Goal: Task Accomplishment & Management: Manage account settings

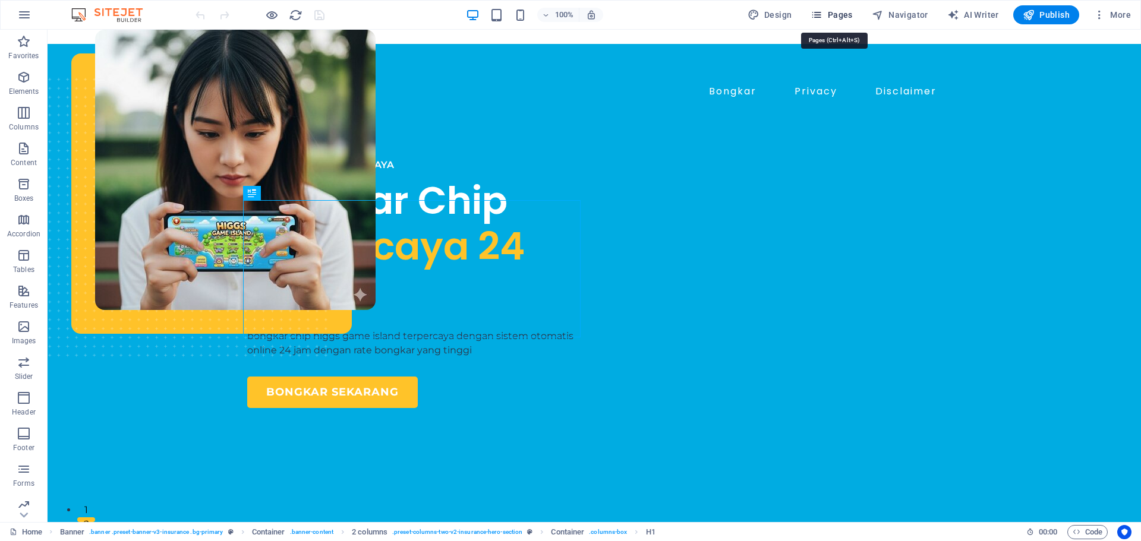
click at [817, 15] on icon "button" at bounding box center [817, 15] width 12 height 12
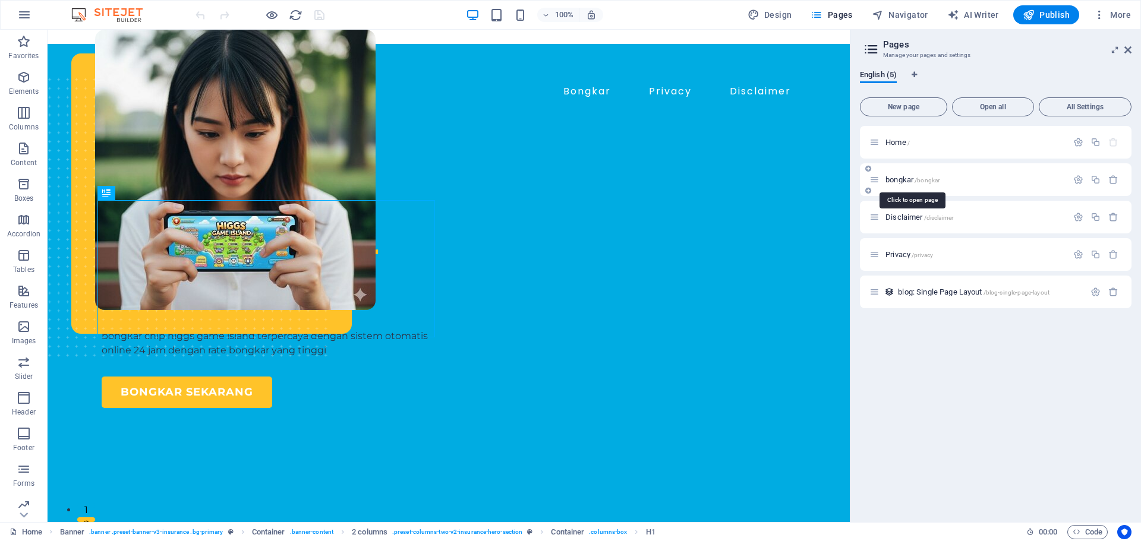
click at [905, 180] on span "bongkar /bongkar" at bounding box center [913, 179] width 54 height 9
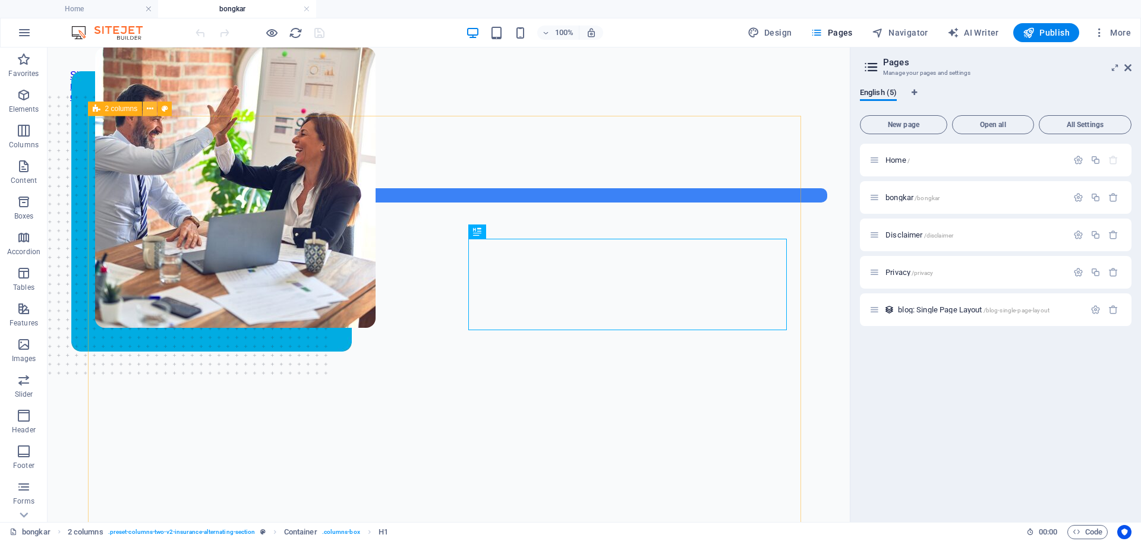
click at [148, 110] on icon at bounding box center [150, 109] width 7 height 12
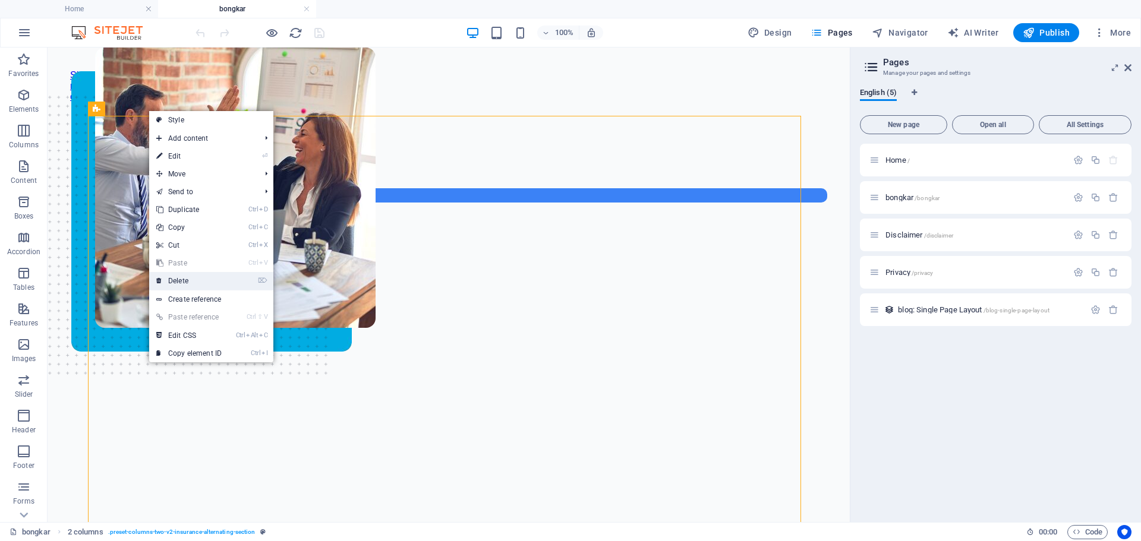
click at [195, 278] on link "⌦ Delete" at bounding box center [189, 281] width 80 height 18
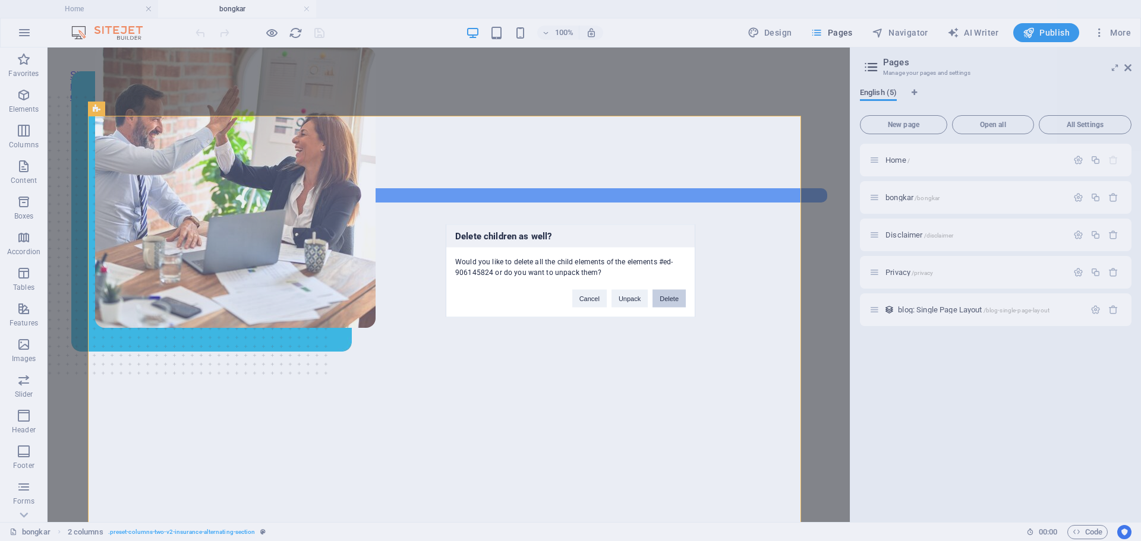
click at [675, 297] on button "Delete" at bounding box center [669, 298] width 33 height 18
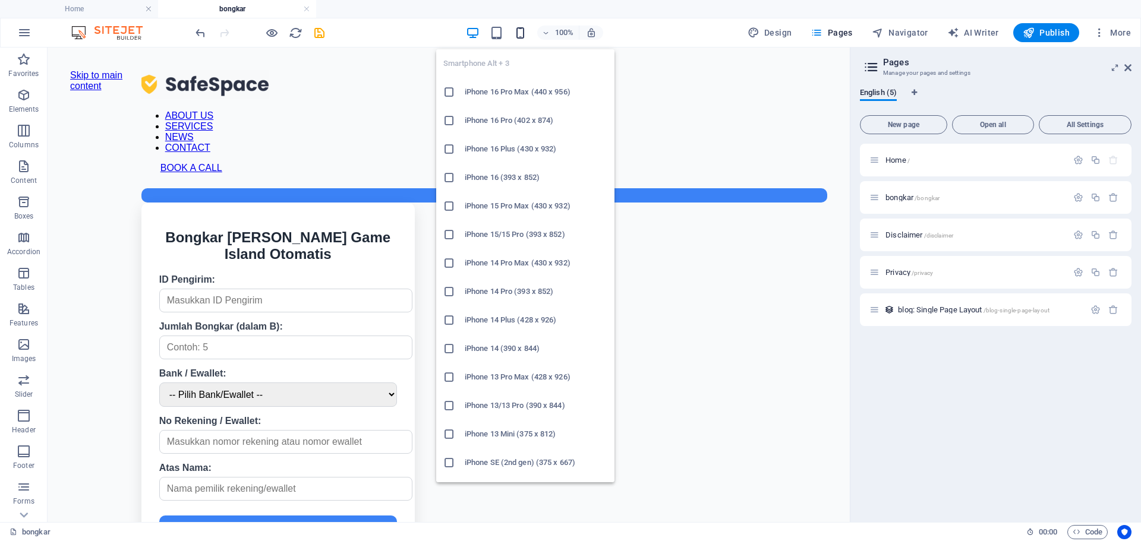
click at [518, 36] on icon "button" at bounding box center [521, 33] width 14 height 14
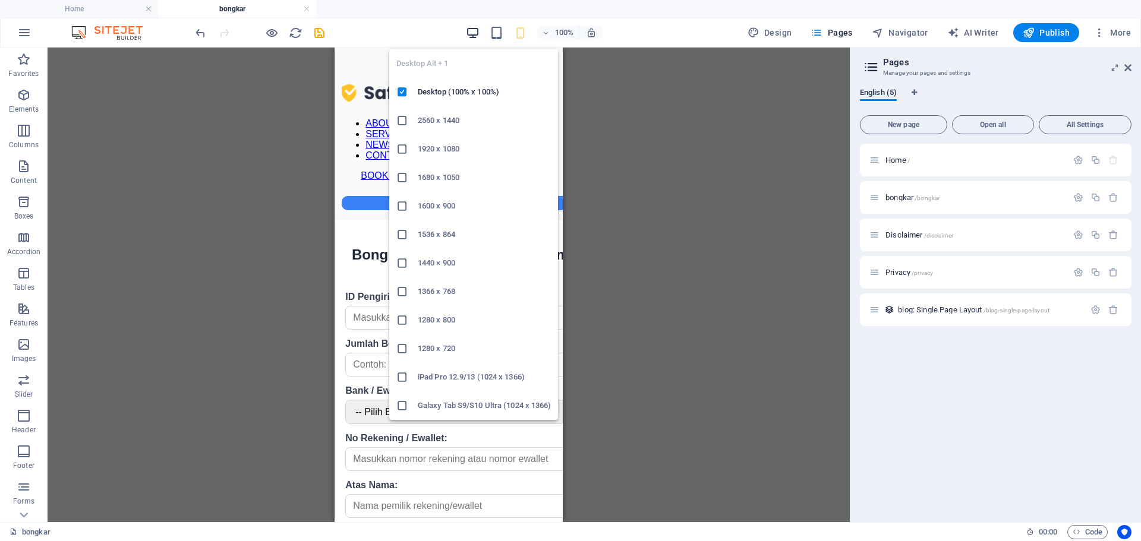
click at [476, 29] on icon "button" at bounding box center [473, 33] width 14 height 14
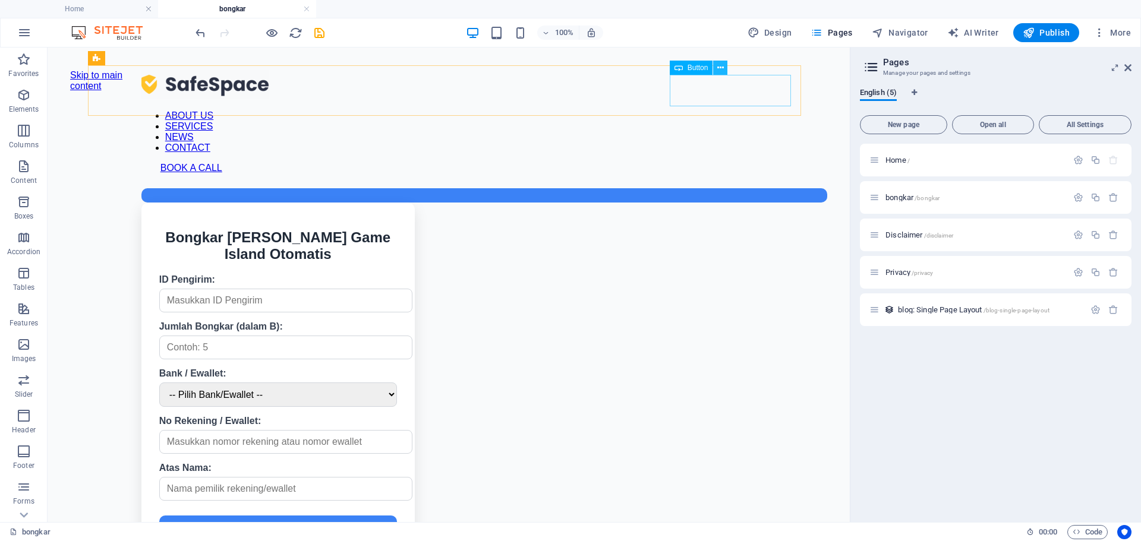
click at [718, 68] on icon at bounding box center [720, 68] width 7 height 12
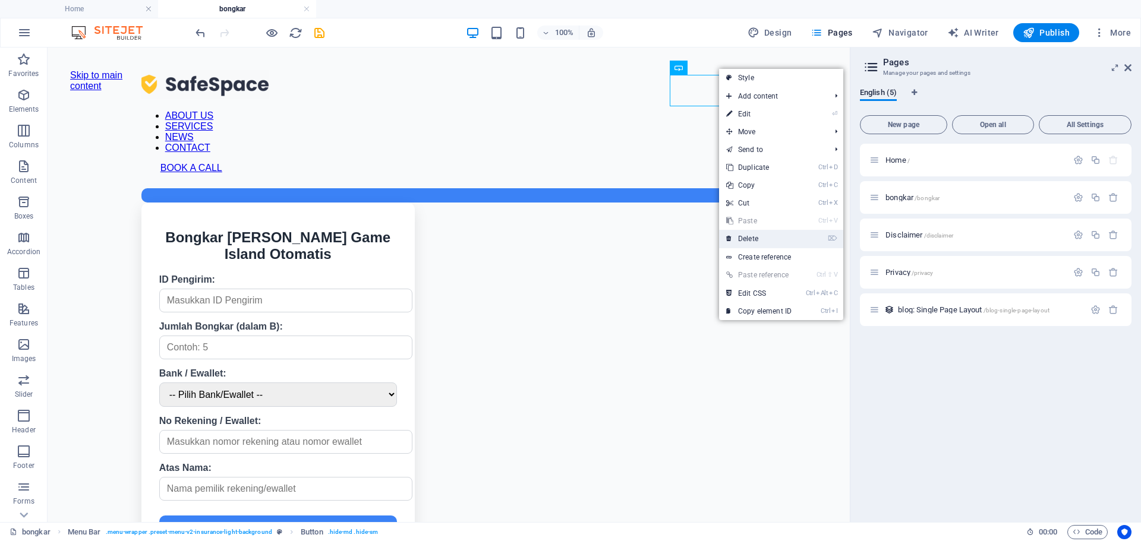
click at [751, 232] on link "⌦ Delete" at bounding box center [759, 239] width 80 height 18
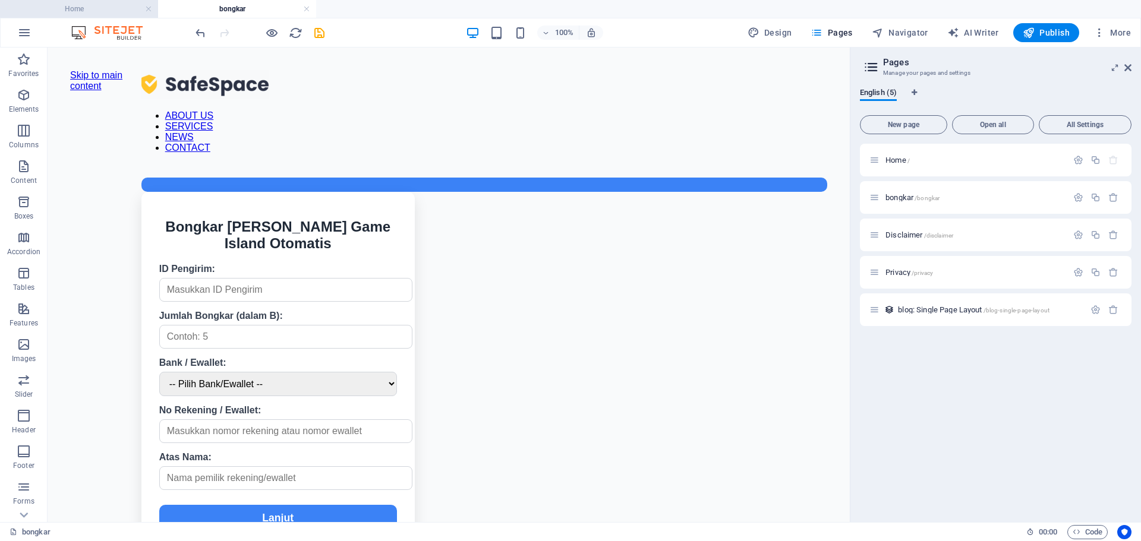
click at [79, 11] on h4 "Home" at bounding box center [79, 8] width 158 height 13
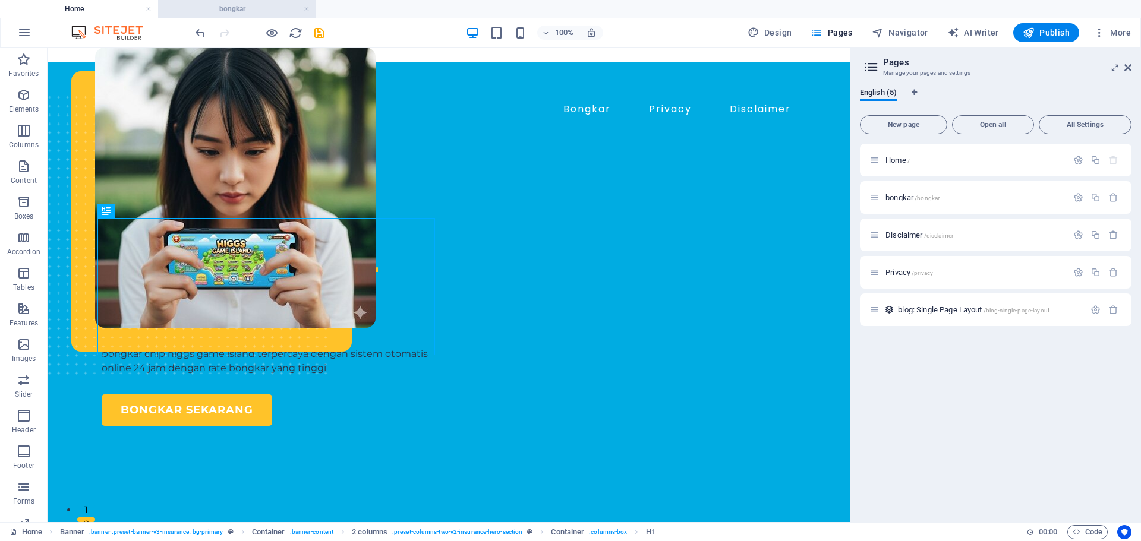
click at [213, 11] on h4 "bongkar" at bounding box center [237, 8] width 158 height 13
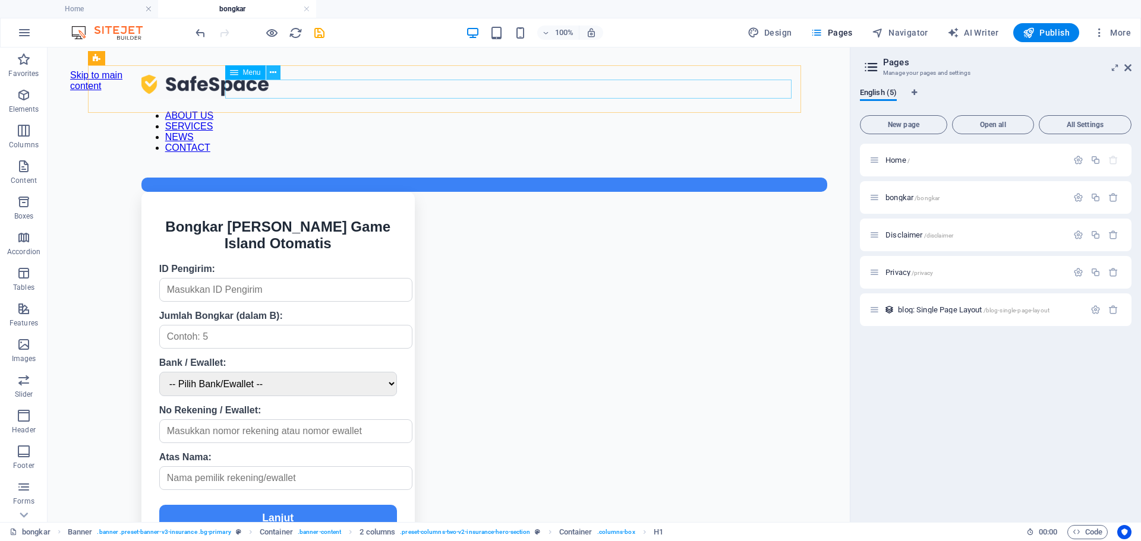
click at [275, 76] on icon at bounding box center [273, 73] width 7 height 12
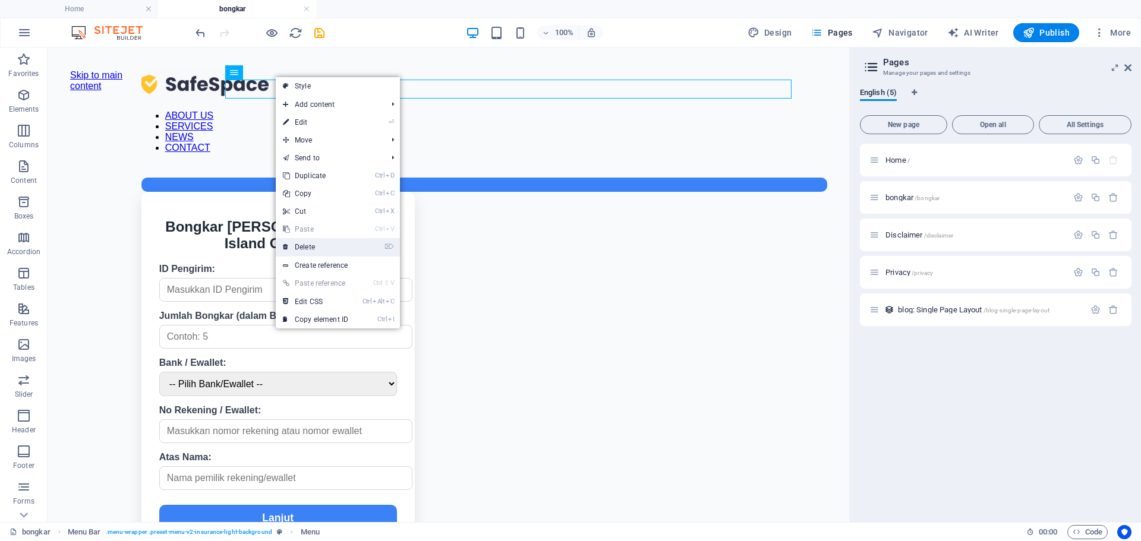
click at [323, 245] on link "⌦ Delete" at bounding box center [316, 247] width 80 height 18
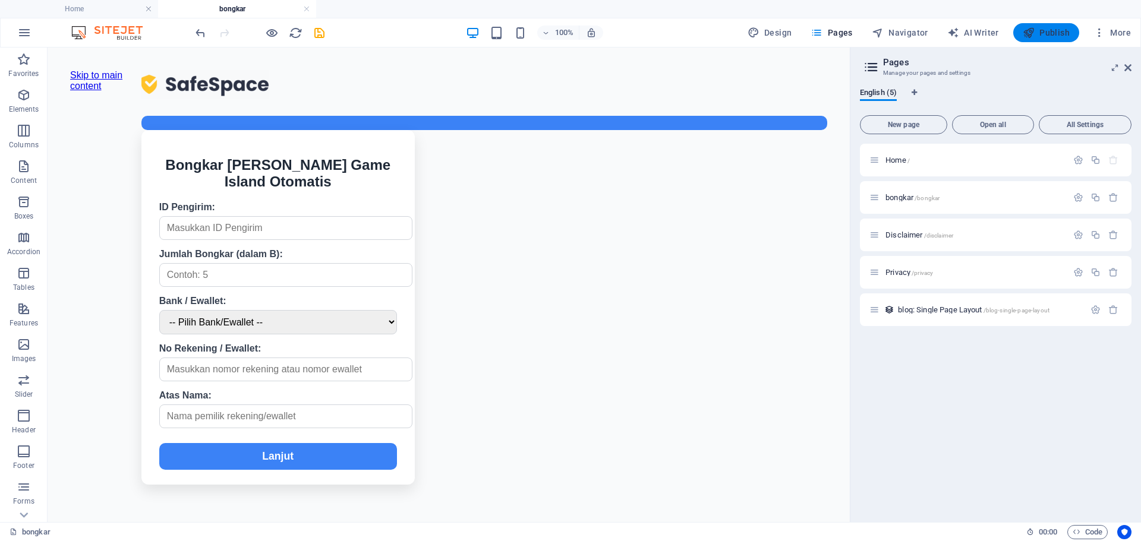
click at [1029, 27] on icon "button" at bounding box center [1029, 33] width 12 height 12
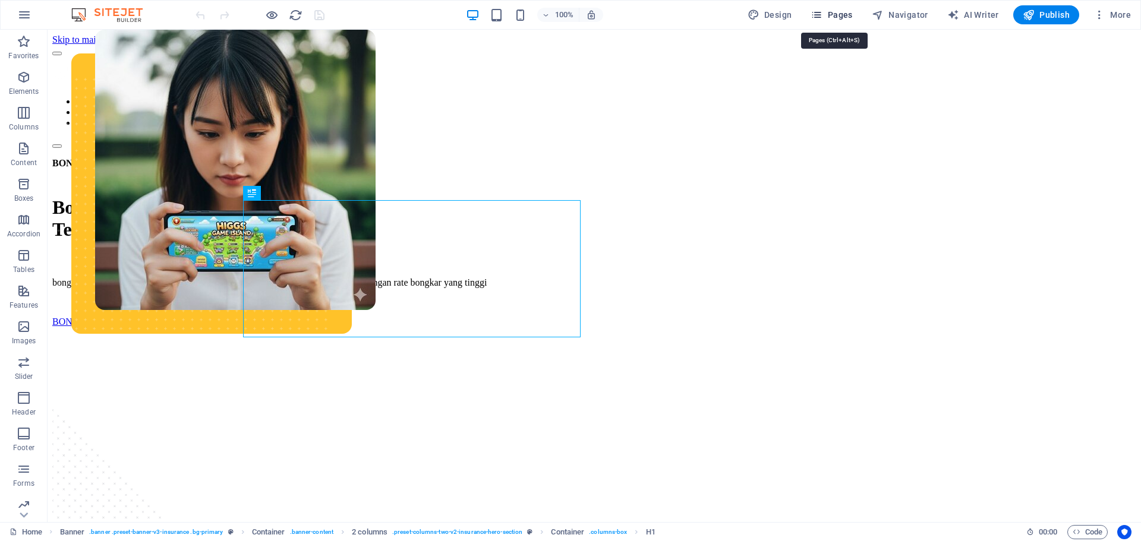
click at [833, 12] on span "Pages" at bounding box center [832, 15] width 42 height 12
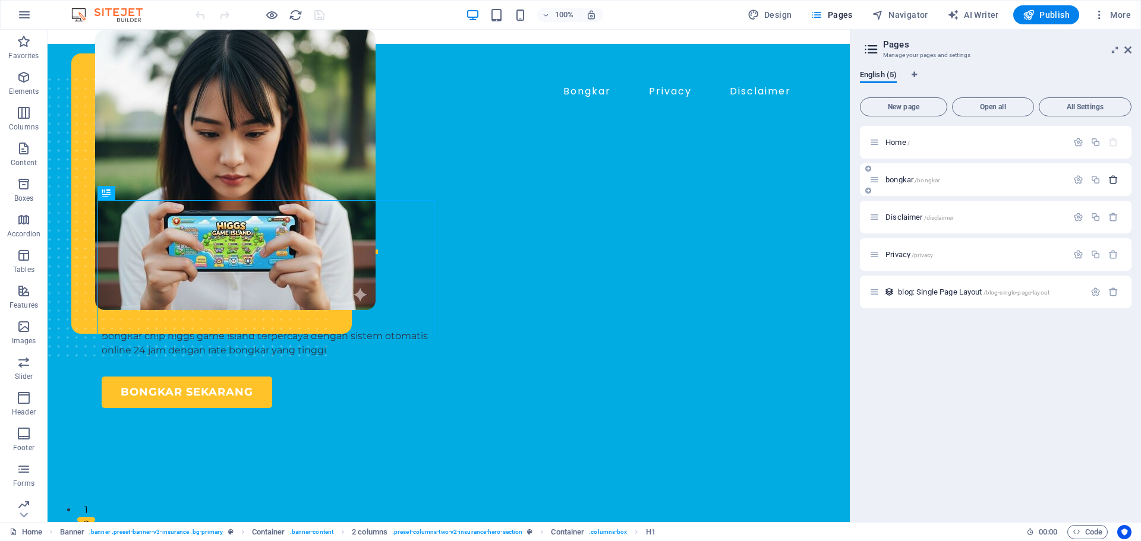
click at [1119, 181] on button "button" at bounding box center [1113, 180] width 17 height 10
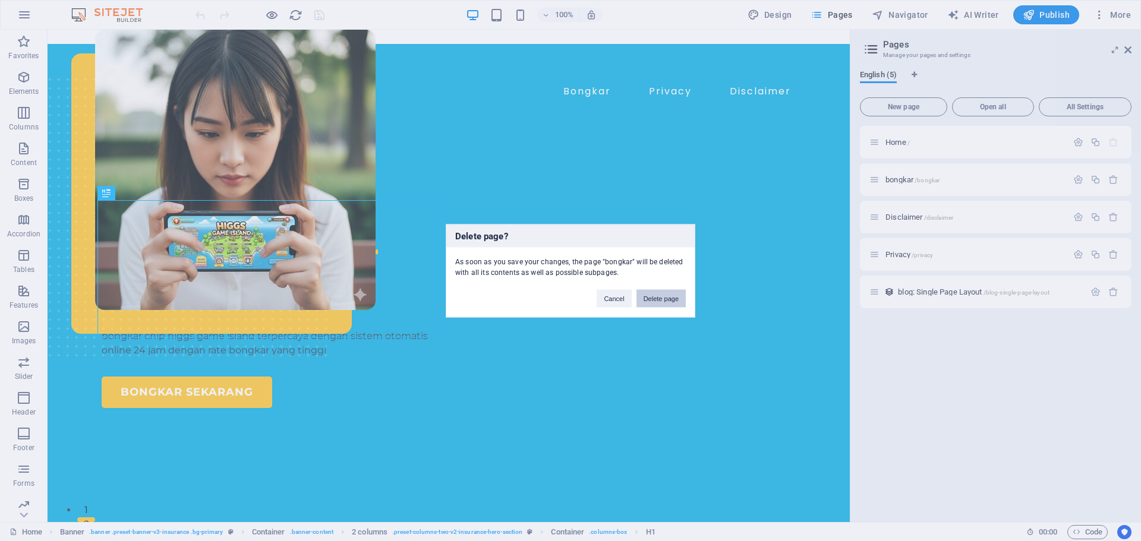
click at [672, 300] on button "Delete page" at bounding box center [661, 298] width 49 height 18
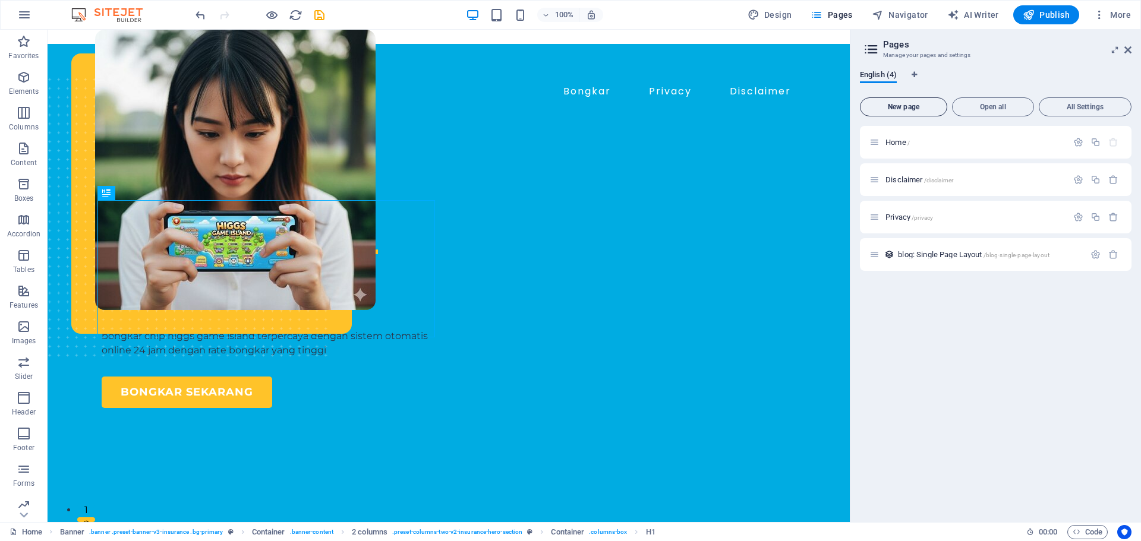
click at [896, 104] on span "New page" at bounding box center [903, 106] width 77 height 7
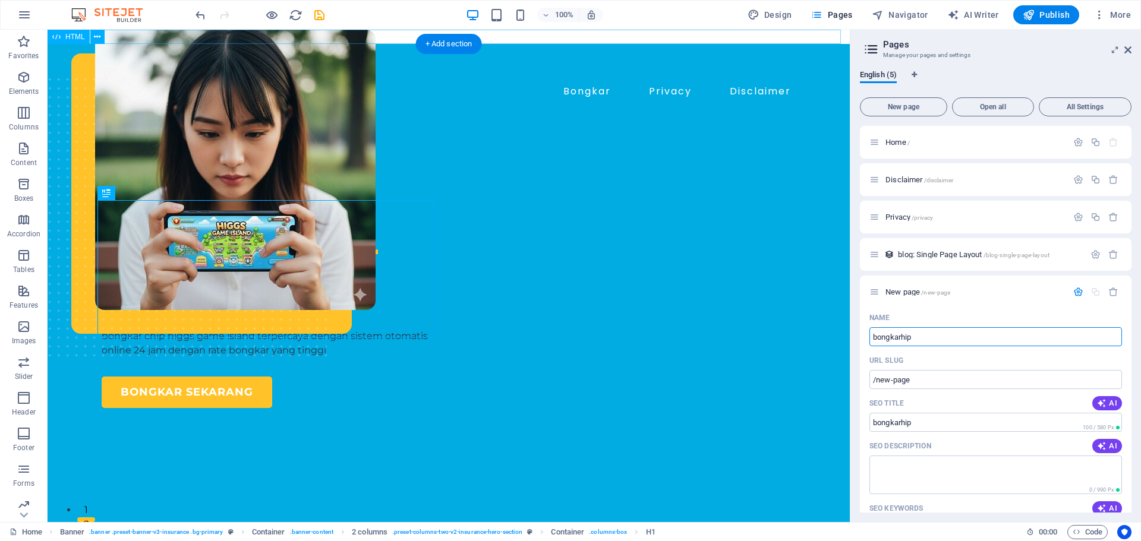
type input "bongkarhi"
type input "/bongkarhip"
type input "bongkarchip"
type input "/bongkarchip"
type input "bongkarchip"
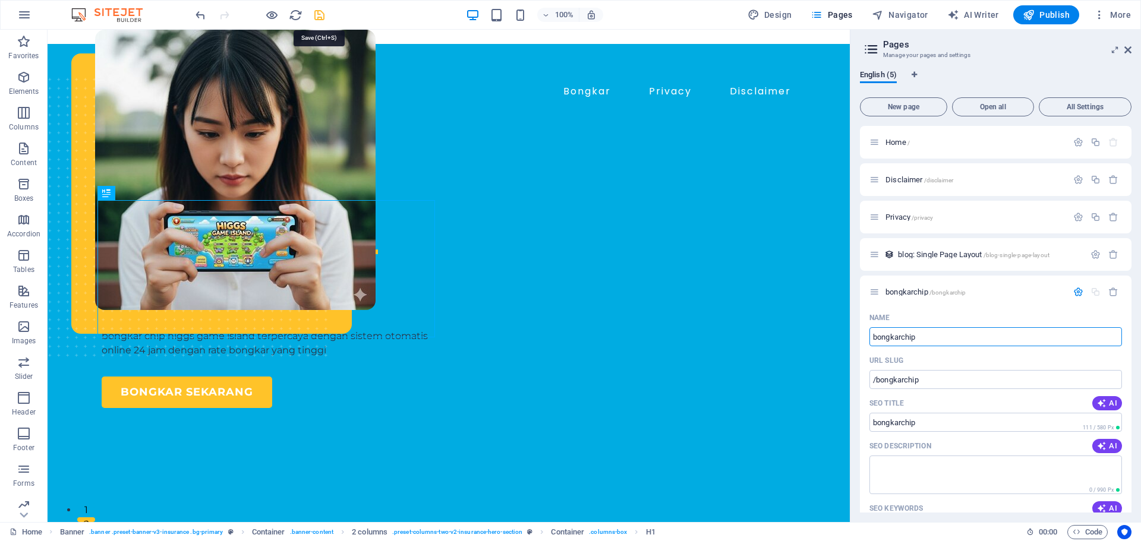
click at [322, 12] on icon "save" at bounding box center [320, 15] width 14 height 14
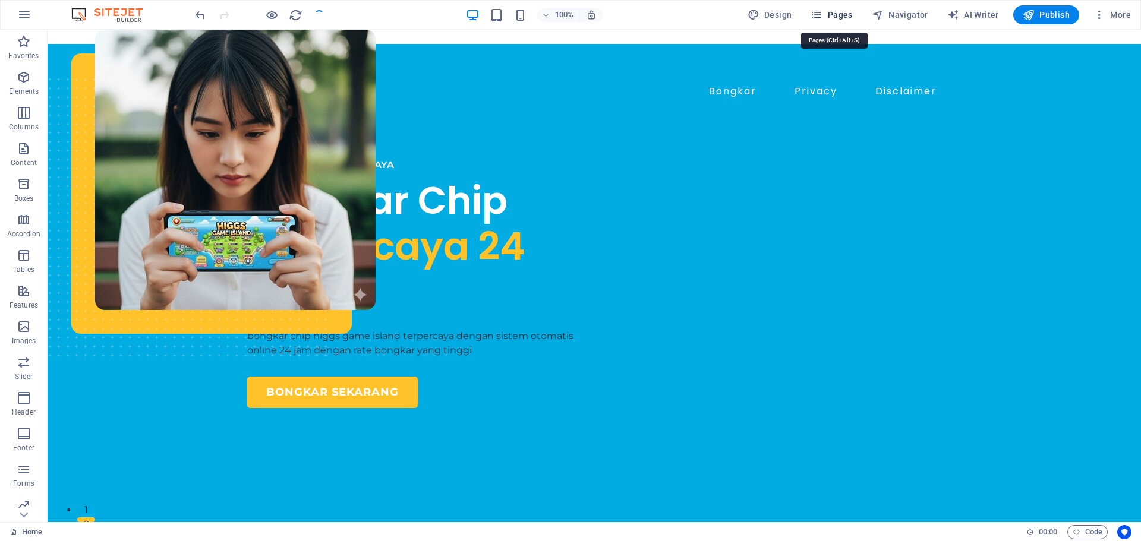
click at [829, 12] on span "Pages" at bounding box center [832, 15] width 42 height 12
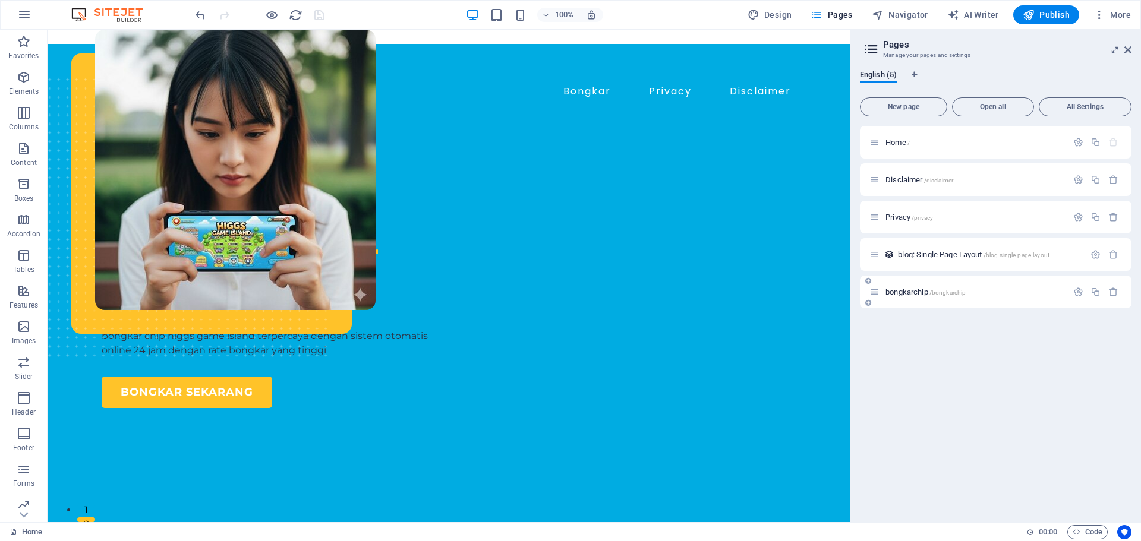
click at [899, 289] on span "bongkarchip /bongkarchip" at bounding box center [926, 292] width 80 height 9
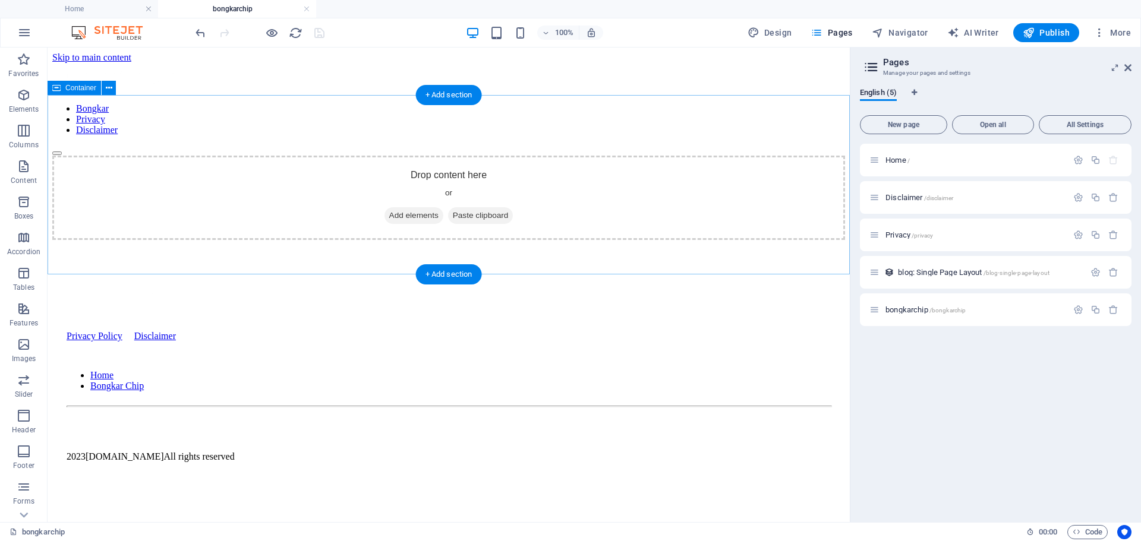
click at [386, 207] on span "Add elements" at bounding box center [414, 215] width 59 height 17
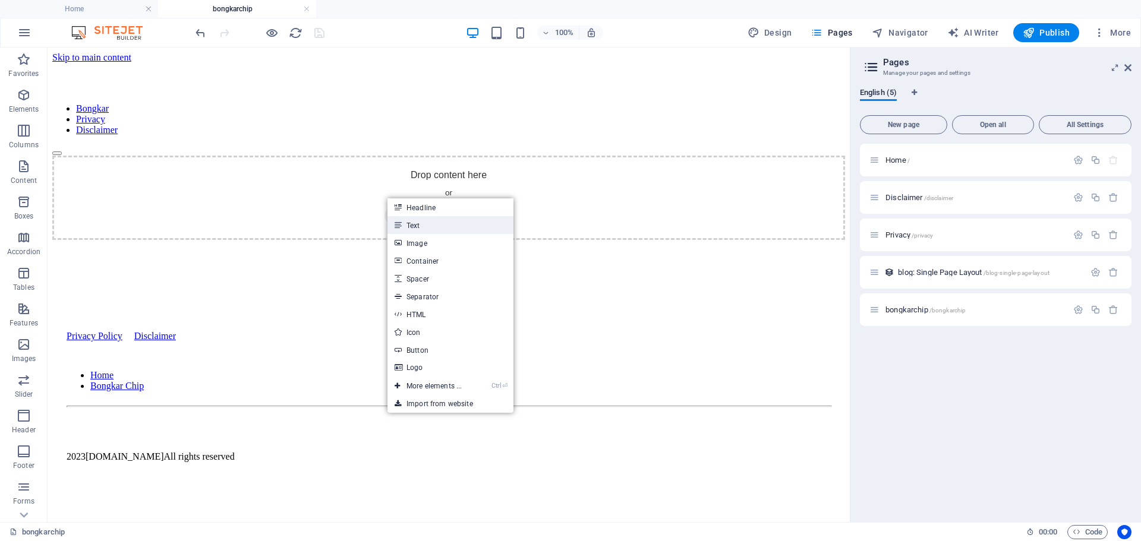
click at [402, 223] on link "Text" at bounding box center [451, 225] width 126 height 18
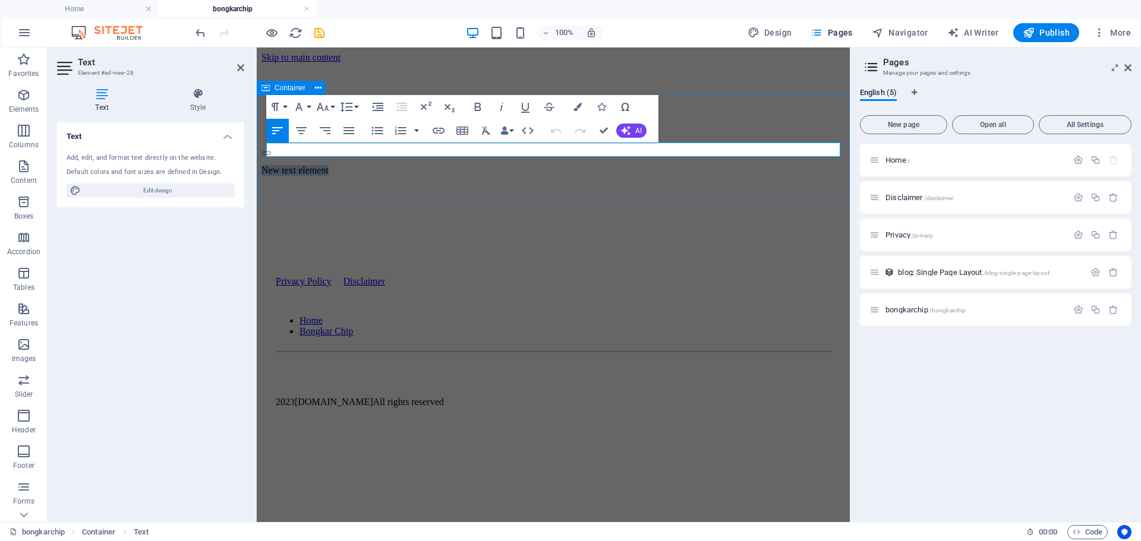
click at [392, 176] on div "New text element" at bounding box center [554, 170] width 584 height 11
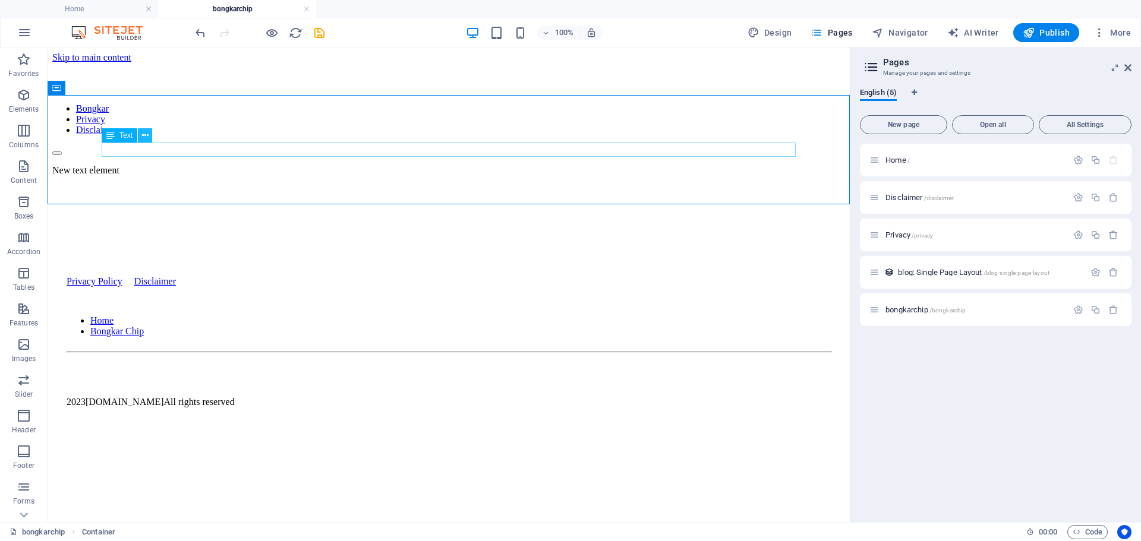
click at [143, 132] on icon at bounding box center [145, 136] width 7 height 12
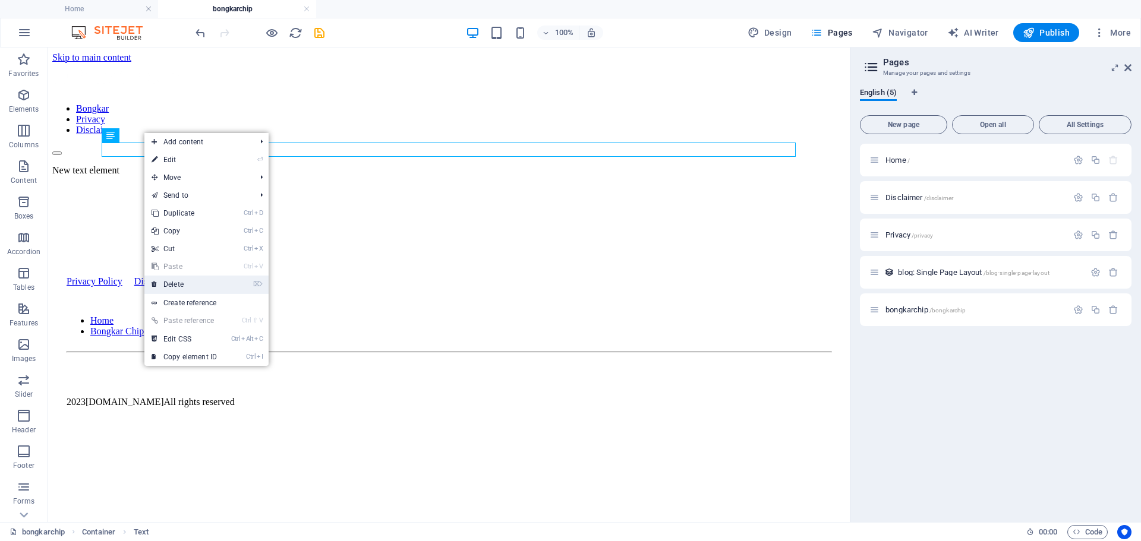
drag, startPoint x: 195, startPoint y: 280, endPoint x: 153, endPoint y: 231, distance: 64.9
click at [195, 280] on link "⌦ Delete" at bounding box center [184, 285] width 80 height 18
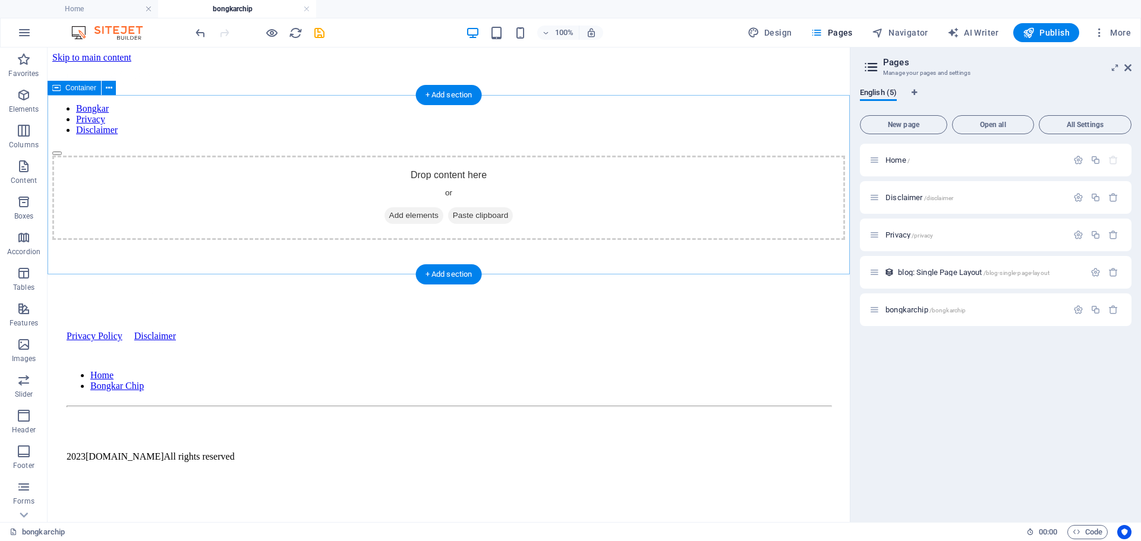
click at [414, 207] on span "Add elements" at bounding box center [414, 215] width 59 height 17
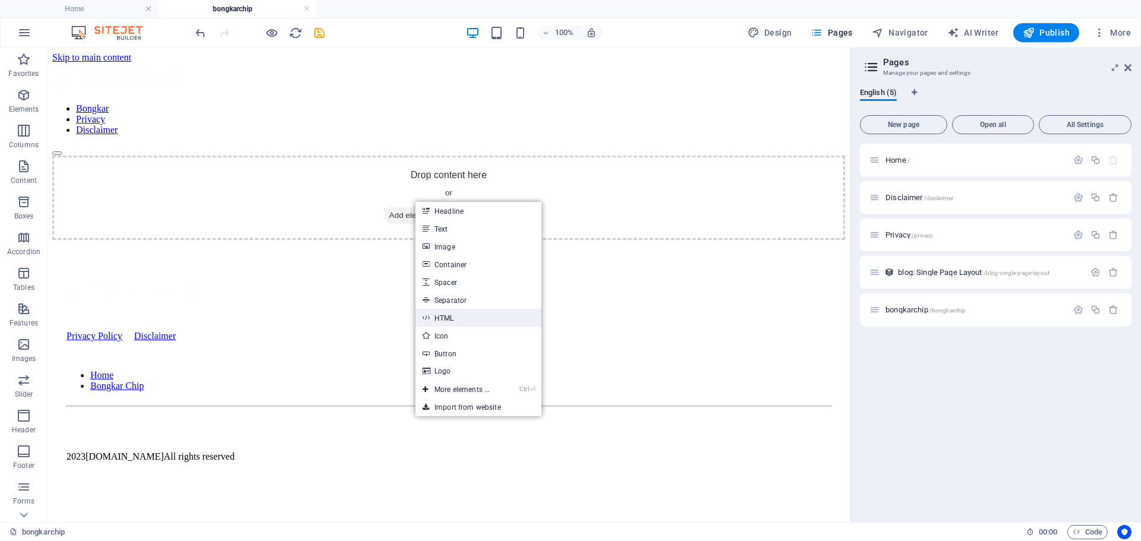
click at [465, 316] on link "HTML" at bounding box center [478, 318] width 126 height 18
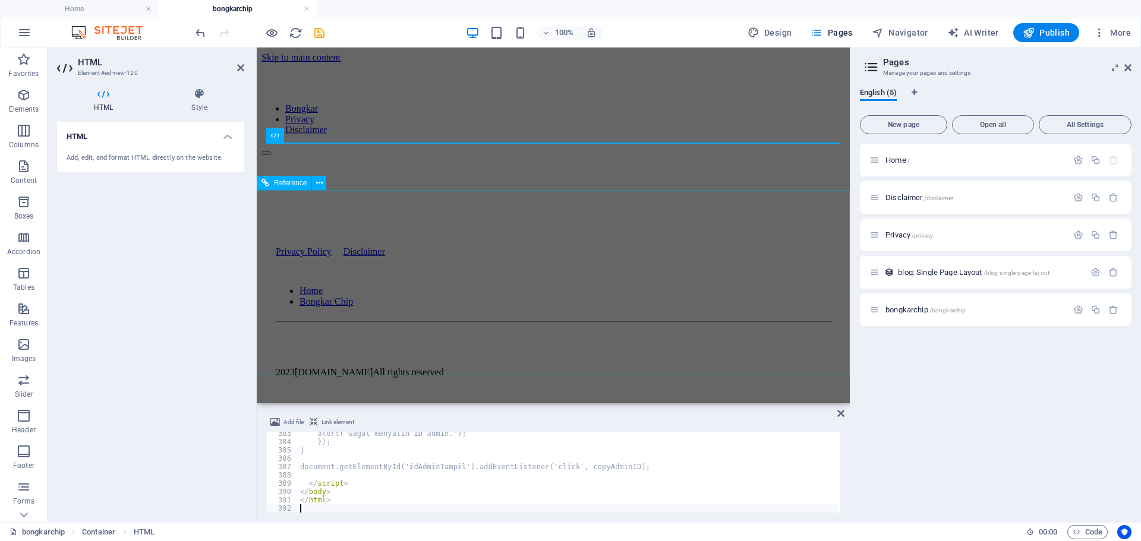
scroll to position [3181, 0]
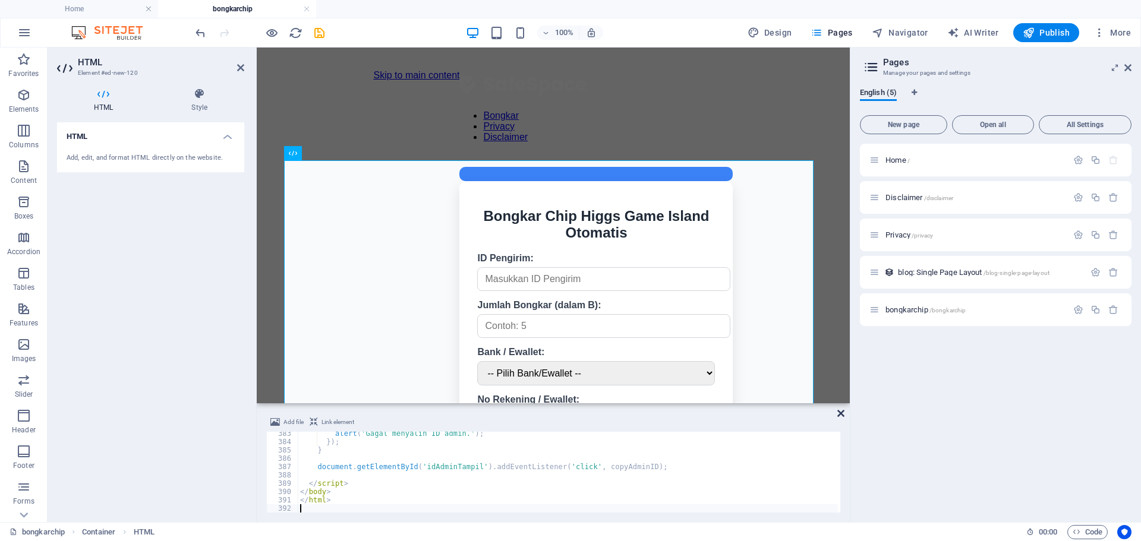
click at [844, 415] on icon at bounding box center [840, 414] width 7 height 10
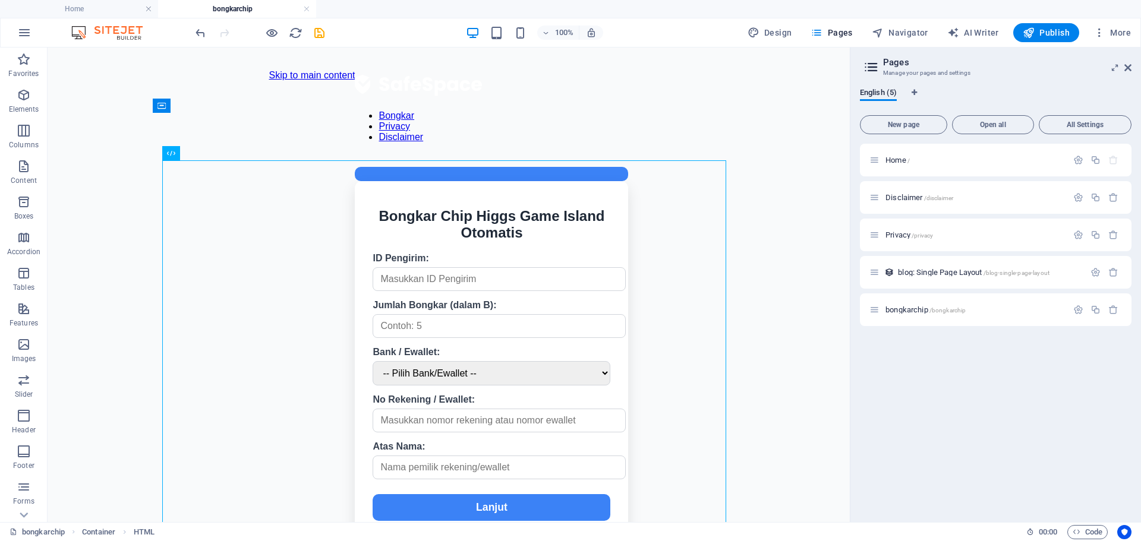
click at [511, 28] on div "100%" at bounding box center [534, 32] width 137 height 19
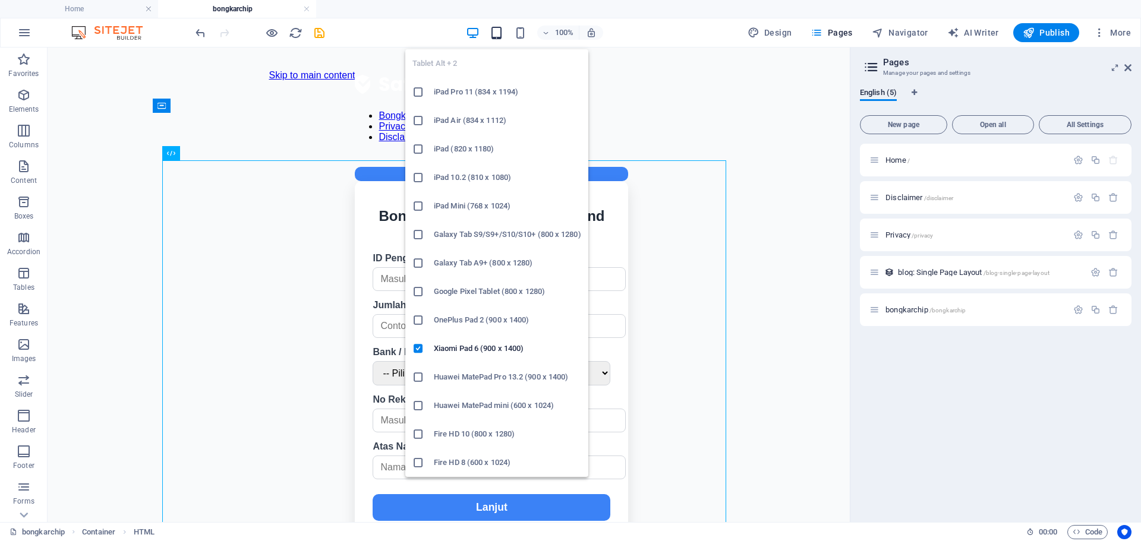
click at [503, 31] on icon "button" at bounding box center [497, 33] width 14 height 14
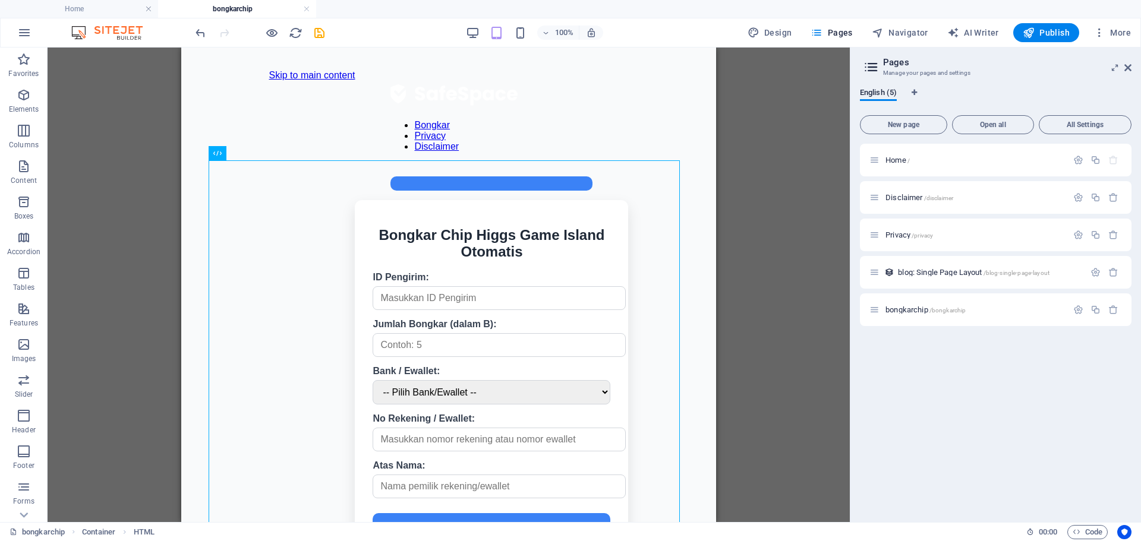
click at [514, 32] on div "100%" at bounding box center [534, 32] width 137 height 19
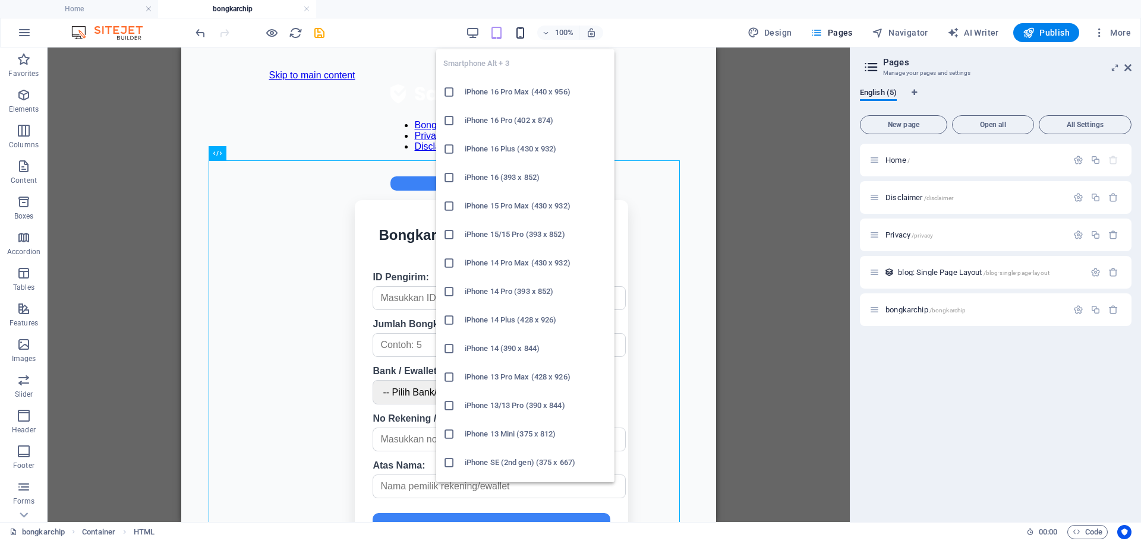
click at [515, 33] on span "button" at bounding box center [521, 33] width 14 height 14
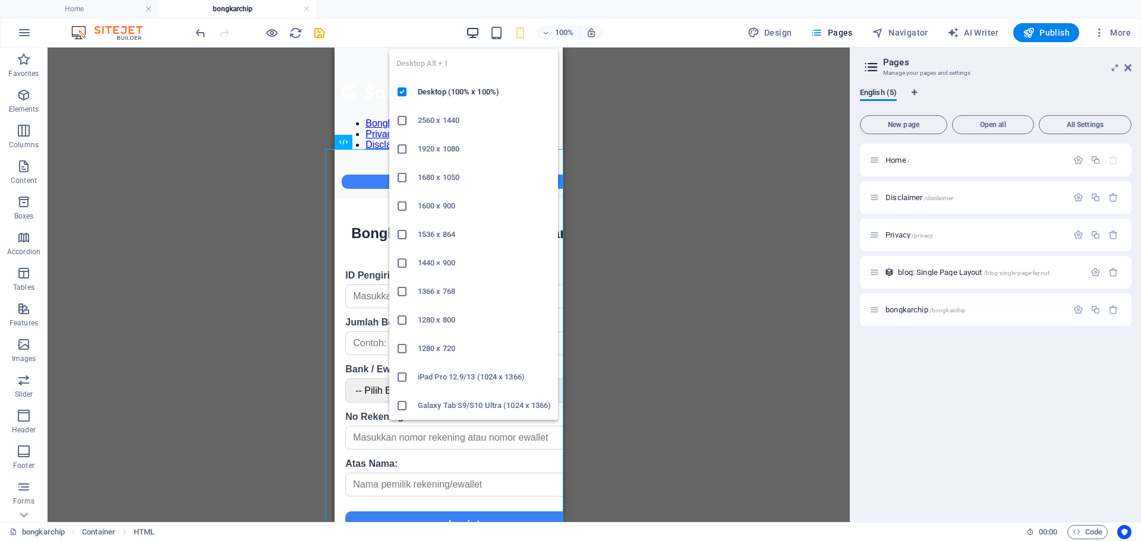
click at [478, 36] on icon "button" at bounding box center [473, 33] width 14 height 14
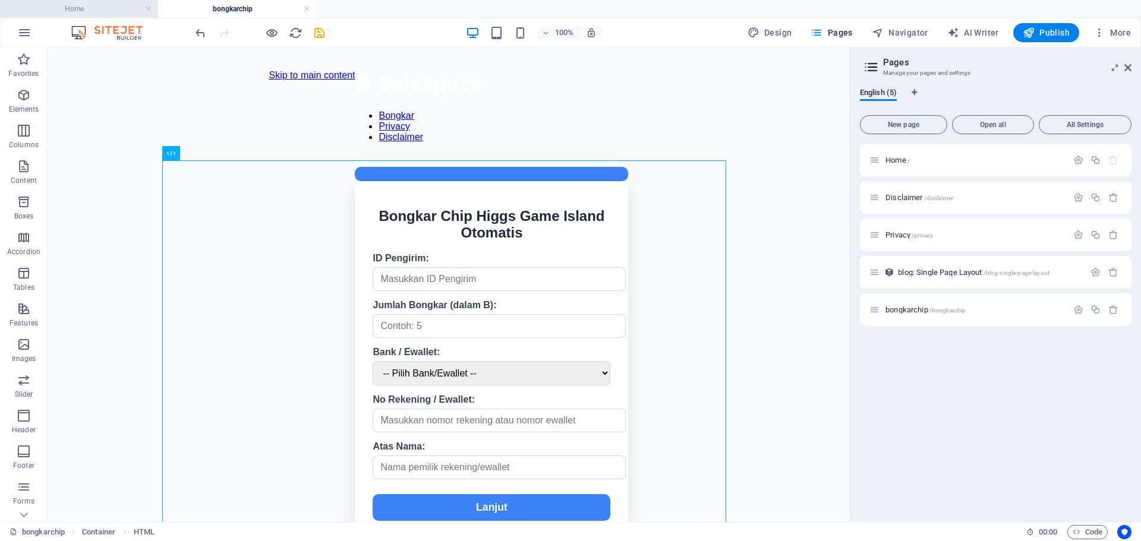
click at [109, 7] on h4 "Home" at bounding box center [79, 8] width 158 height 13
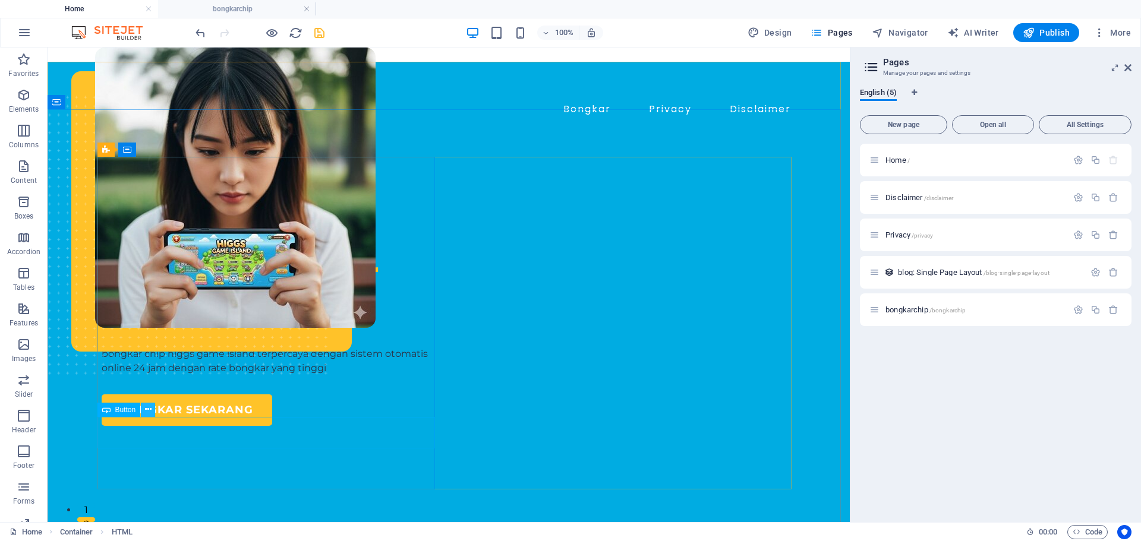
click at [150, 408] on icon at bounding box center [148, 410] width 7 height 12
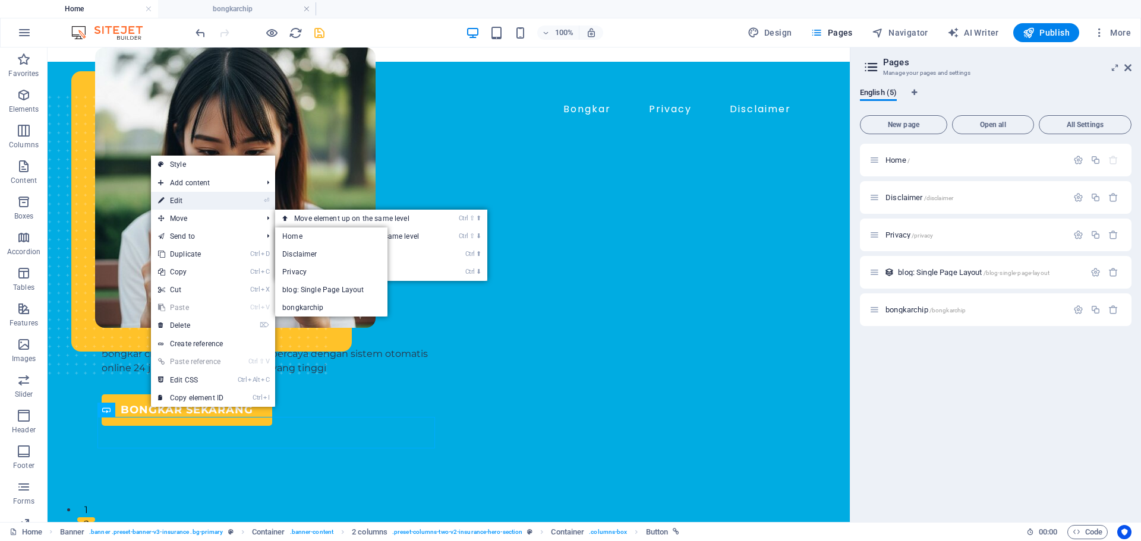
click at [193, 196] on link "⏎ Edit" at bounding box center [191, 201] width 80 height 18
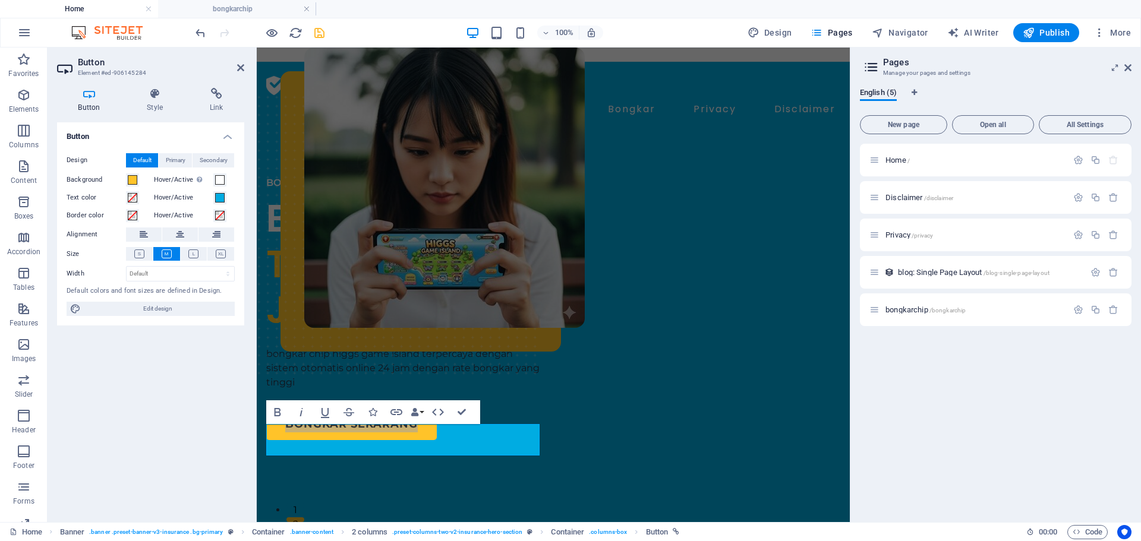
click at [199, 87] on div "Button Style Link Button Design Default Primary Secondary Background Hover/Acti…" at bounding box center [151, 300] width 206 height 444
click at [223, 100] on h4 "Link" at bounding box center [216, 100] width 56 height 25
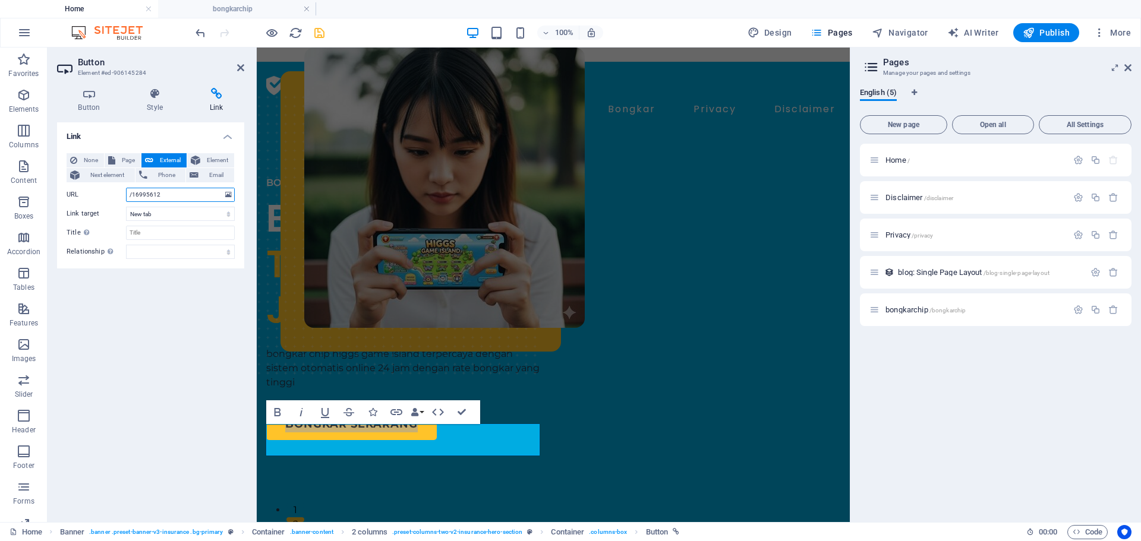
click at [172, 198] on input "/16995612" at bounding box center [180, 195] width 109 height 14
click at [172, 197] on input "/16995612" at bounding box center [180, 195] width 109 height 14
click at [129, 155] on span "Page" at bounding box center [128, 160] width 18 height 14
select select
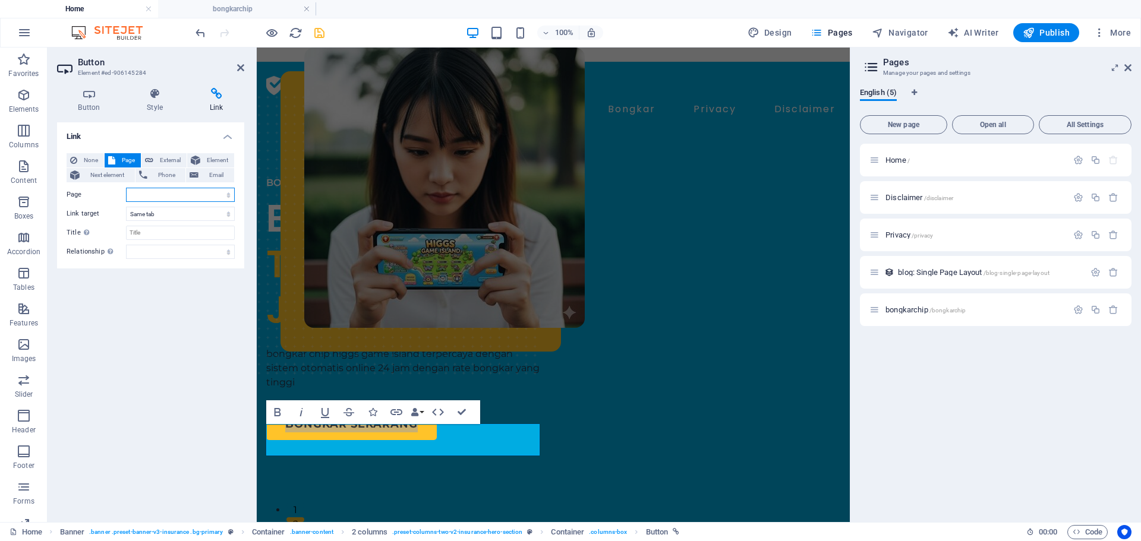
click at [160, 191] on select "Home Disclaimer Privacy bongkarchip" at bounding box center [180, 195] width 109 height 14
select select "3"
click at [126, 188] on select "Home Disclaimer Privacy bongkarchip" at bounding box center [180, 195] width 109 height 14
click at [177, 211] on select "New tab Same tab Overlay" at bounding box center [180, 214] width 109 height 14
select select "blank"
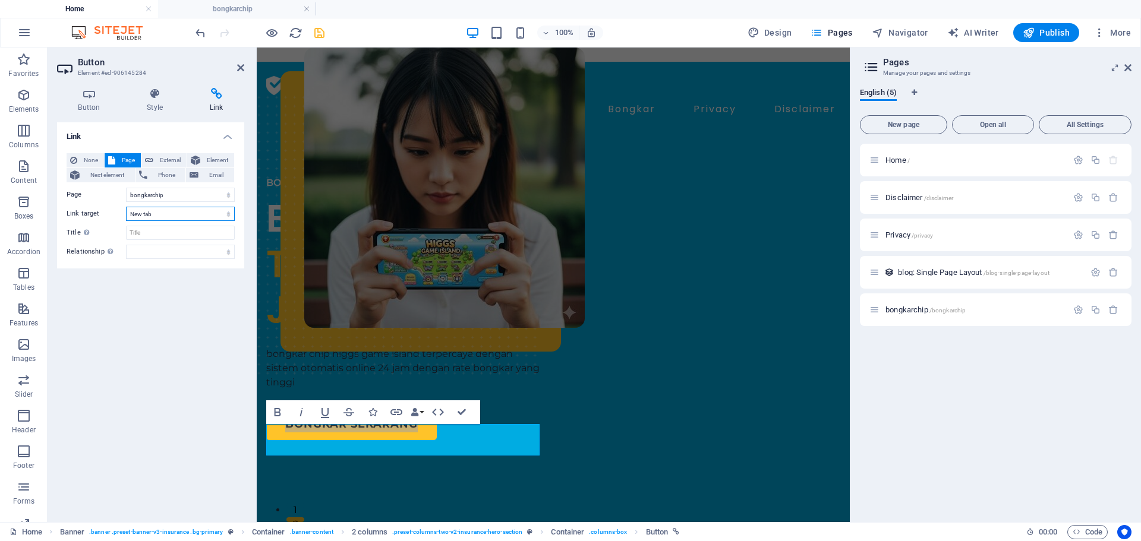
click at [126, 207] on select "New tab Same tab Overlay" at bounding box center [180, 214] width 109 height 14
click at [166, 232] on input "Title Additional link description, should not be the same as the link text. The…" at bounding box center [180, 233] width 109 height 14
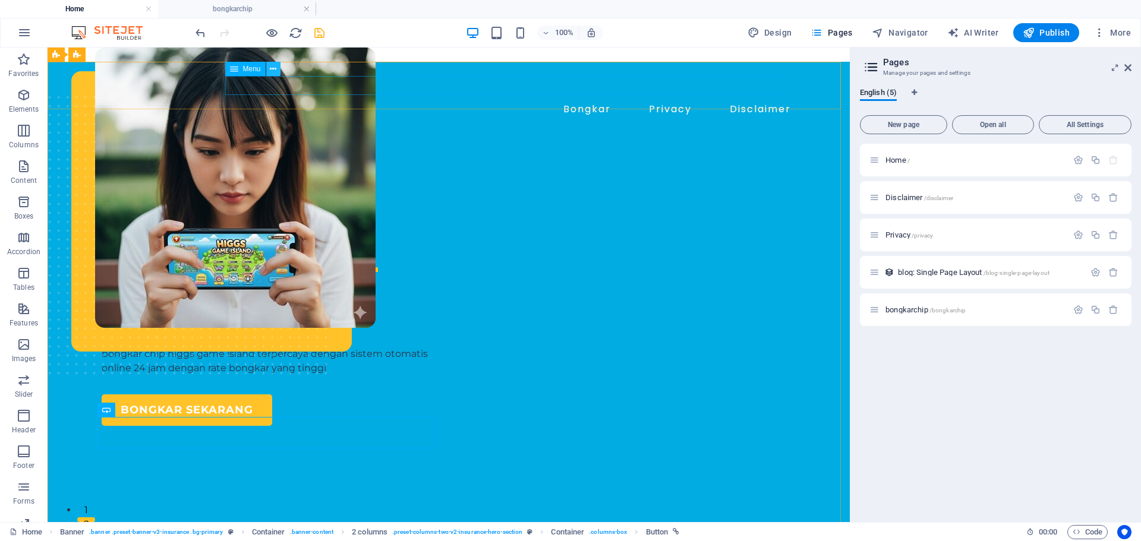
click at [272, 64] on icon at bounding box center [273, 69] width 7 height 12
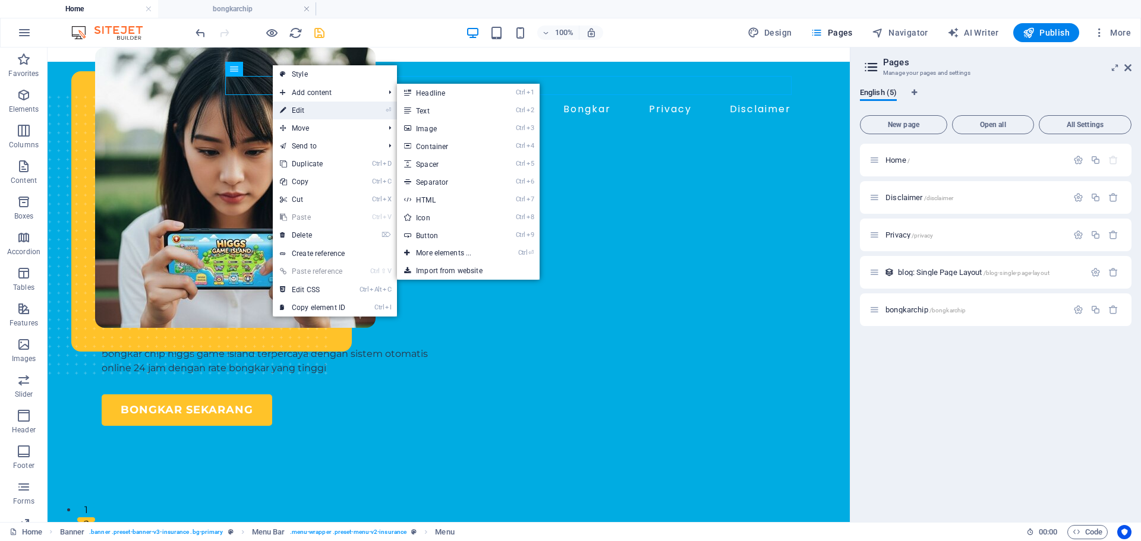
click at [306, 112] on link "⏎ Edit" at bounding box center [313, 111] width 80 height 18
select select
select select "2"
select select
select select "1"
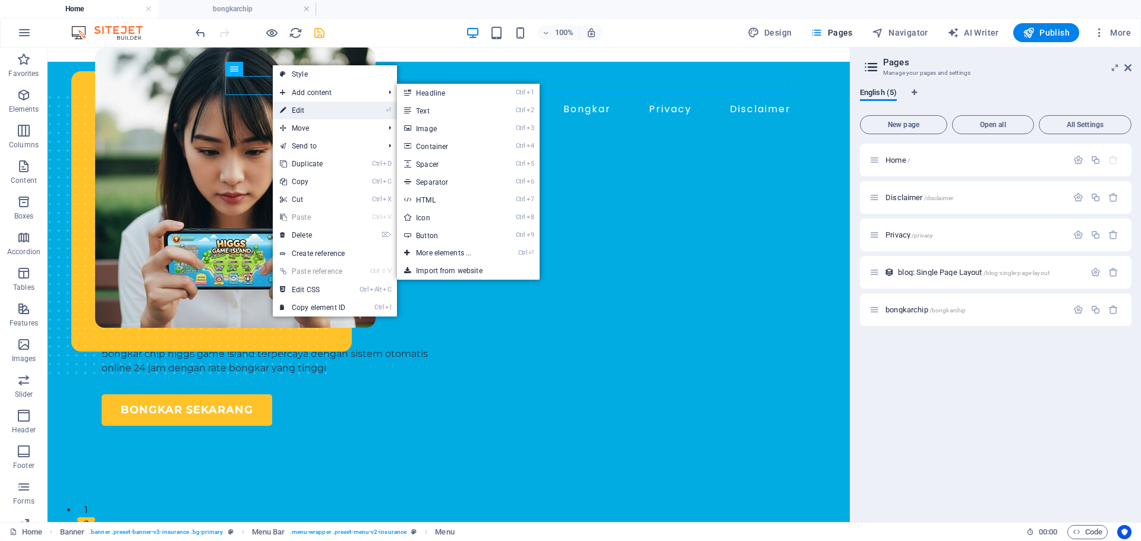
select select
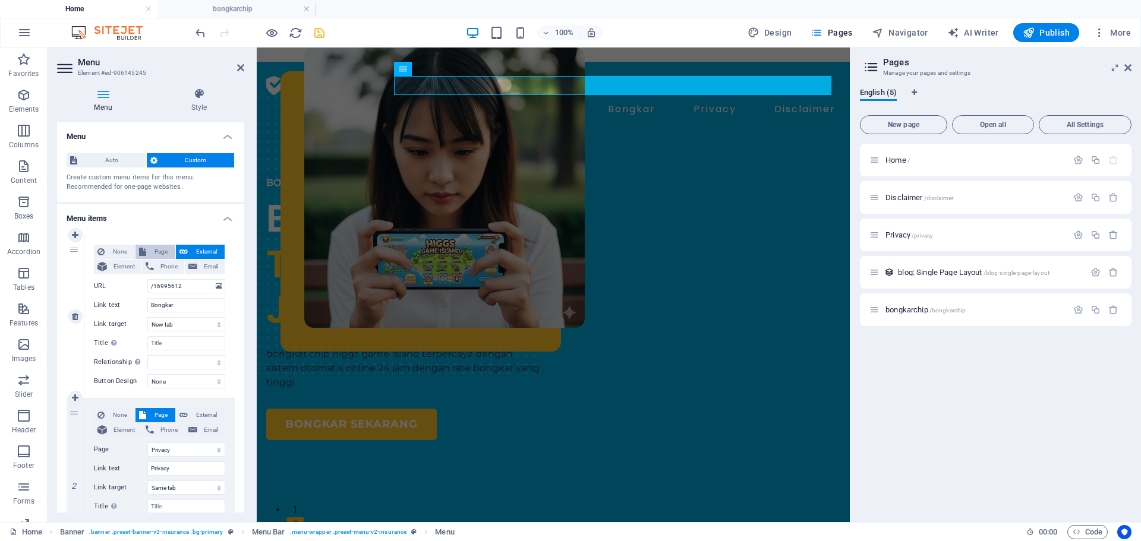
click at [153, 253] on span "Page" at bounding box center [161, 252] width 22 height 14
select select
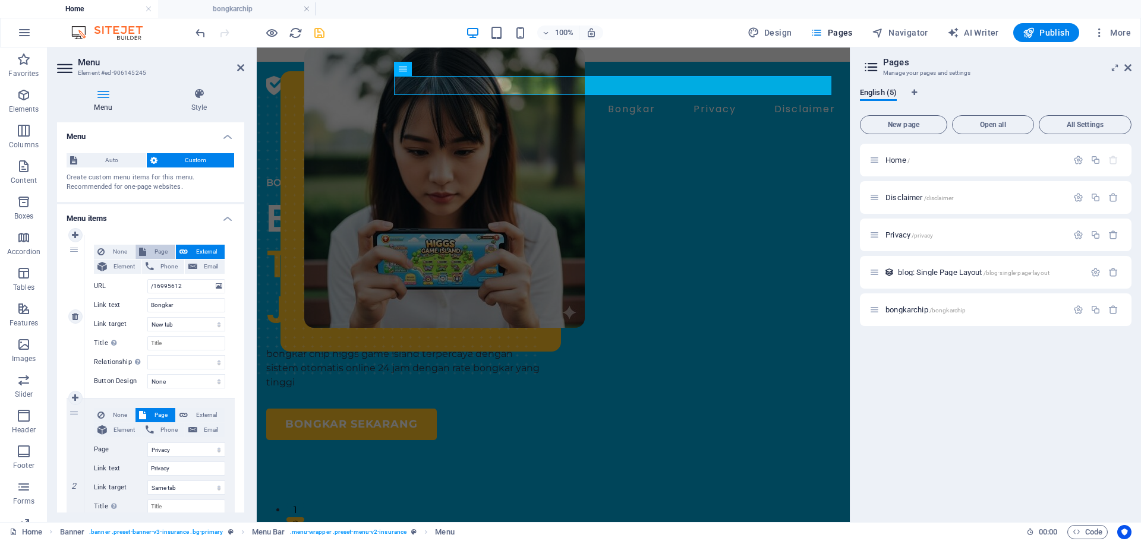
select select
click at [169, 281] on select "Home Disclaimer Privacy bongkarchip" at bounding box center [186, 286] width 78 height 14
select select "3"
click at [147, 279] on select "Home Disclaimer Privacy bongkarchip" at bounding box center [186, 286] width 78 height 14
select select
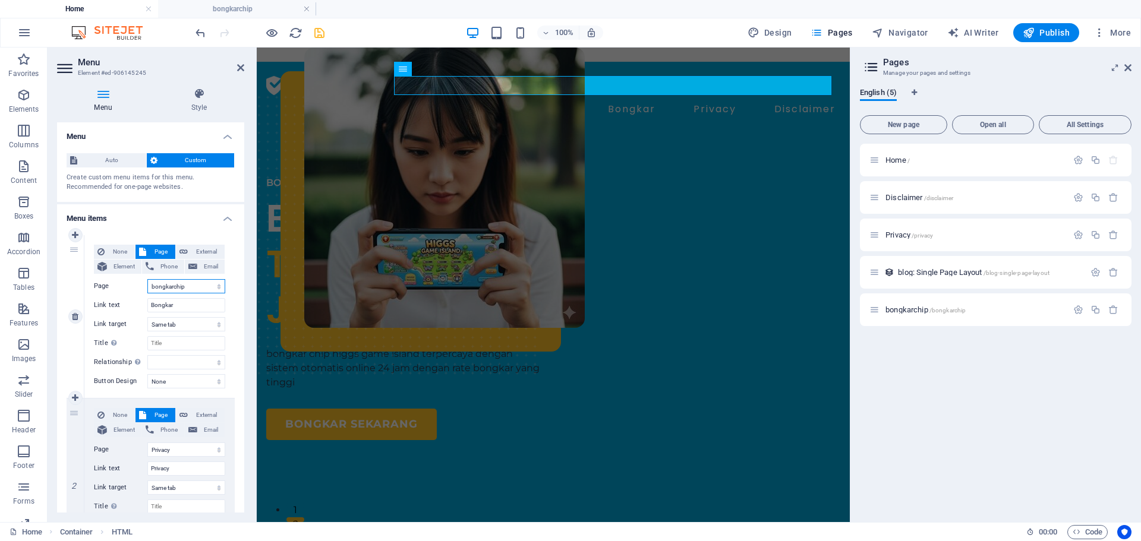
select select
click at [241, 67] on icon at bounding box center [240, 68] width 7 height 10
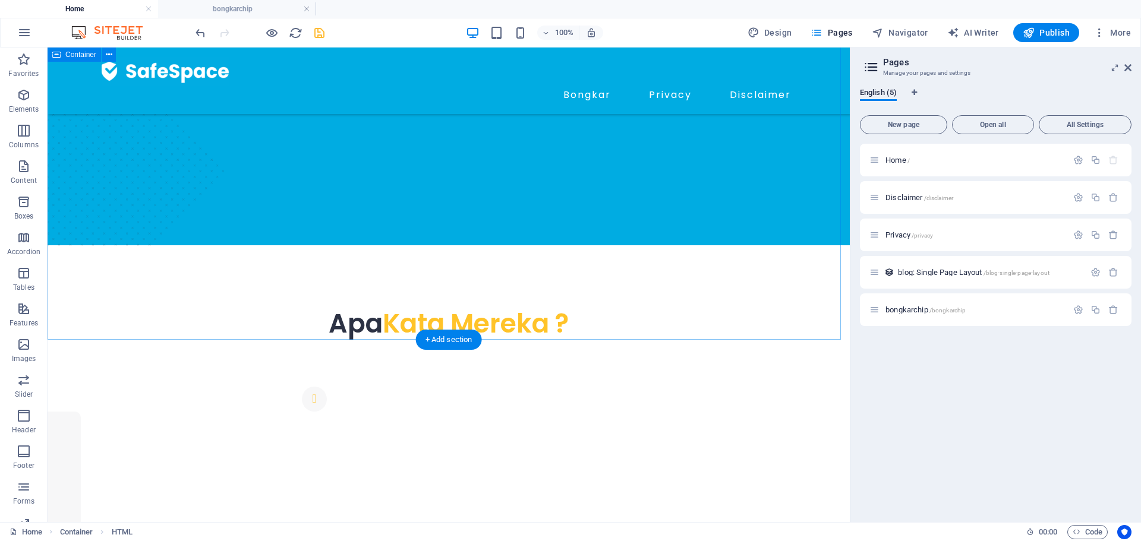
scroll to position [575, 0]
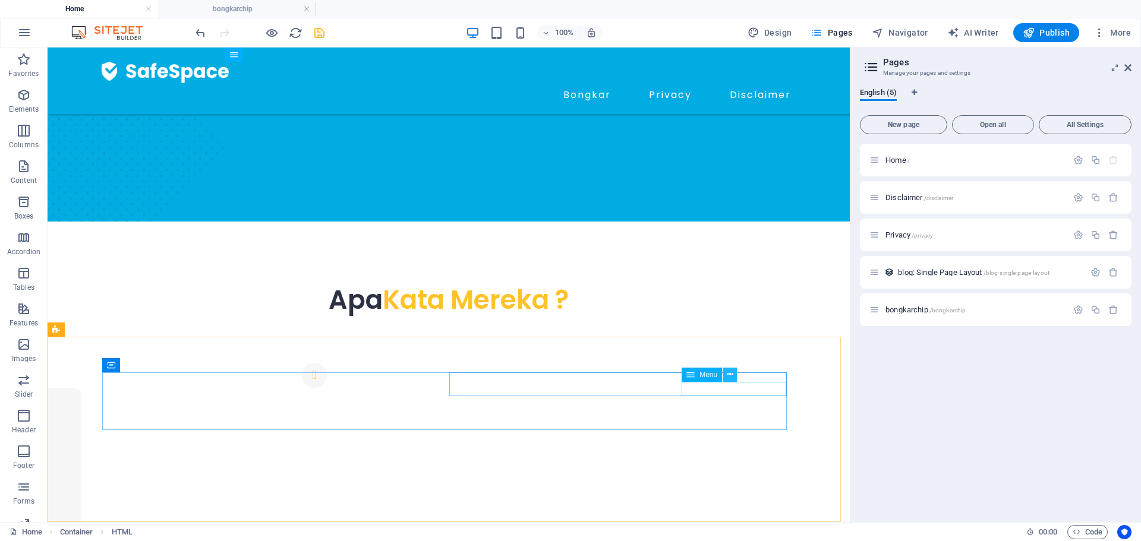
click at [735, 377] on button at bounding box center [730, 375] width 14 height 14
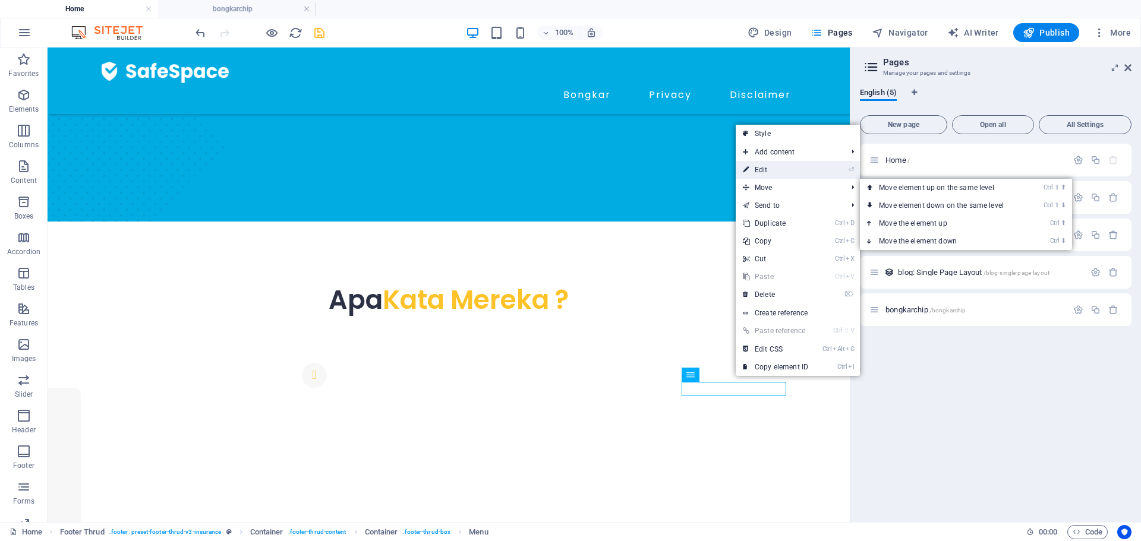
click at [767, 173] on link "⏎ Edit" at bounding box center [776, 170] width 80 height 18
select select
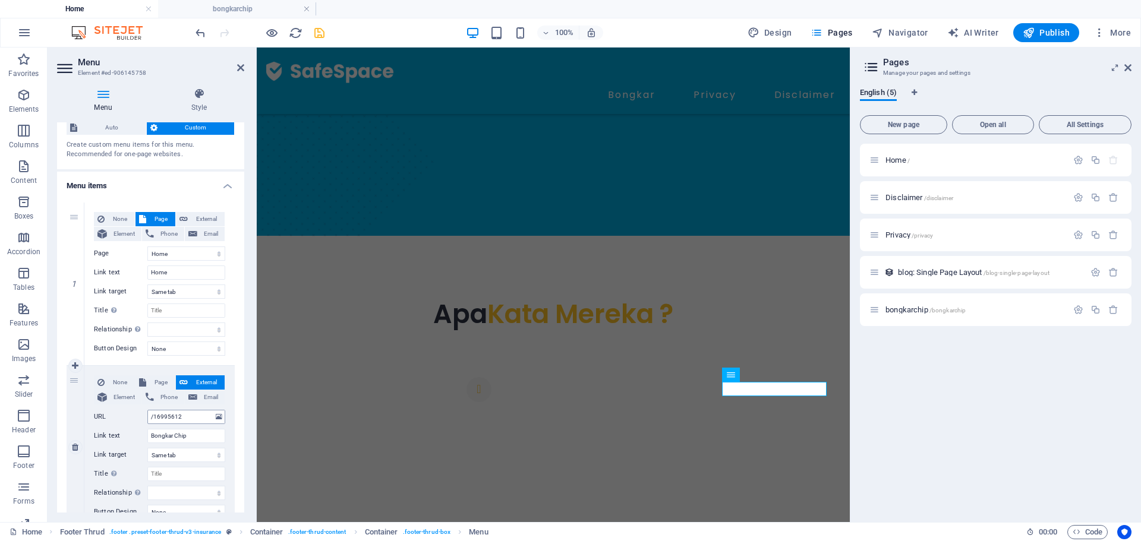
scroll to position [59, 0]
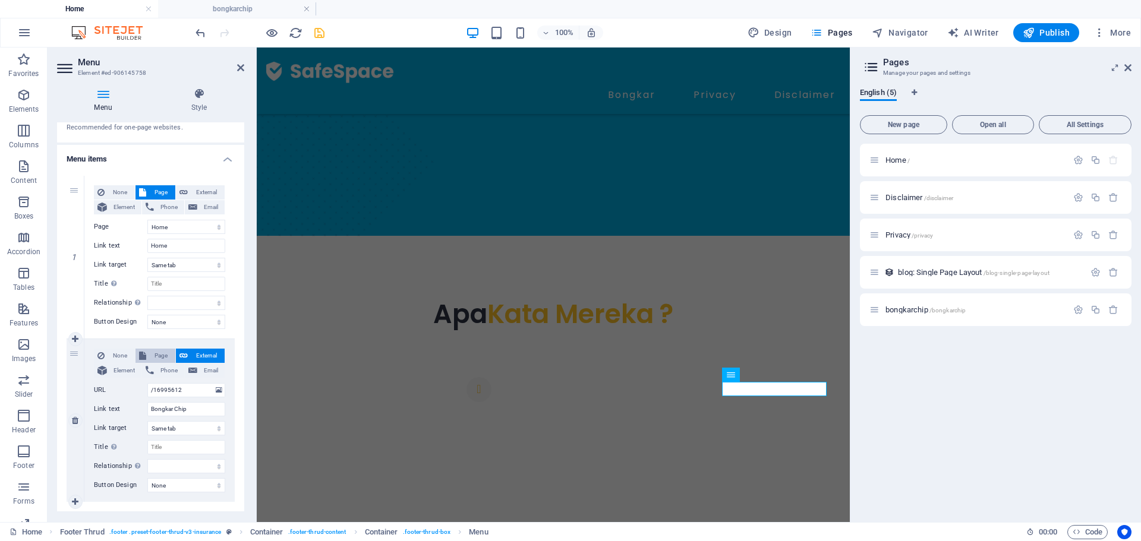
click at [159, 356] on span "Page" at bounding box center [161, 356] width 22 height 14
select select
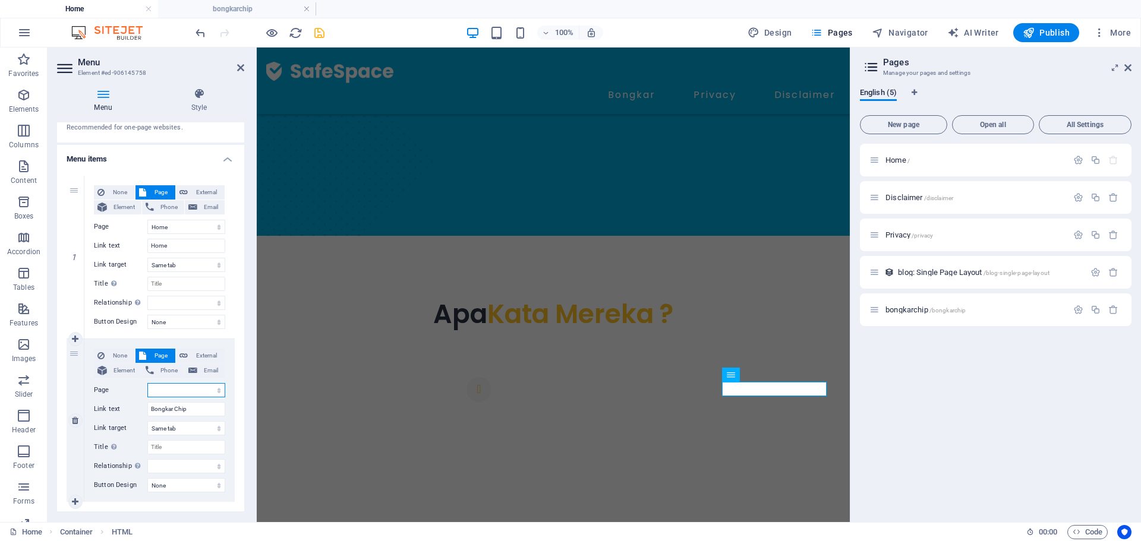
click at [181, 392] on select "Home Disclaimer Privacy bongkarchip" at bounding box center [186, 390] width 78 height 14
select select "3"
click at [147, 383] on select "Home Disclaimer Privacy bongkarchip" at bounding box center [186, 390] width 78 height 14
select select
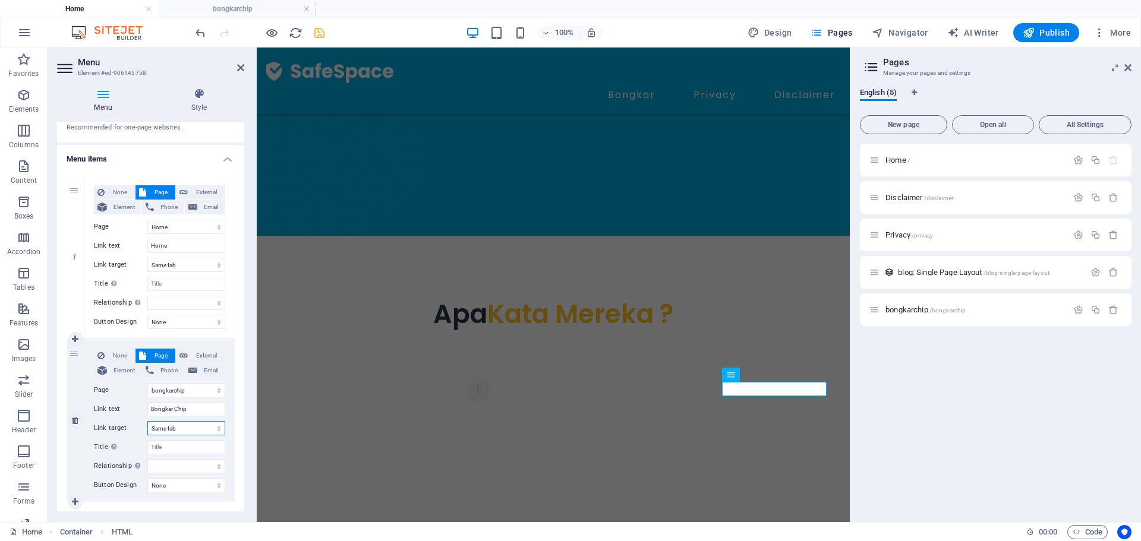
click at [179, 429] on select "New tab Same tab Overlay" at bounding box center [186, 428] width 78 height 14
select select "blank"
click at [147, 421] on select "New tab Same tab Overlay" at bounding box center [186, 428] width 78 height 14
select select
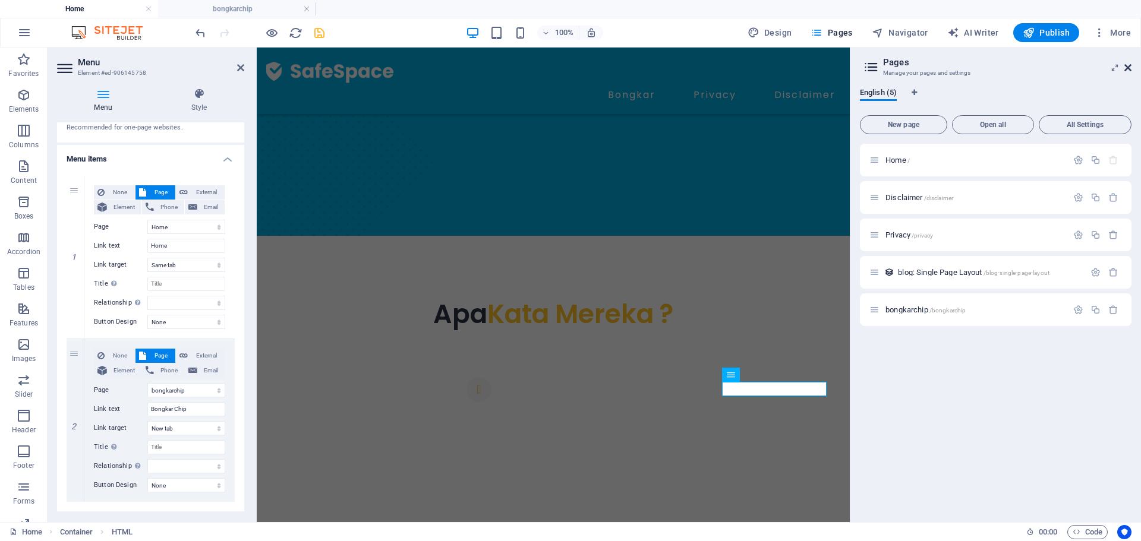
click at [1126, 67] on icon at bounding box center [1127, 68] width 7 height 10
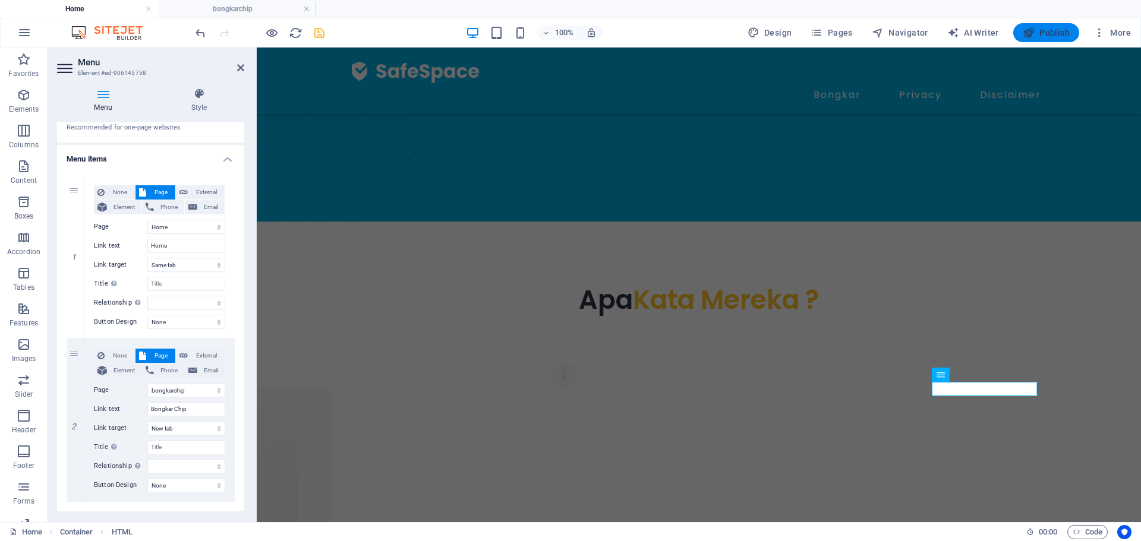
click at [1053, 30] on span "Publish" at bounding box center [1046, 33] width 47 height 12
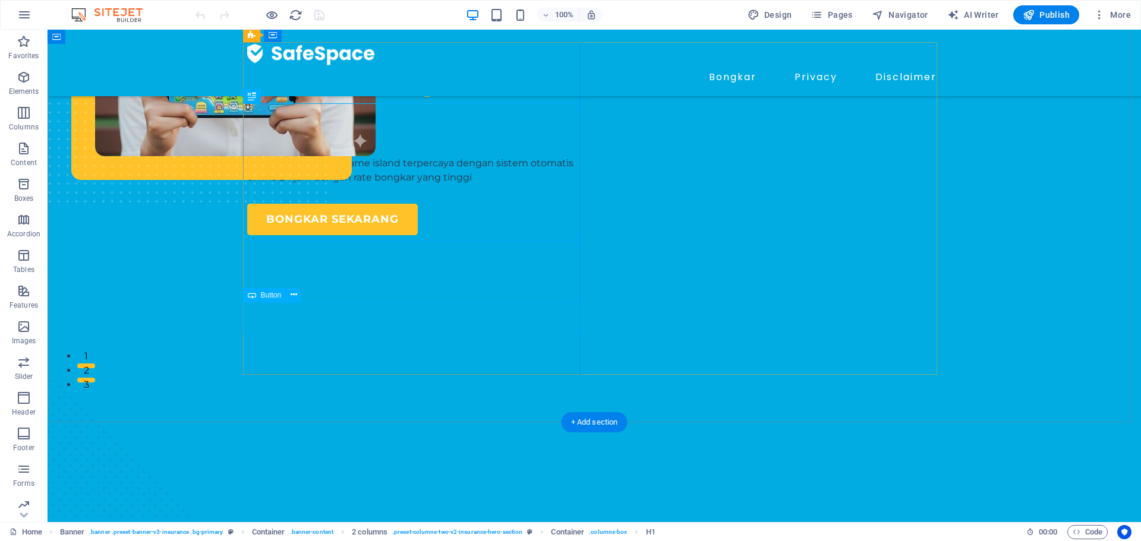
scroll to position [178, 0]
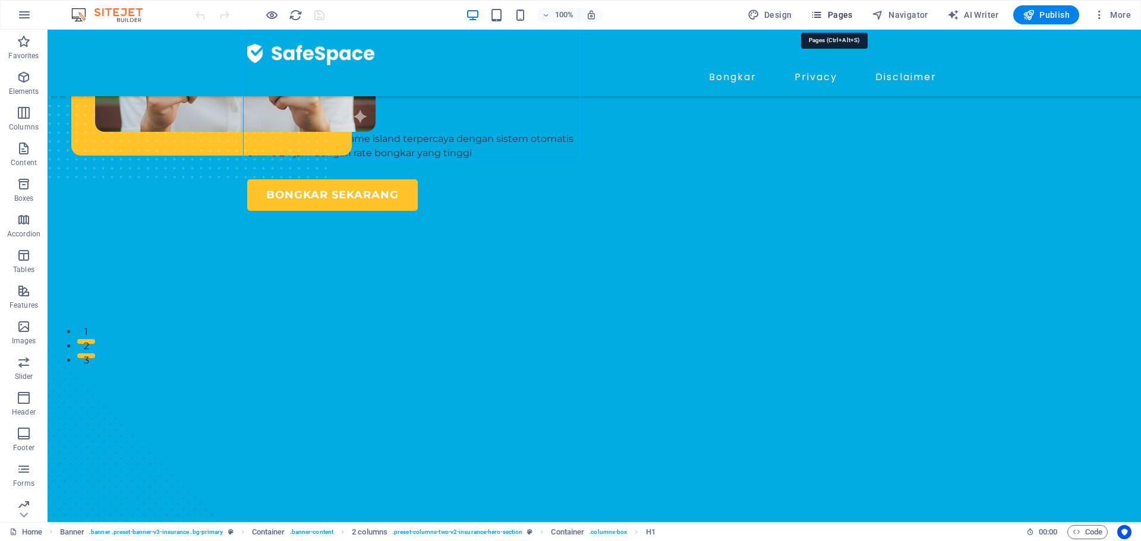
click at [839, 10] on span "Pages" at bounding box center [832, 15] width 42 height 12
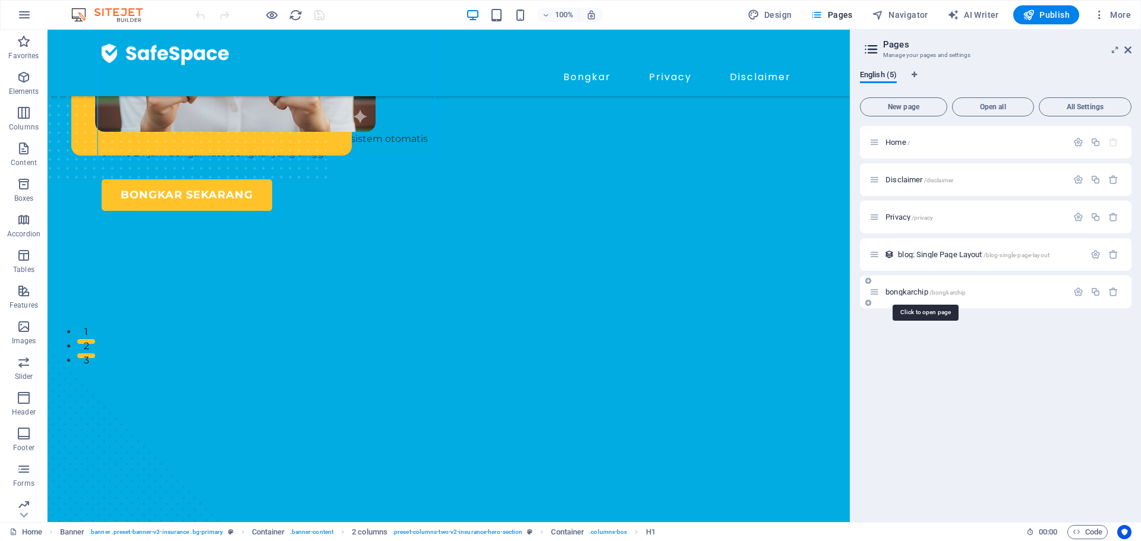
click at [918, 292] on span "bongkarchip /bongkarchip" at bounding box center [926, 292] width 80 height 9
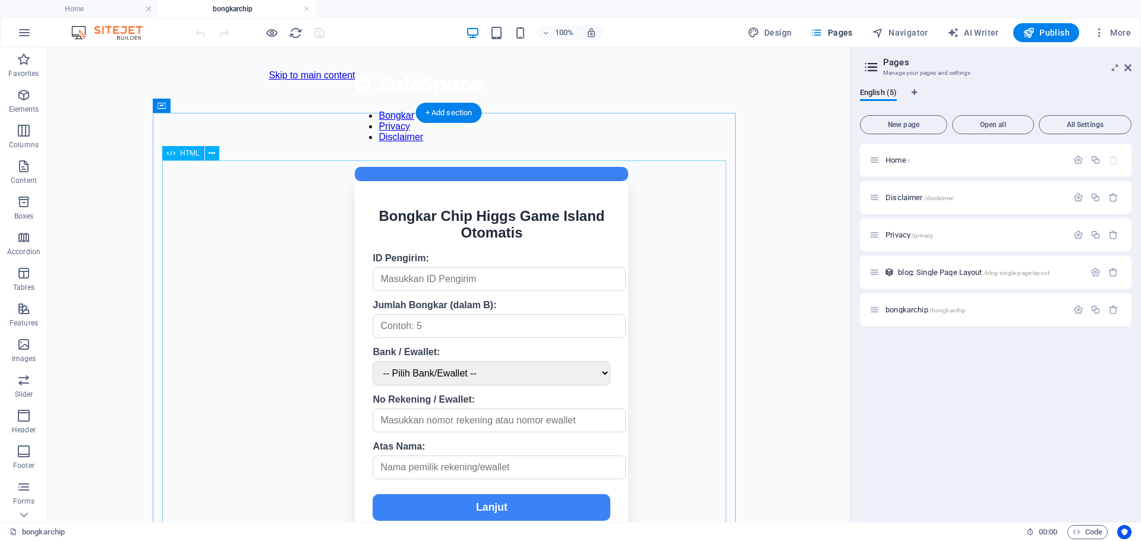
scroll to position [0, 0]
click at [211, 152] on icon at bounding box center [212, 153] width 7 height 12
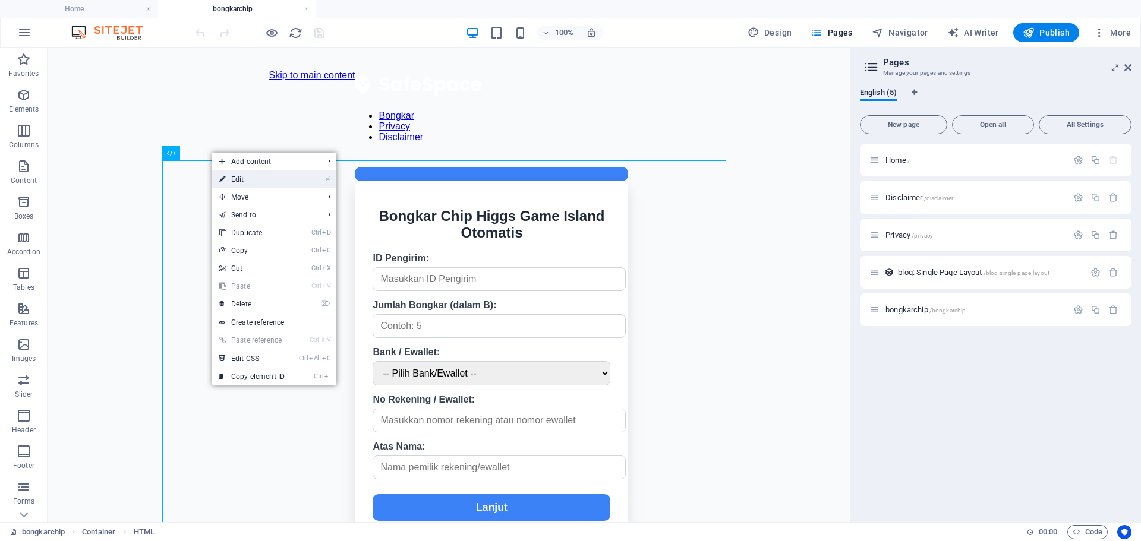
click at [242, 184] on link "⏎ Edit" at bounding box center [252, 180] width 80 height 18
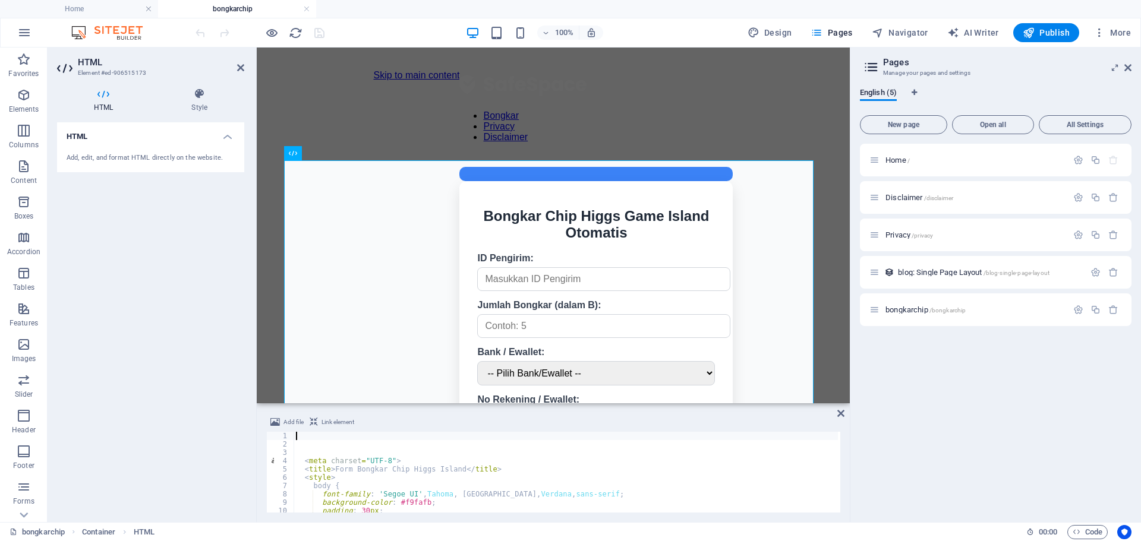
click at [448, 476] on div "< meta charset = "UTF-8" > < title > Form Bongkar Chip Higgs Island </ title > …" at bounding box center [649, 479] width 710 height 95
type textarea "<style>"
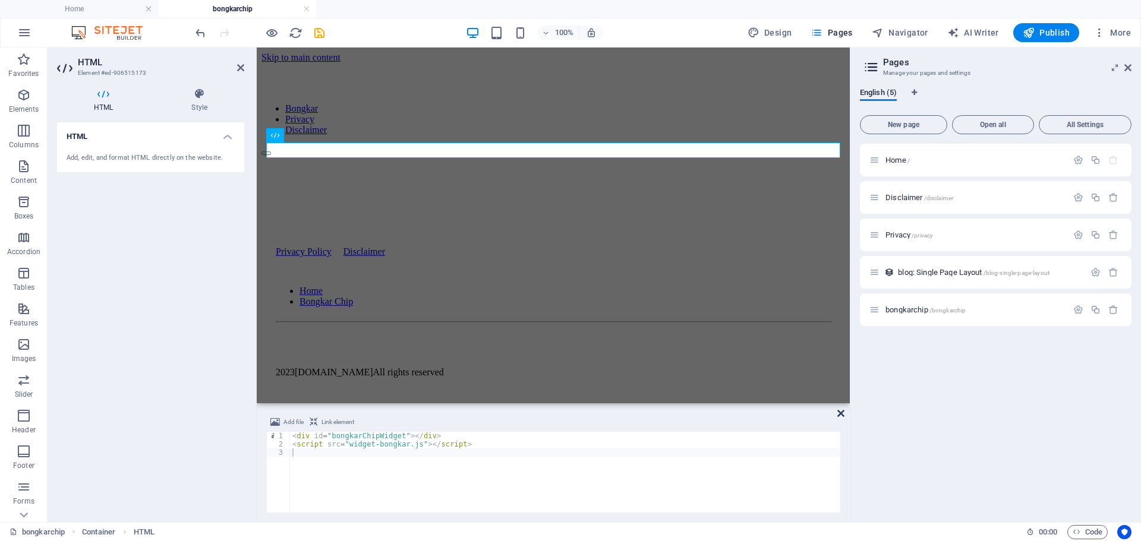
click at [843, 413] on icon at bounding box center [840, 414] width 7 height 10
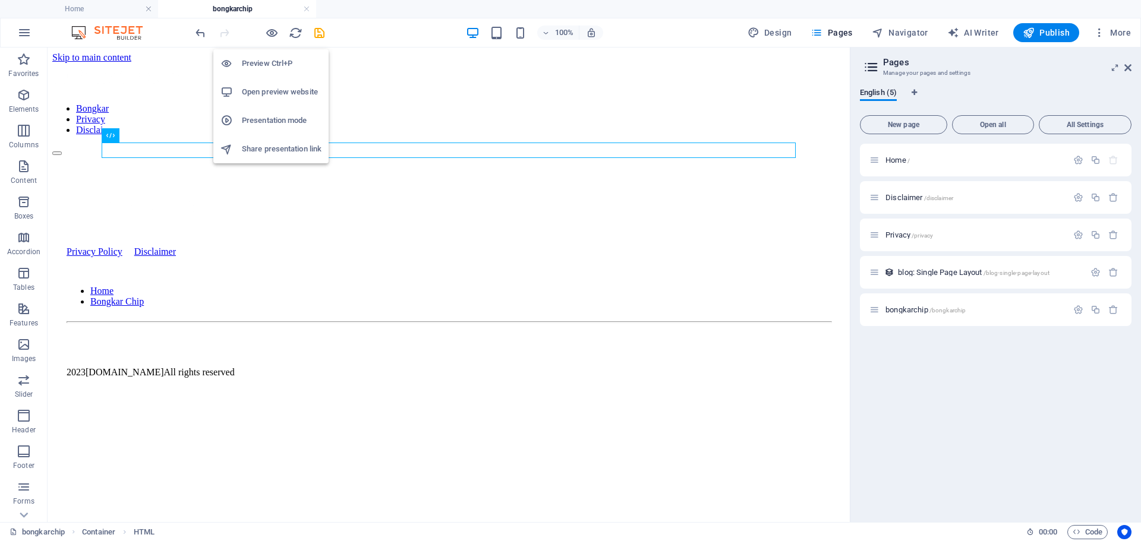
click at [275, 53] on li "Preview Ctrl+P" at bounding box center [270, 63] width 115 height 29
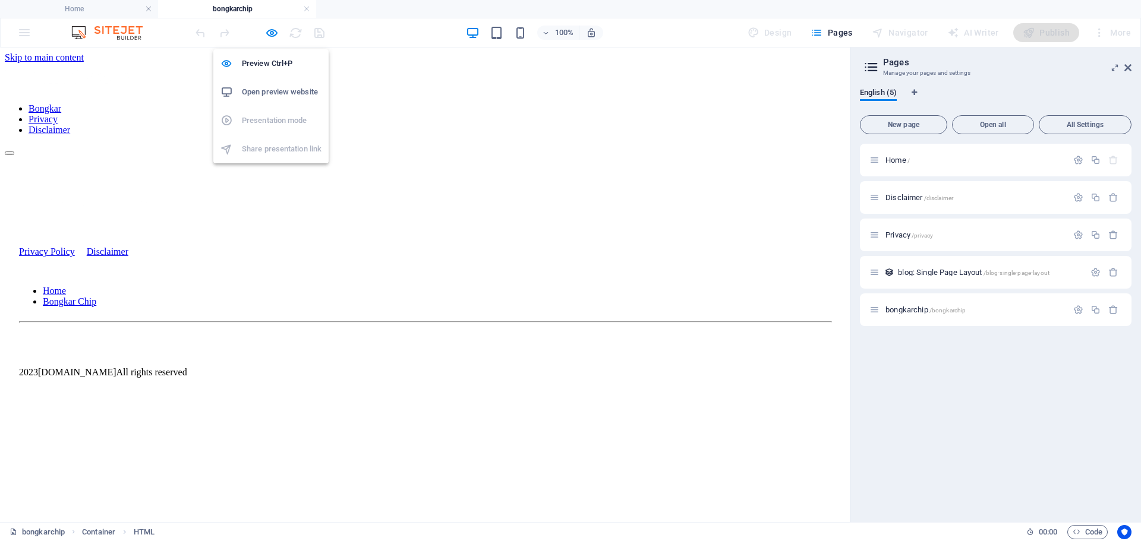
click at [291, 96] on h6 "Open preview website" at bounding box center [282, 92] width 80 height 14
click at [1128, 64] on icon at bounding box center [1127, 68] width 7 height 10
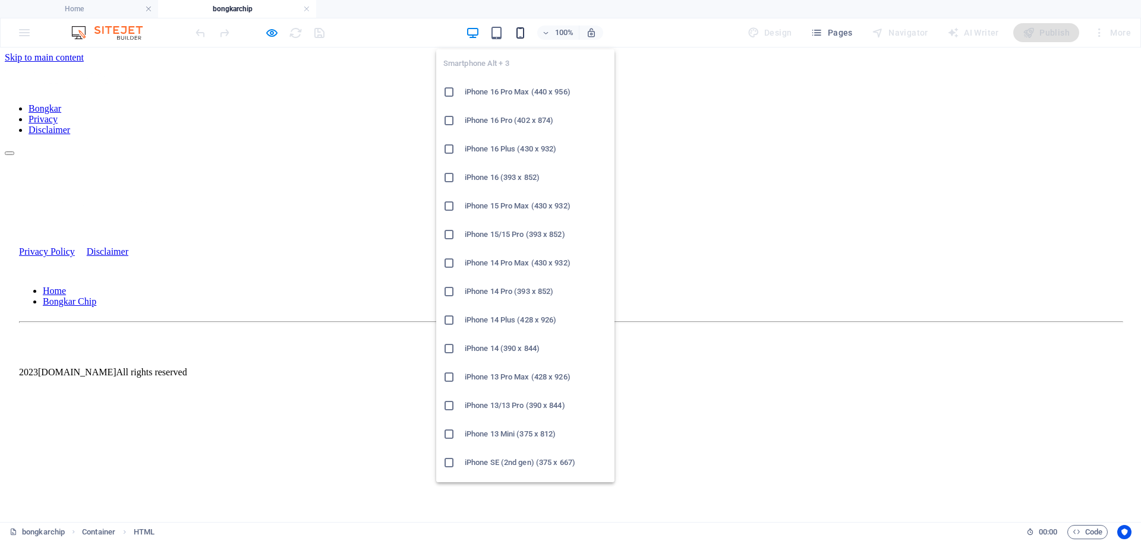
click at [525, 33] on icon "button" at bounding box center [521, 33] width 14 height 14
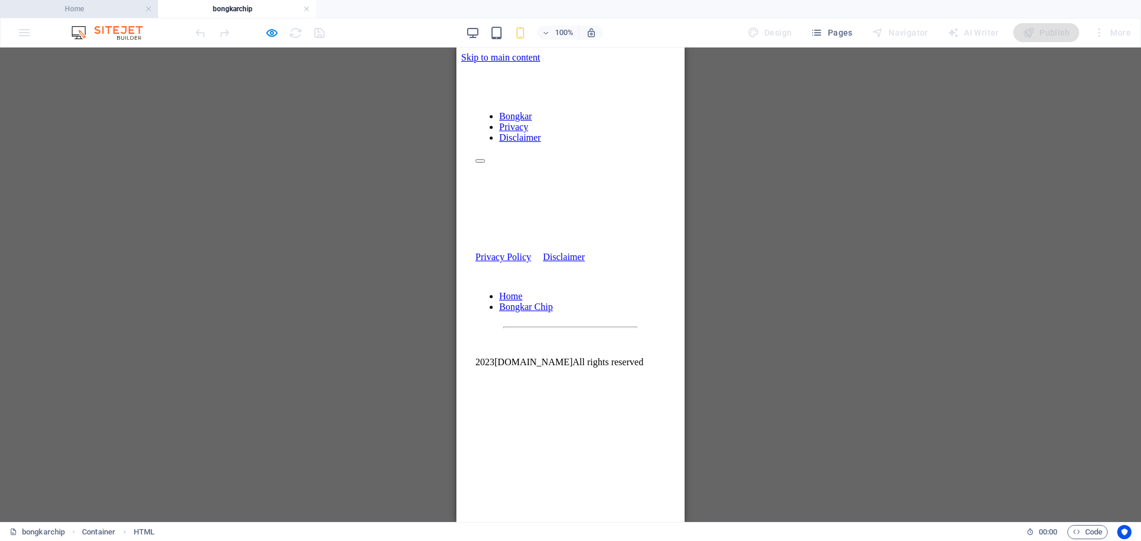
click at [103, 12] on h4 "Home" at bounding box center [79, 8] width 158 height 13
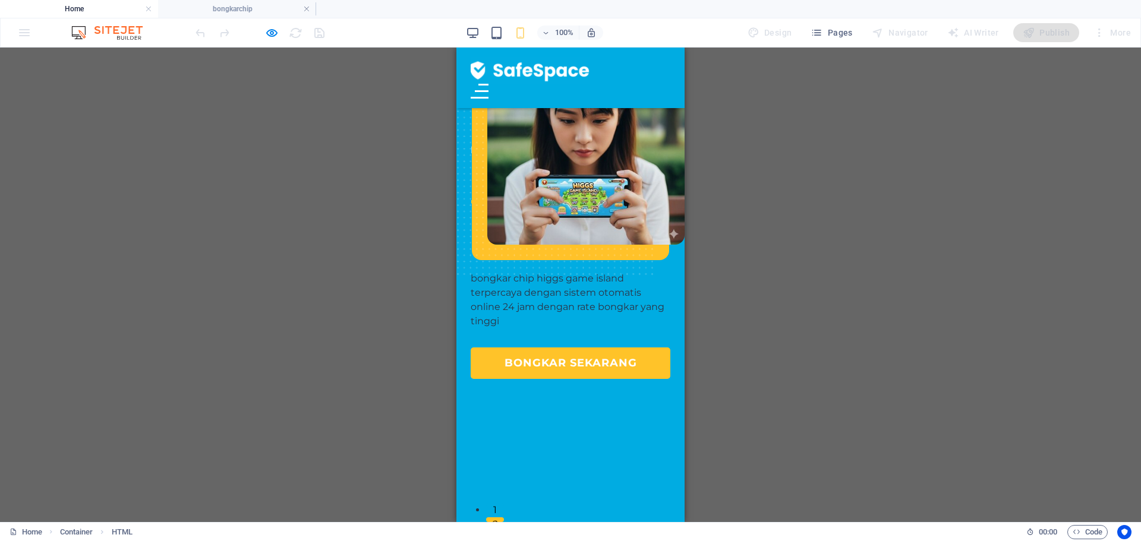
scroll to position [178, 0]
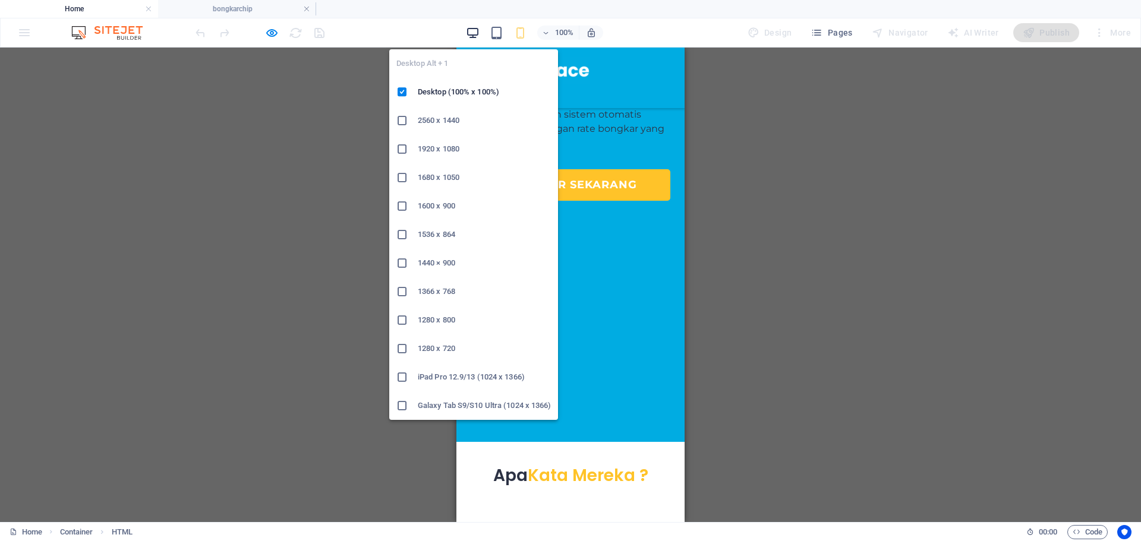
click at [476, 32] on icon "button" at bounding box center [473, 33] width 14 height 14
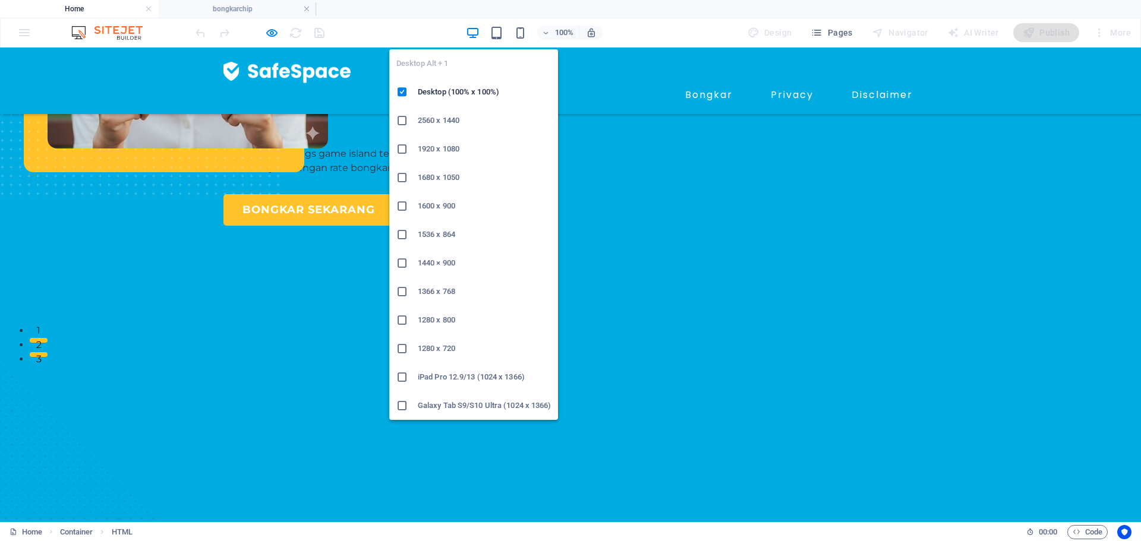
scroll to position [180, 0]
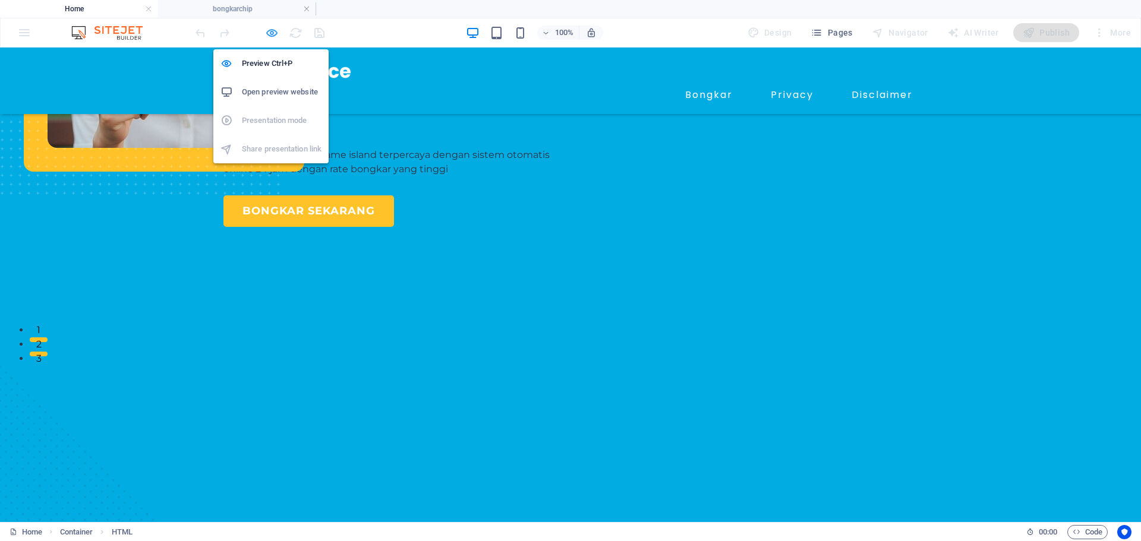
click at [265, 30] on icon "button" at bounding box center [272, 33] width 14 height 14
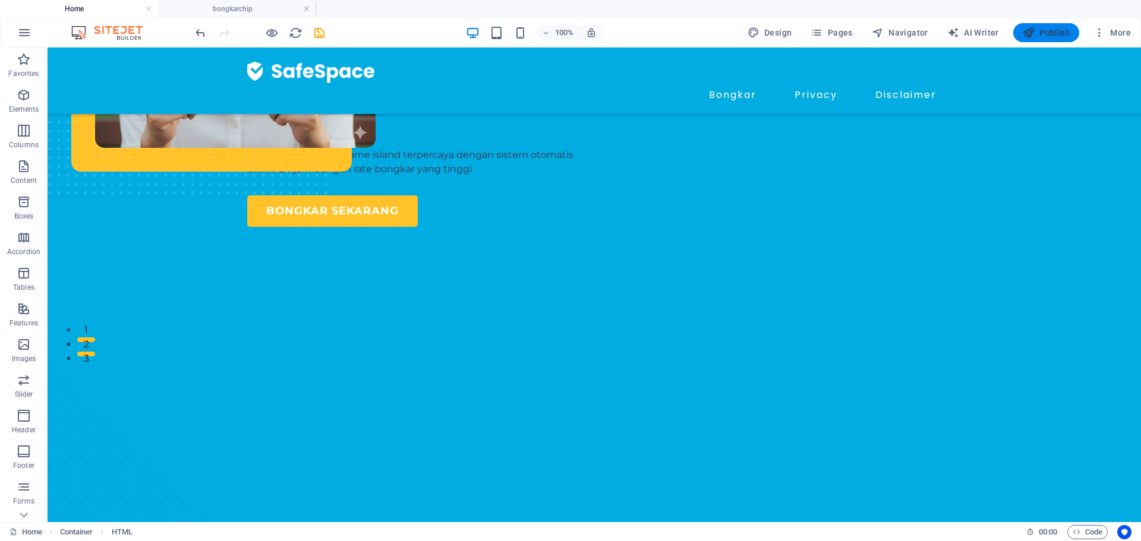
click at [1037, 26] on button "Publish" at bounding box center [1046, 32] width 66 height 19
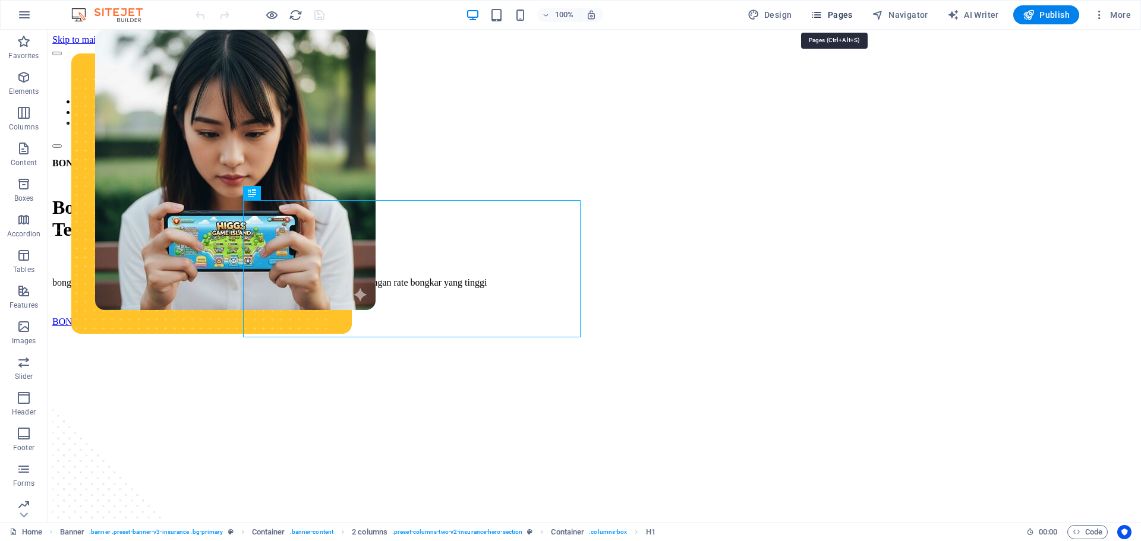
click at [827, 21] on button "Pages" at bounding box center [831, 14] width 51 height 19
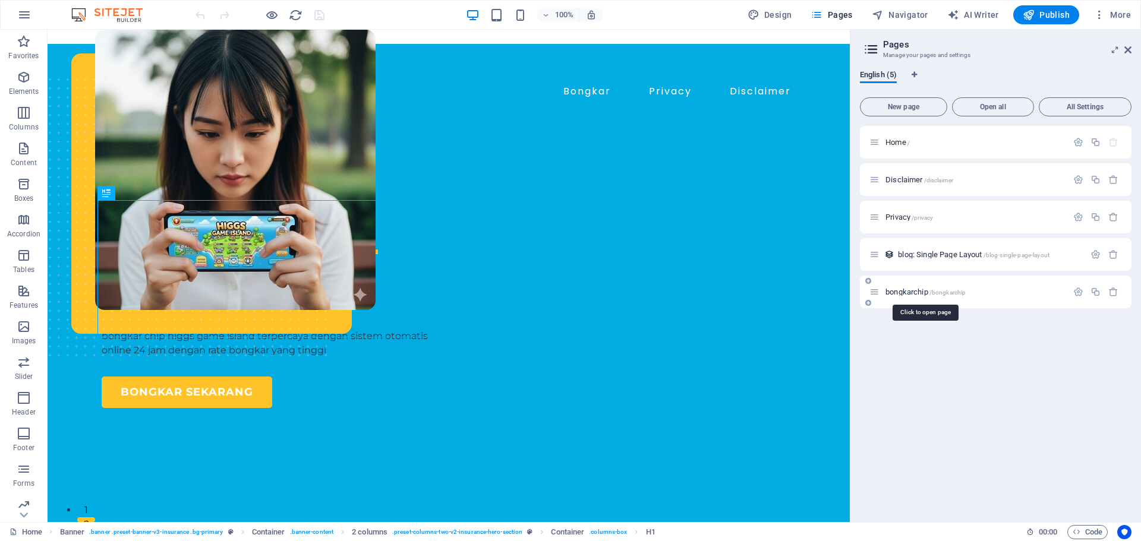
click at [921, 289] on span "bongkarchip /bongkarchip" at bounding box center [926, 292] width 80 height 9
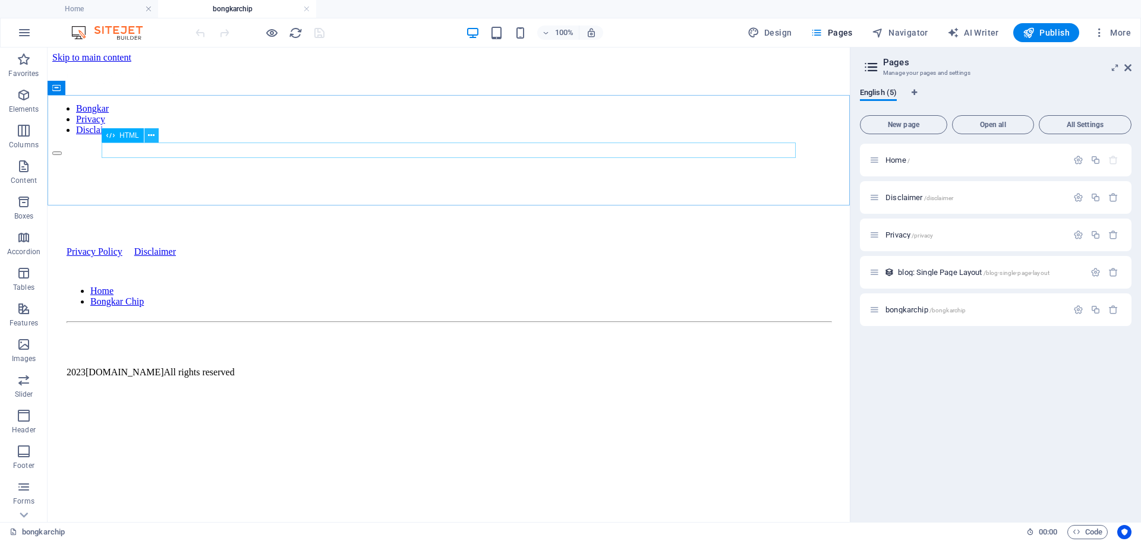
click at [152, 136] on icon at bounding box center [151, 136] width 7 height 12
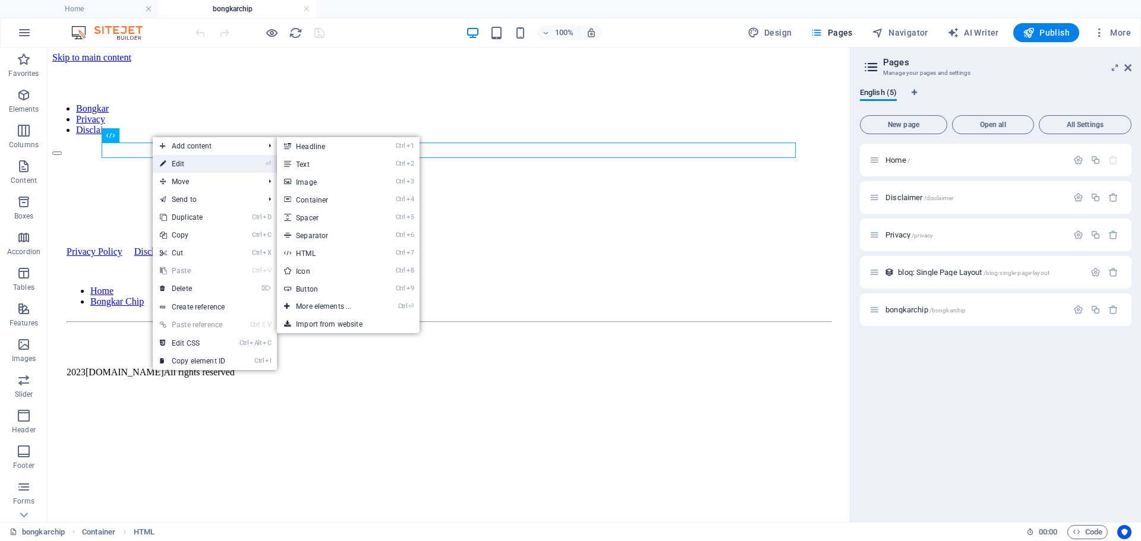
click at [193, 162] on link "⏎ Edit" at bounding box center [193, 164] width 80 height 18
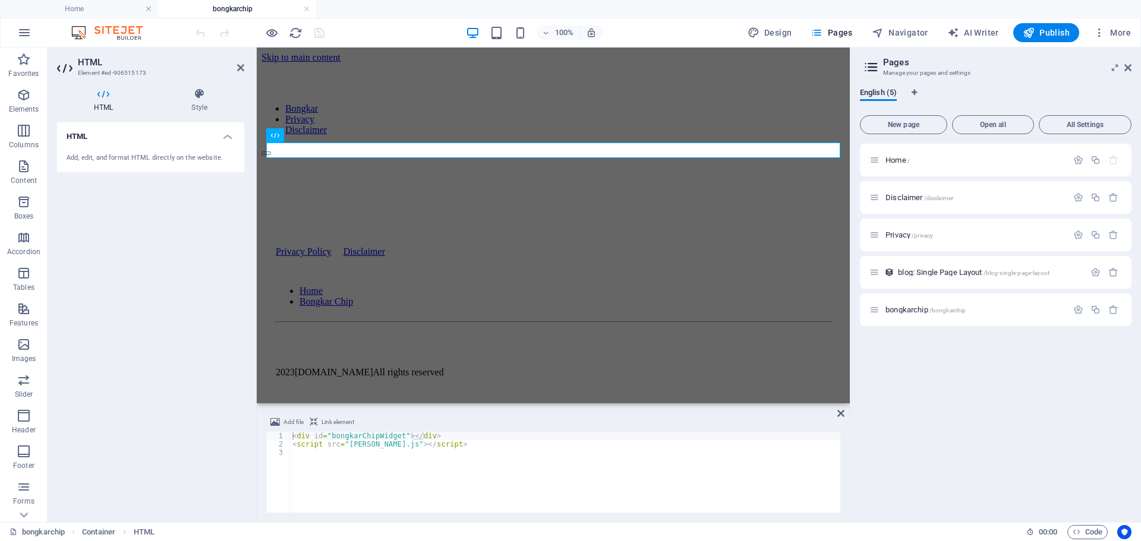
drag, startPoint x: 411, startPoint y: 432, endPoint x: 412, endPoint y: 452, distance: 19.6
click at [411, 437] on div "Add file Link element <div id="bongkarChipWidget"></div> 1 2 3 < div id = "bong…" at bounding box center [553, 463] width 574 height 97
click at [412, 452] on div "< div id = "bongkarChipWidget" > </ div > < script src = "widget-bongkar.js" > …" at bounding box center [565, 480] width 550 height 97
type textarea "<script src="widget-bongkar.js"></script>"
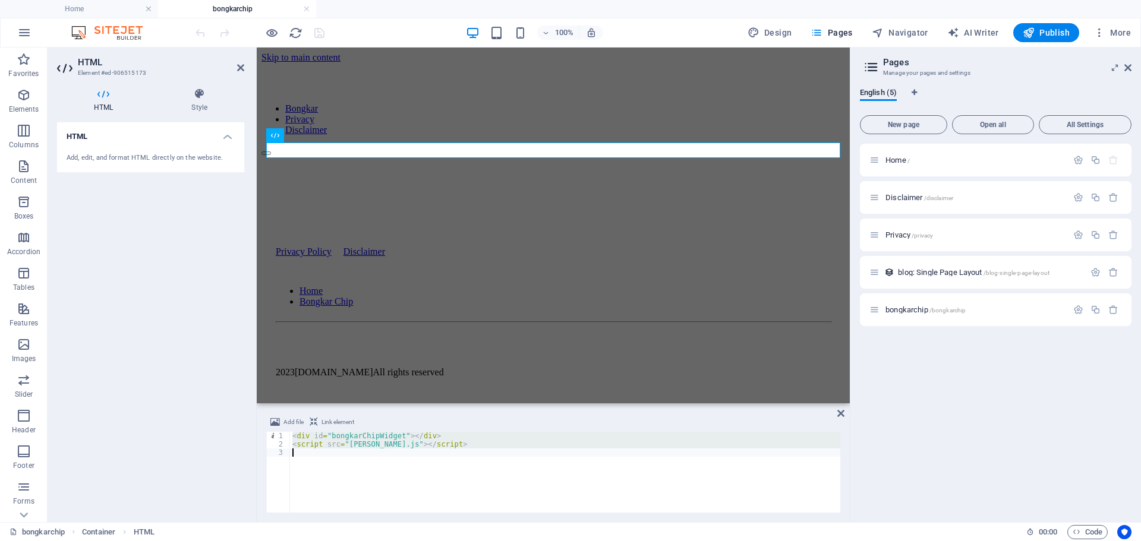
paste textarea
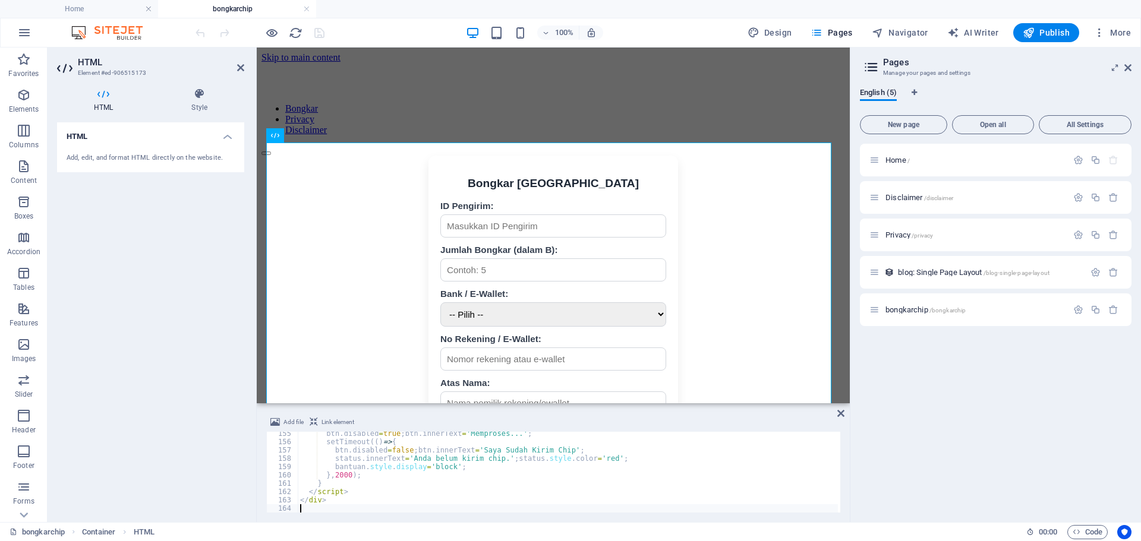
click at [845, 412] on div "Add file Link element 155 156 157 158 159 160 161 162 163 164 btn . disabled = …" at bounding box center [553, 464] width 593 height 116
click at [842, 415] on icon at bounding box center [840, 414] width 7 height 10
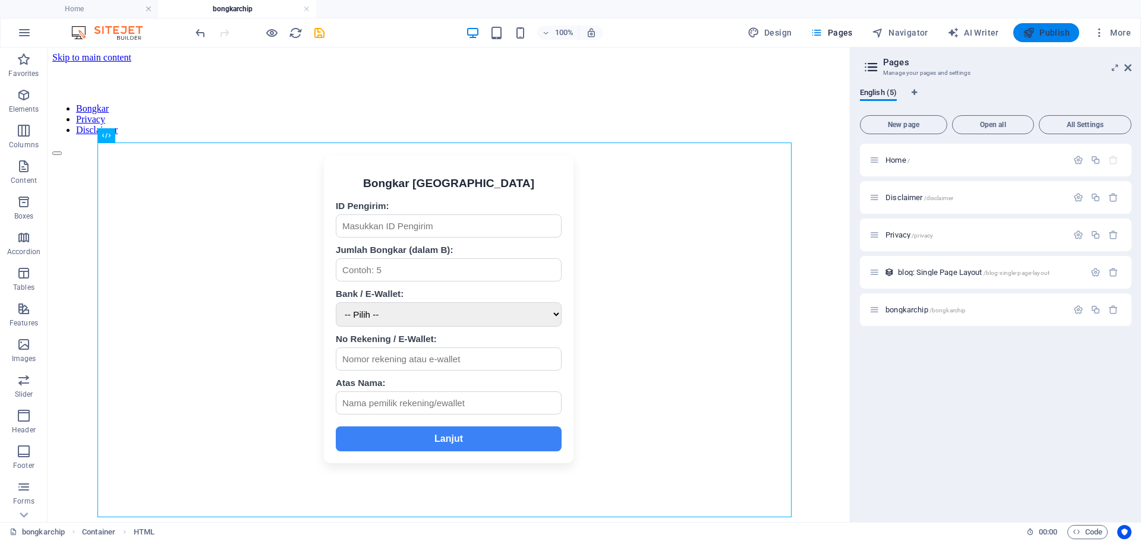
click at [1051, 32] on span "Publish" at bounding box center [1046, 33] width 47 height 12
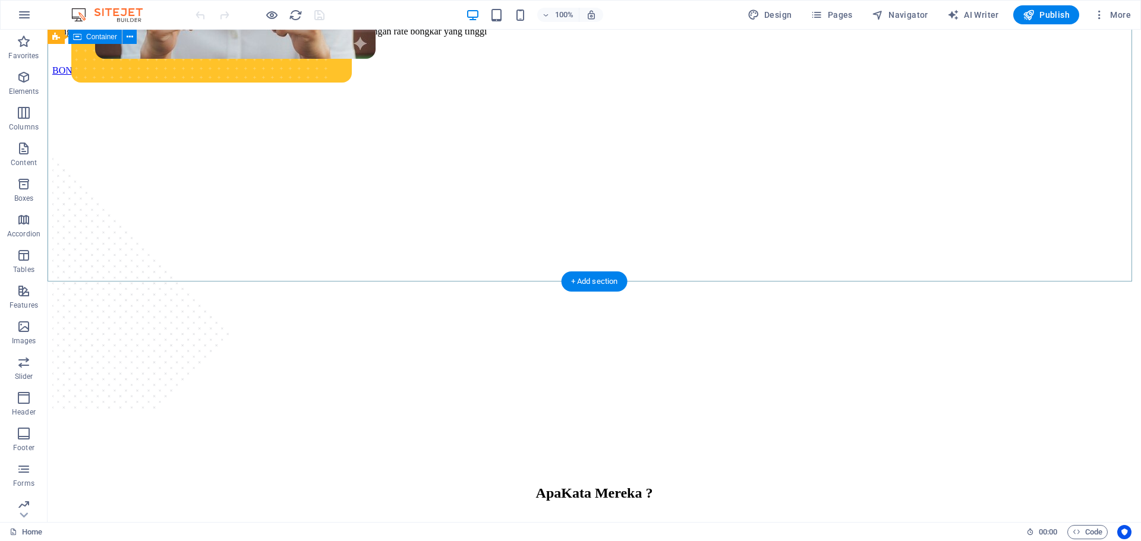
scroll to position [238, 0]
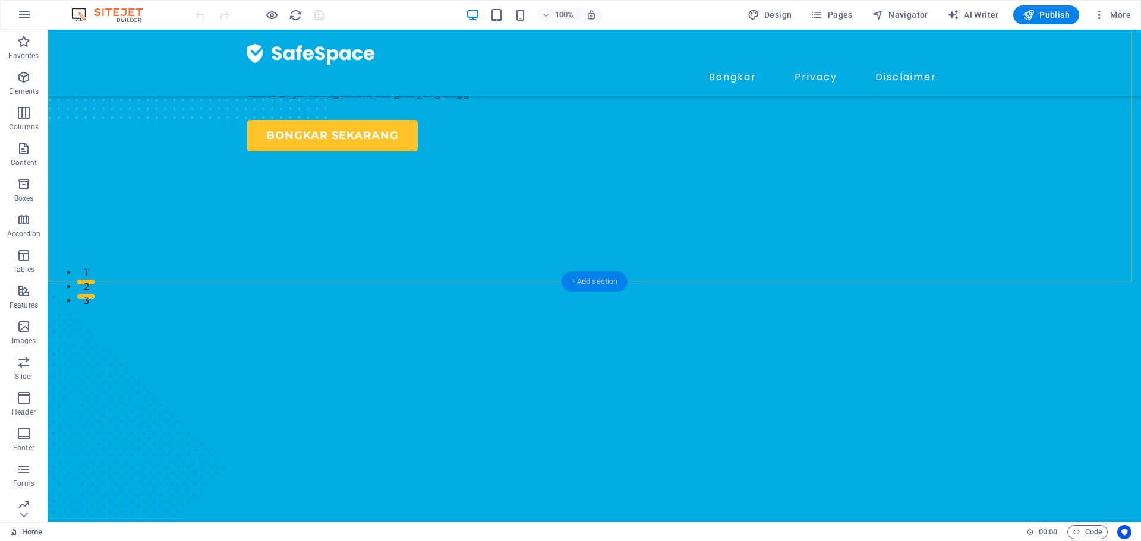
click at [600, 281] on div "+ Add section" at bounding box center [595, 282] width 66 height 20
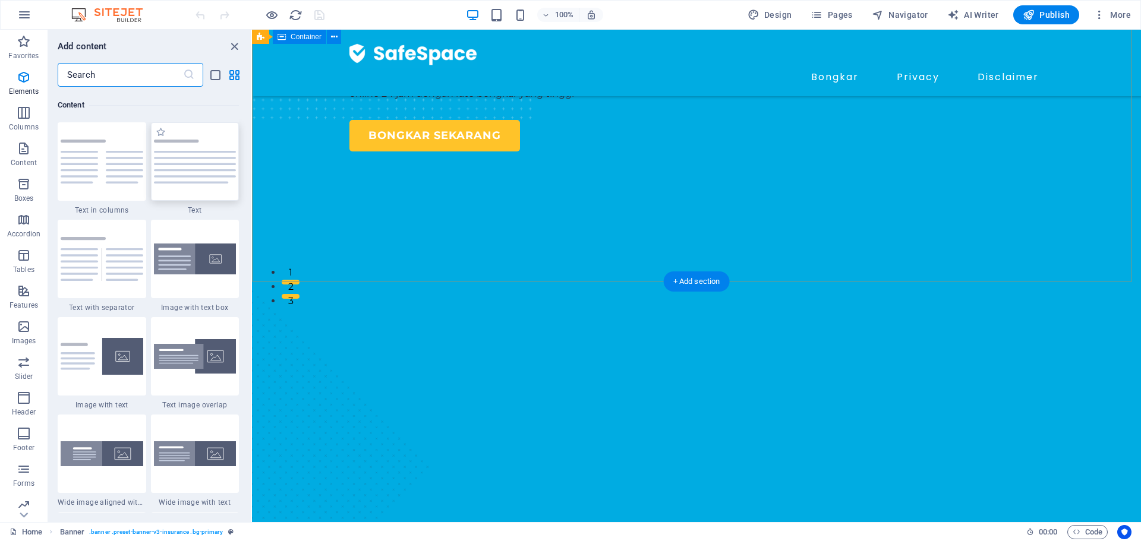
scroll to position [2080, 0]
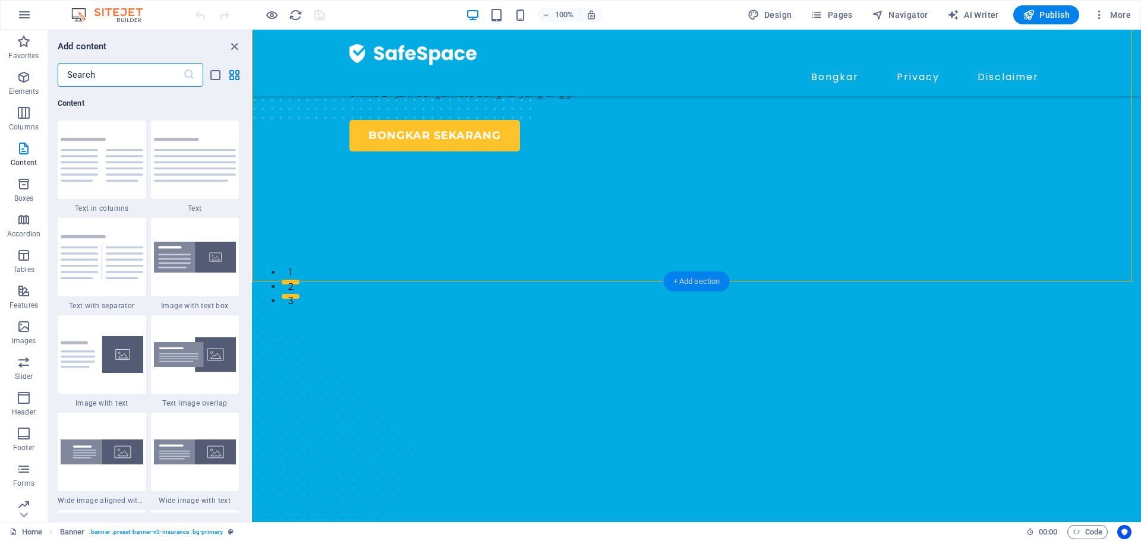
click at [690, 276] on div "+ Add section" at bounding box center [697, 282] width 66 height 20
click at [14, 109] on span "Columns" at bounding box center [24, 120] width 48 height 29
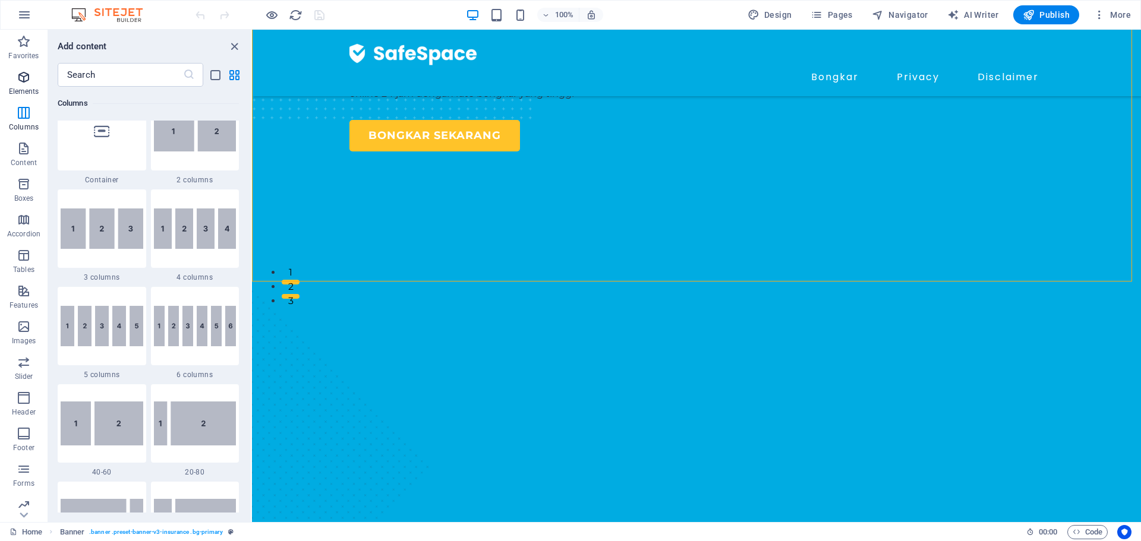
click at [21, 78] on icon "button" at bounding box center [24, 77] width 14 height 14
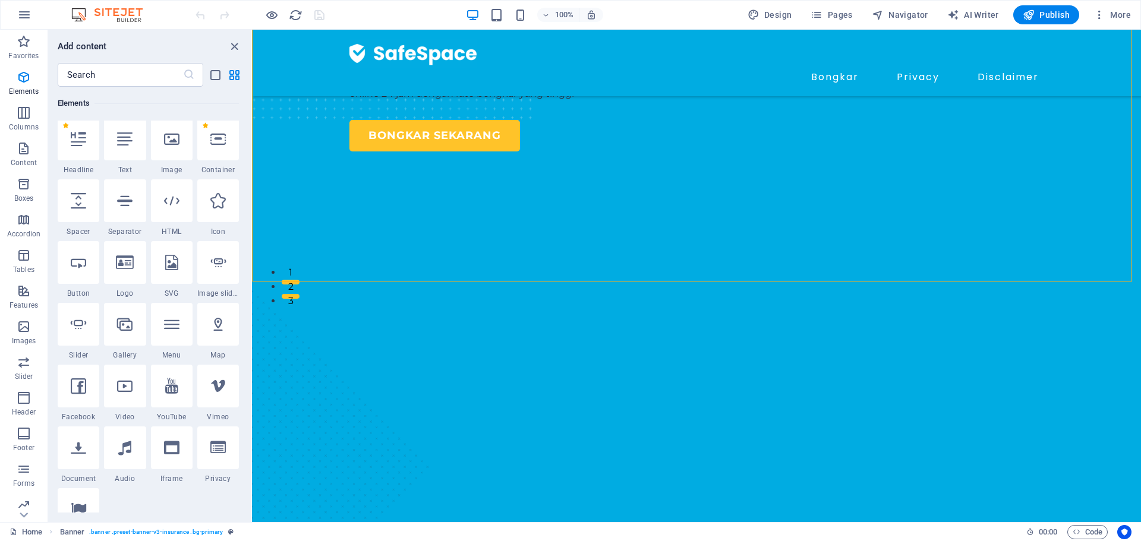
scroll to position [127, 0]
click at [171, 224] on div at bounding box center [172, 203] width 42 height 43
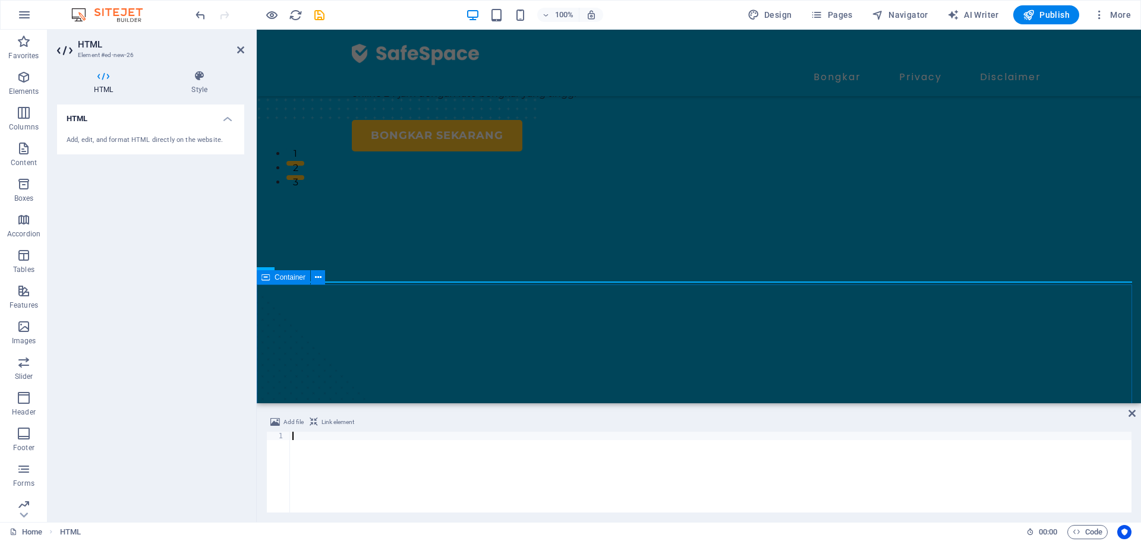
scroll to position [2815, 0]
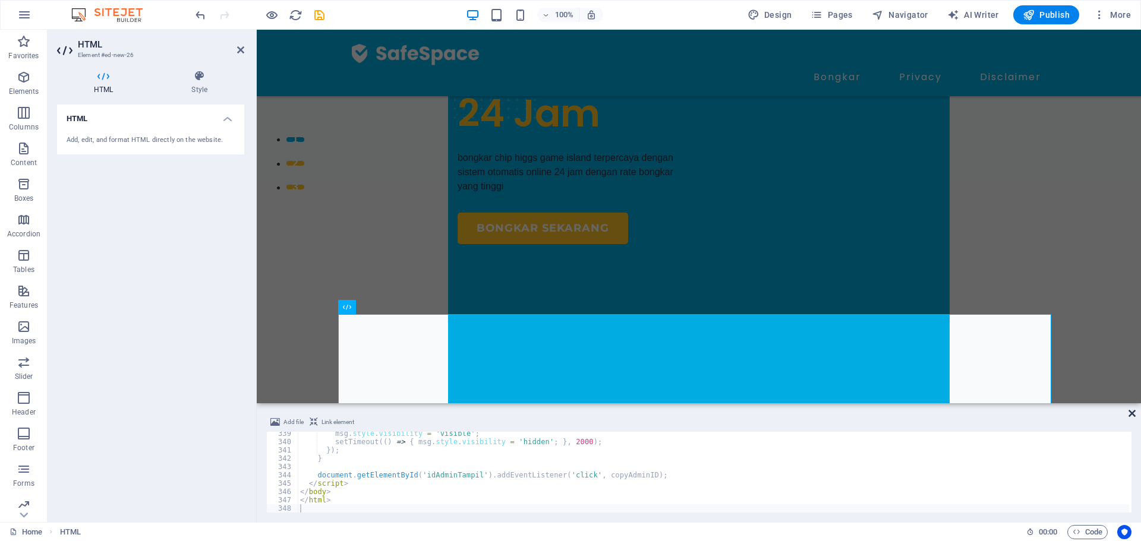
click at [1132, 411] on icon at bounding box center [1132, 414] width 7 height 10
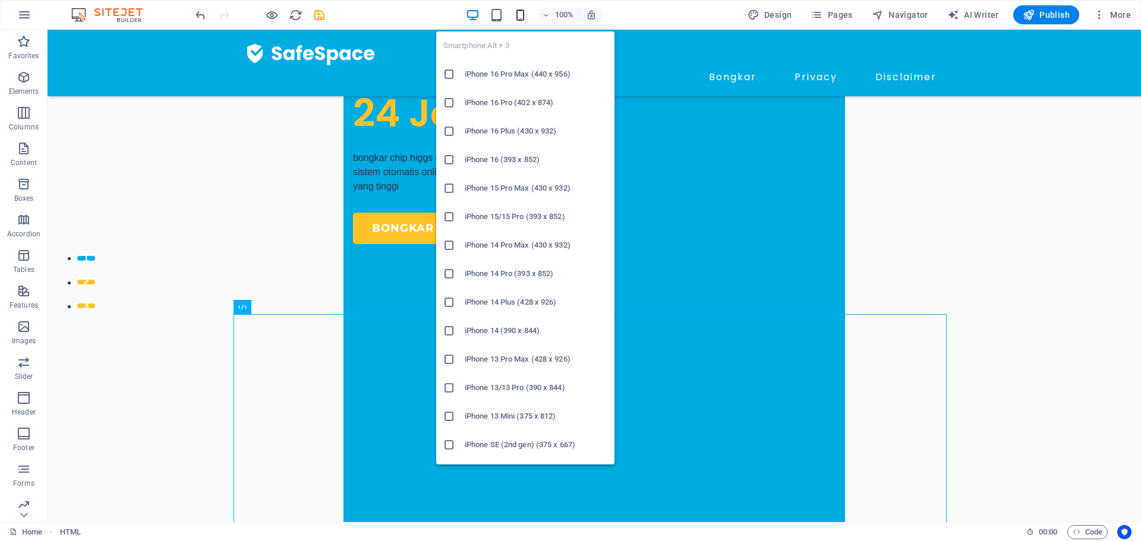
click at [519, 12] on icon "button" at bounding box center [521, 15] width 14 height 14
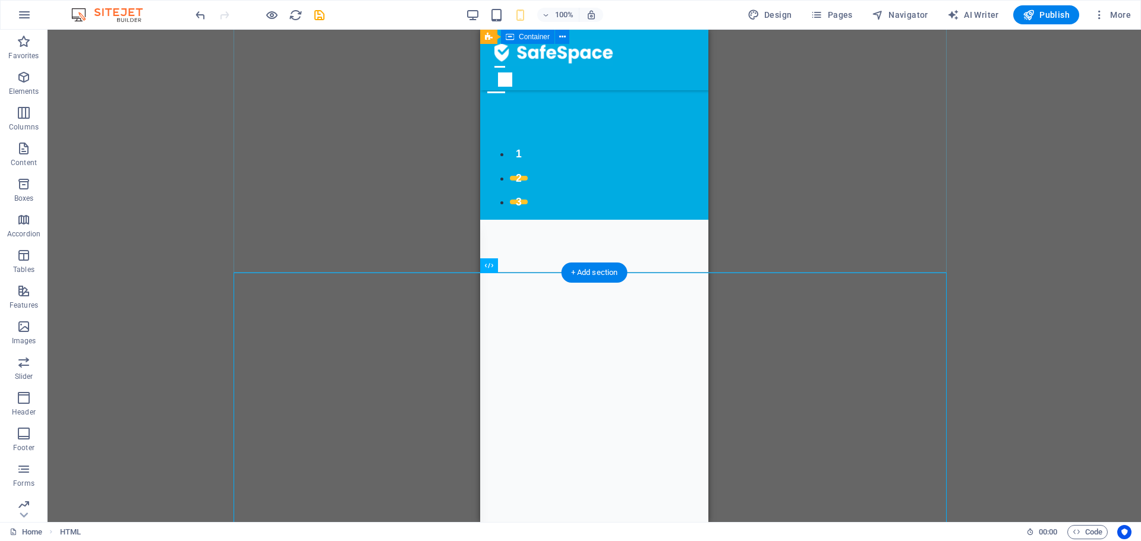
scroll to position [357, 0]
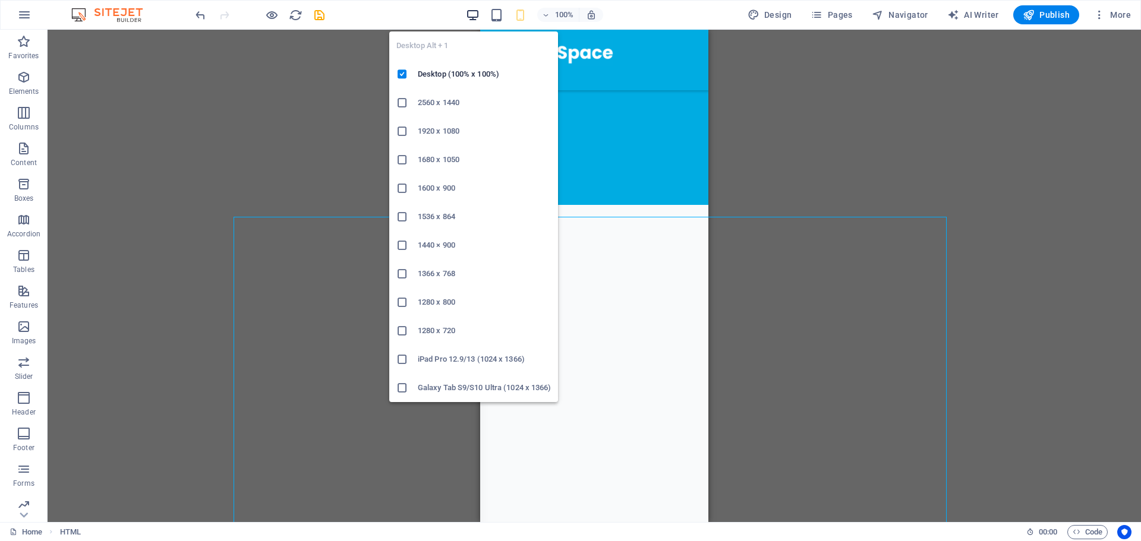
click at [475, 11] on icon "button" at bounding box center [473, 15] width 14 height 14
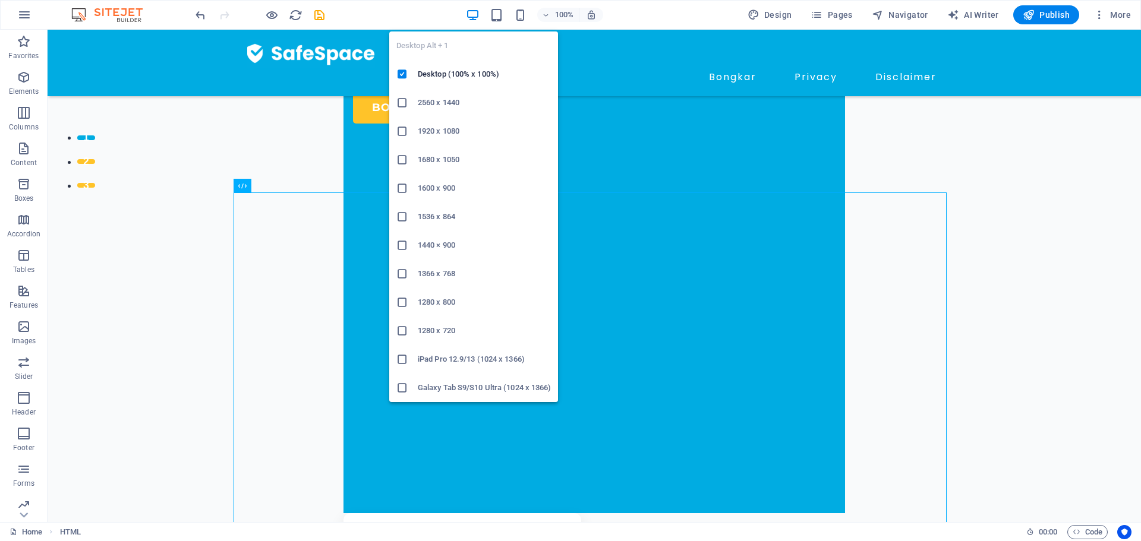
scroll to position [359, 0]
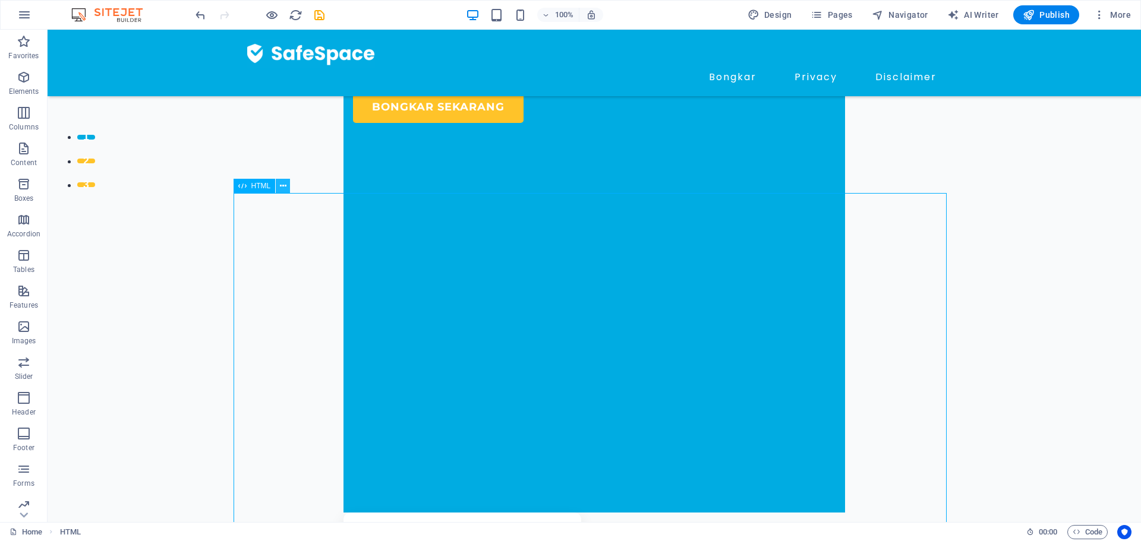
click at [283, 188] on icon at bounding box center [283, 186] width 7 height 12
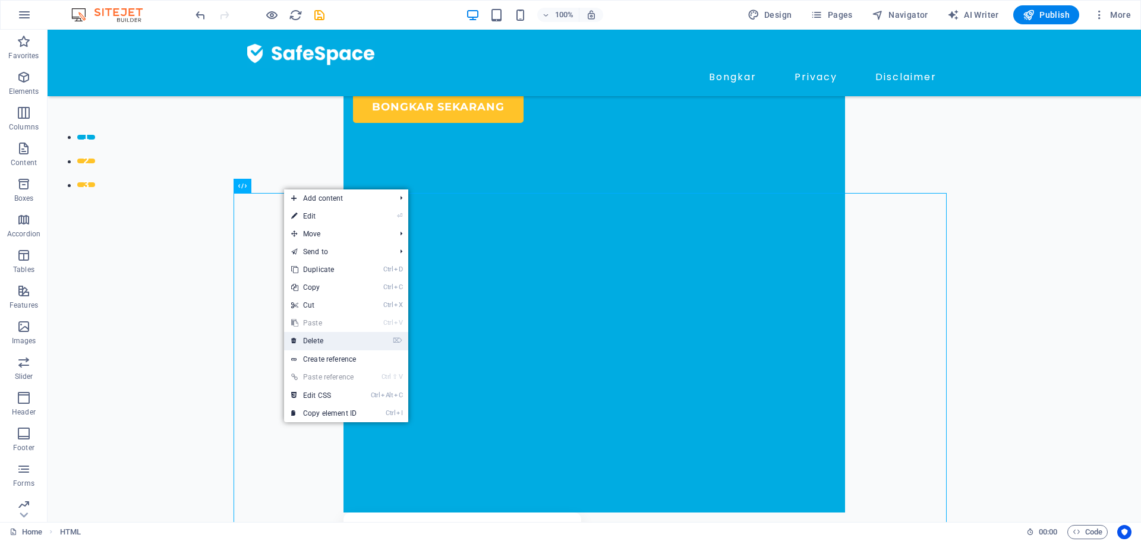
click at [329, 343] on link "⌦ Delete" at bounding box center [324, 341] width 80 height 18
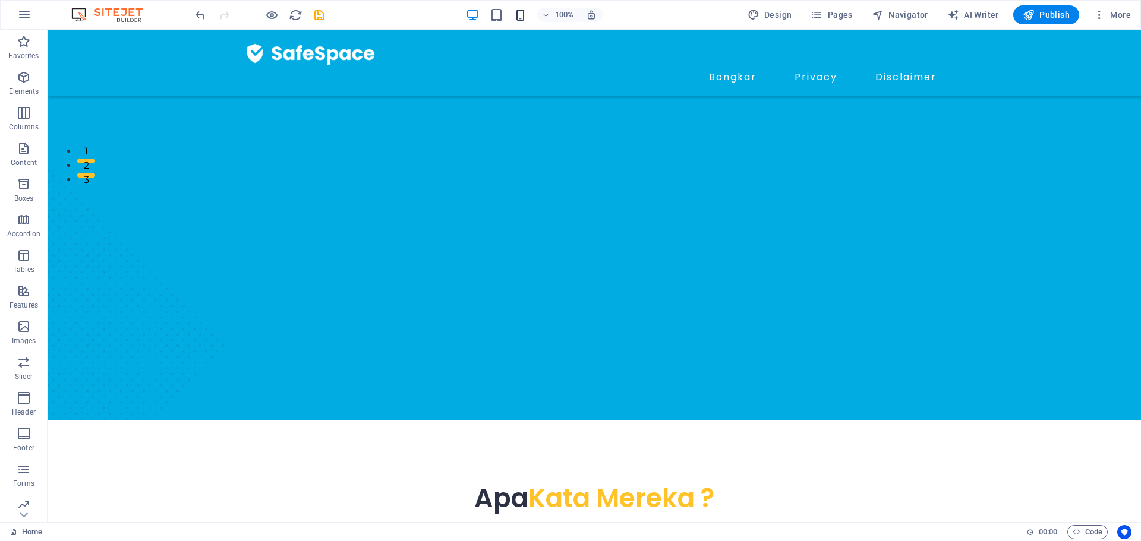
drag, startPoint x: 519, startPoint y: 5, endPoint x: 521, endPoint y: 13, distance: 7.9
click at [519, 7] on div "100% Design Pages Navigator AI Writer Publish More" at bounding box center [571, 15] width 1140 height 29
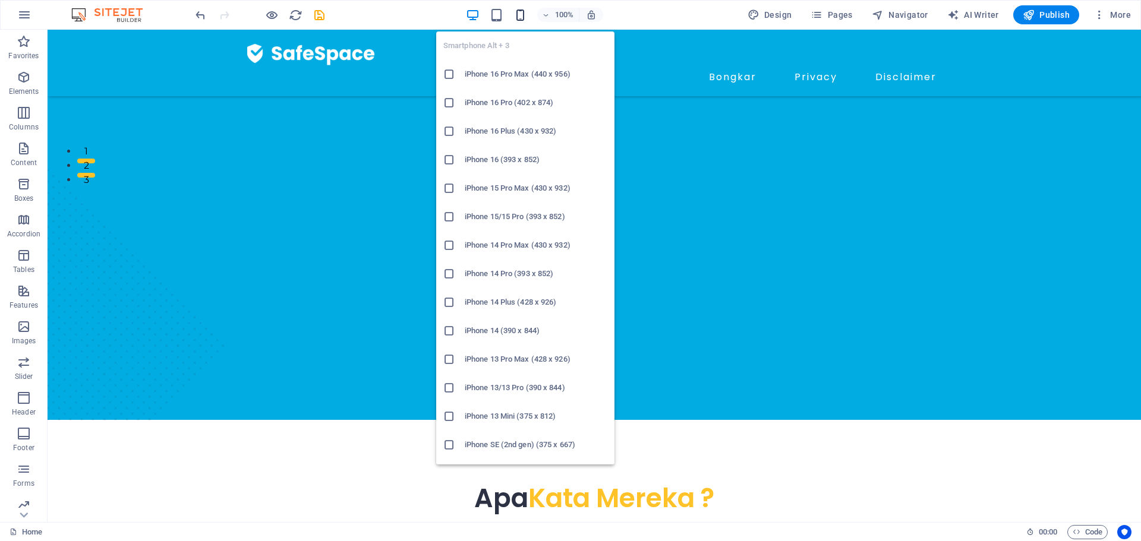
click at [521, 13] on icon "button" at bounding box center [521, 15] width 14 height 14
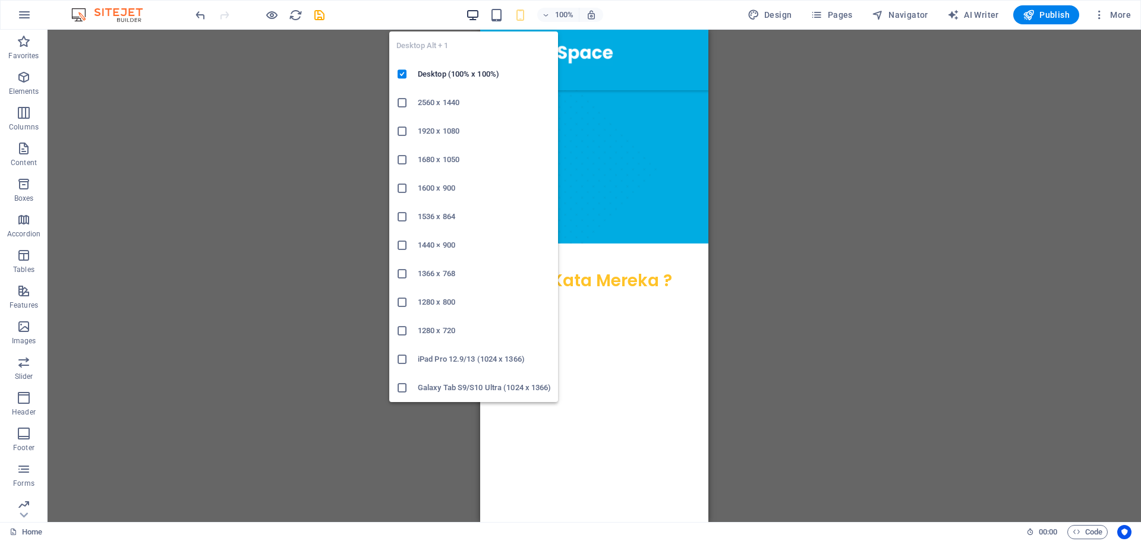
click at [479, 11] on icon "button" at bounding box center [473, 15] width 14 height 14
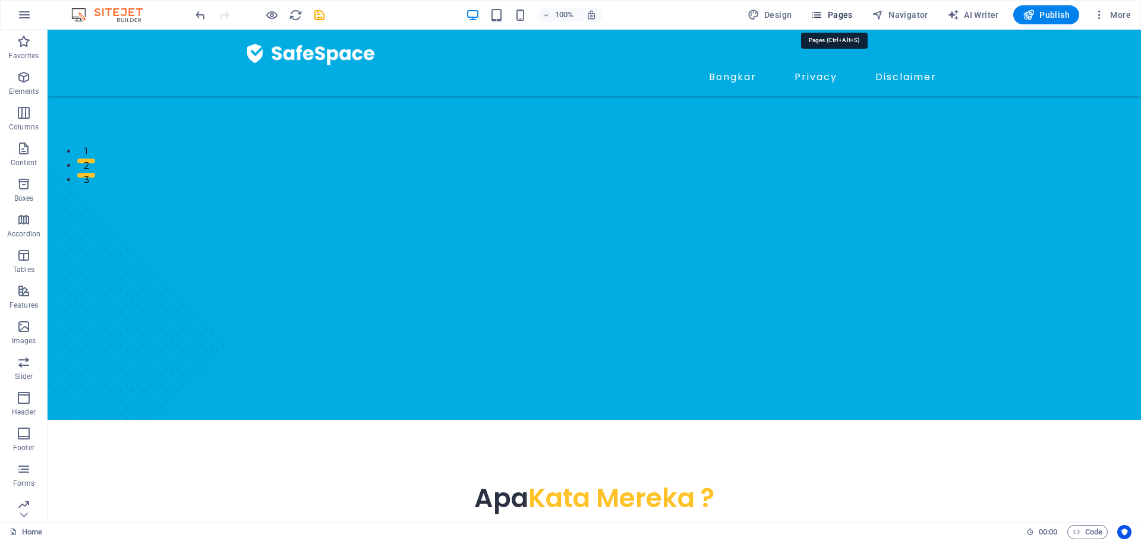
click at [823, 14] on icon "button" at bounding box center [817, 15] width 12 height 12
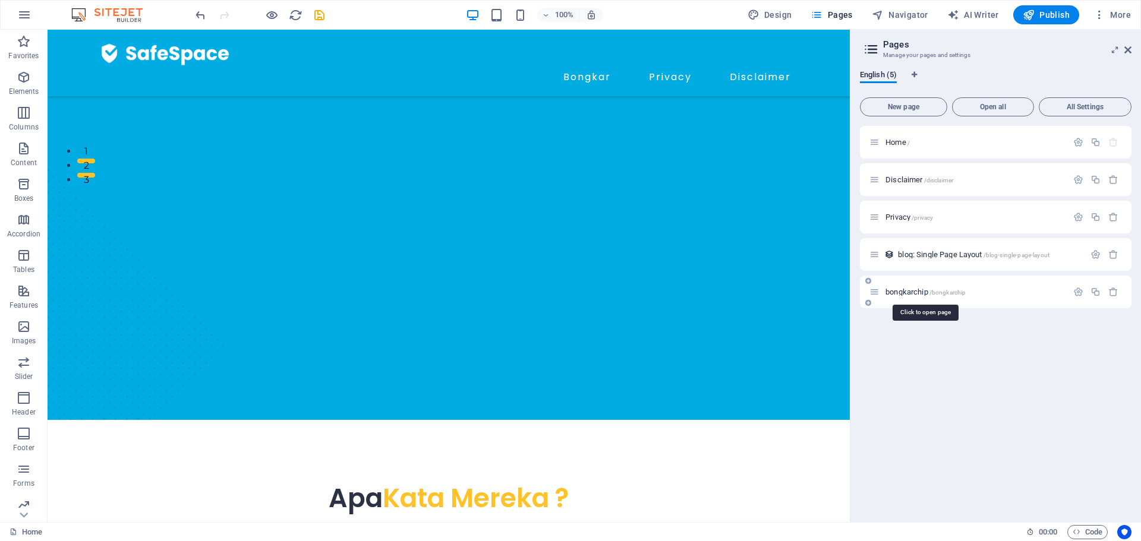
click at [909, 293] on span "bongkarchip /bongkarchip" at bounding box center [926, 292] width 80 height 9
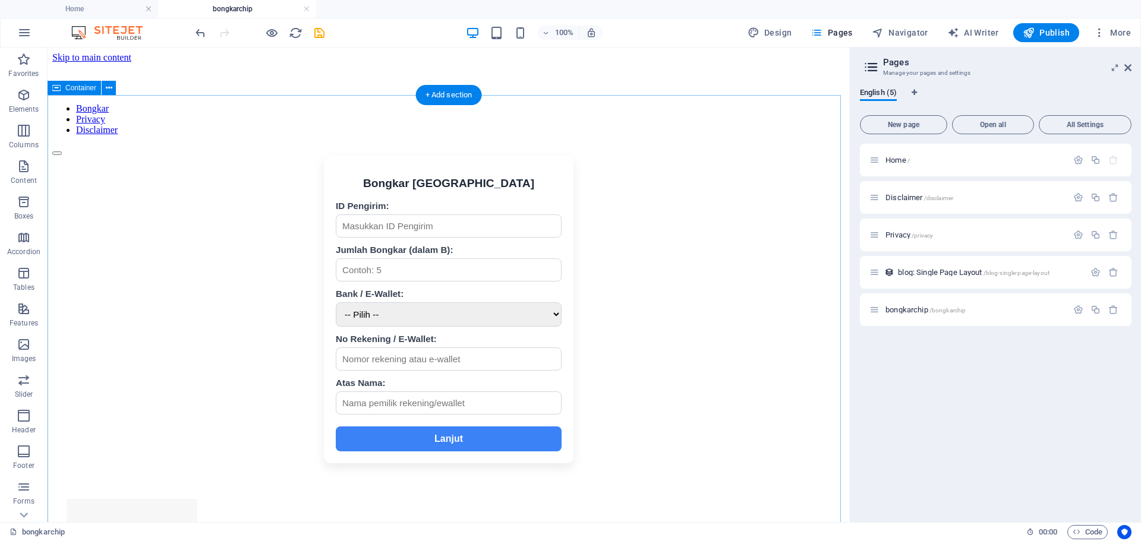
scroll to position [0, 0]
click at [514, 29] on div "100%" at bounding box center [534, 32] width 137 height 19
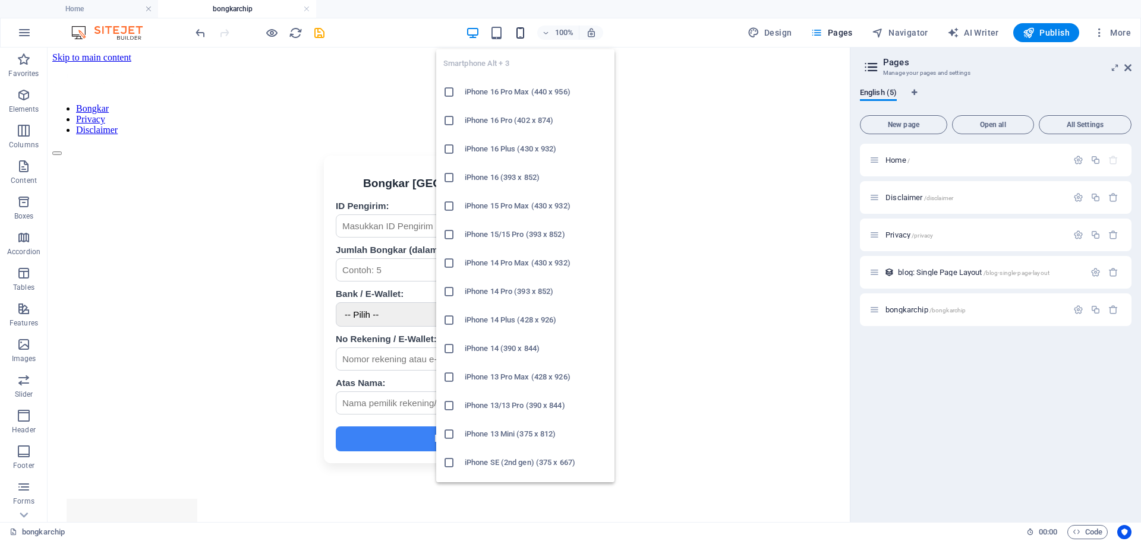
click at [527, 31] on icon "button" at bounding box center [521, 33] width 14 height 14
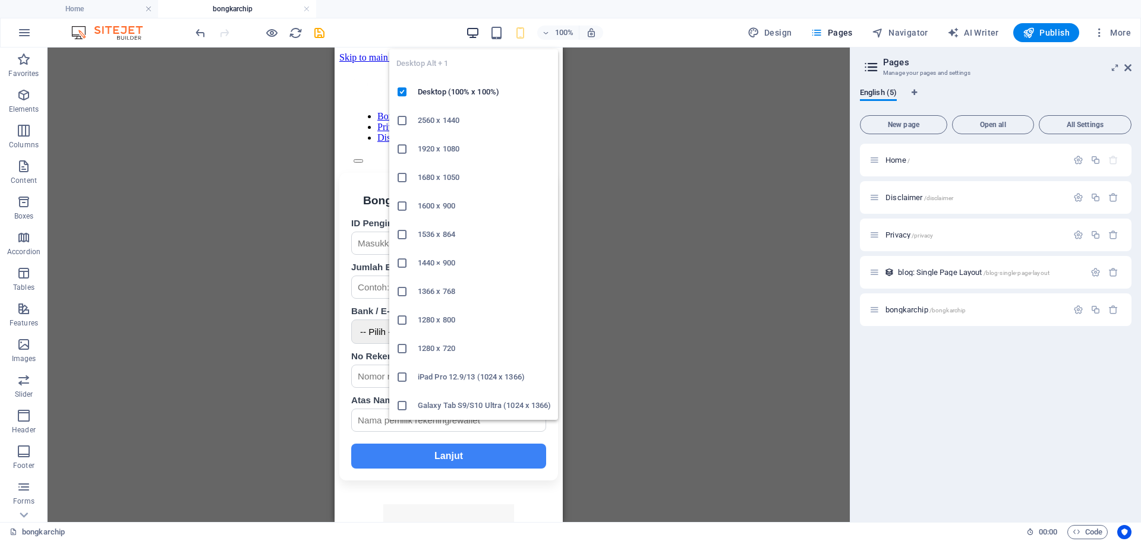
click at [480, 29] on icon "button" at bounding box center [473, 33] width 14 height 14
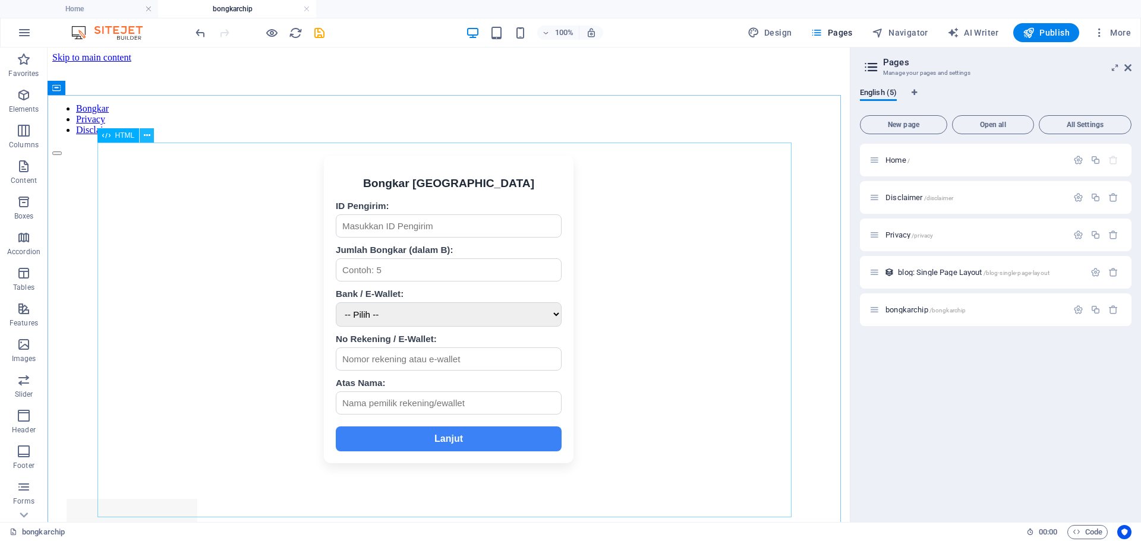
click at [146, 136] on icon at bounding box center [147, 136] width 7 height 12
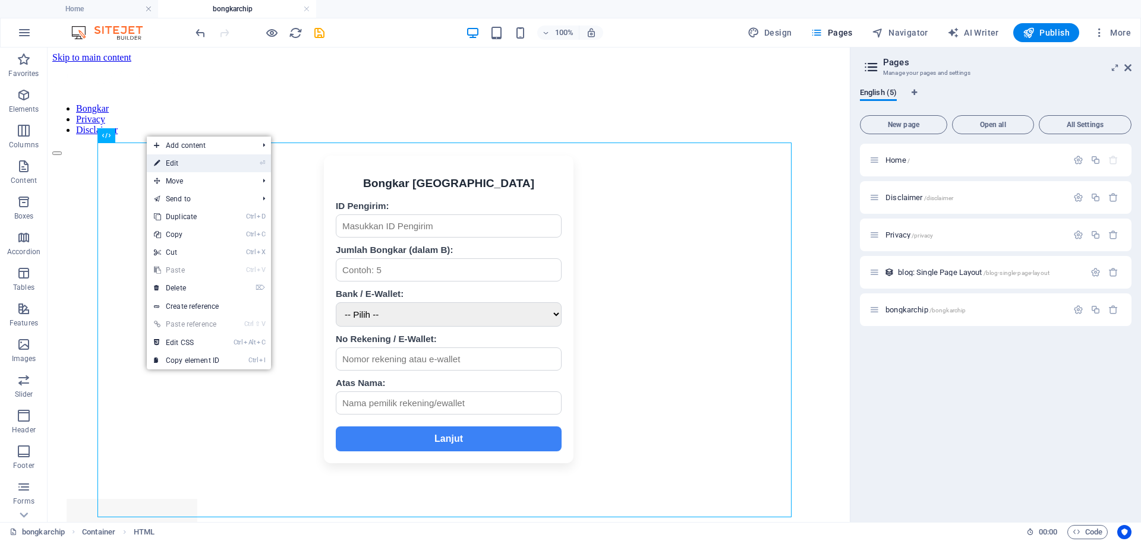
click at [179, 165] on link "⏎ Edit" at bounding box center [187, 164] width 80 height 18
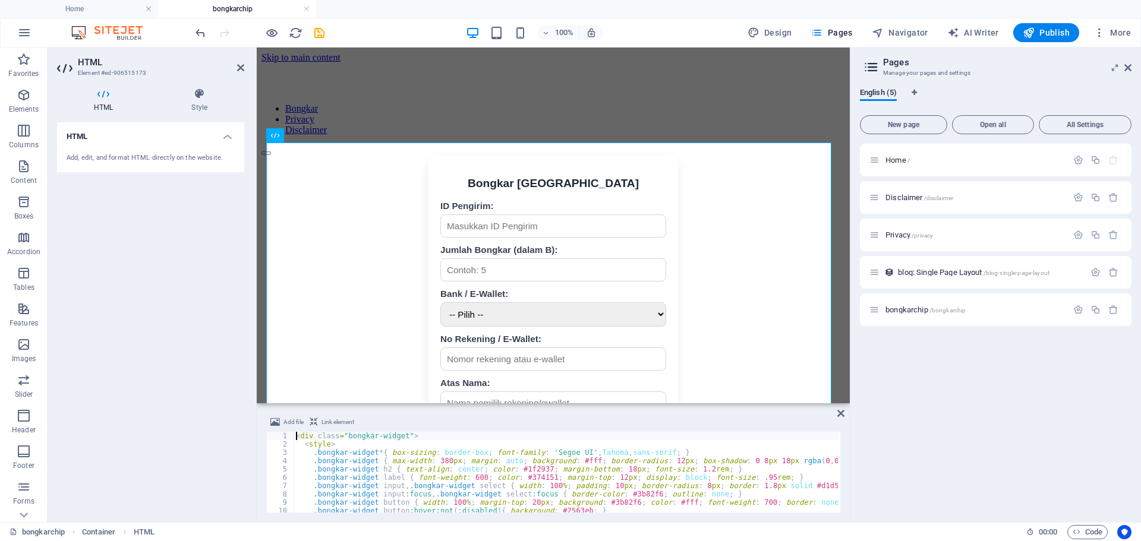
click at [390, 449] on div "< div class = "bongkar-widget" > < style > .bongkar-widget * { box-sizing : bor…" at bounding box center [711, 479] width 834 height 95
click at [508, 476] on div "< div class = "bongkar-widget" > < style > .bongkar-widget * { box-sizing : bor…" at bounding box center [711, 479] width 834 height 95
type textarea "</div>"
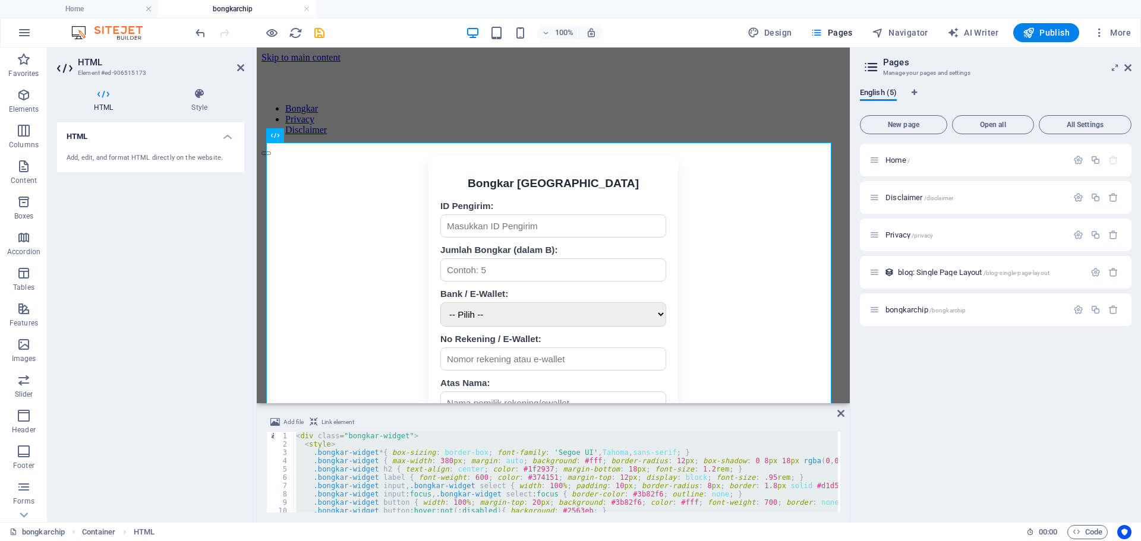
scroll to position [2815, 0]
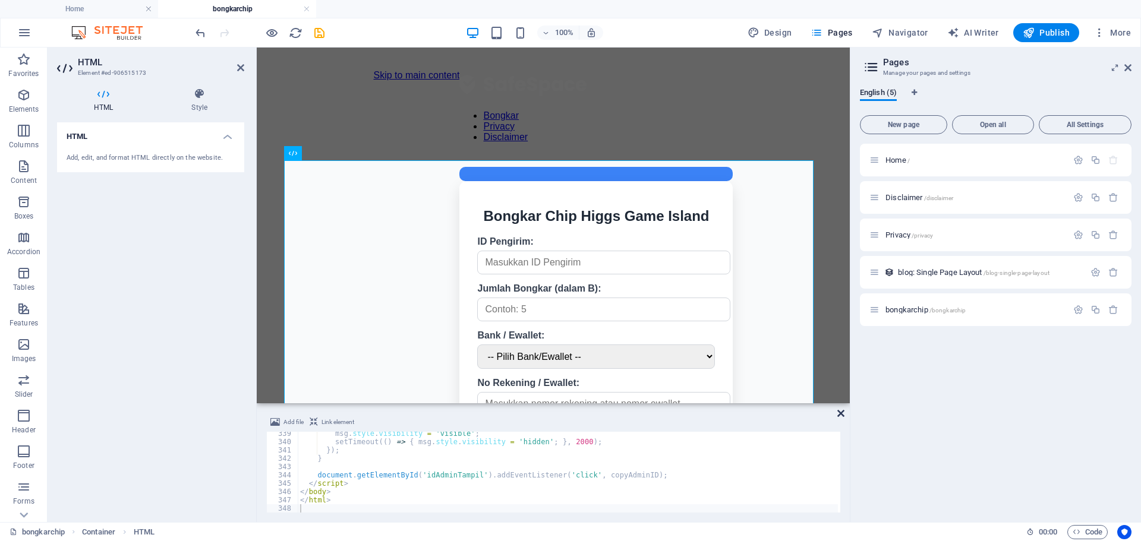
click at [843, 415] on icon at bounding box center [840, 414] width 7 height 10
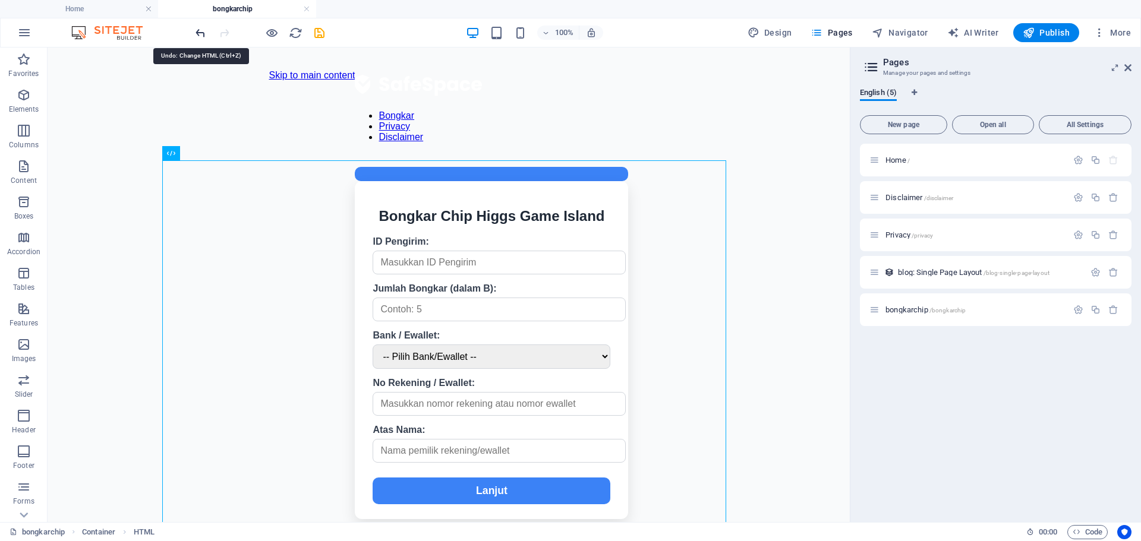
click at [201, 32] on icon "undo" at bounding box center [201, 33] width 14 height 14
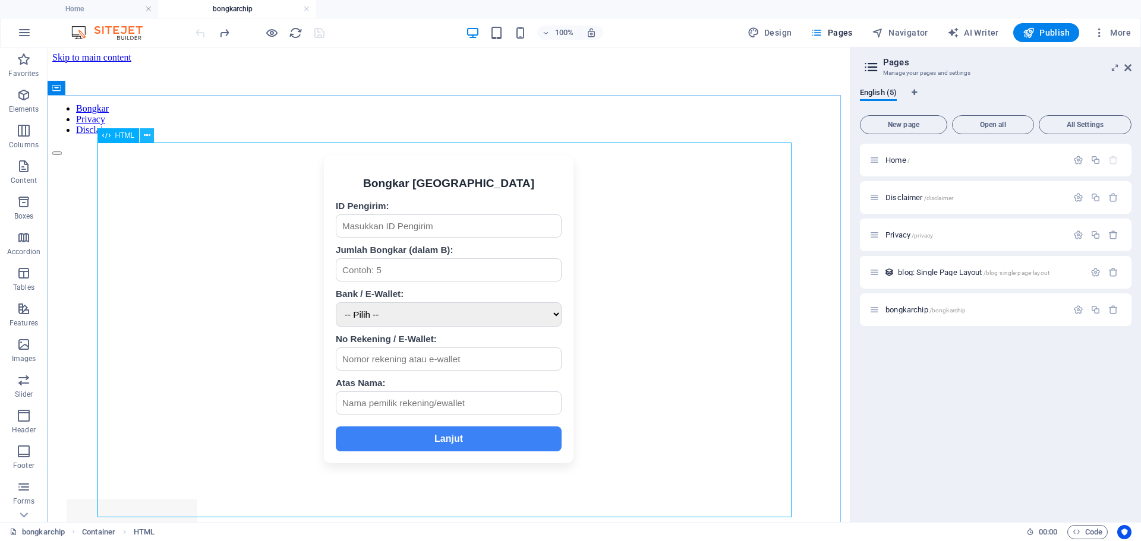
click at [145, 138] on icon at bounding box center [147, 136] width 7 height 12
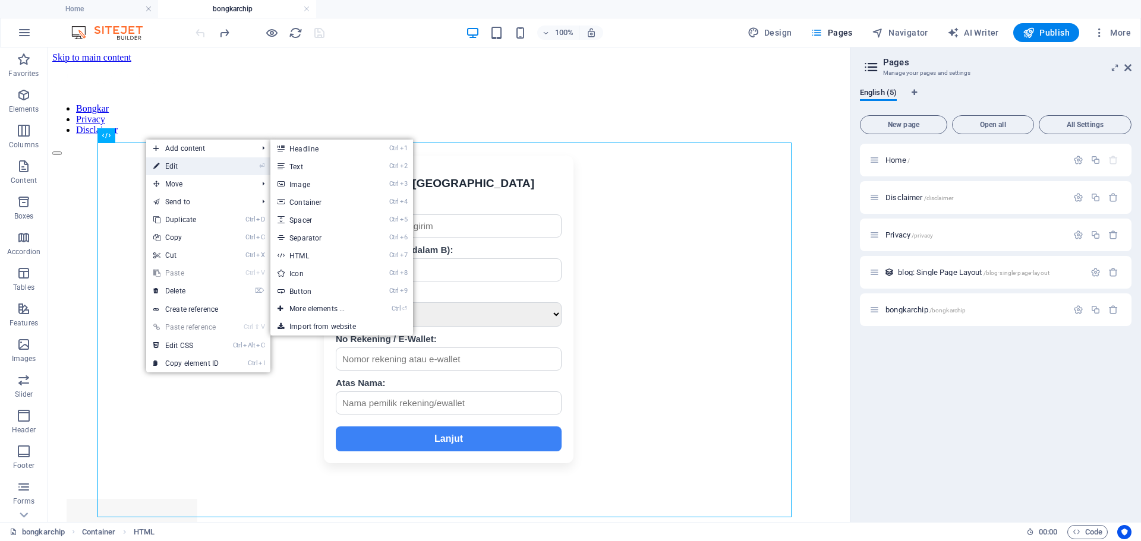
click at [171, 163] on link "⏎ Edit" at bounding box center [186, 166] width 80 height 18
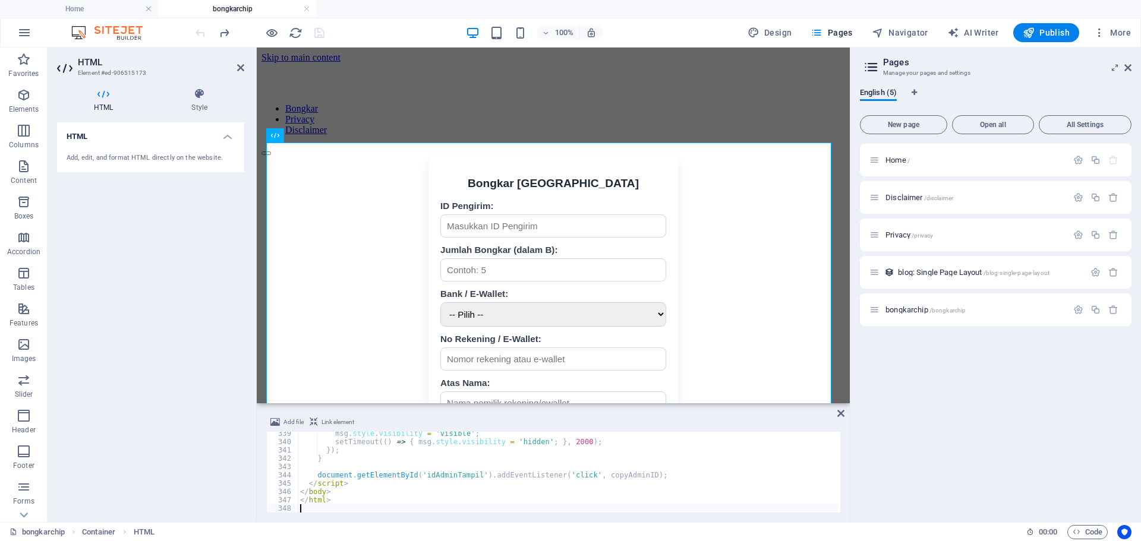
scroll to position [1284, 0]
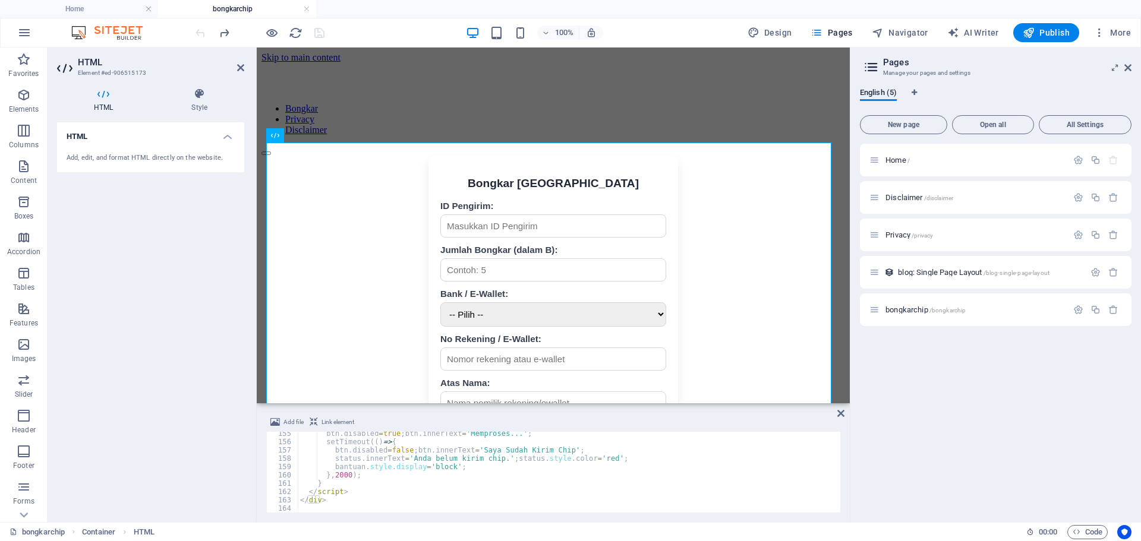
click at [468, 473] on div "btn . disabled = true ; btn . innerText = 'Memproses...' ; setTimeout (( ) => {…" at bounding box center [715, 478] width 834 height 97
type textarea "</div>"
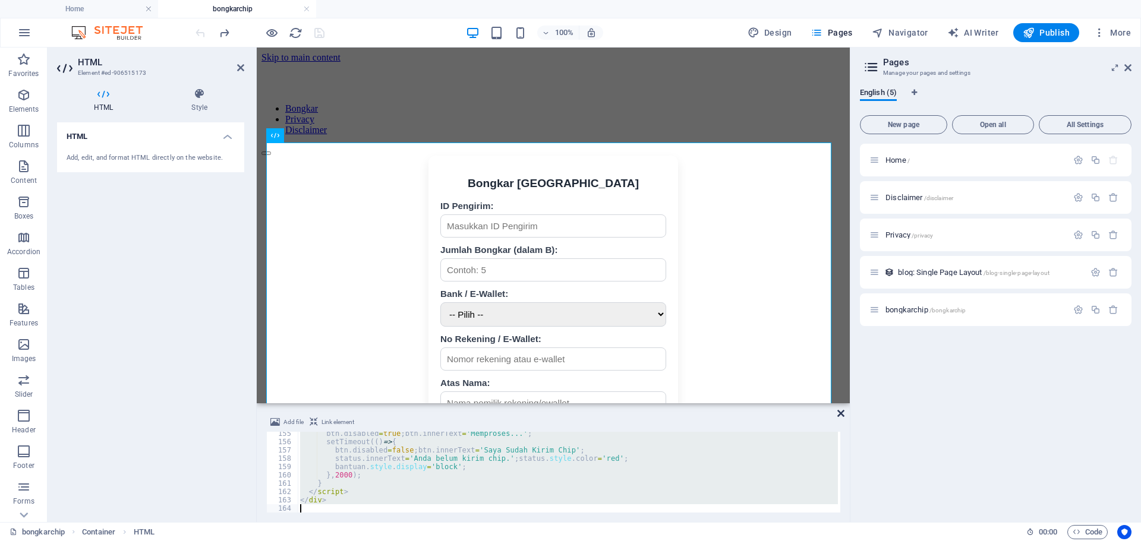
click at [839, 415] on icon at bounding box center [840, 414] width 7 height 10
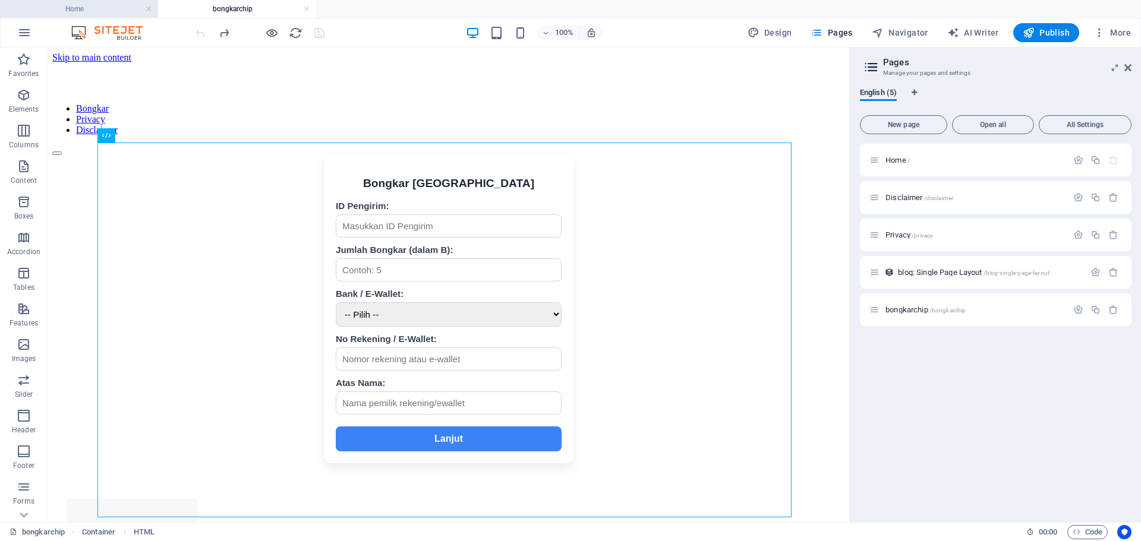
click at [105, 12] on h4 "Home" at bounding box center [79, 8] width 158 height 13
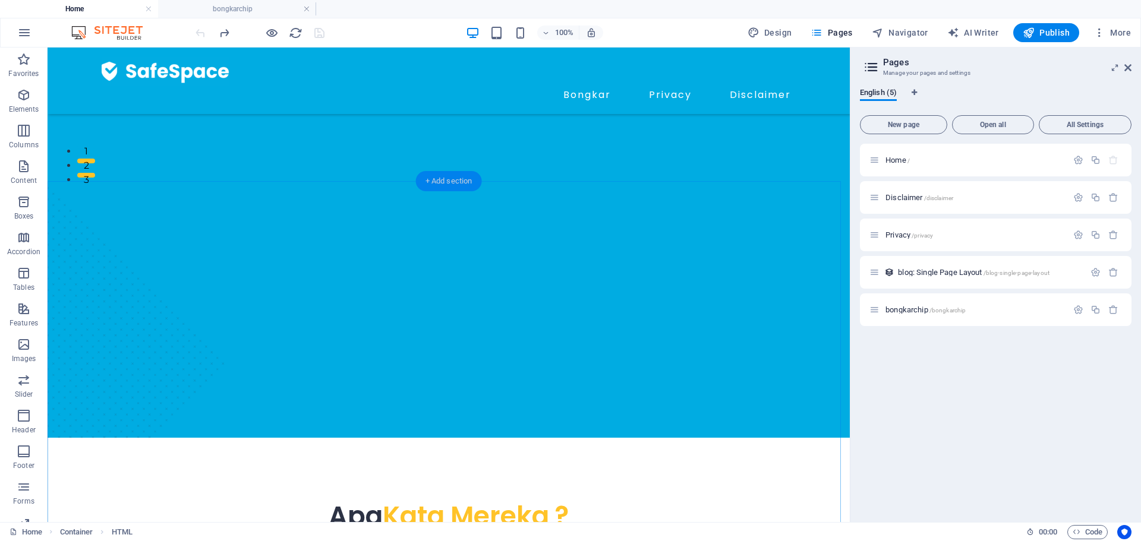
drag, startPoint x: 448, startPoint y: 175, endPoint x: 192, endPoint y: 135, distance: 258.6
click at [448, 175] on div "+ Add section" at bounding box center [449, 181] width 66 height 20
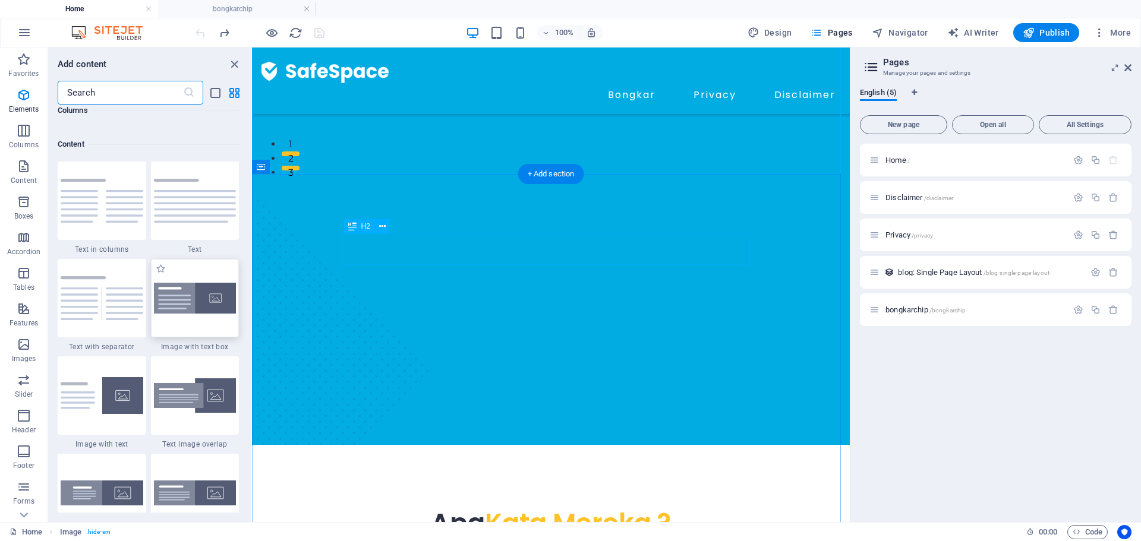
scroll to position [2080, 0]
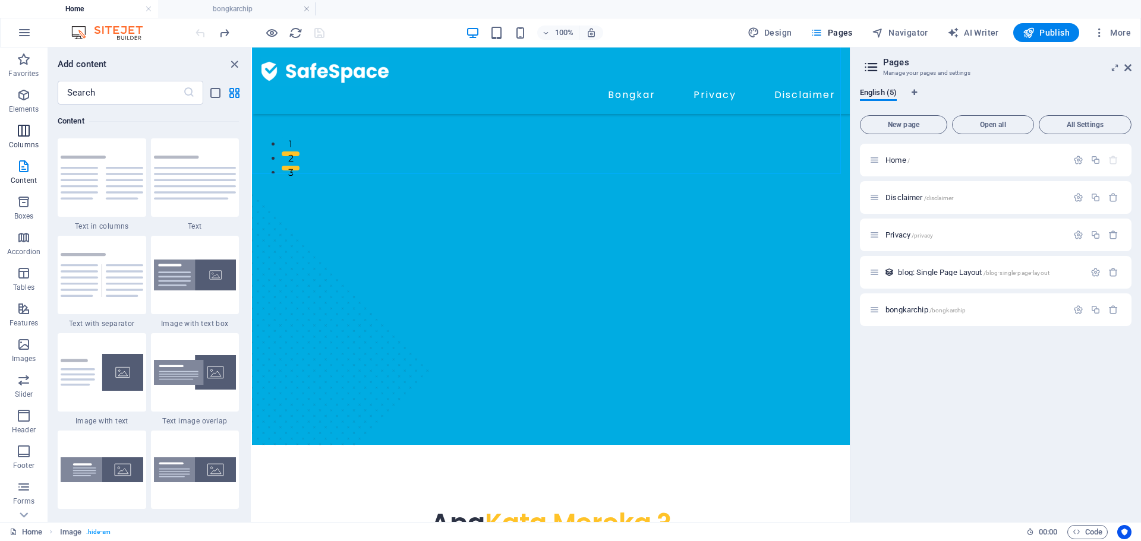
click at [26, 136] on icon "button" at bounding box center [24, 131] width 14 height 14
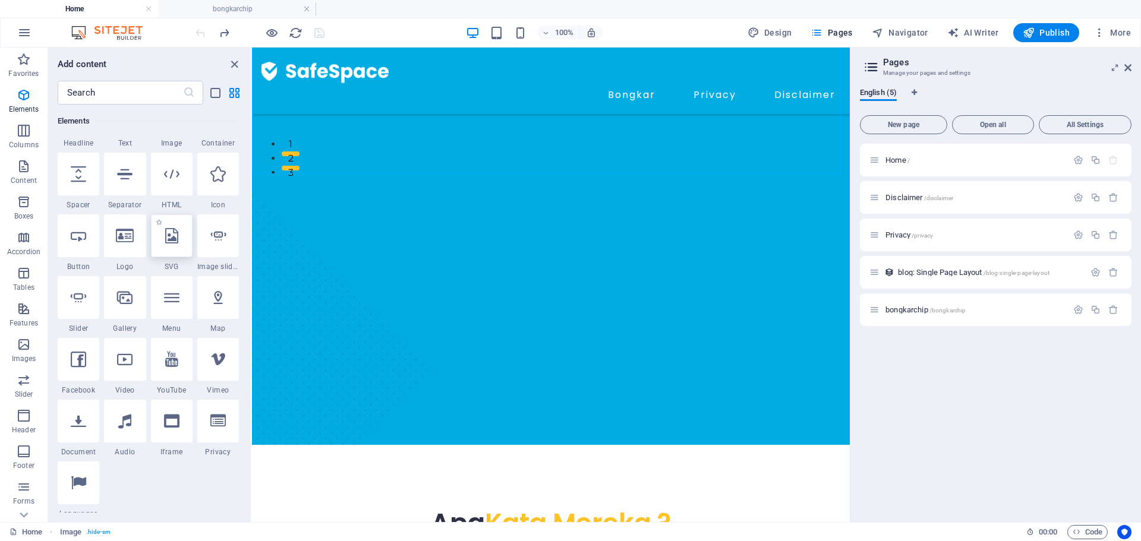
scroll to position [172, 0]
click at [179, 191] on div at bounding box center [172, 176] width 42 height 43
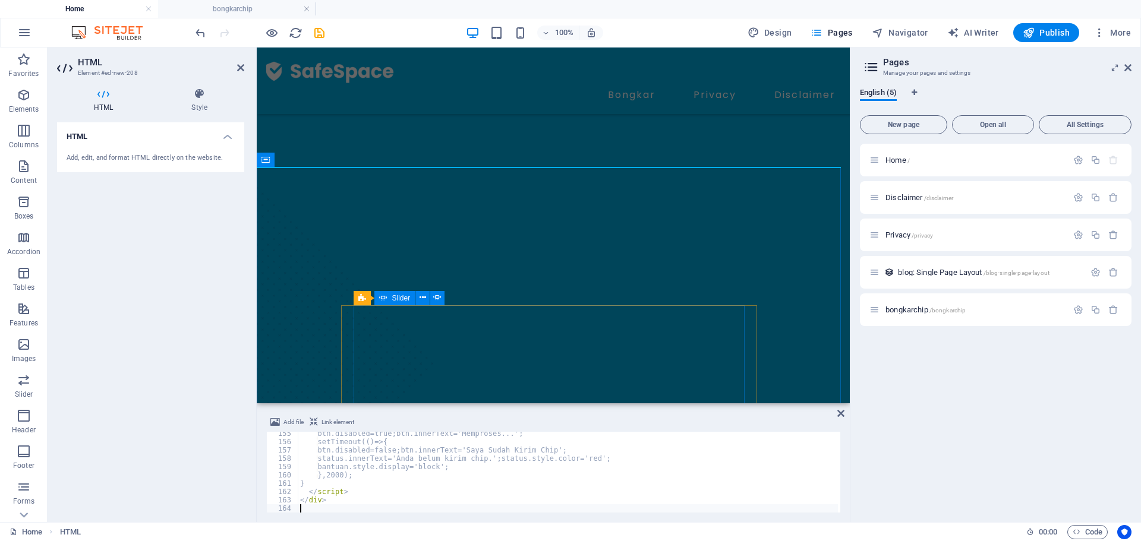
scroll to position [1284, 0]
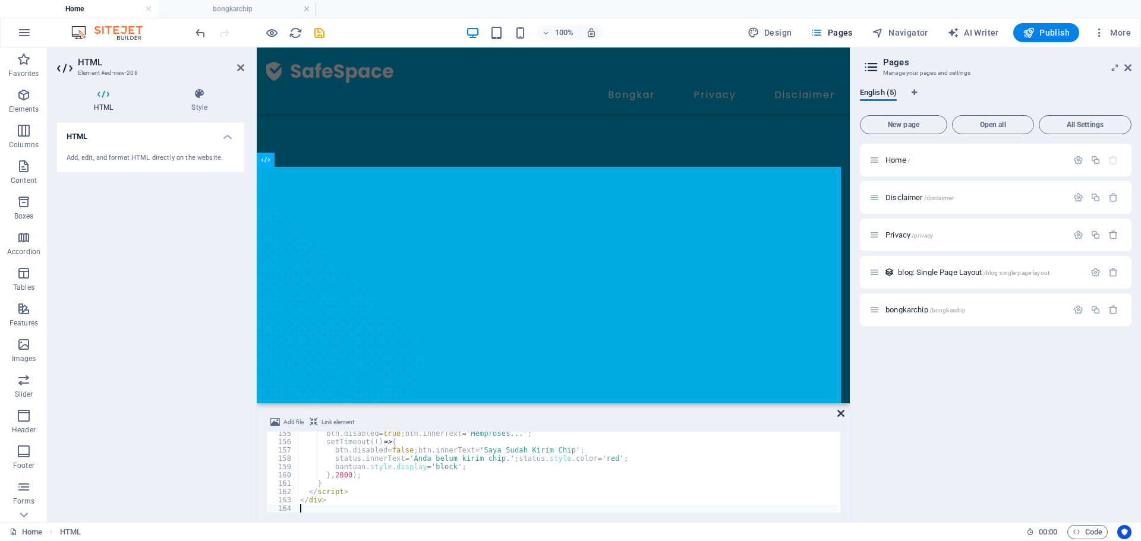
click at [842, 417] on icon at bounding box center [840, 414] width 7 height 10
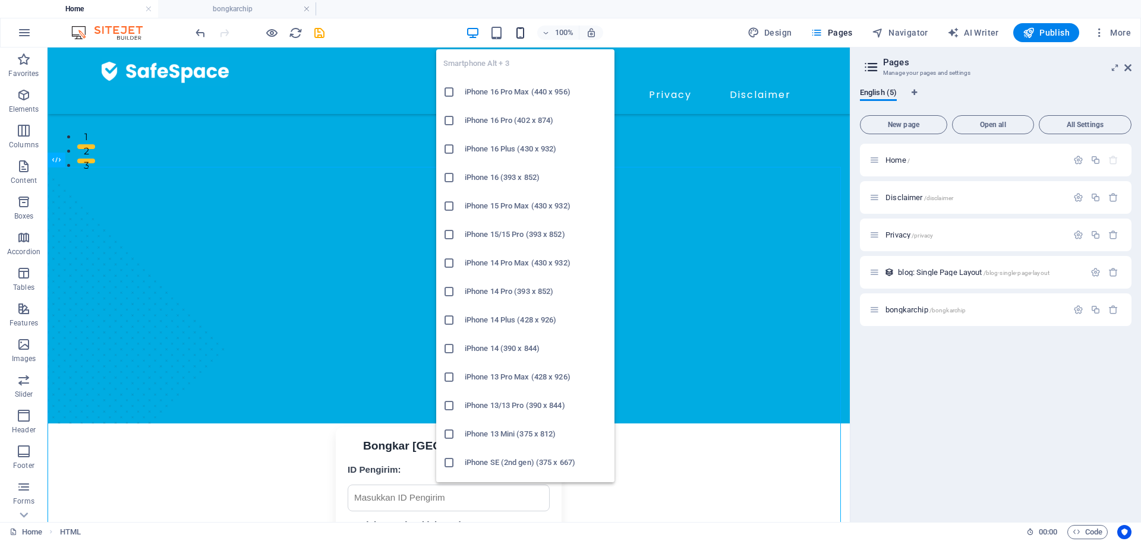
click at [521, 33] on icon "button" at bounding box center [521, 33] width 14 height 14
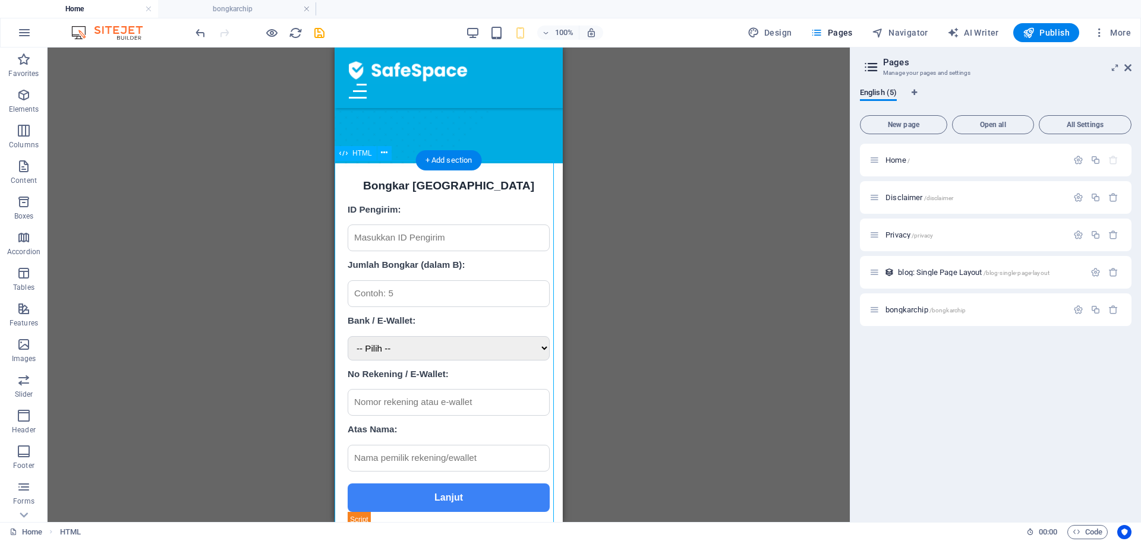
scroll to position [475, 0]
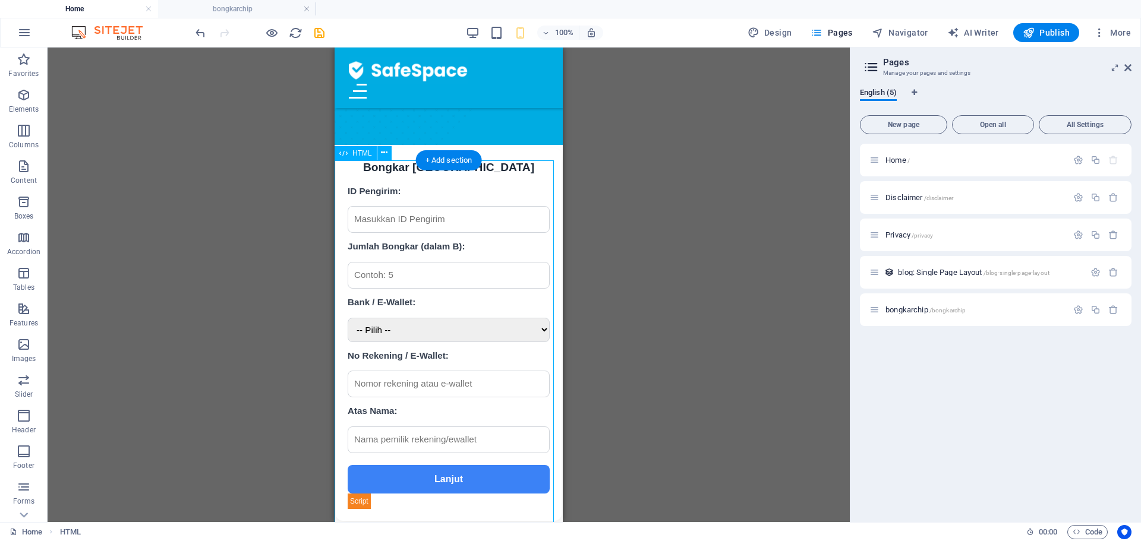
click at [500, 342] on div "Bongkar Chip Higgs Island ID Pengirim: Jumlah Bongkar (dalam B): Bank / E-Walle…" at bounding box center [449, 335] width 228 height 373
click at [386, 152] on icon at bounding box center [384, 153] width 7 height 12
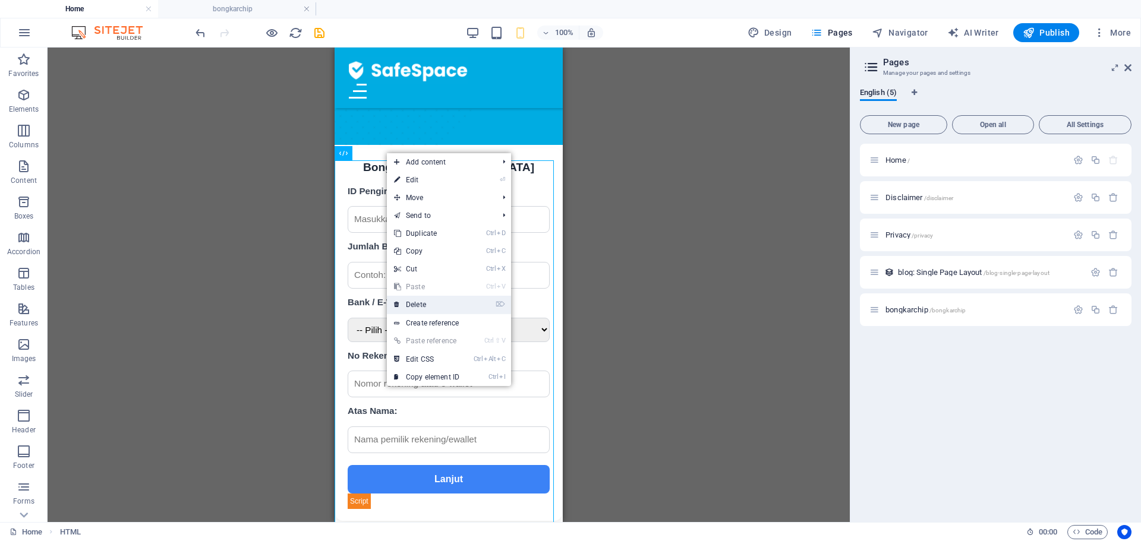
click at [431, 307] on link "⌦ Delete" at bounding box center [427, 305] width 80 height 18
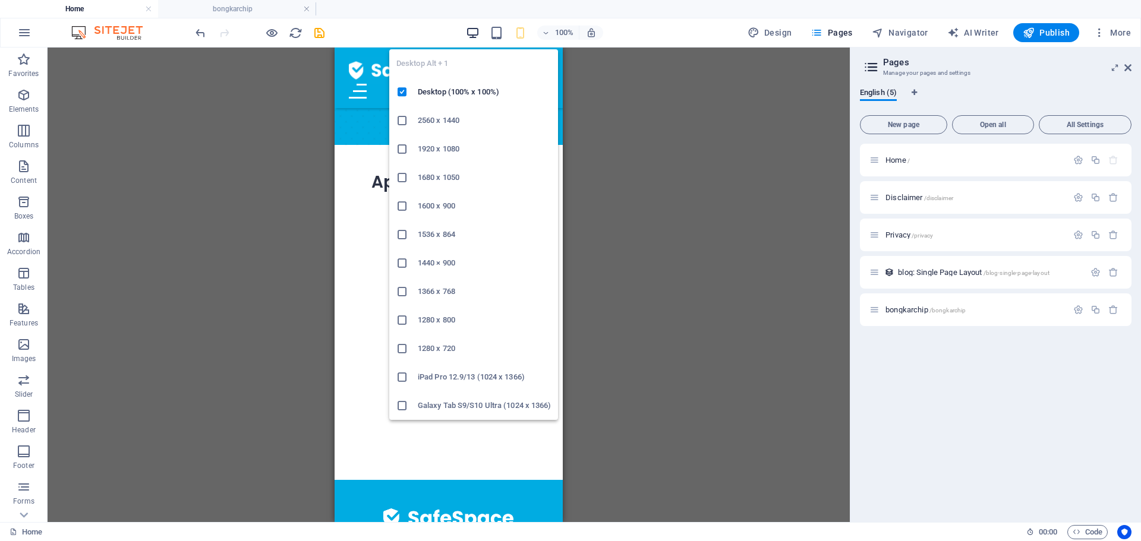
click at [475, 31] on icon "button" at bounding box center [473, 33] width 14 height 14
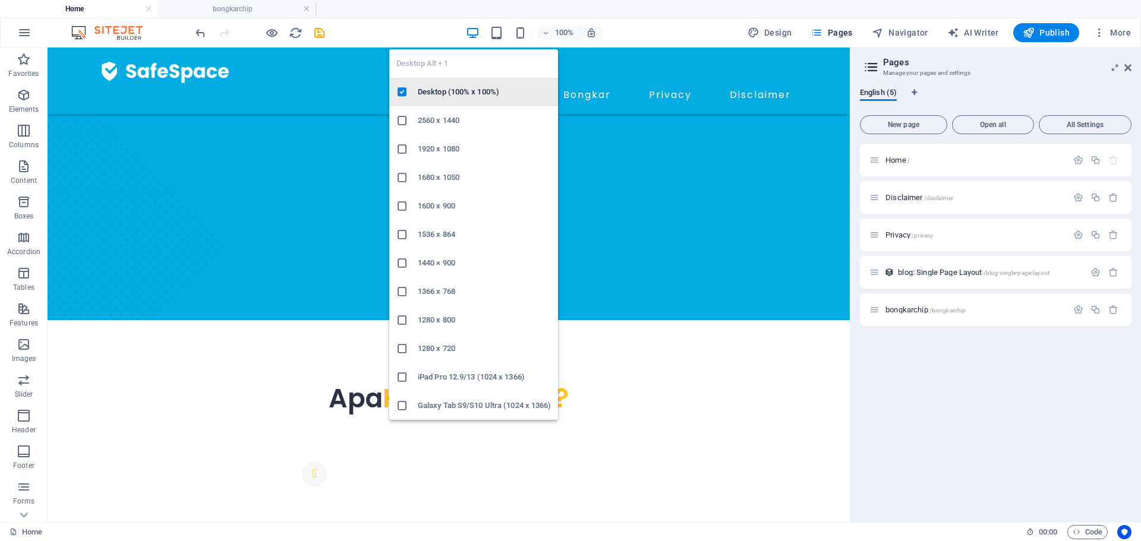
scroll to position [477, 0]
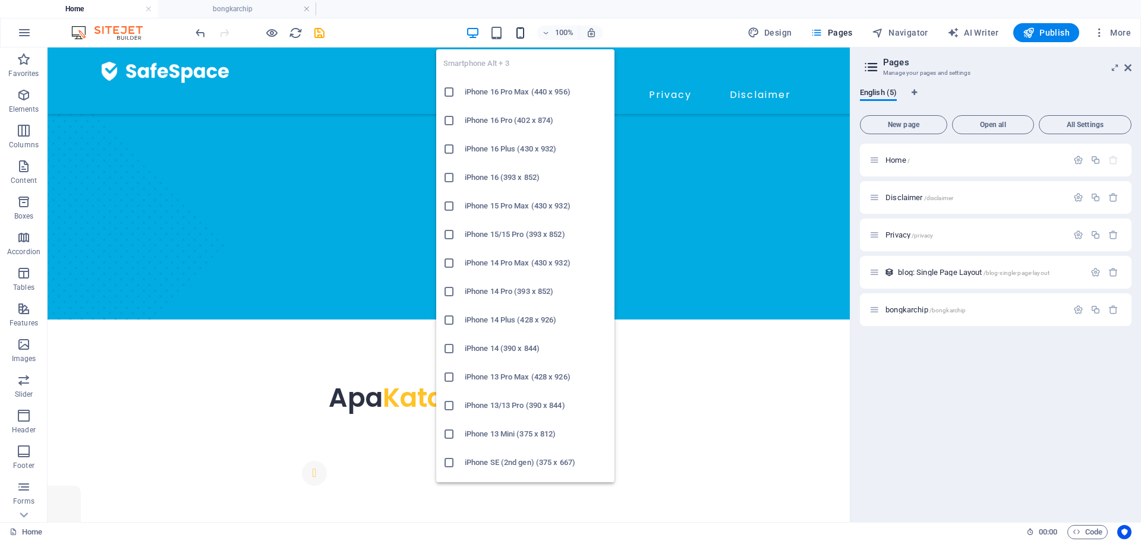
click at [517, 30] on icon "button" at bounding box center [521, 33] width 14 height 14
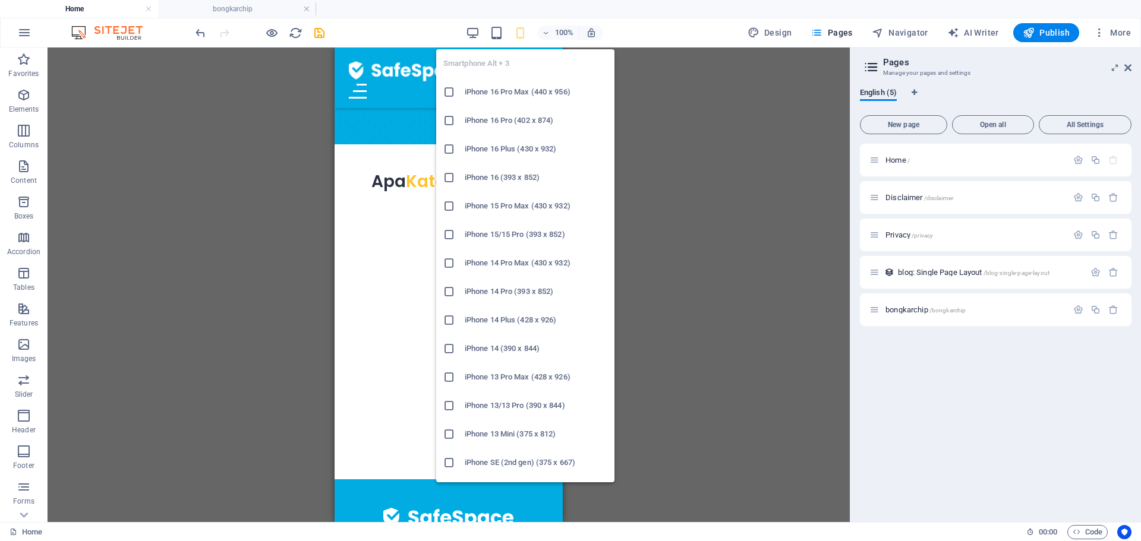
scroll to position [475, 0]
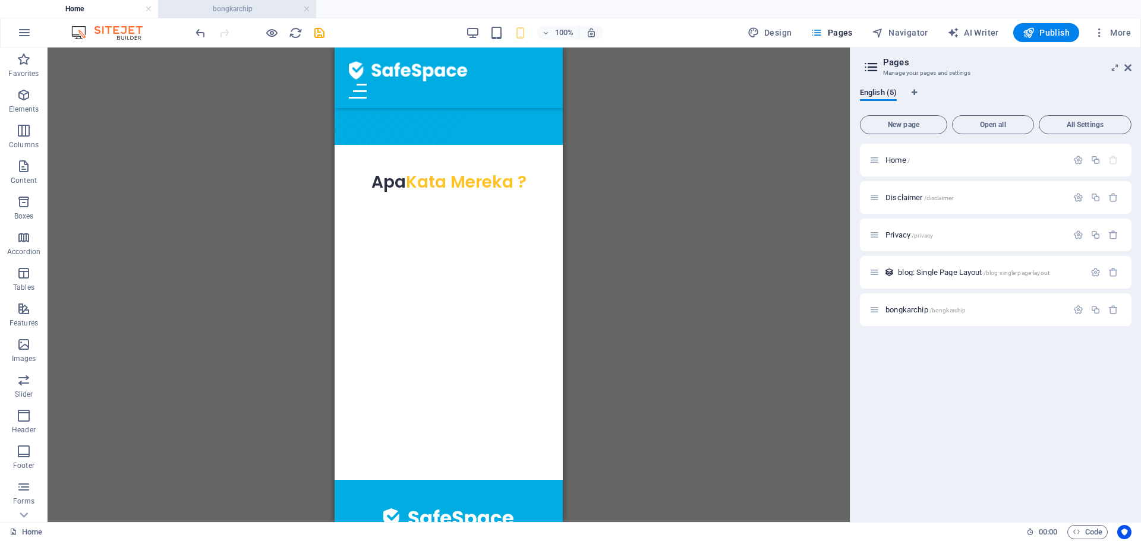
click at [239, 11] on h4 "bongkarchip" at bounding box center [237, 8] width 158 height 13
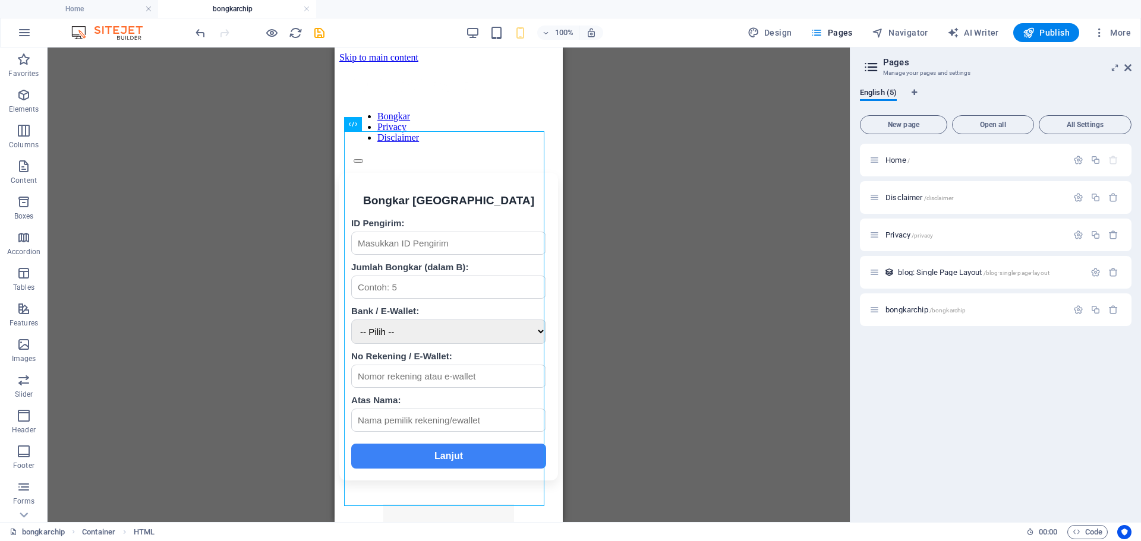
scroll to position [0, 0]
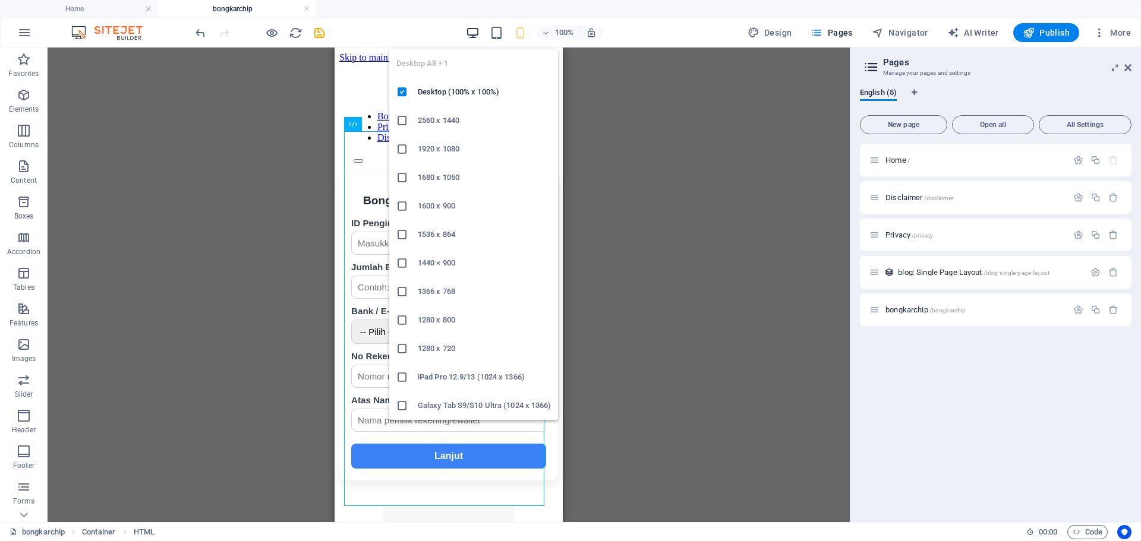
click at [475, 36] on icon "button" at bounding box center [473, 33] width 14 height 14
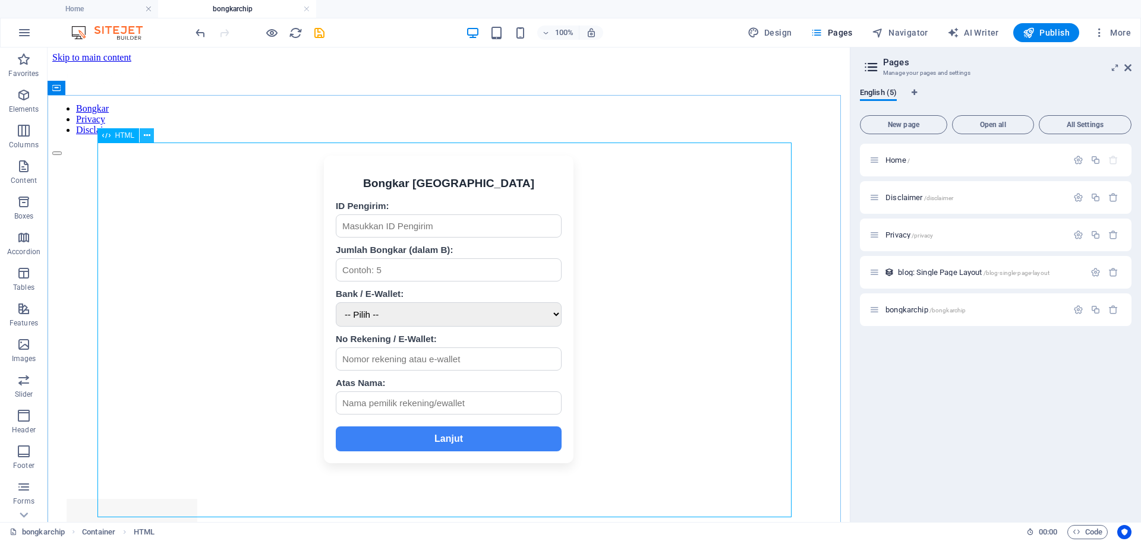
click at [153, 141] on button at bounding box center [147, 135] width 14 height 14
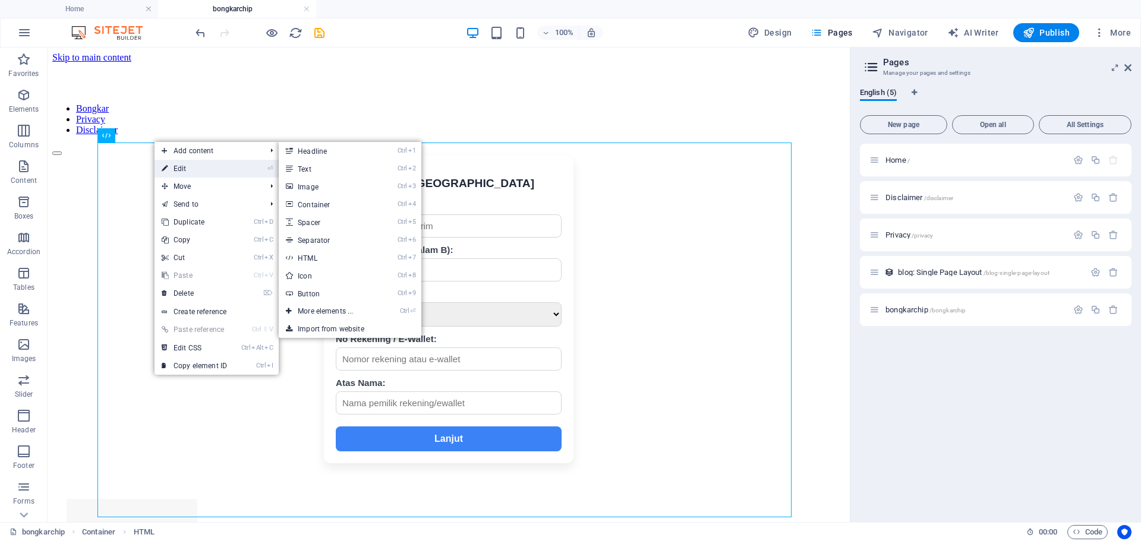
click at [171, 167] on link "⏎ Edit" at bounding box center [195, 169] width 80 height 18
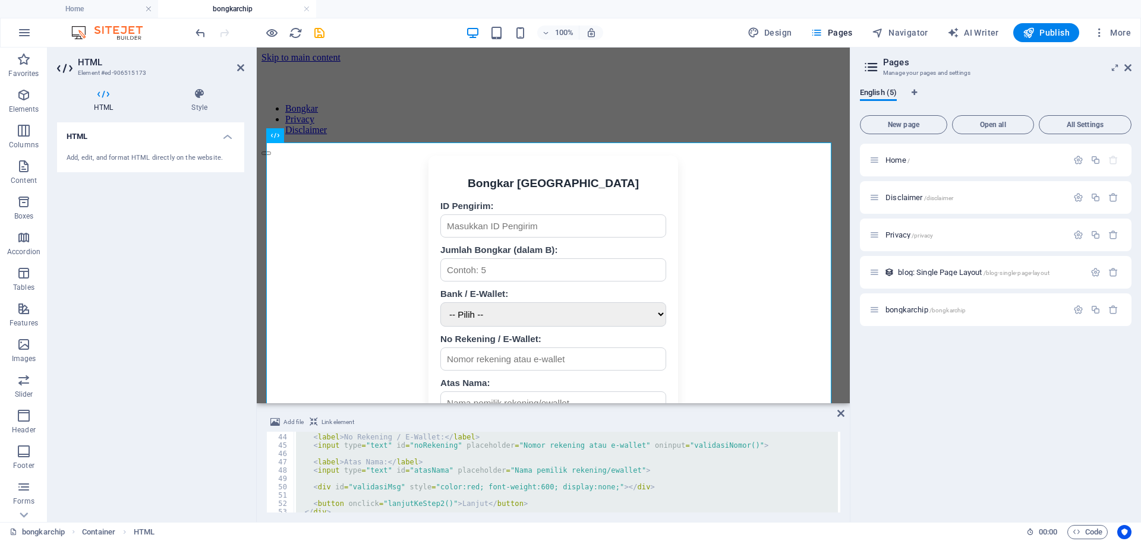
scroll to position [357, 0]
type textarea "<input type="text" id="noRekening" placeholder="Nomor rekening atau e-wallet" o…"
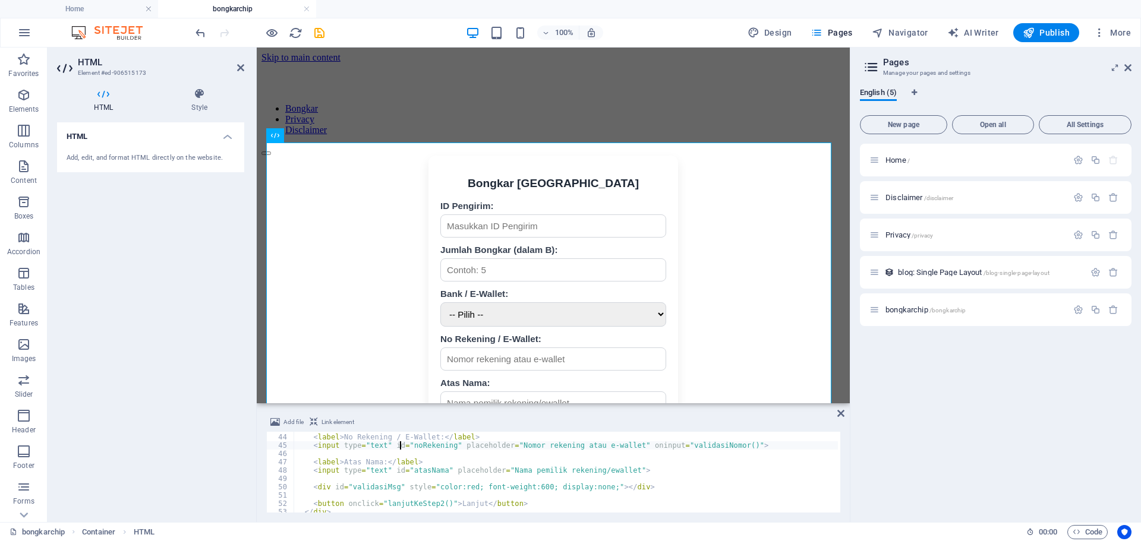
click at [732, 444] on div "< label > No Rekening / E-Wallet: </ label > < input type = "text" id = "noReke…" at bounding box center [711, 472] width 834 height 95
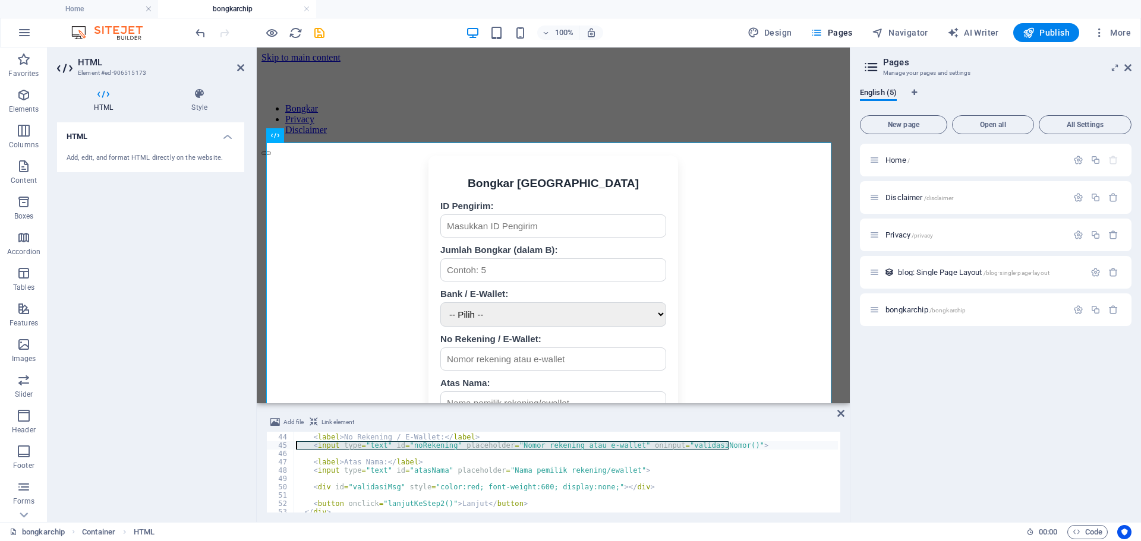
drag, startPoint x: 732, startPoint y: 444, endPoint x: 313, endPoint y: 446, distance: 418.4
click at [313, 446] on div "< label > No Rekening / E-Wallet: </ label > < input type = "text" id = "noReke…" at bounding box center [711, 472] width 834 height 95
paste textarea
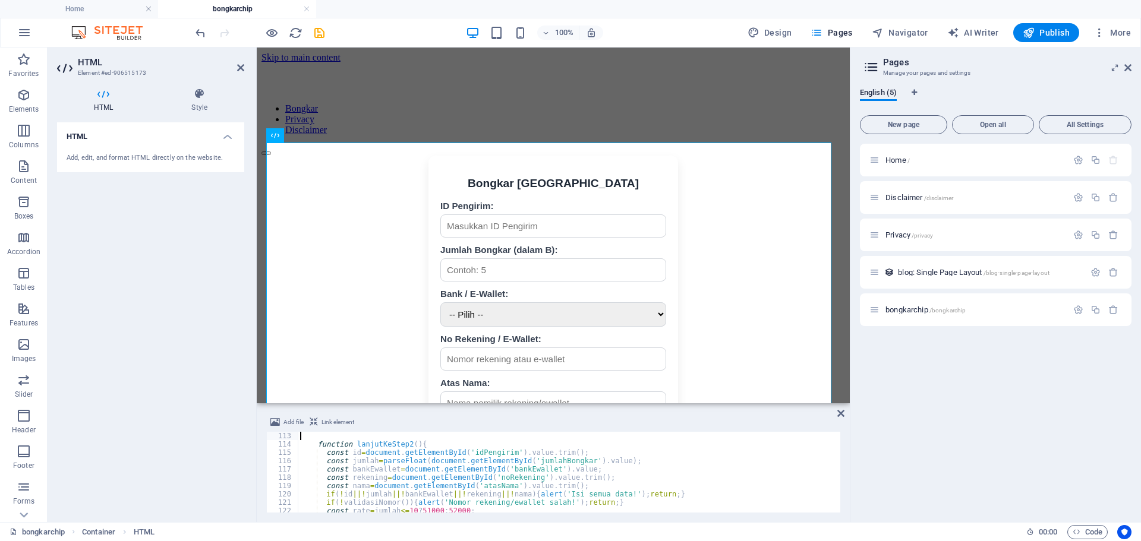
scroll to position [890, 0]
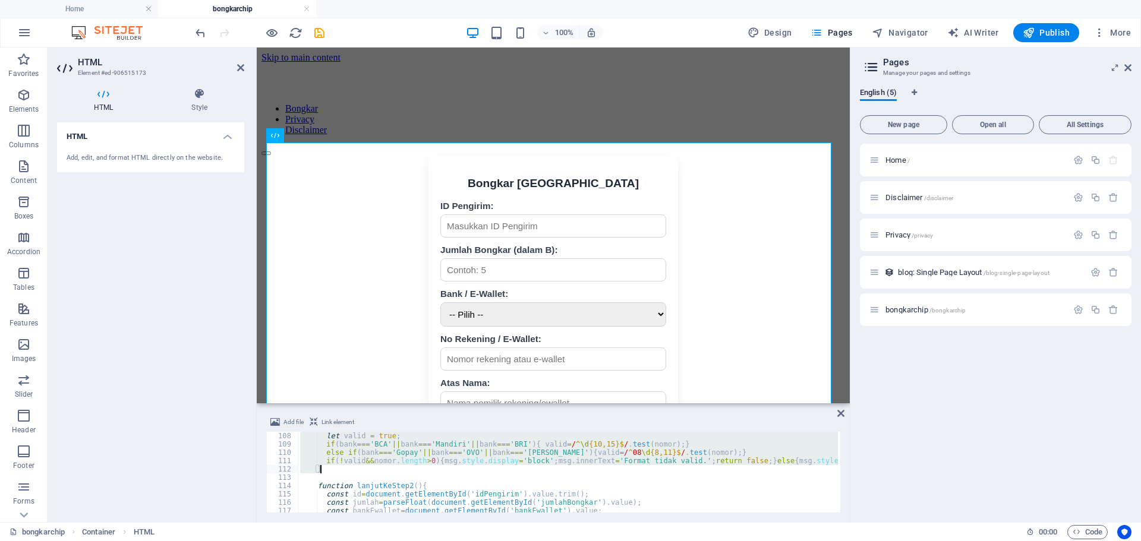
drag, startPoint x: 316, startPoint y: 439, endPoint x: 442, endPoint y: 468, distance: 128.7
click at [442, 468] on div "let valid = true ; if ( bank === 'BCA' || bank === 'Mandiri' || bank === 'BRI' …" at bounding box center [715, 479] width 834 height 95
type textarea "if(!valid&&nomor.length>0){msg.style.display='block';msg.innerText='Format tida…"
paste textarea
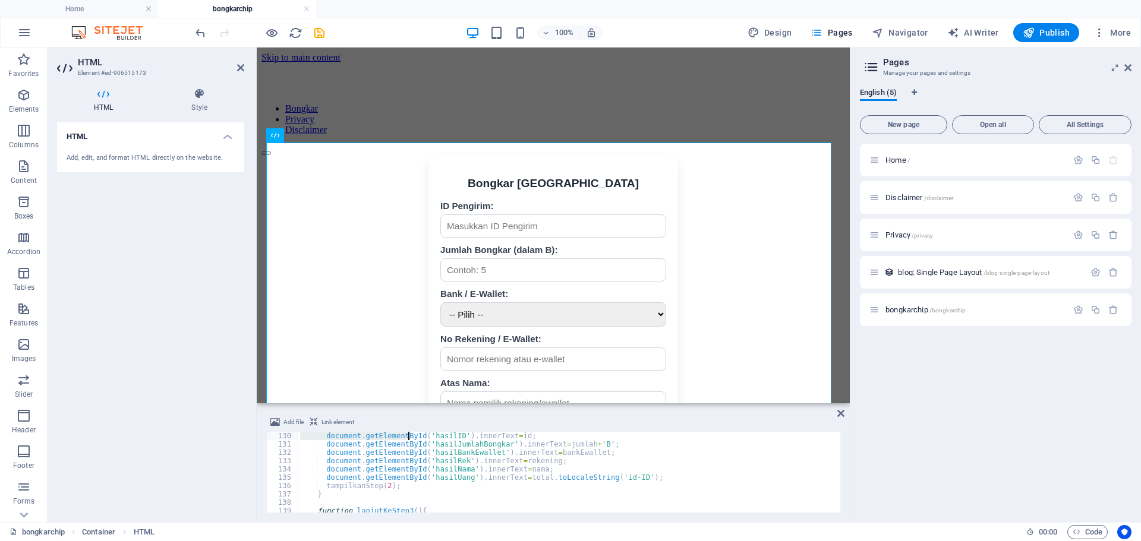
scroll to position [1065, 0]
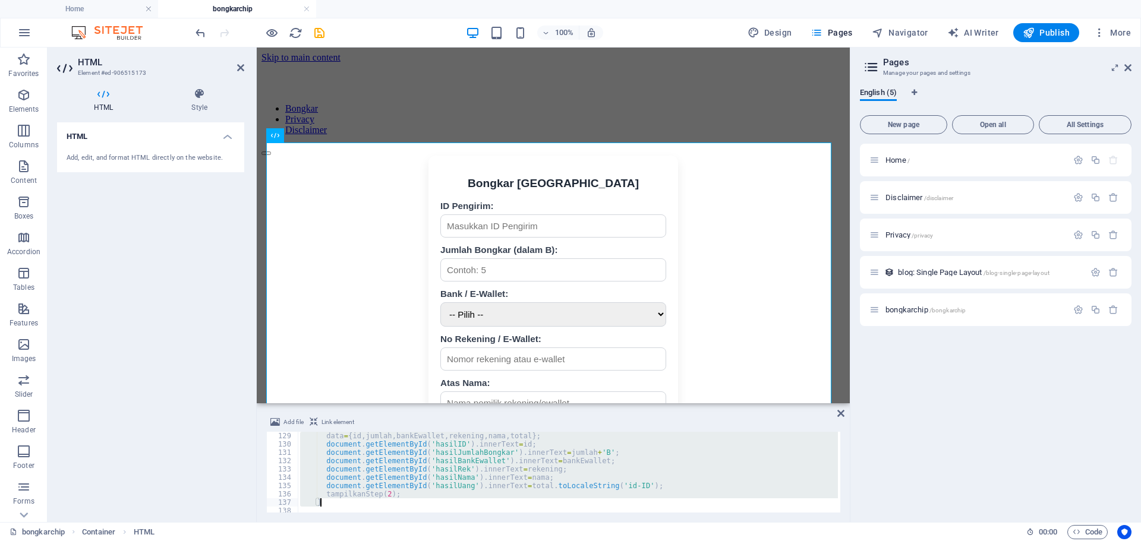
drag, startPoint x: 316, startPoint y: 486, endPoint x: 414, endPoint y: 500, distance: 99.0
click at [414, 500] on div "data = { id , jumlah , bankEwallet , rekening , nama , total } ; document . get…" at bounding box center [715, 479] width 834 height 95
type textarea "tampilkanStep(2); }"
paste textarea
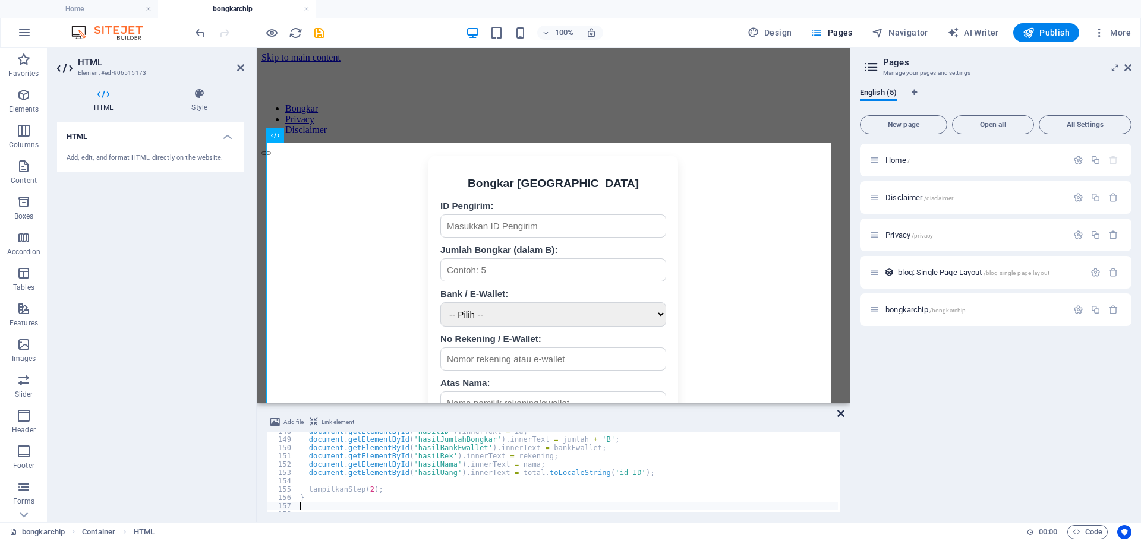
click at [837, 415] on icon at bounding box center [840, 414] width 7 height 10
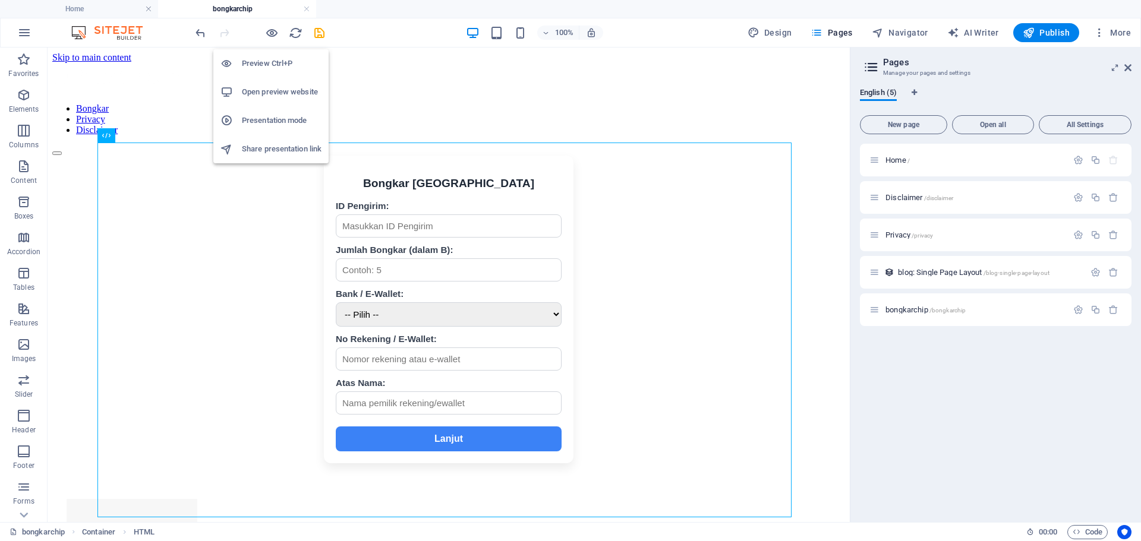
click at [282, 87] on h6 "Open preview website" at bounding box center [282, 92] width 80 height 14
click at [1061, 32] on span "Publish" at bounding box center [1046, 33] width 47 height 12
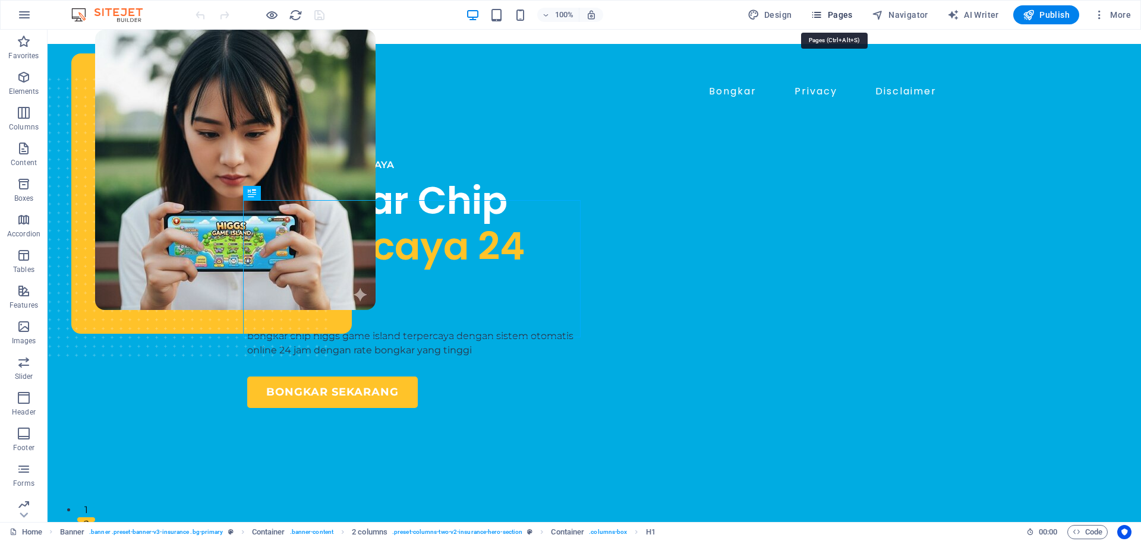
click at [840, 10] on span "Pages" at bounding box center [832, 15] width 42 height 12
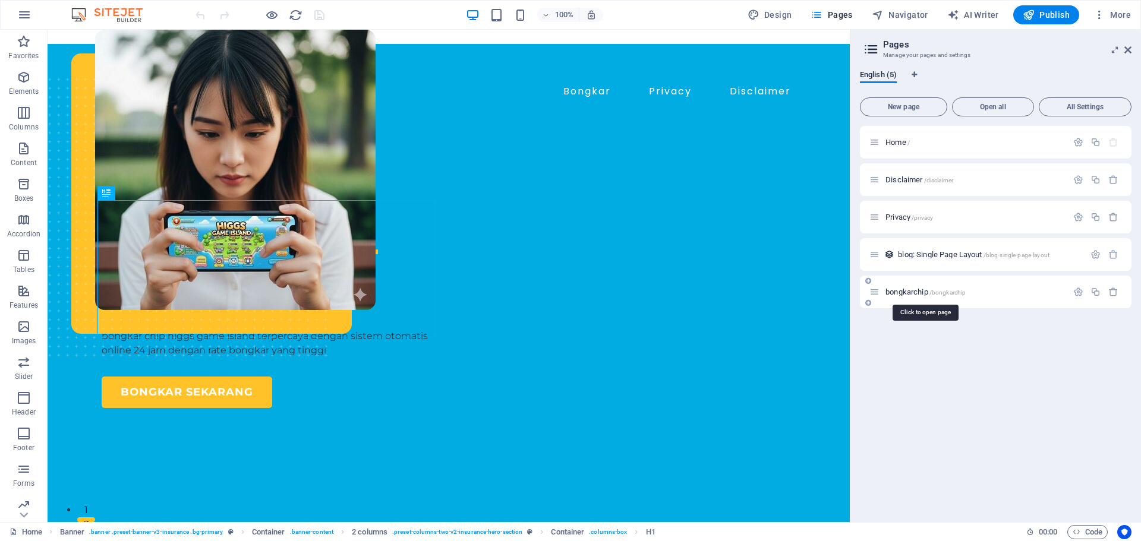
click at [913, 291] on span "bongkarchip /bongkarchip" at bounding box center [926, 292] width 80 height 9
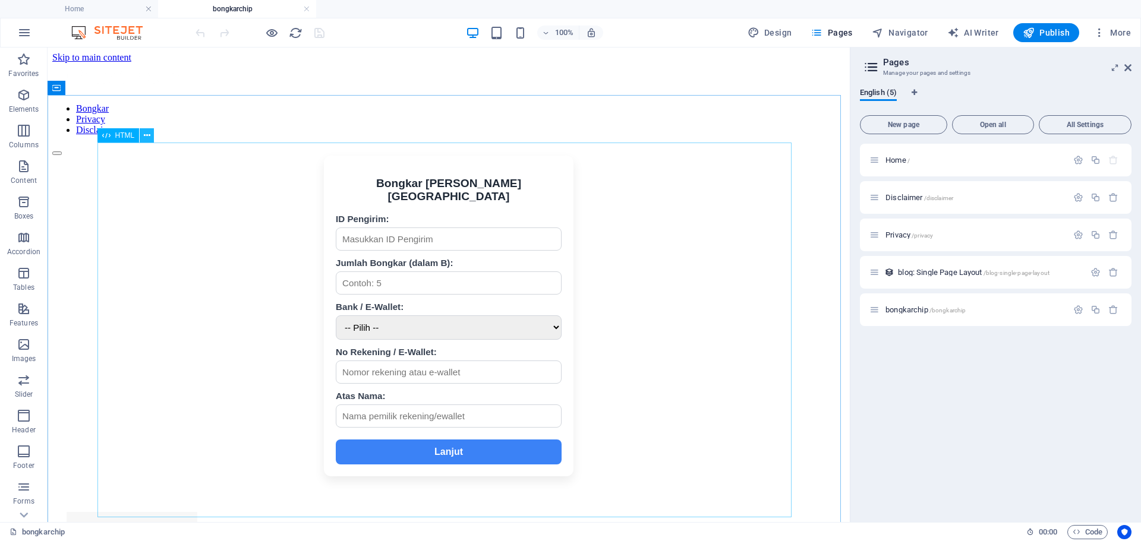
click at [140, 138] on button at bounding box center [147, 135] width 14 height 14
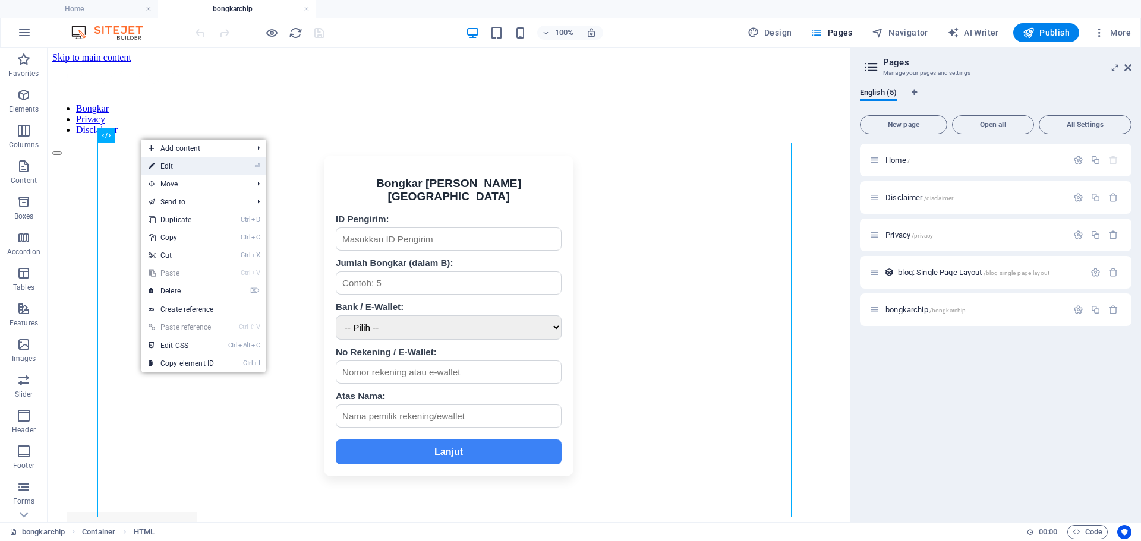
click at [175, 171] on link "⏎ Edit" at bounding box center [181, 166] width 80 height 18
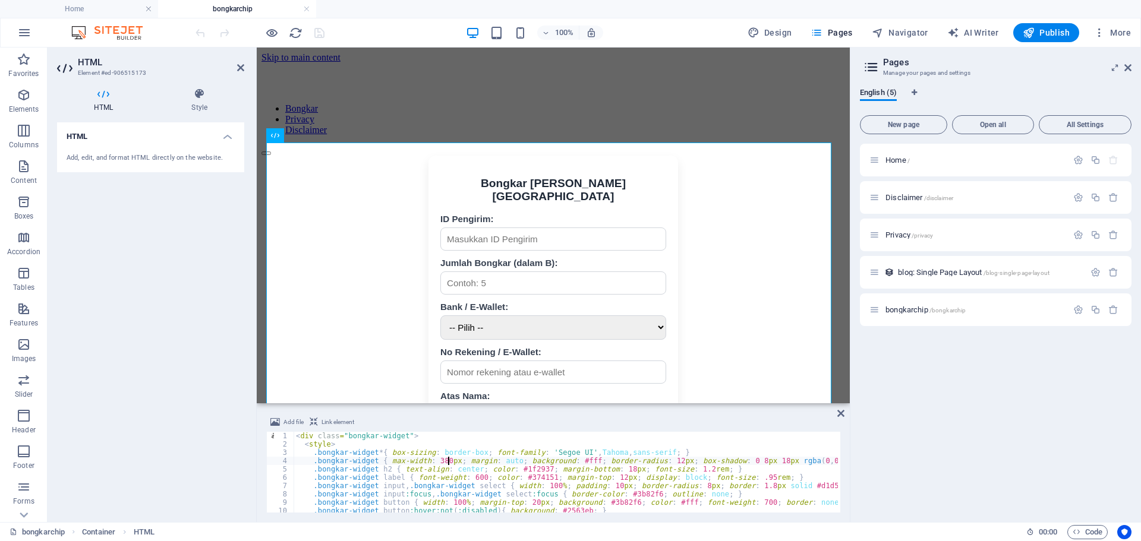
click at [448, 461] on div "< div class = "bongkar-widget" > < style > .bongkar-widget * { box-sizing : bor…" at bounding box center [711, 479] width 834 height 95
type textarea "</div>"
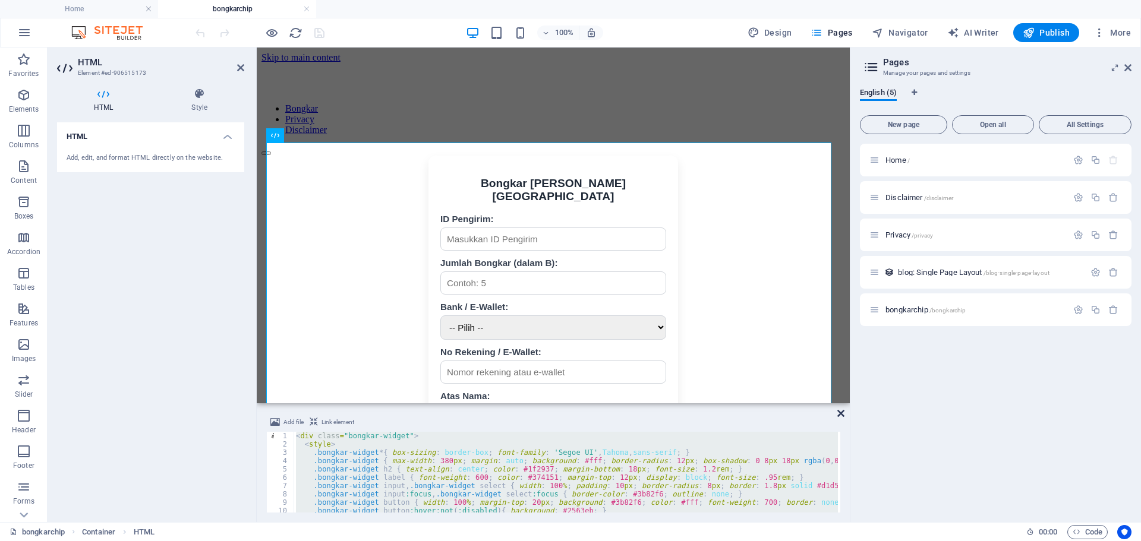
click at [842, 415] on icon at bounding box center [840, 414] width 7 height 10
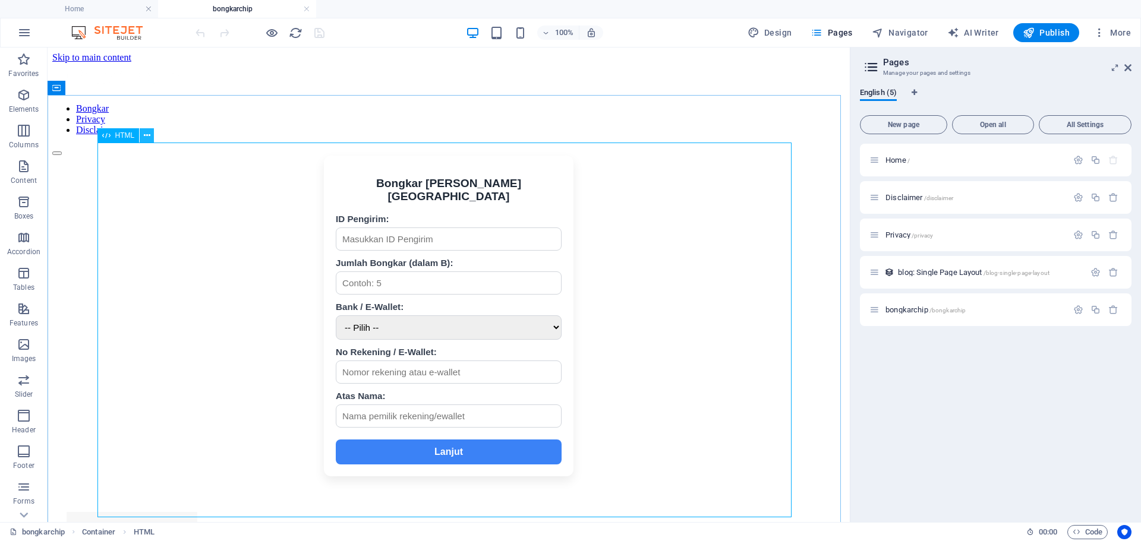
click at [150, 140] on button at bounding box center [147, 135] width 14 height 14
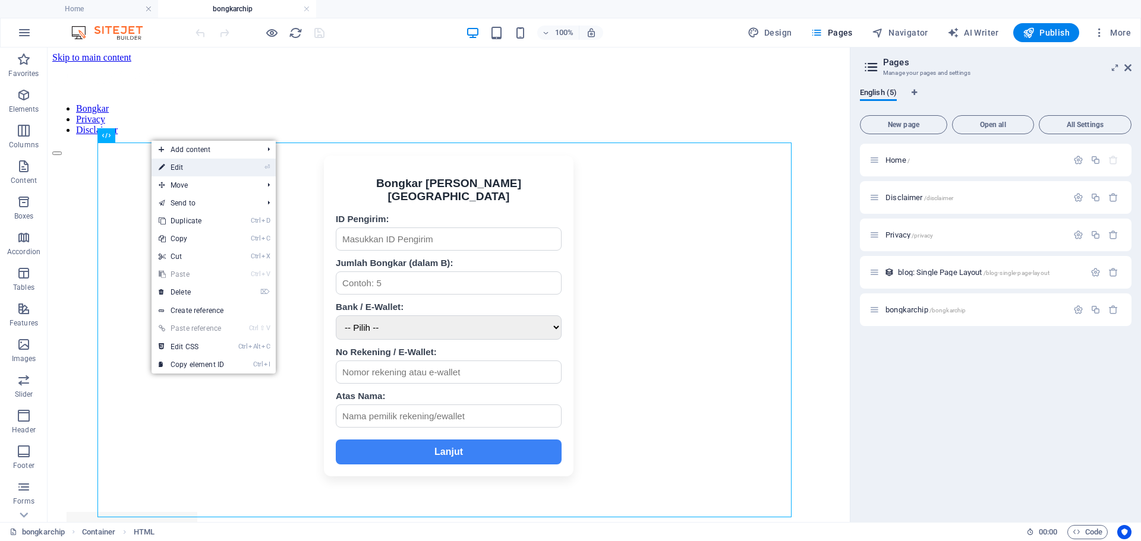
click at [197, 176] on link "⏎ Edit" at bounding box center [192, 168] width 80 height 18
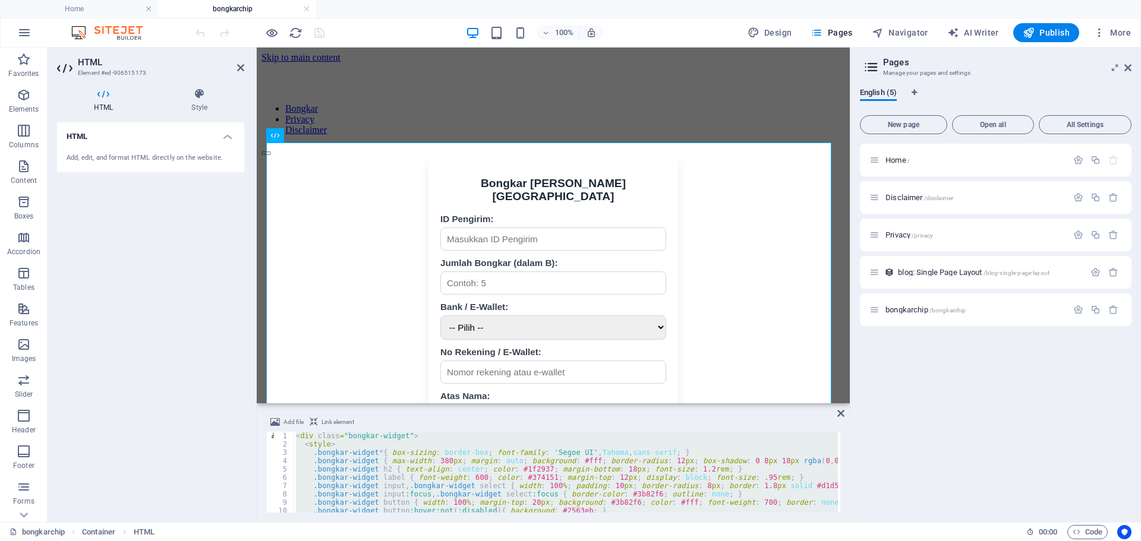
scroll to position [143, 0]
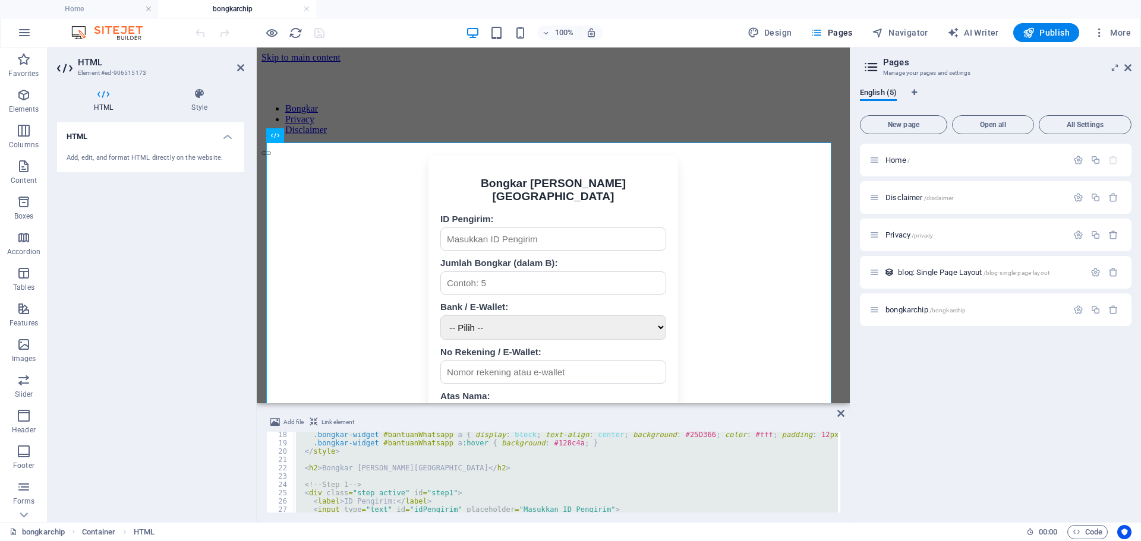
click at [393, 467] on div ".bongkar-widget #bantuanWhatsapp a { display : block ; text-align : center ; ba…" at bounding box center [566, 472] width 544 height 81
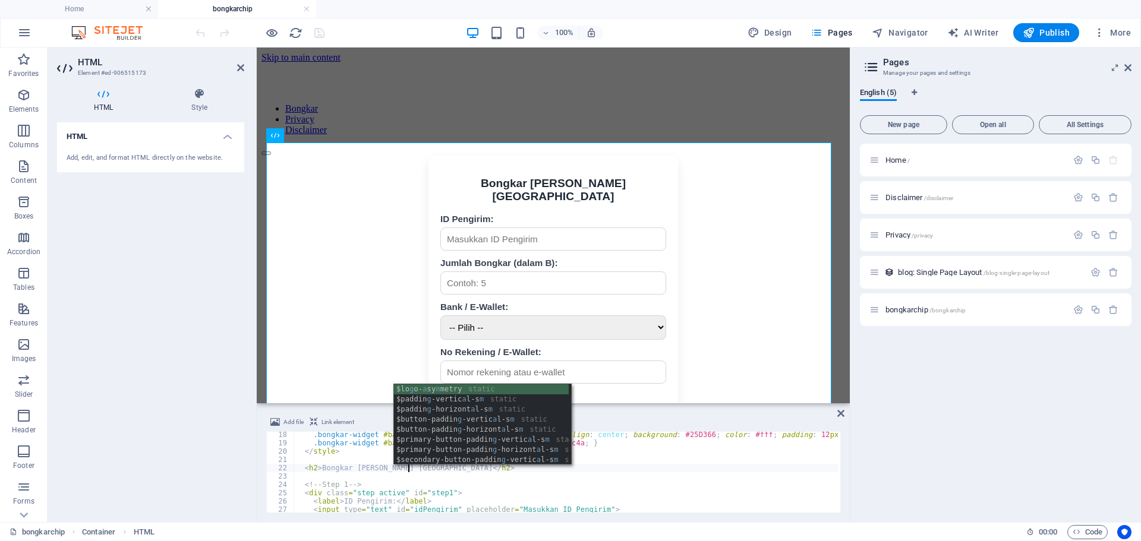
scroll to position [0, 9]
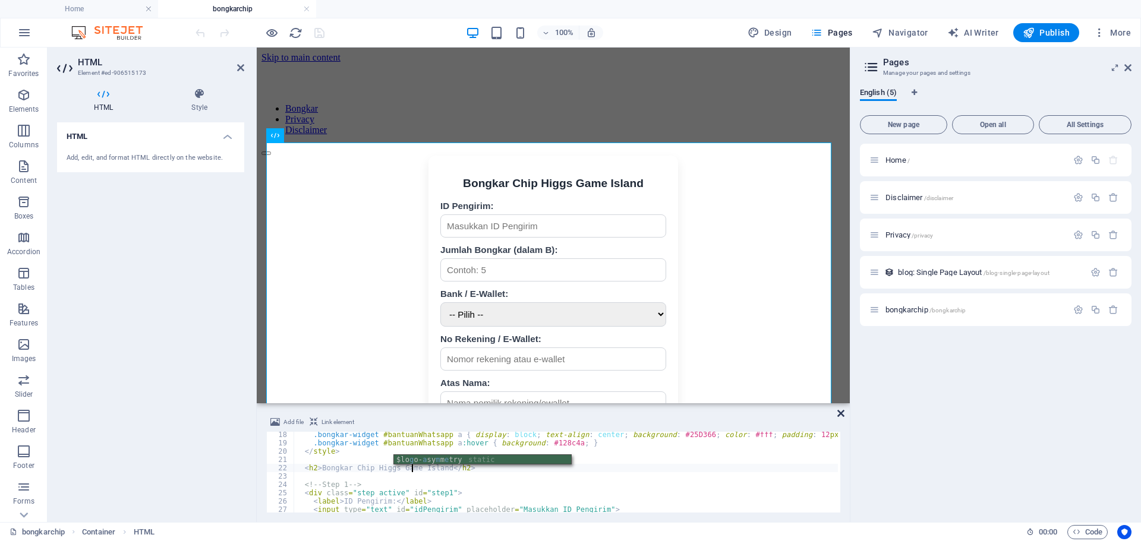
type textarea "<h2>Bongkar Chip Higgs Game Island</h2>"
click at [840, 415] on icon at bounding box center [840, 414] width 7 height 10
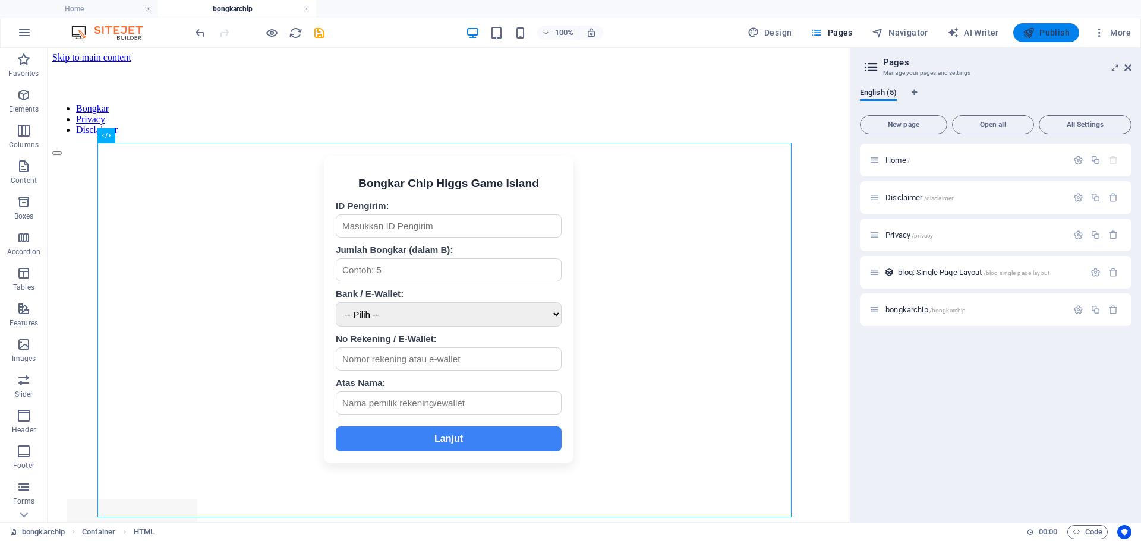
click at [1045, 34] on span "Publish" at bounding box center [1046, 33] width 47 height 12
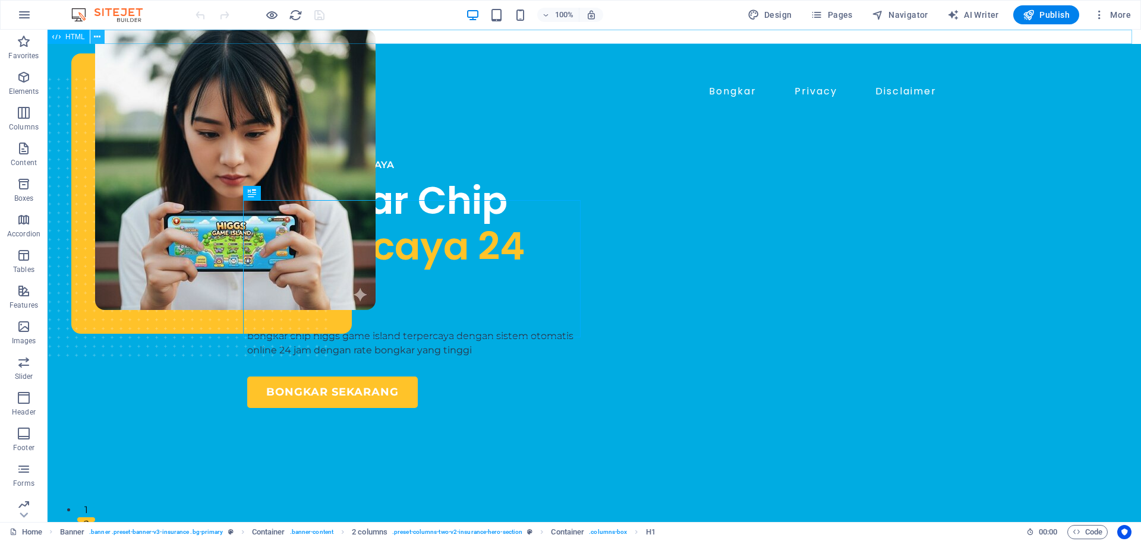
click at [104, 38] on button at bounding box center [97, 37] width 14 height 14
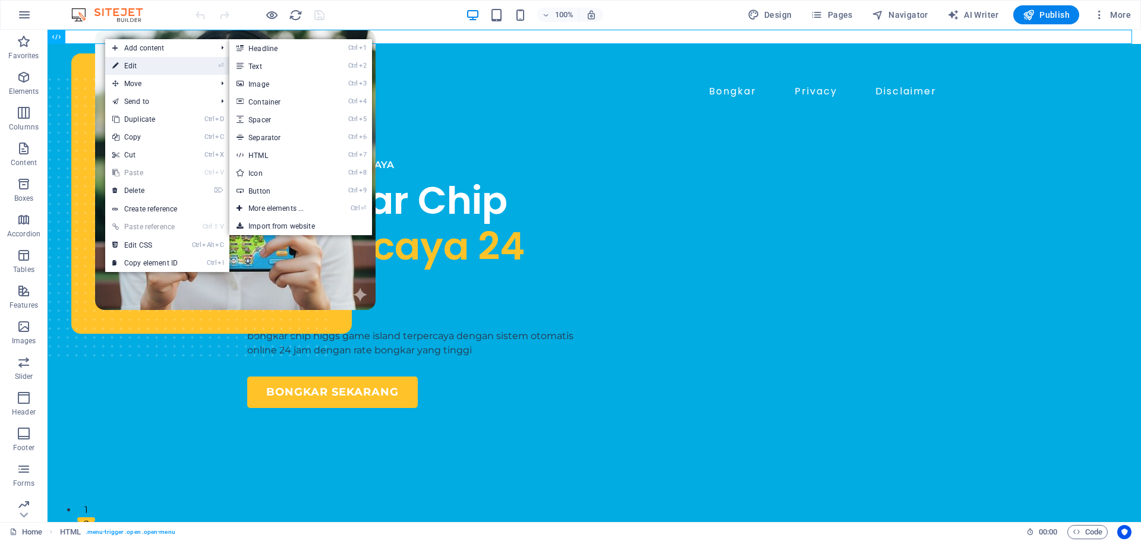
click at [123, 62] on link "⏎ Edit" at bounding box center [145, 66] width 80 height 18
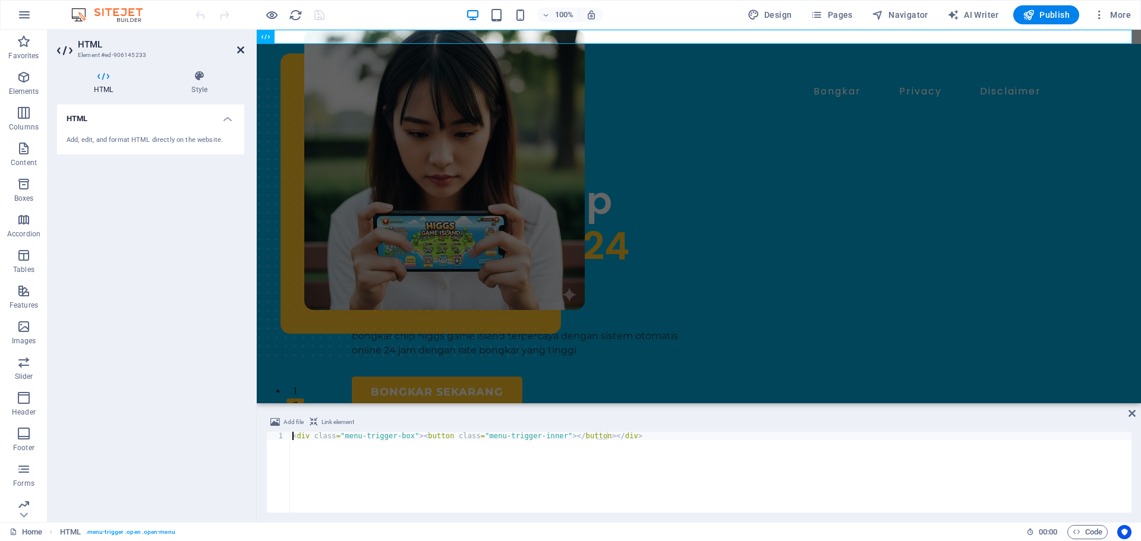
click at [244, 49] on icon at bounding box center [240, 50] width 7 height 10
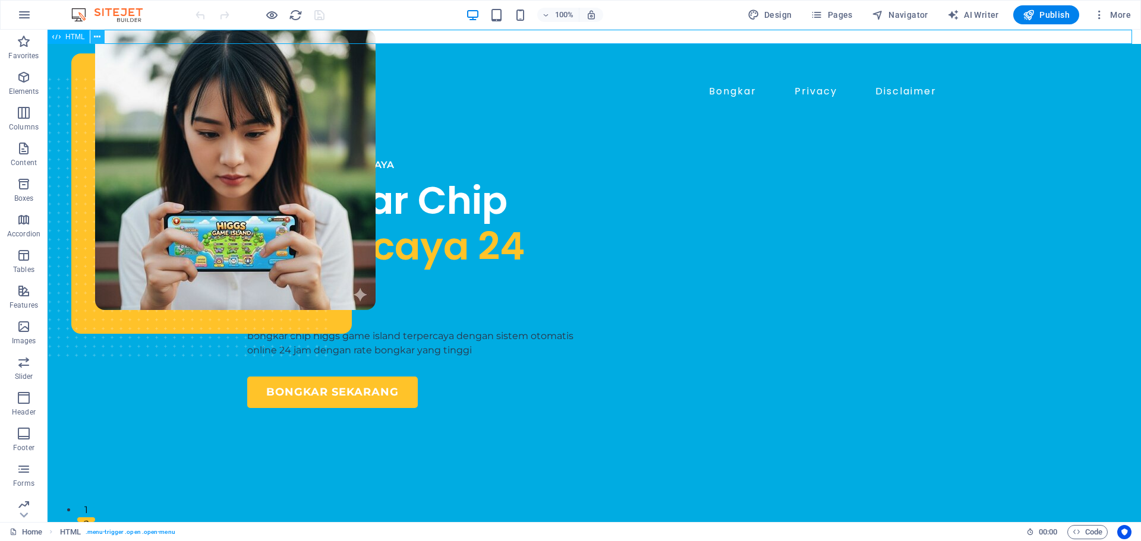
click at [98, 39] on icon at bounding box center [97, 37] width 7 height 12
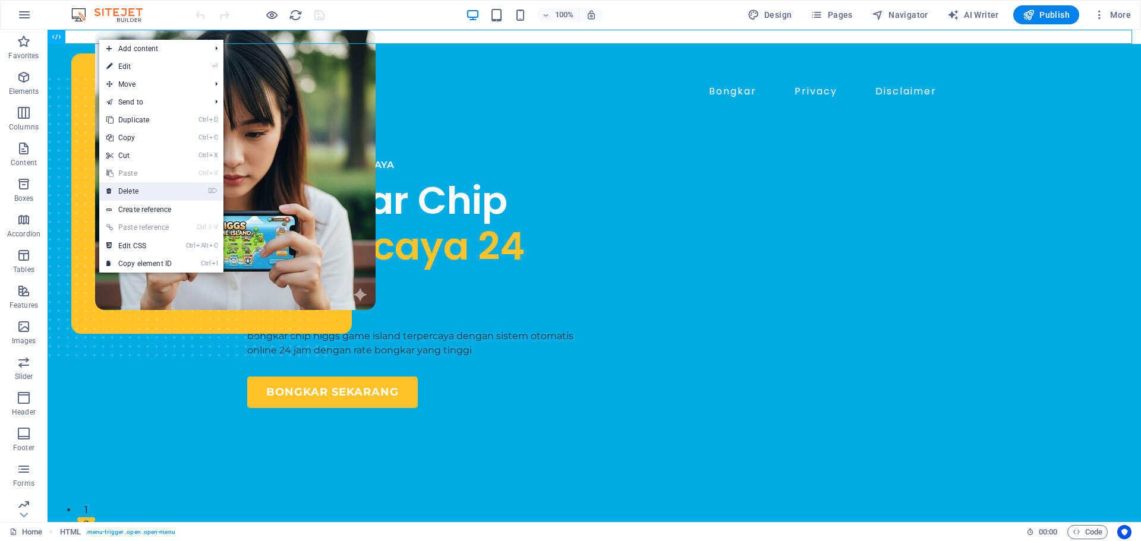
click at [146, 189] on link "⌦ Delete" at bounding box center [139, 191] width 80 height 18
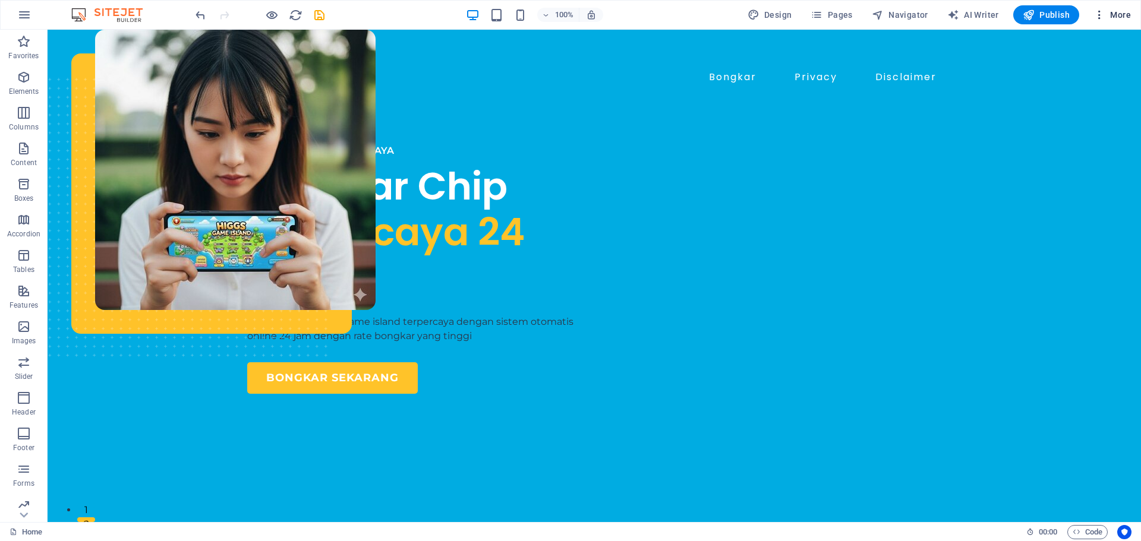
click at [1097, 14] on icon "button" at bounding box center [1100, 15] width 12 height 12
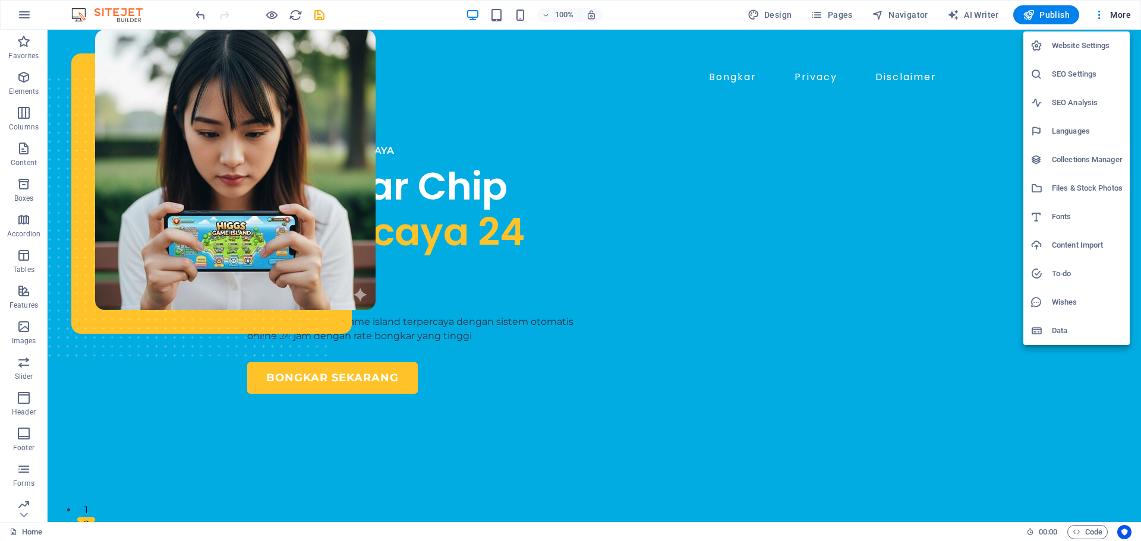
click at [1086, 55] on li "Website Settings" at bounding box center [1076, 45] width 106 height 29
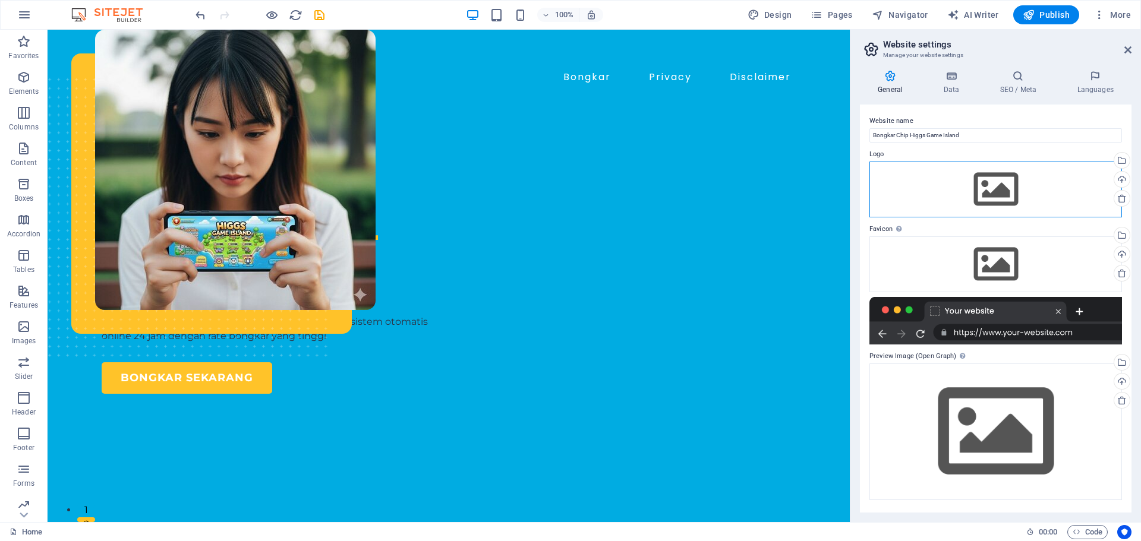
click at [991, 202] on div "Drag files here, click to choose files or select files from Files or our free s…" at bounding box center [996, 190] width 253 height 56
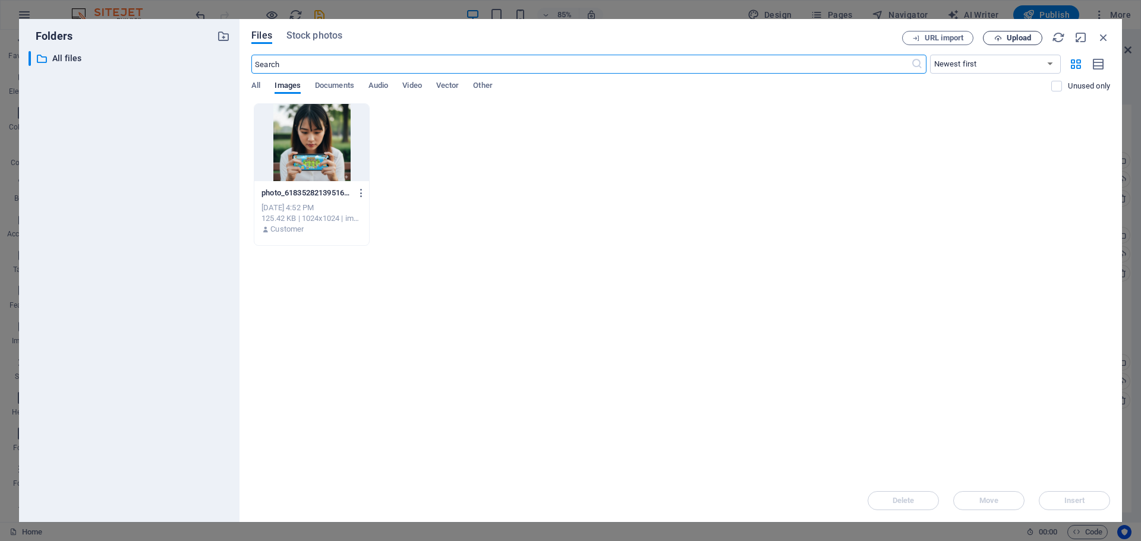
click at [1016, 39] on span "Upload" at bounding box center [1019, 37] width 24 height 7
click at [1004, 36] on span "Upload" at bounding box center [1012, 38] width 49 height 8
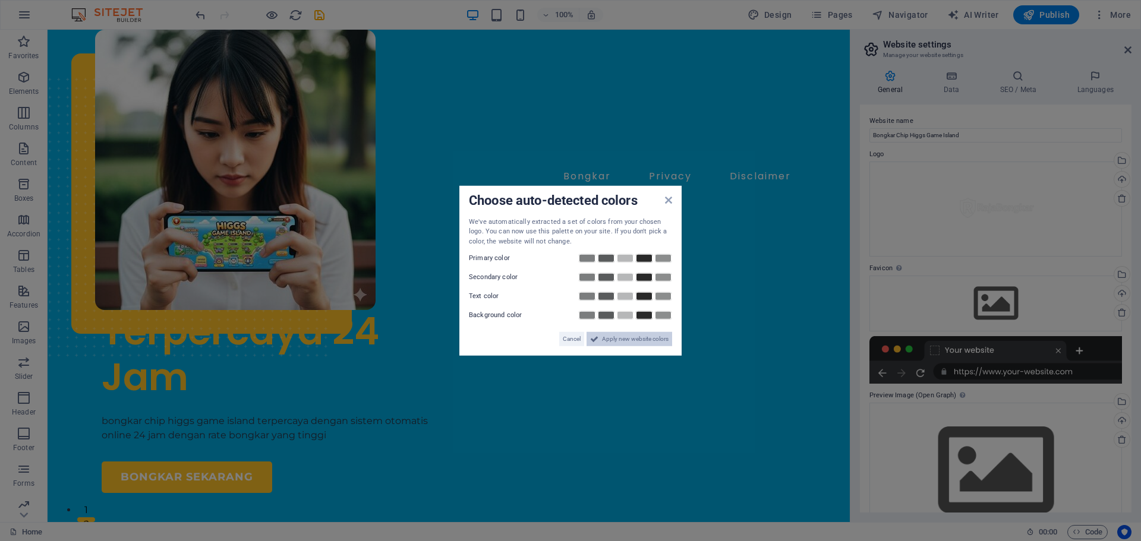
click at [631, 333] on span "Apply new website colors" at bounding box center [635, 339] width 67 height 14
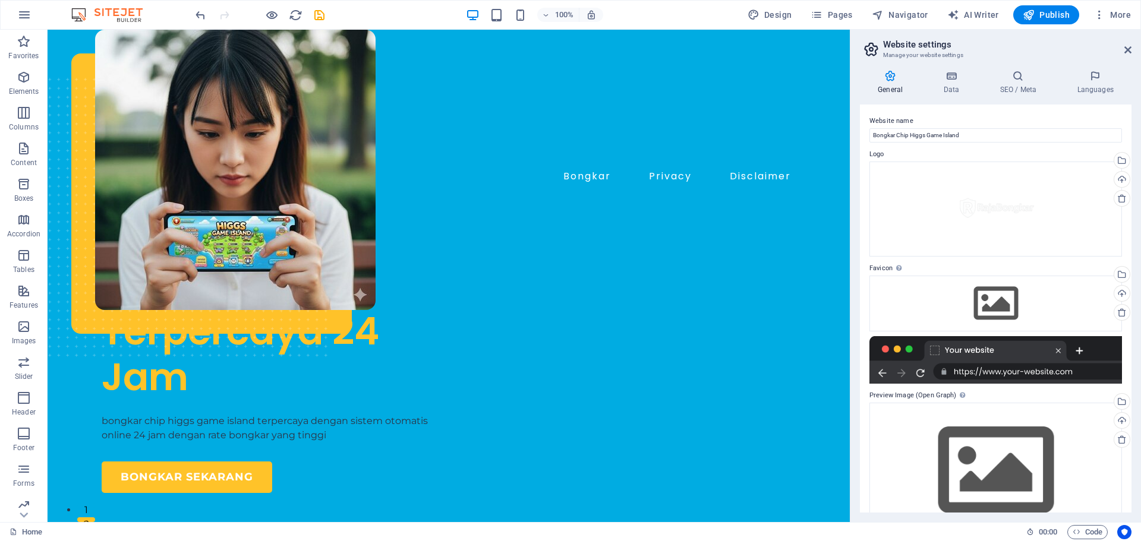
click at [1122, 48] on h2 "Website settings" at bounding box center [1007, 44] width 248 height 11
click at [1125, 48] on icon at bounding box center [1127, 50] width 7 height 10
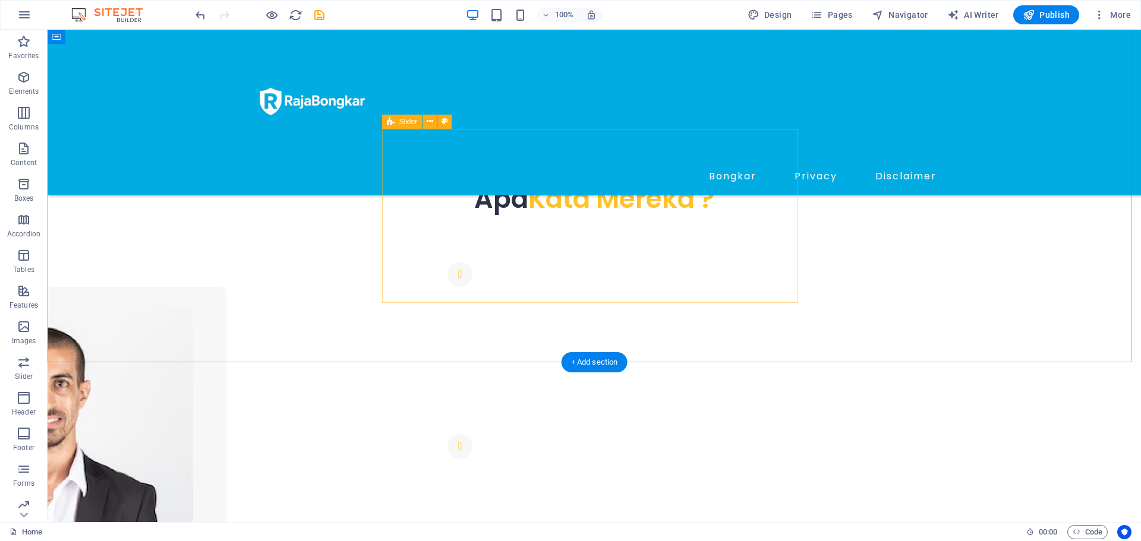
scroll to position [744, 0]
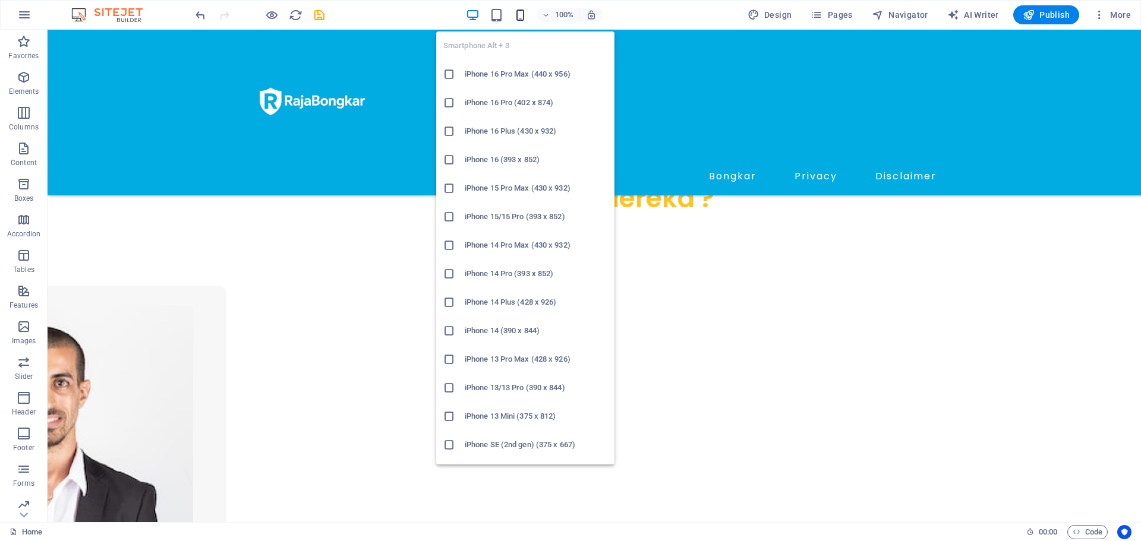
click at [525, 11] on icon "button" at bounding box center [521, 15] width 14 height 14
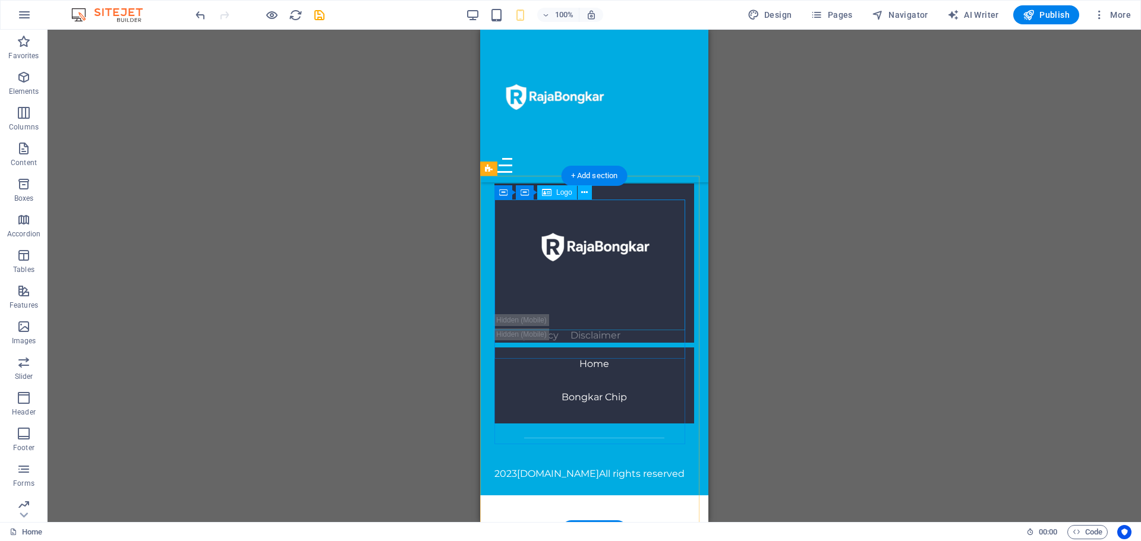
scroll to position [860, 0]
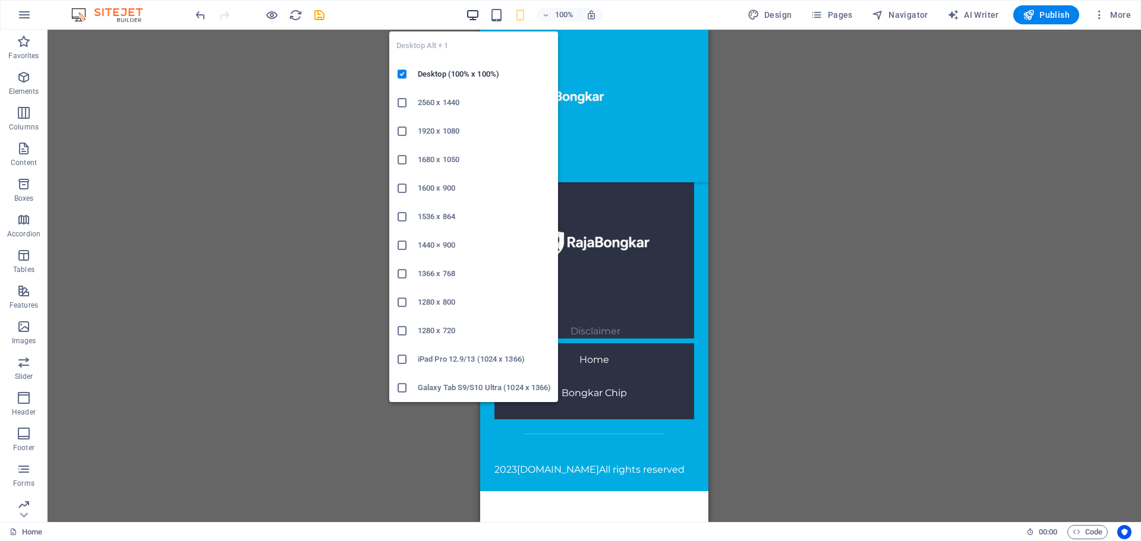
click at [473, 15] on icon "button" at bounding box center [473, 15] width 14 height 14
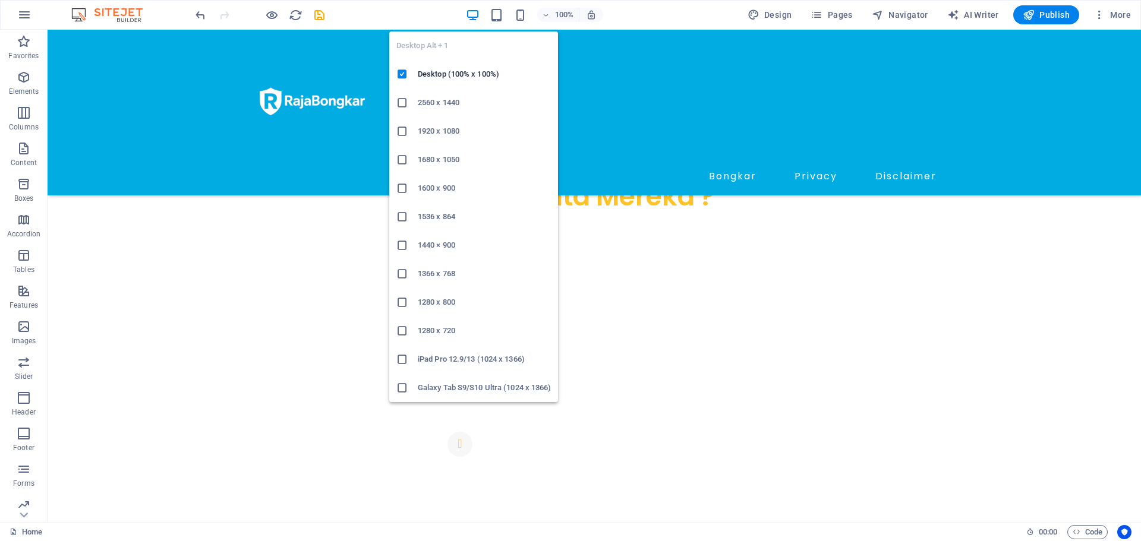
scroll to position [744, 0]
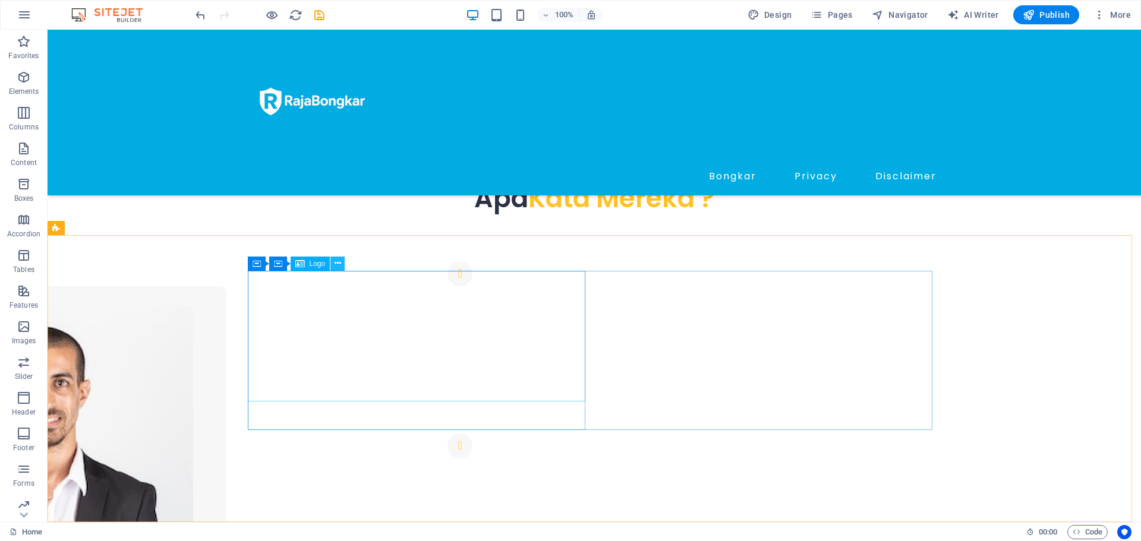
click at [342, 262] on button at bounding box center [337, 264] width 14 height 14
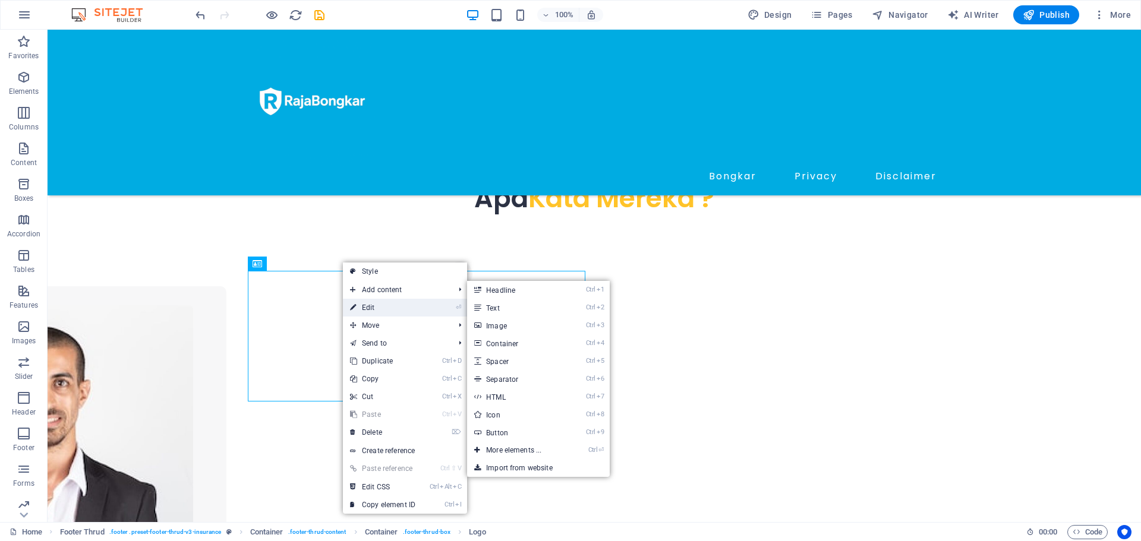
click at [373, 308] on link "⏎ Edit" at bounding box center [383, 308] width 80 height 18
select select "px"
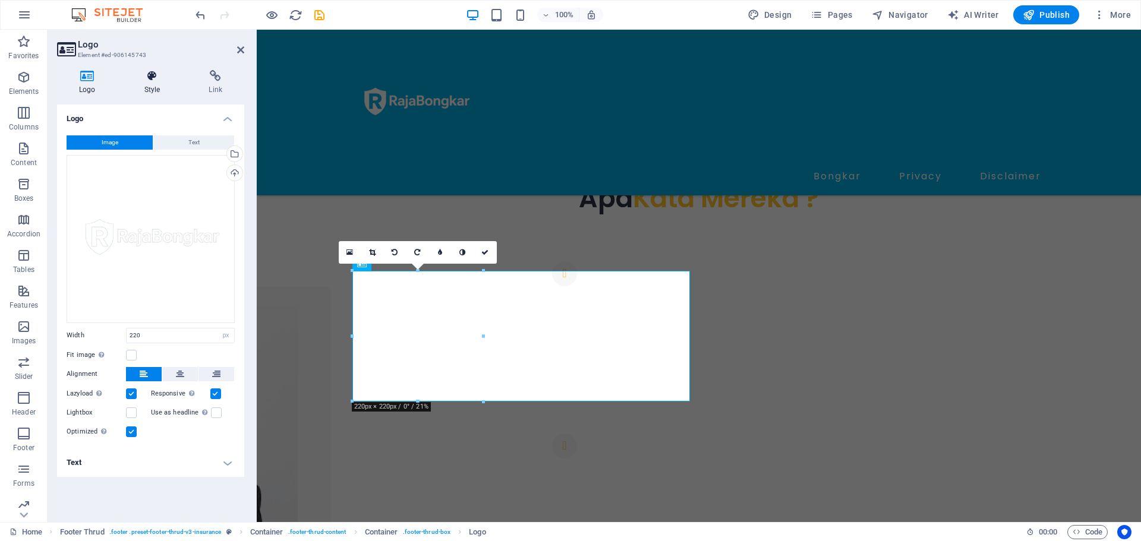
click at [160, 91] on h4 "Style" at bounding box center [154, 82] width 65 height 25
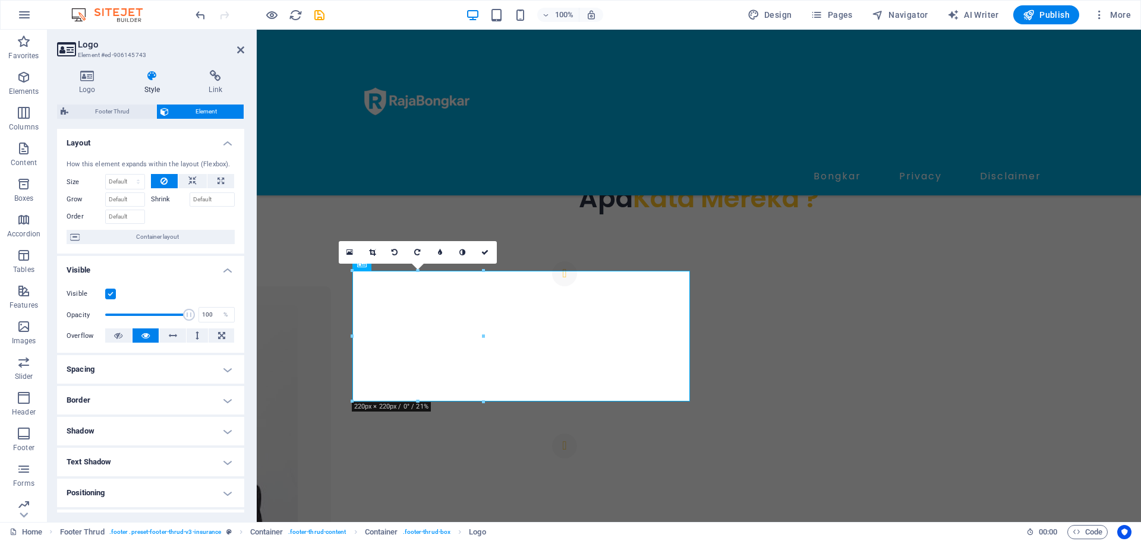
click at [113, 294] on label at bounding box center [110, 294] width 11 height 11
click at [0, 0] on input "Visible" at bounding box center [0, 0] width 0 height 0
click at [113, 294] on label at bounding box center [110, 294] width 11 height 11
click at [0, 0] on input "Visible" at bounding box center [0, 0] width 0 height 0
click at [113, 294] on label at bounding box center [110, 294] width 11 height 11
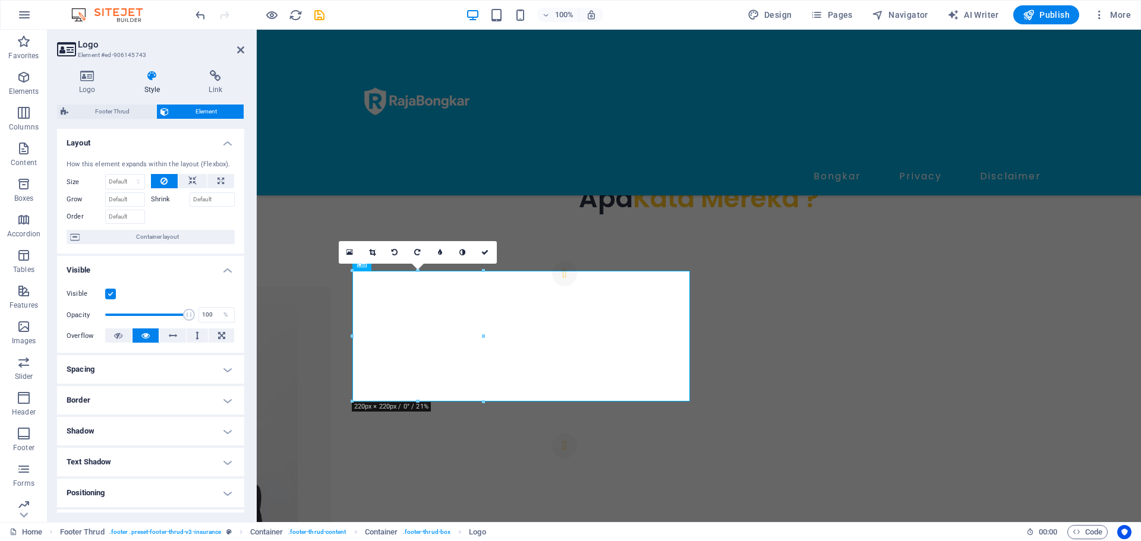
click at [0, 0] on input "Visible" at bounding box center [0, 0] width 0 height 0
click at [113, 294] on label at bounding box center [110, 294] width 11 height 11
click at [0, 0] on input "Visible" at bounding box center [0, 0] width 0 height 0
click at [143, 402] on h4 "Border" at bounding box center [150, 400] width 187 height 29
click at [143, 402] on h4 "Border" at bounding box center [150, 396] width 187 height 21
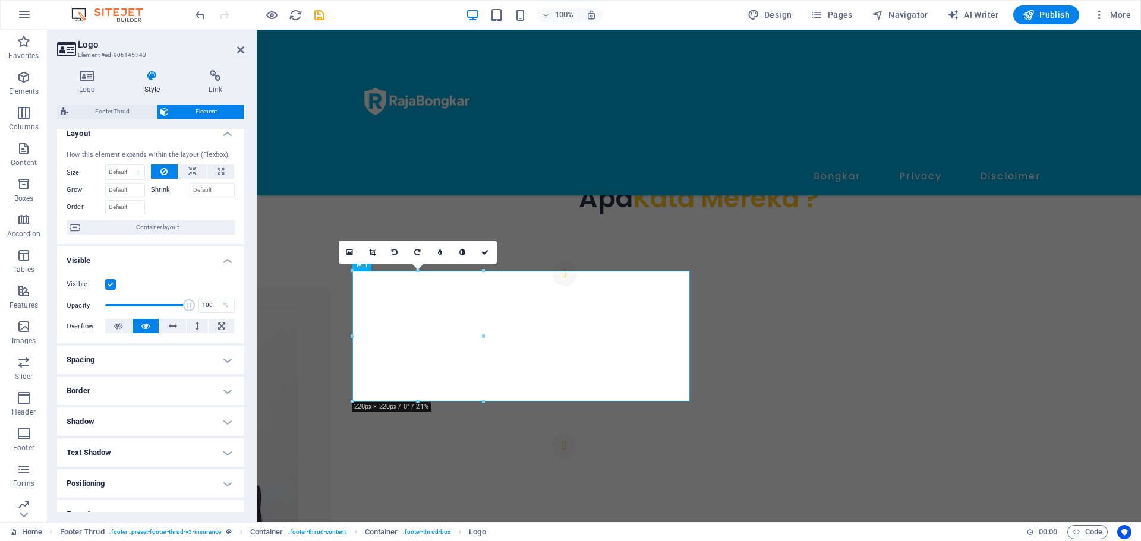
scroll to position [0, 0]
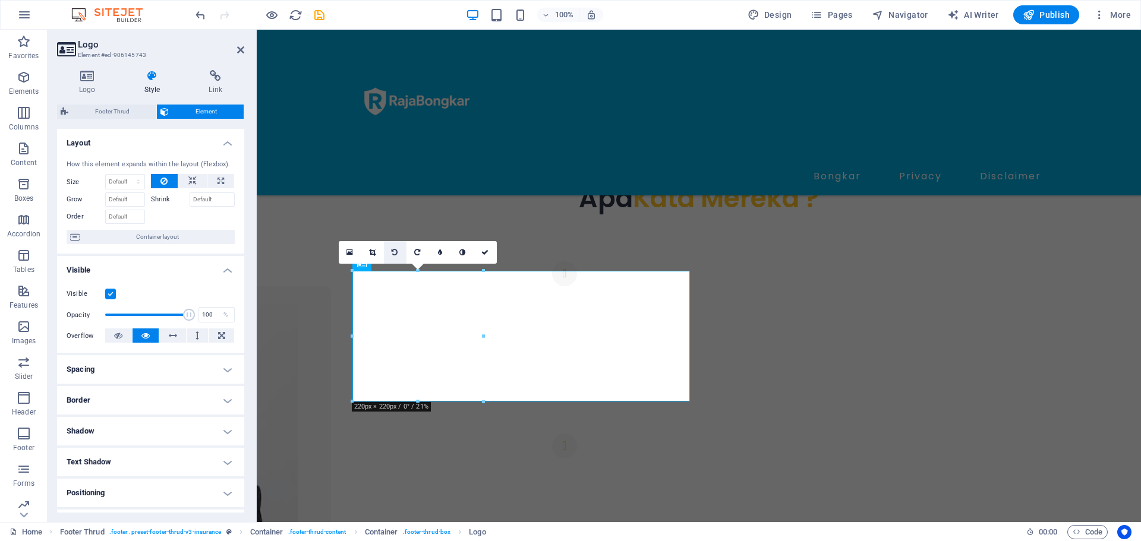
click at [401, 254] on link at bounding box center [395, 252] width 23 height 23
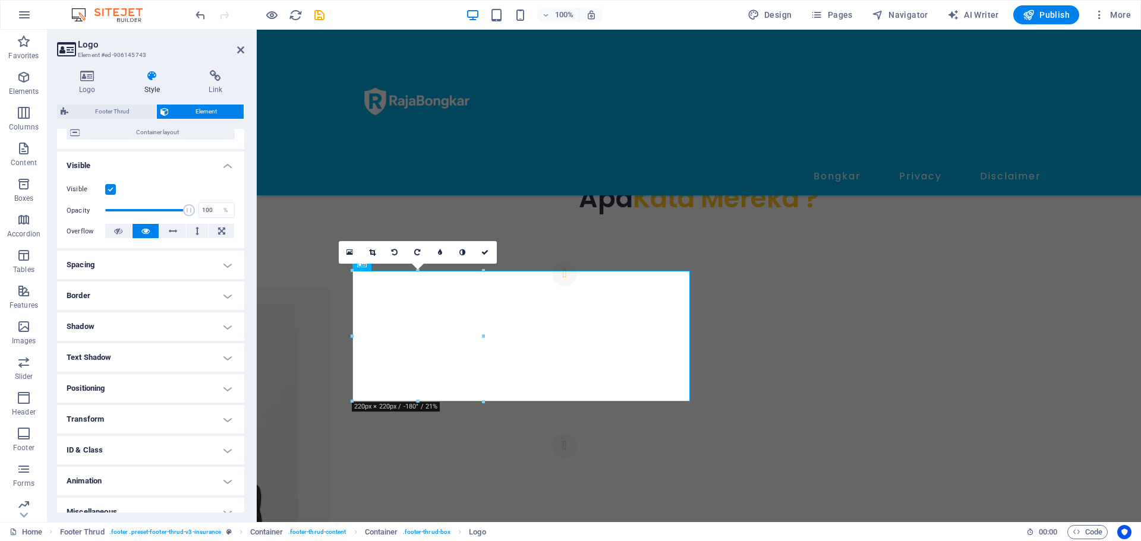
scroll to position [118, 0]
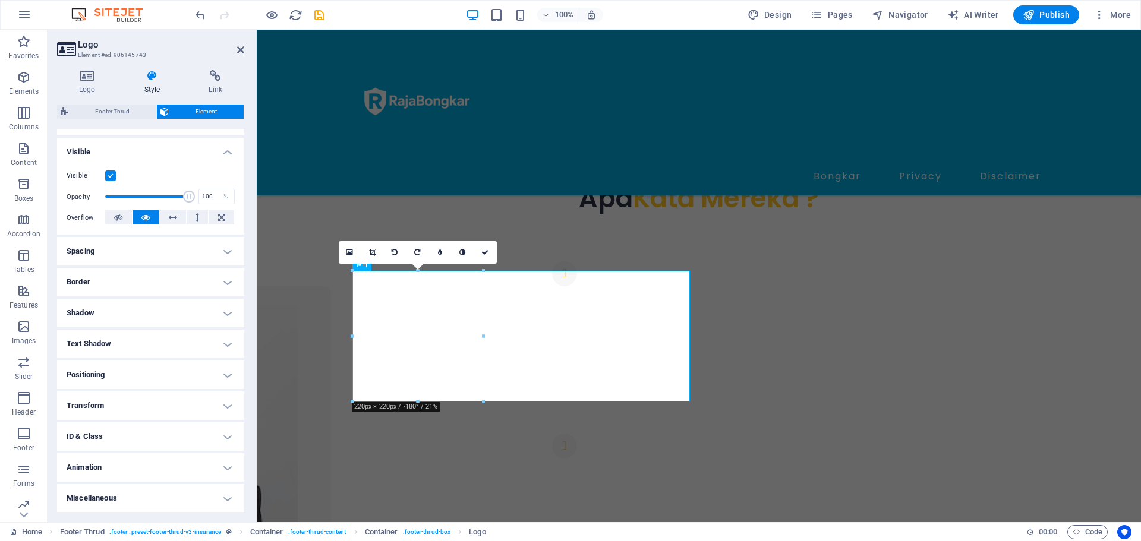
click at [196, 282] on h4 "Border" at bounding box center [150, 282] width 187 height 29
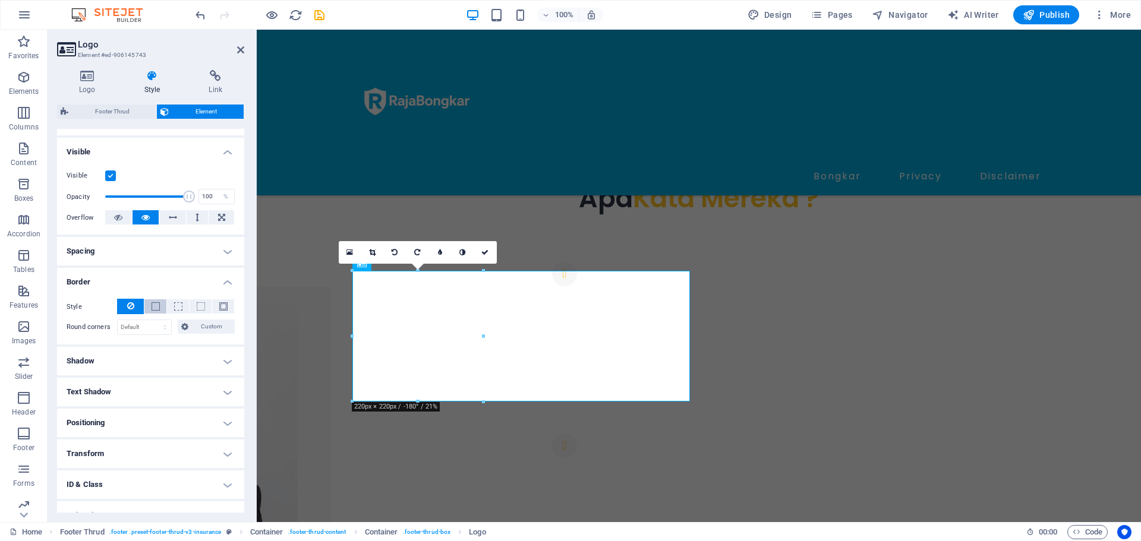
click at [147, 303] on button at bounding box center [155, 307] width 22 height 14
click at [136, 305] on button at bounding box center [130, 306] width 27 height 15
click at [389, 251] on link at bounding box center [395, 252] width 23 height 23
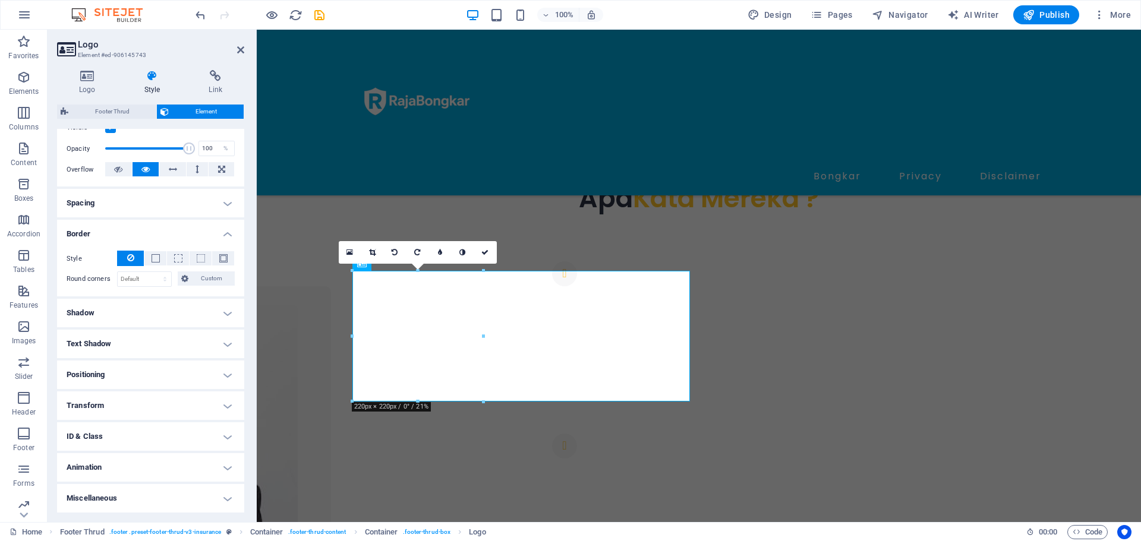
click at [230, 233] on h4 "Border" at bounding box center [150, 230] width 187 height 21
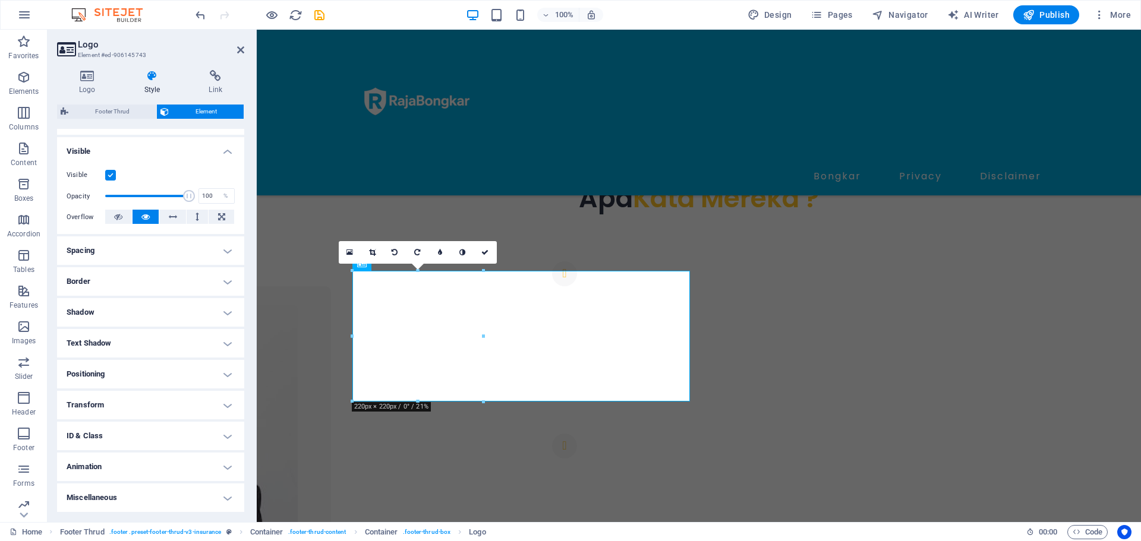
click at [209, 310] on h4 "Shadow" at bounding box center [150, 312] width 187 height 29
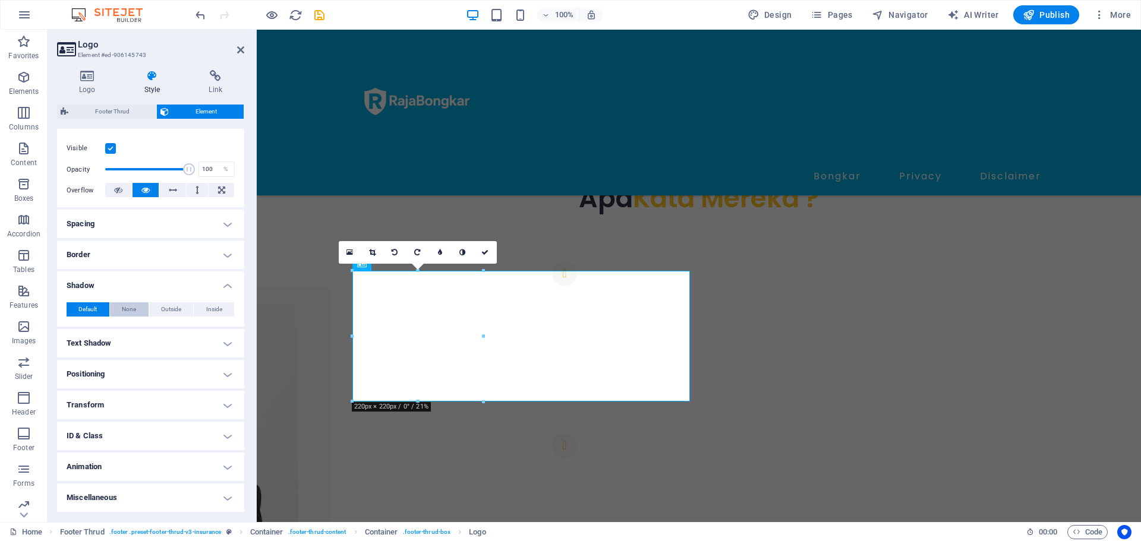
click at [133, 315] on span "None" at bounding box center [129, 310] width 14 height 14
click at [116, 341] on h4 "Text Shadow" at bounding box center [150, 343] width 187 height 29
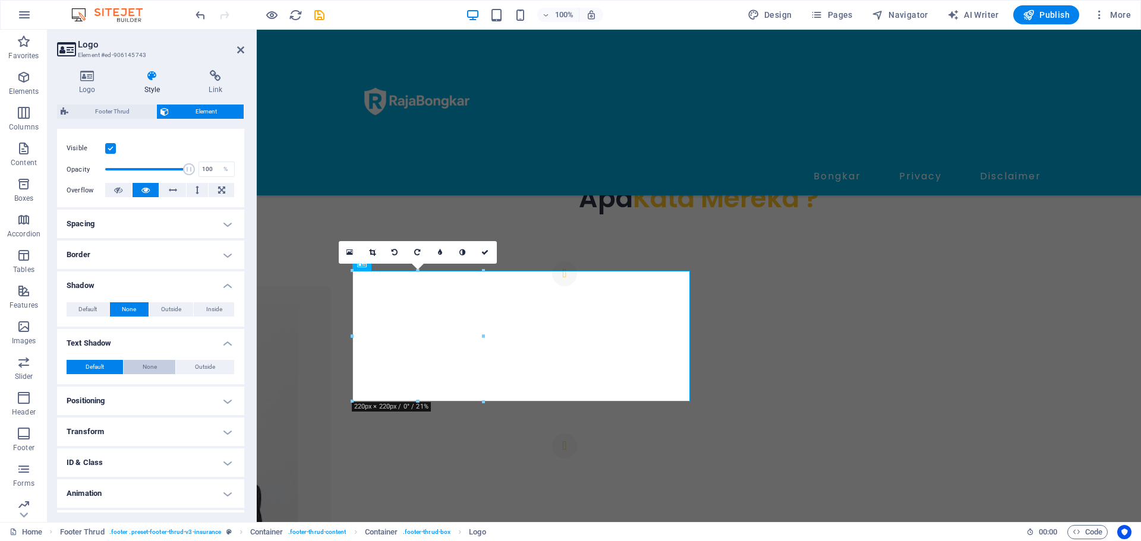
click at [139, 367] on button "None" at bounding box center [150, 367] width 52 height 14
click at [141, 396] on h4 "Positioning" at bounding box center [150, 401] width 187 height 29
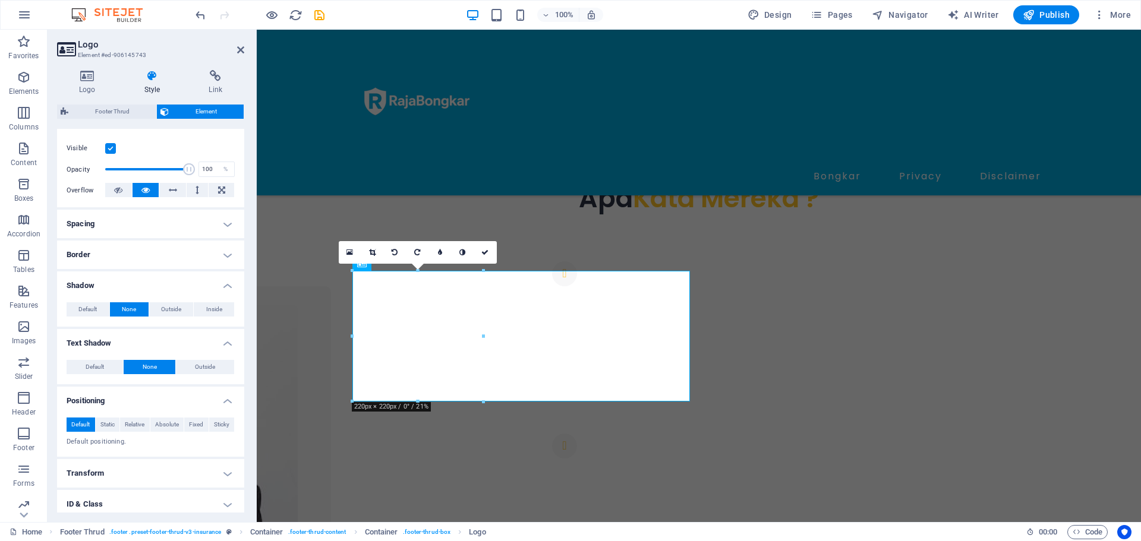
click at [141, 396] on h4 "Positioning" at bounding box center [150, 397] width 187 height 21
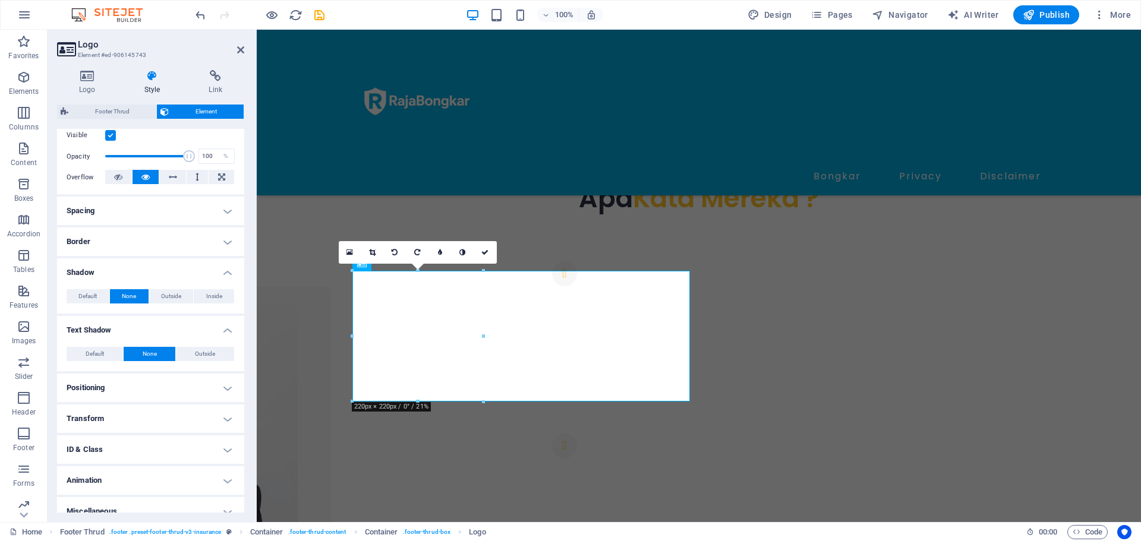
scroll to position [172, 0]
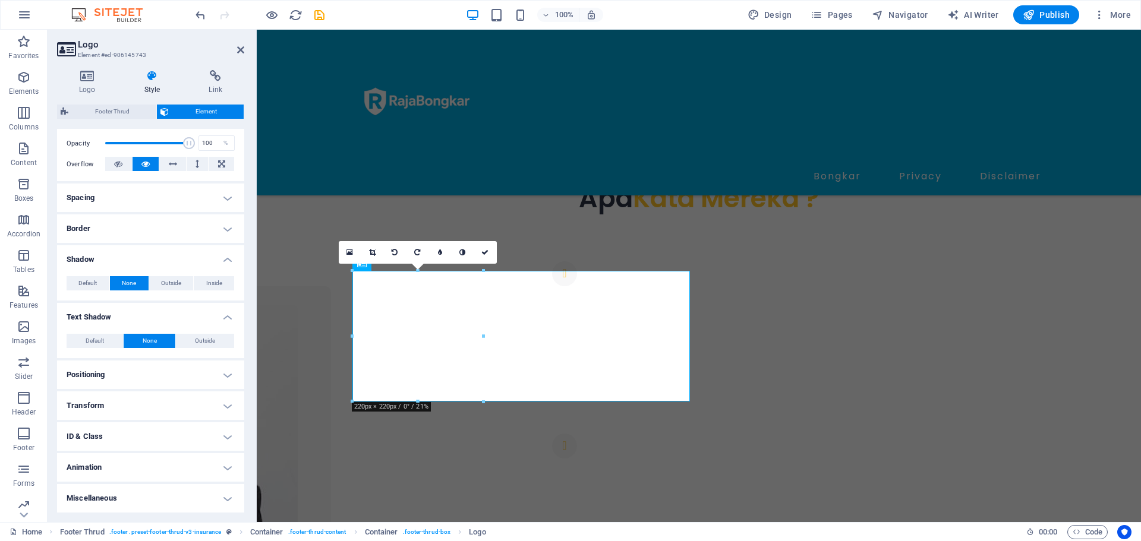
click at [138, 464] on h4 "Animation" at bounding box center [150, 467] width 187 height 29
click at [87, 85] on h4 "Logo" at bounding box center [89, 82] width 65 height 25
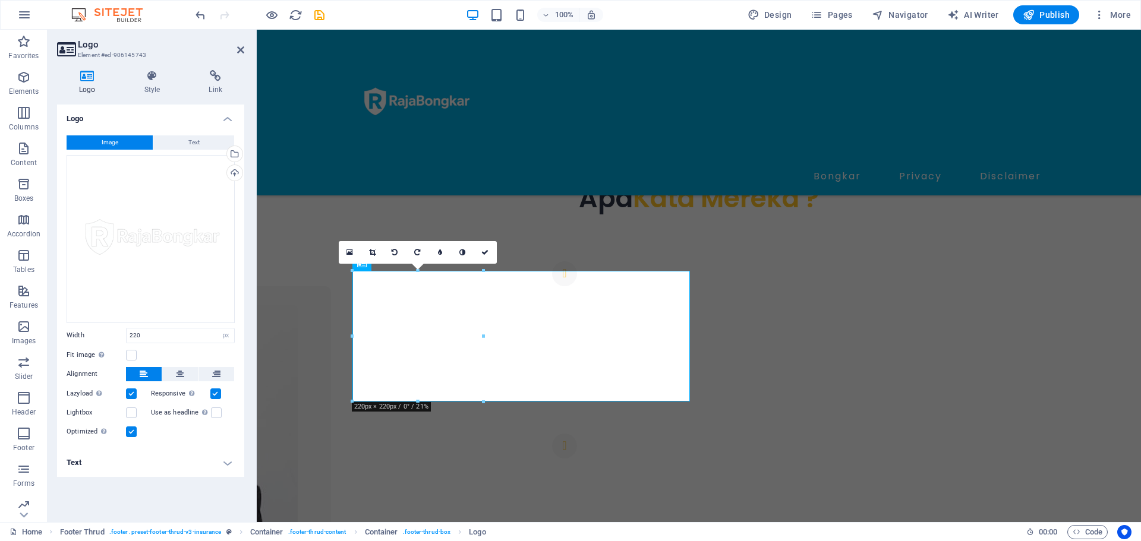
click at [124, 411] on label "Lightbox" at bounding box center [96, 413] width 59 height 14
click at [0, 0] on input "Lightbox" at bounding box center [0, 0] width 0 height 0
click at [153, 466] on h4 "Text" at bounding box center [150, 463] width 187 height 29
click at [175, 453] on h4 "Text" at bounding box center [150, 459] width 187 height 21
click at [237, 49] on icon at bounding box center [240, 50] width 7 height 10
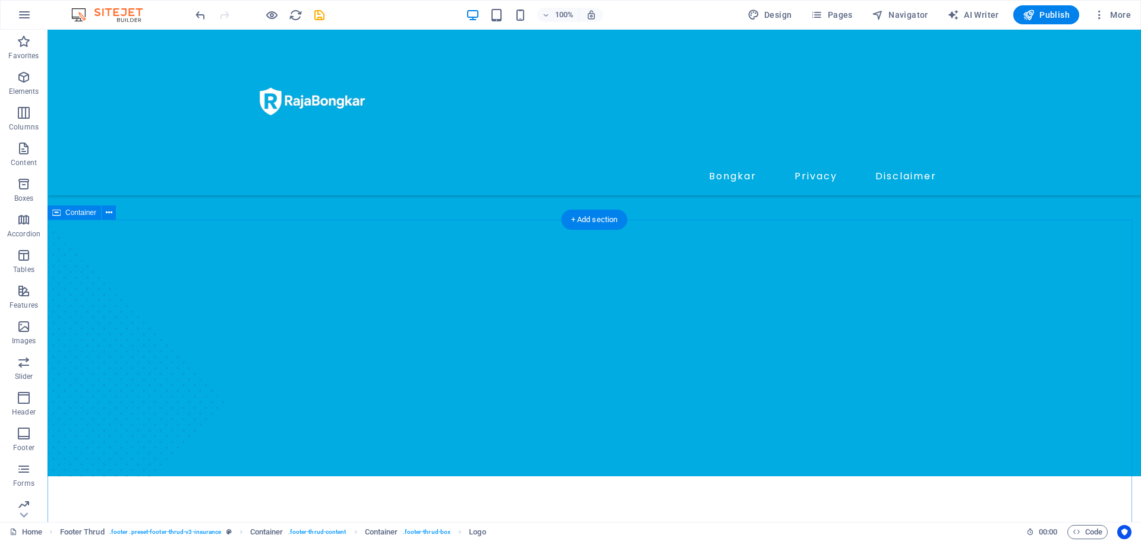
scroll to position [625, 0]
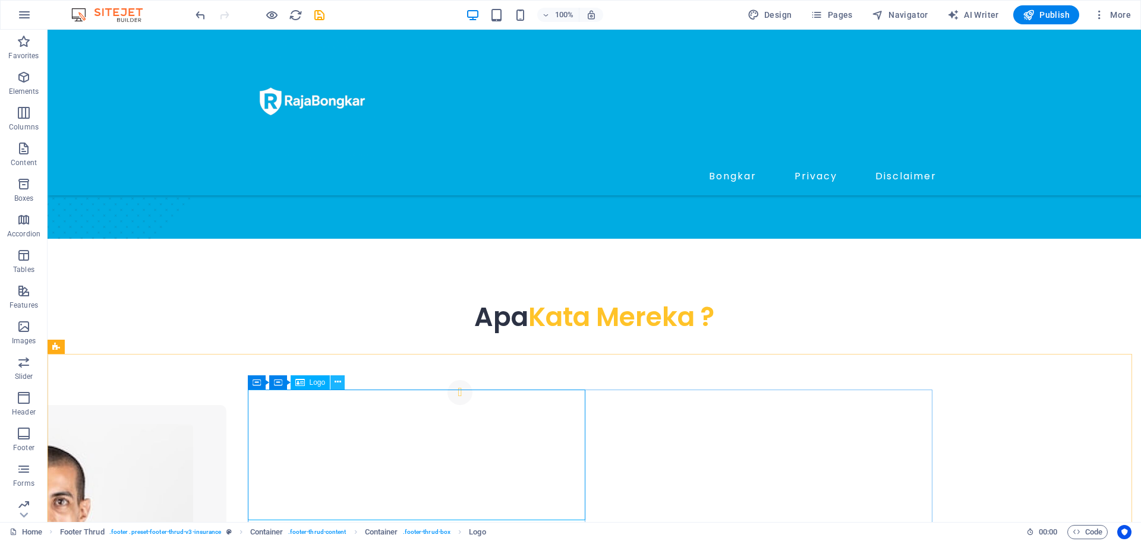
click at [336, 380] on icon at bounding box center [338, 382] width 7 height 12
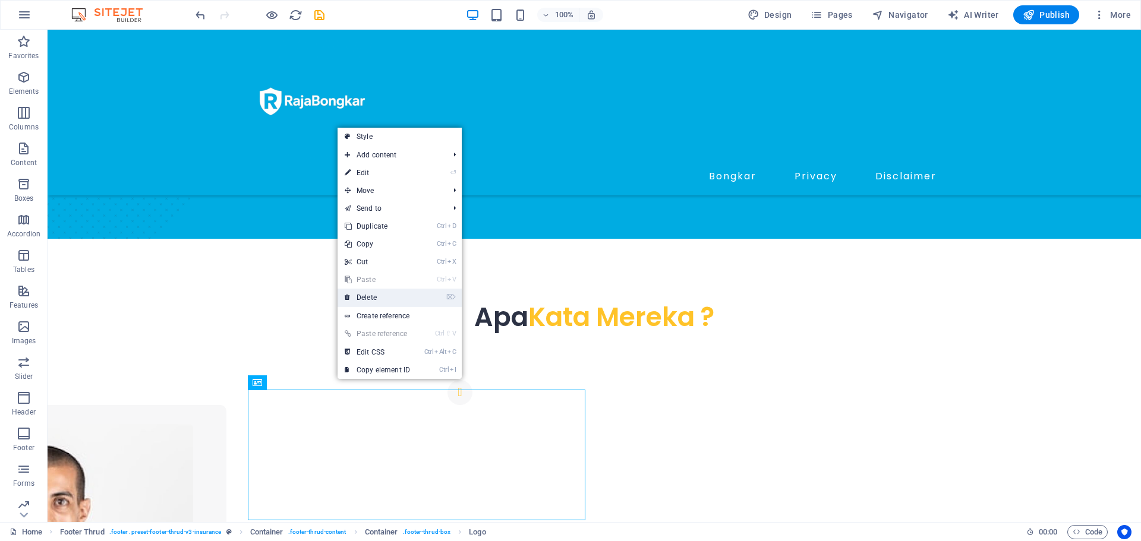
click at [381, 291] on link "⌦ Delete" at bounding box center [378, 298] width 80 height 18
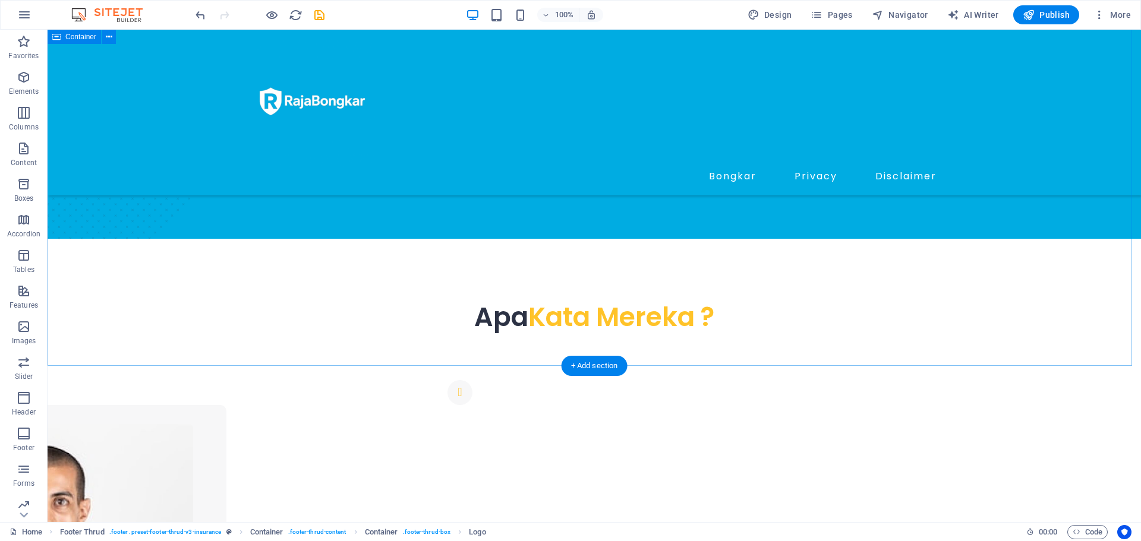
scroll to position [613, 0]
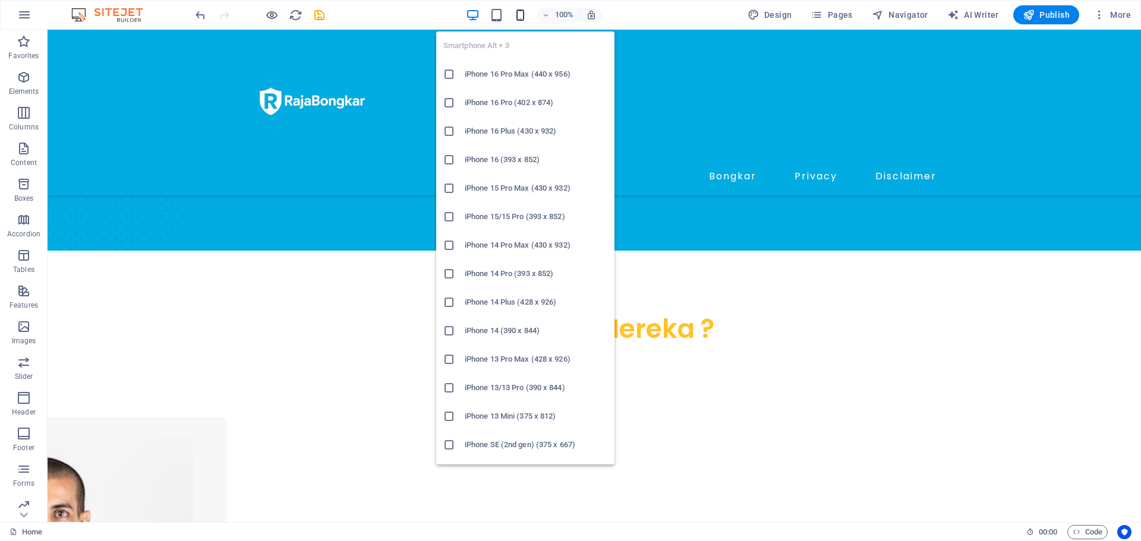
click at [521, 17] on icon "button" at bounding box center [521, 15] width 14 height 14
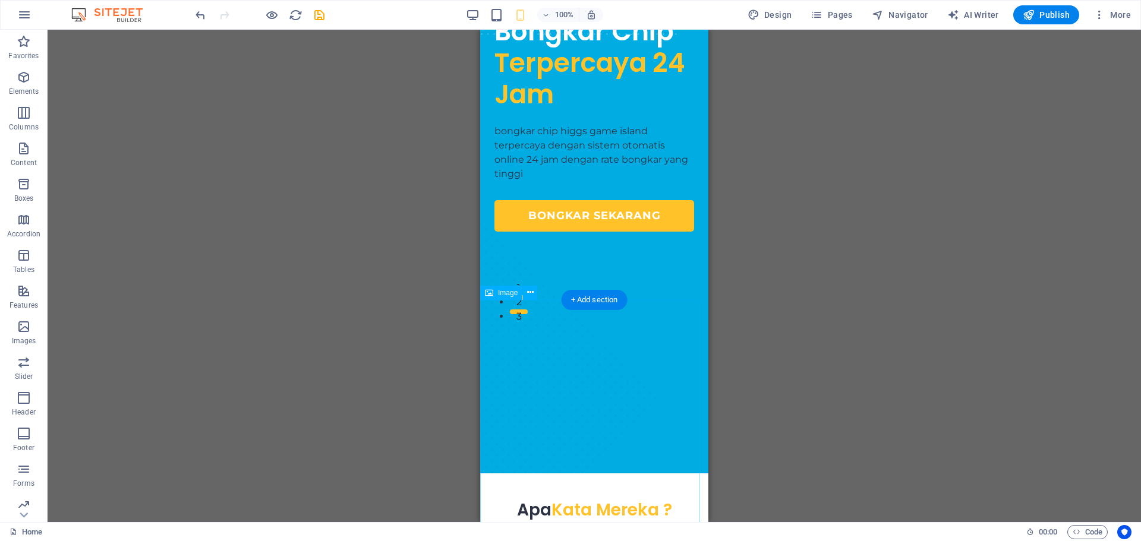
scroll to position [135, 0]
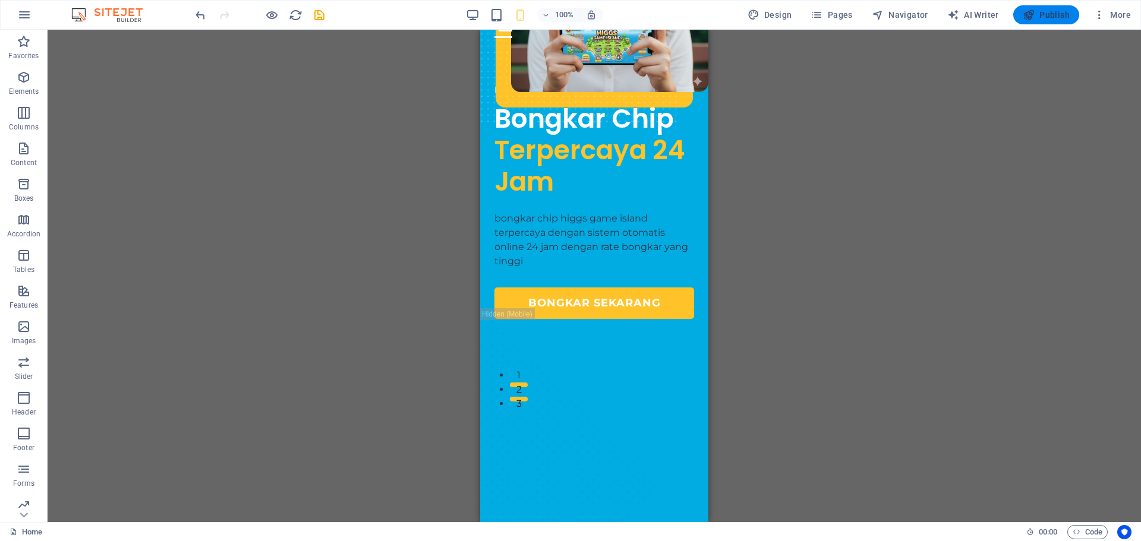
click at [1039, 13] on span "Publish" at bounding box center [1046, 15] width 47 height 12
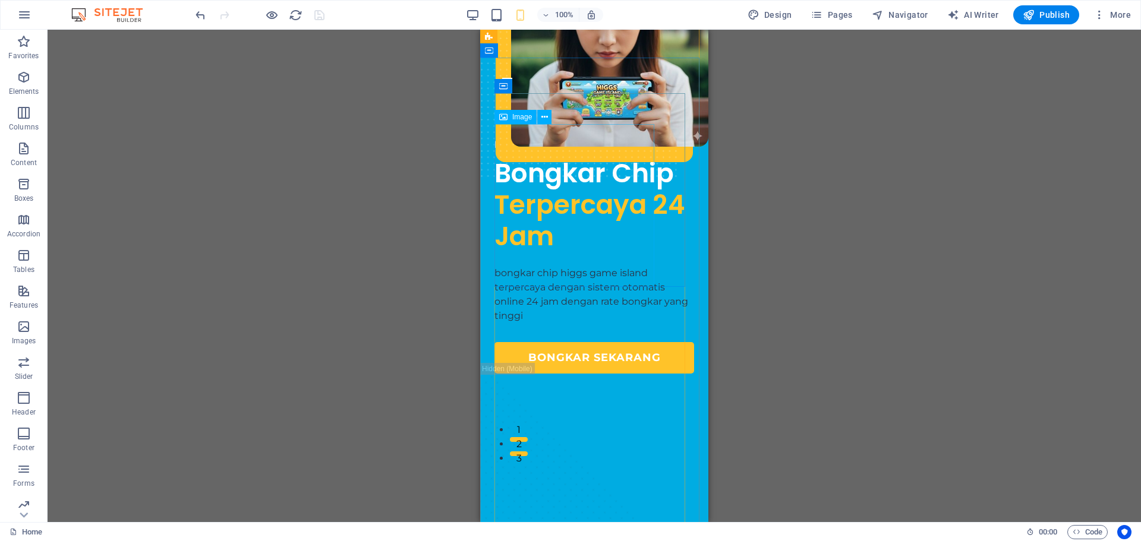
scroll to position [0, 0]
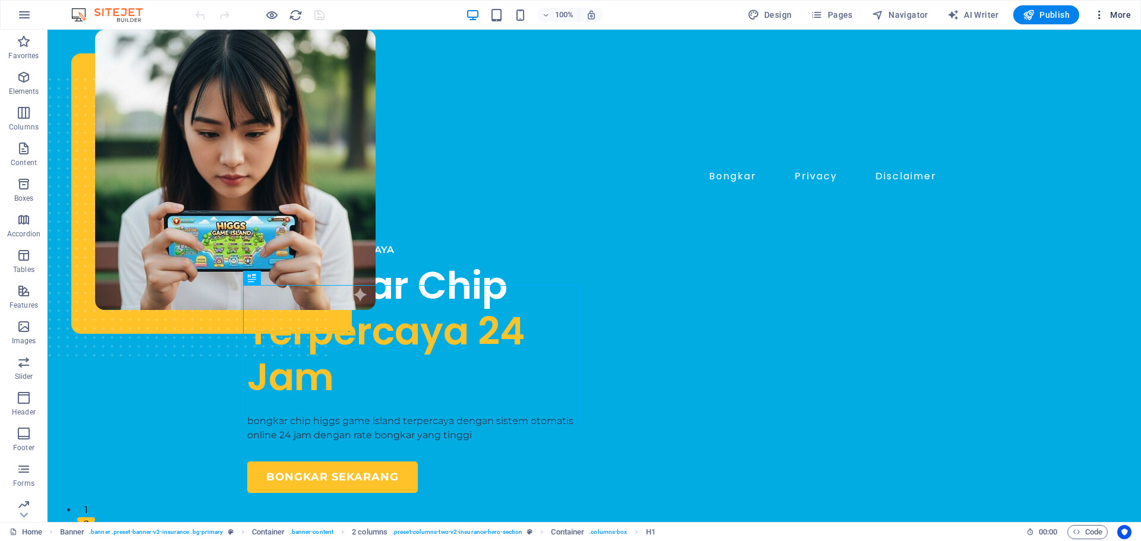
click at [1097, 12] on icon "button" at bounding box center [1100, 15] width 12 height 12
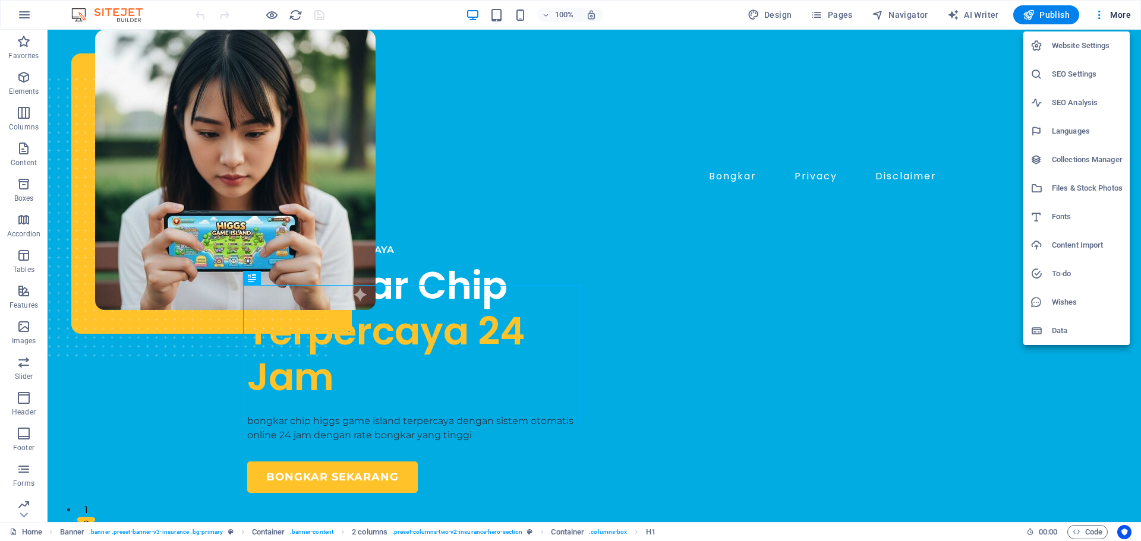
click at [1076, 40] on h6 "Website Settings" at bounding box center [1087, 46] width 71 height 14
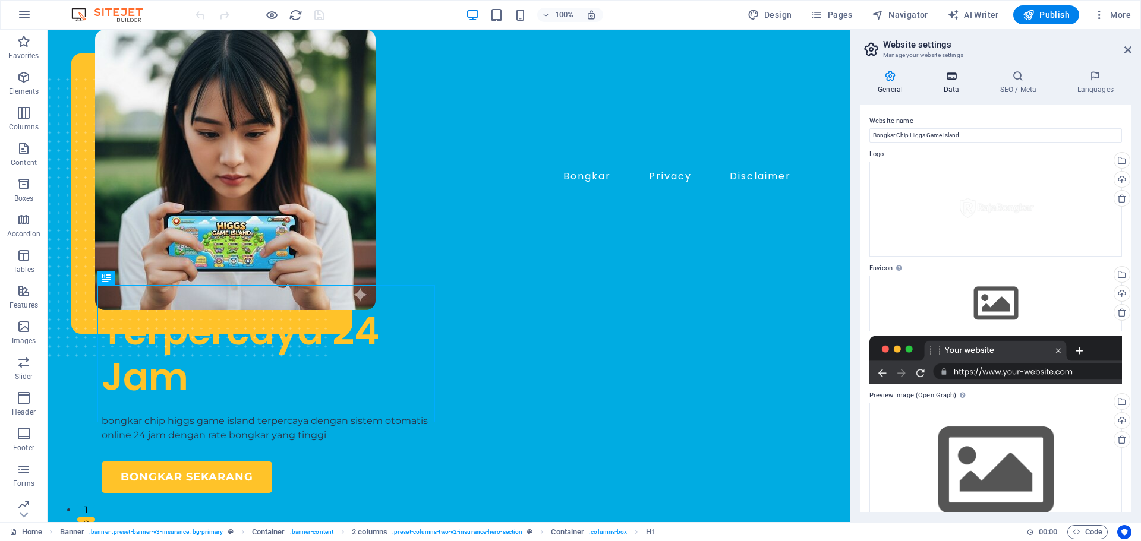
click at [959, 84] on h4 "Data" at bounding box center [953, 82] width 56 height 25
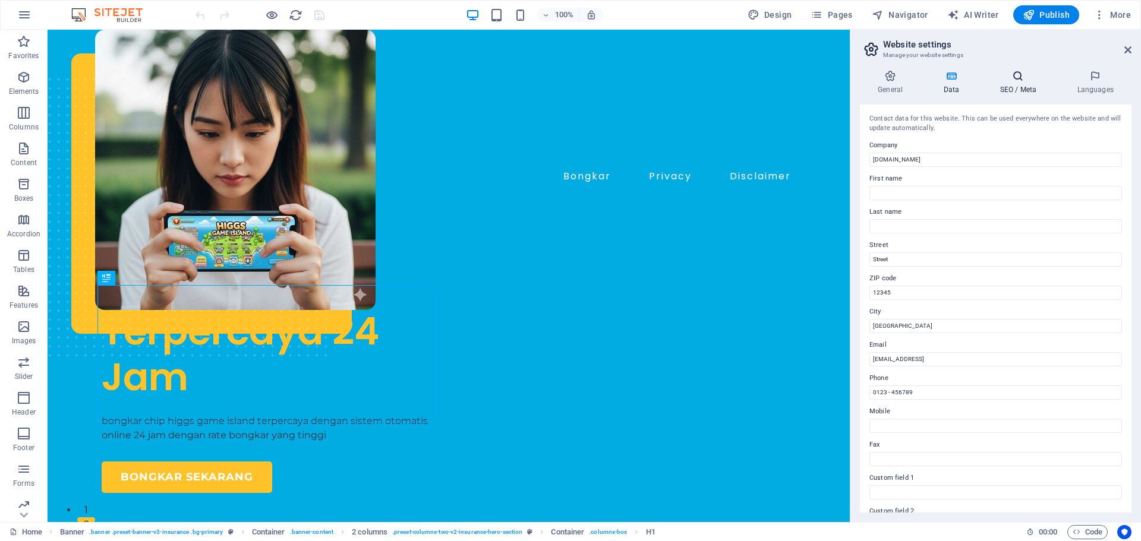
click at [1027, 80] on icon at bounding box center [1018, 76] width 73 height 12
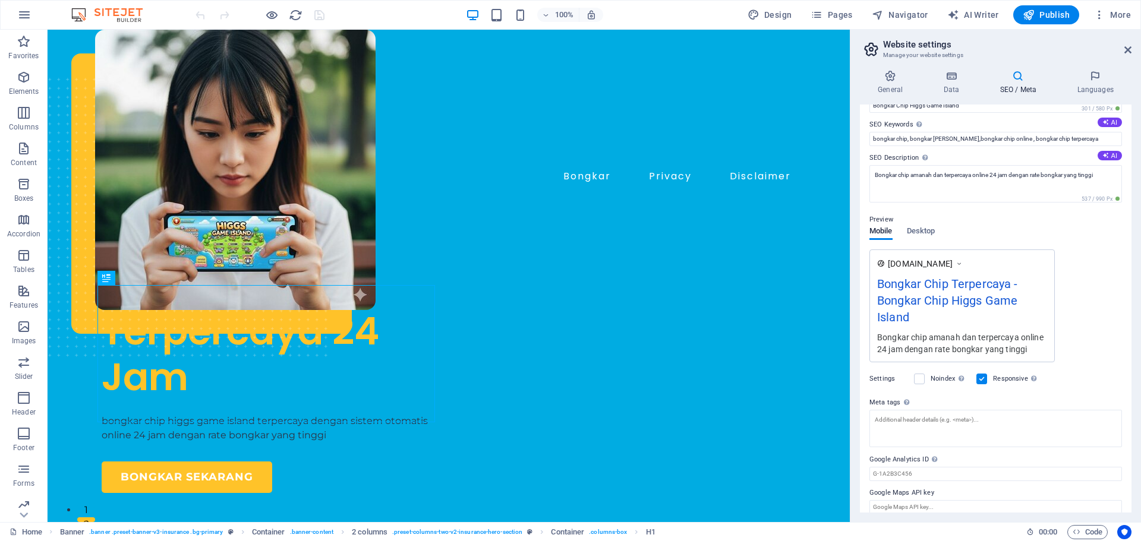
scroll to position [74, 0]
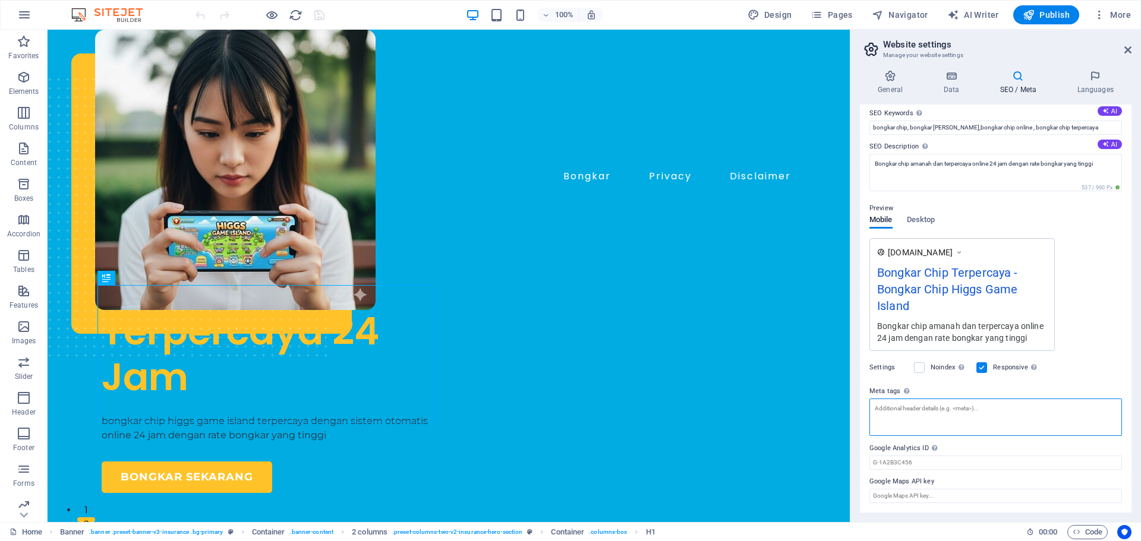
click at [949, 419] on textarea "Meta tags Enter HTML code here that will be placed inside the tags of your webs…" at bounding box center [996, 417] width 253 height 37
paste textarea "<!-- Google tag (gtag.js) --> <script async src="[URL][DOMAIN_NAME]"></script> …"
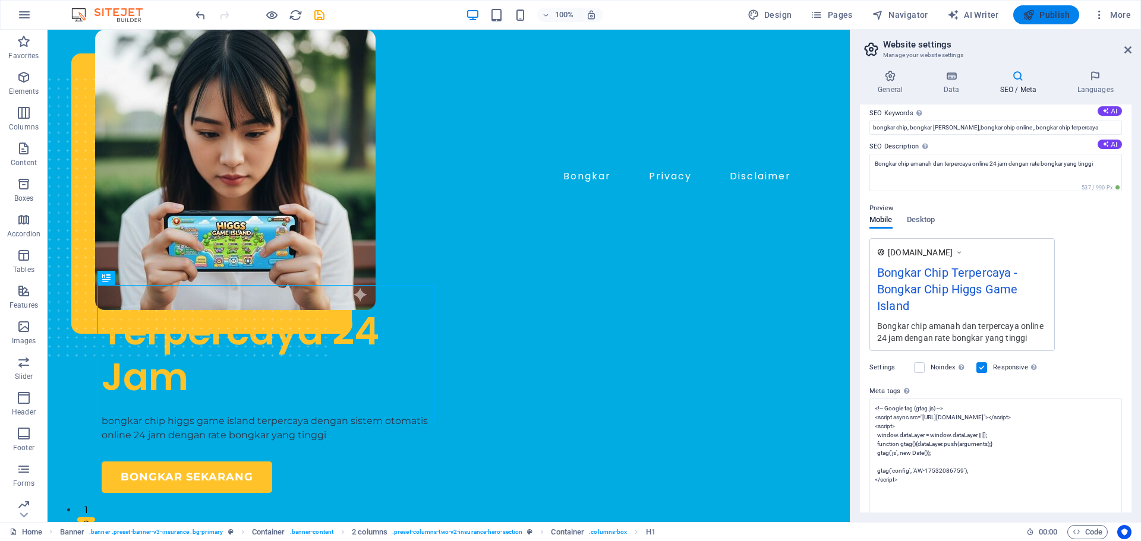
type textarea "<!-- Google tag (gtag.js) --> <script async="" src="[URL][DOMAIN_NAME]"></scrip…"
click at [1043, 18] on body "[DOMAIN_NAME] Home Favorites Elements Columns Content Boxes Accordion Tables Fe…" at bounding box center [570, 270] width 1141 height 541
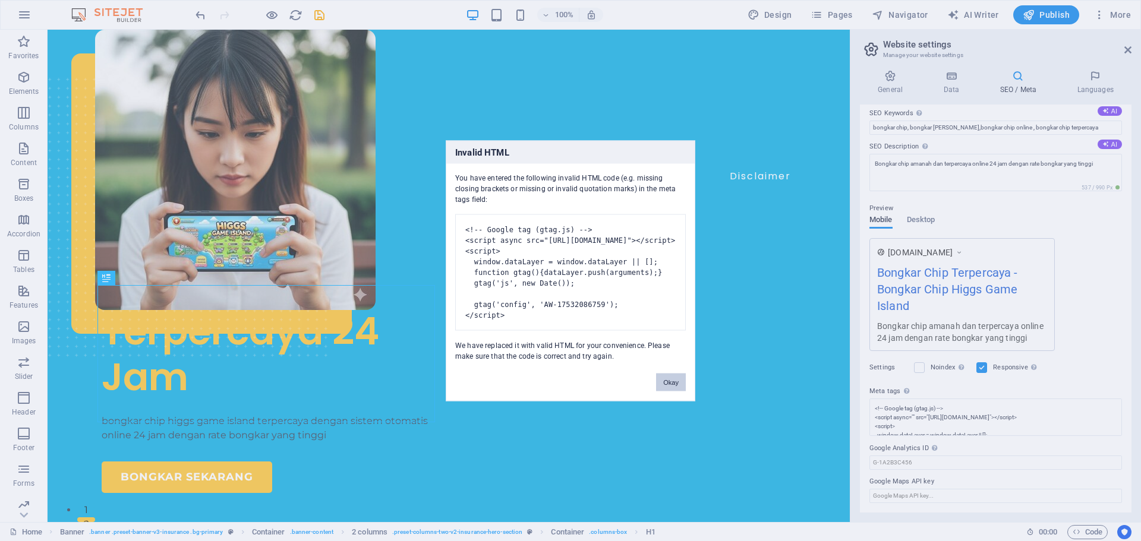
click at [673, 391] on button "Okay" at bounding box center [671, 382] width 30 height 18
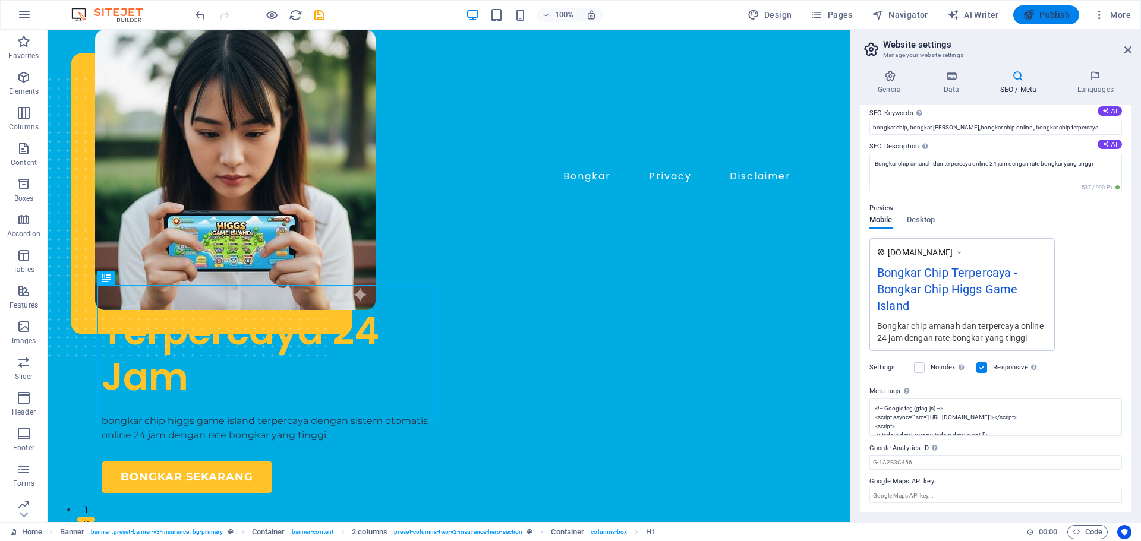
click at [1064, 18] on span "Publish" at bounding box center [1046, 15] width 47 height 12
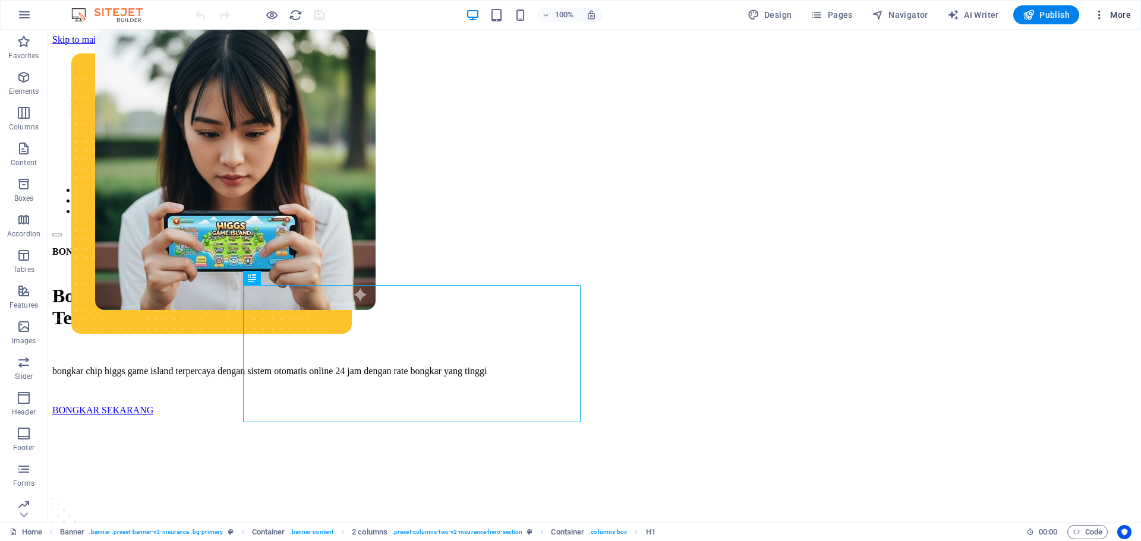
click at [1102, 7] on button "More" at bounding box center [1112, 14] width 47 height 19
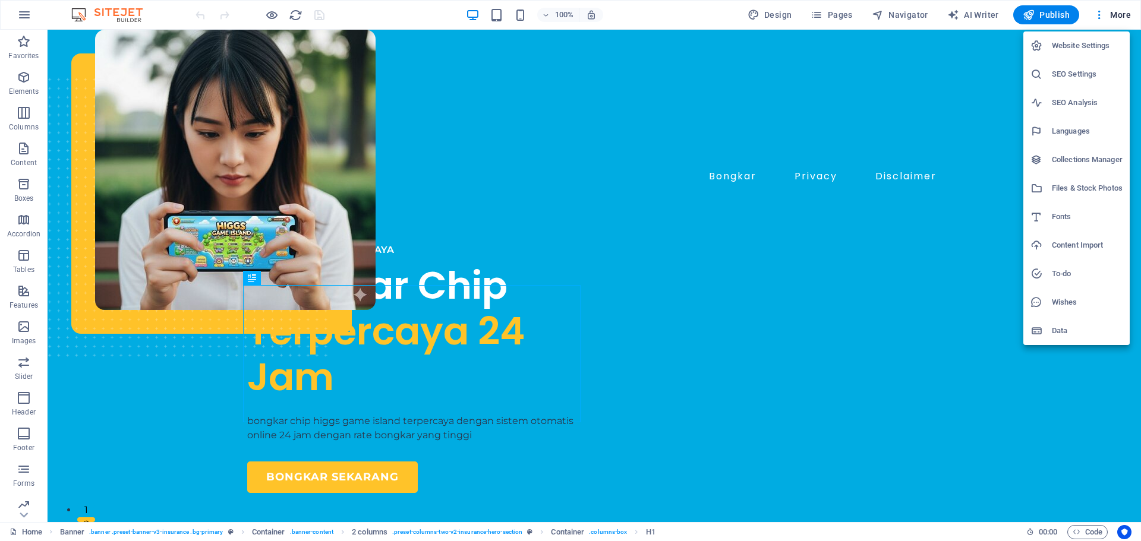
click at [1085, 67] on h6 "SEO Settings" at bounding box center [1087, 74] width 71 height 14
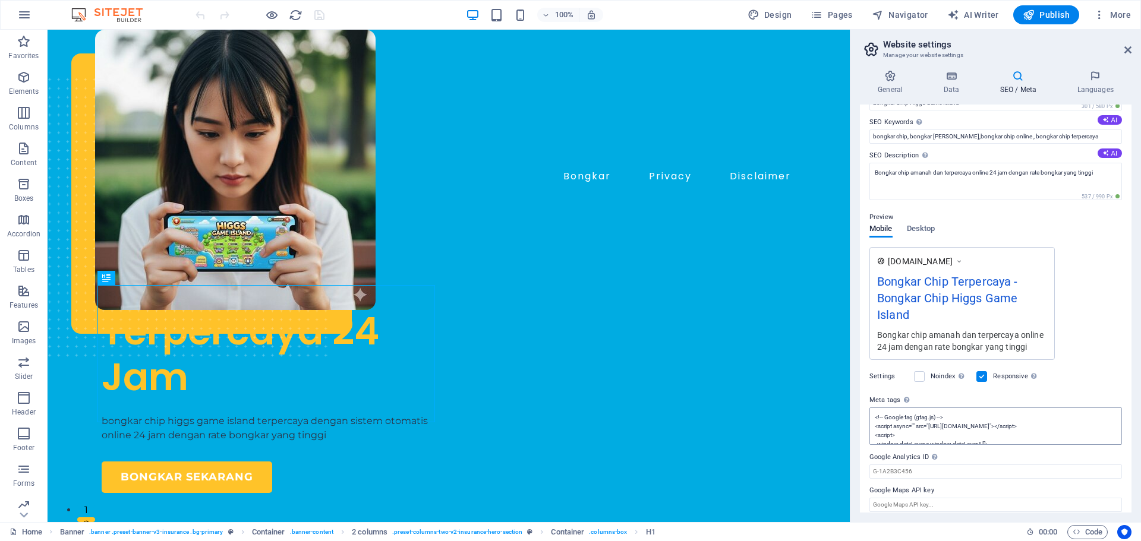
scroll to position [74, 0]
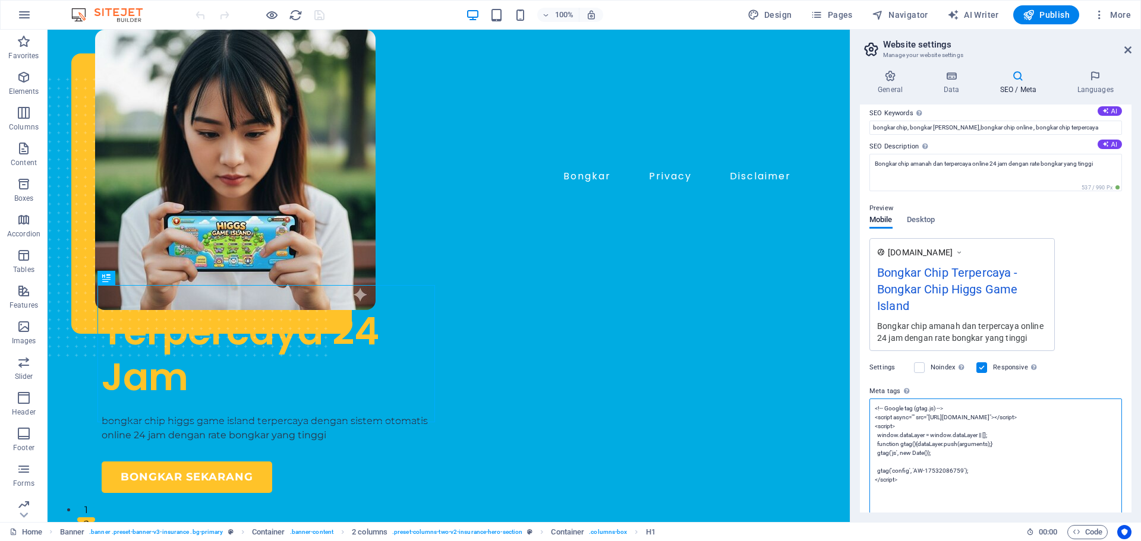
click at [971, 425] on textarea "<!-- Google tag (gtag.js) --> <script async="" src="[URL][DOMAIN_NAME]"></scrip…" at bounding box center [996, 458] width 253 height 118
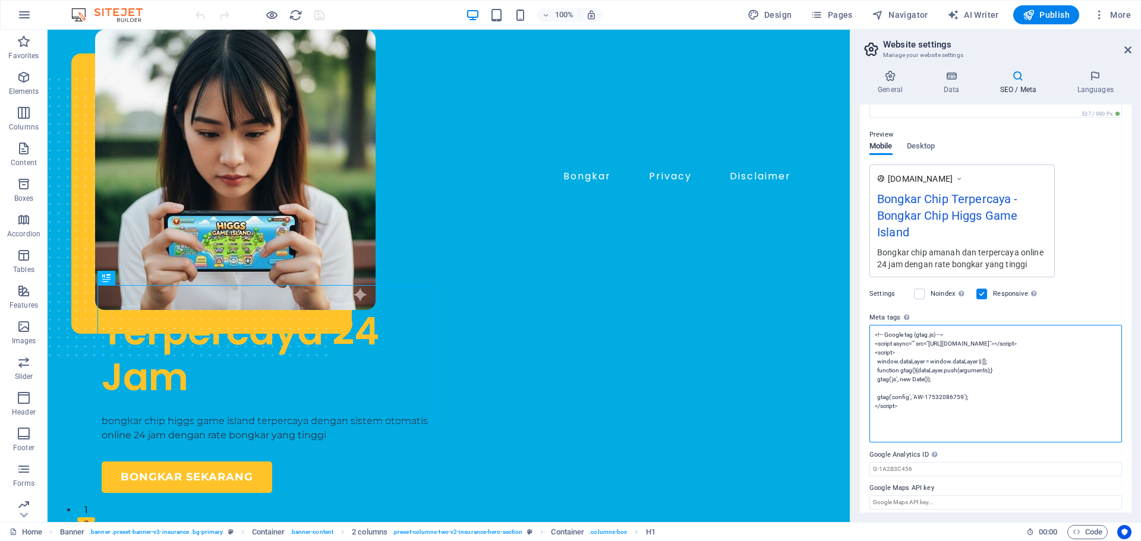
scroll to position [155, 0]
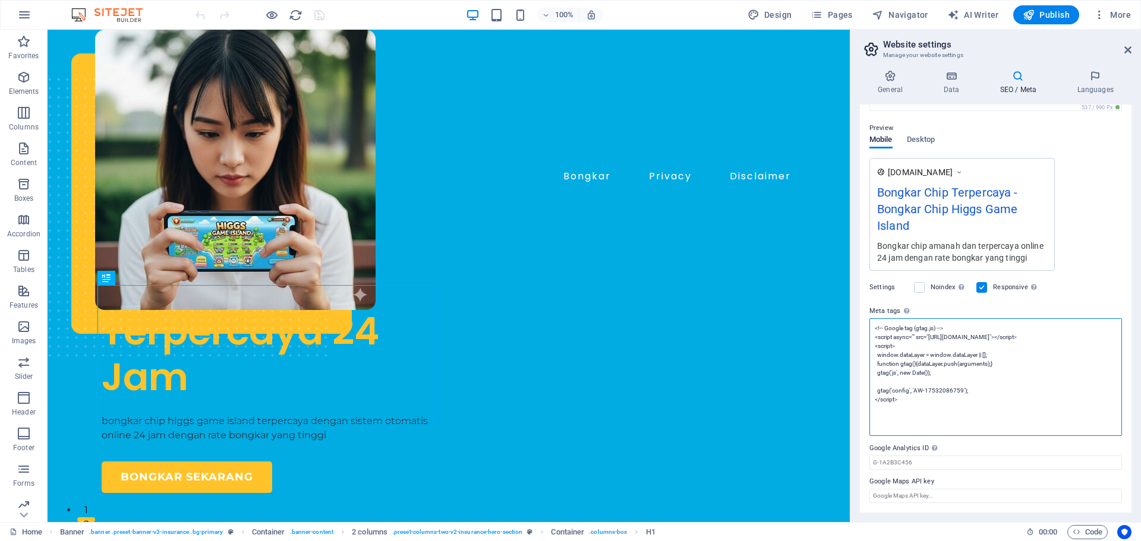
click at [925, 418] on textarea "<!-- Google tag (gtag.js) --> <script async="" src="[URL][DOMAIN_NAME]"></scrip…" at bounding box center [996, 378] width 253 height 118
paste textarea "<!-- Event snippet for Kunjungan halaman conversion page --> <script> gtag('eve…"
type textarea "<!-- Google tag (gtag.js) --> <script async="" src="[URL][DOMAIN_NAME]"></scrip…"
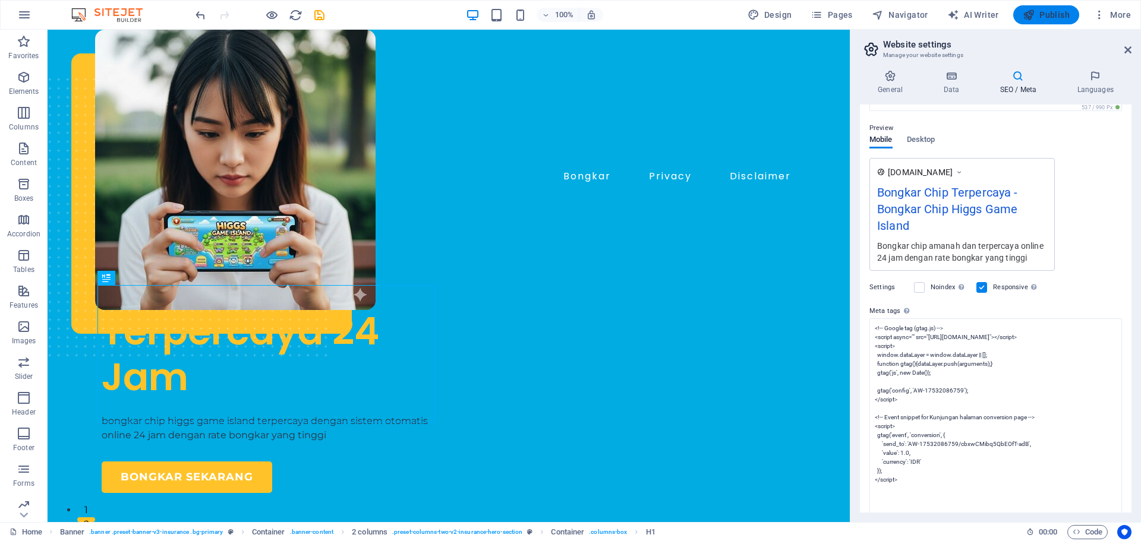
scroll to position [74, 0]
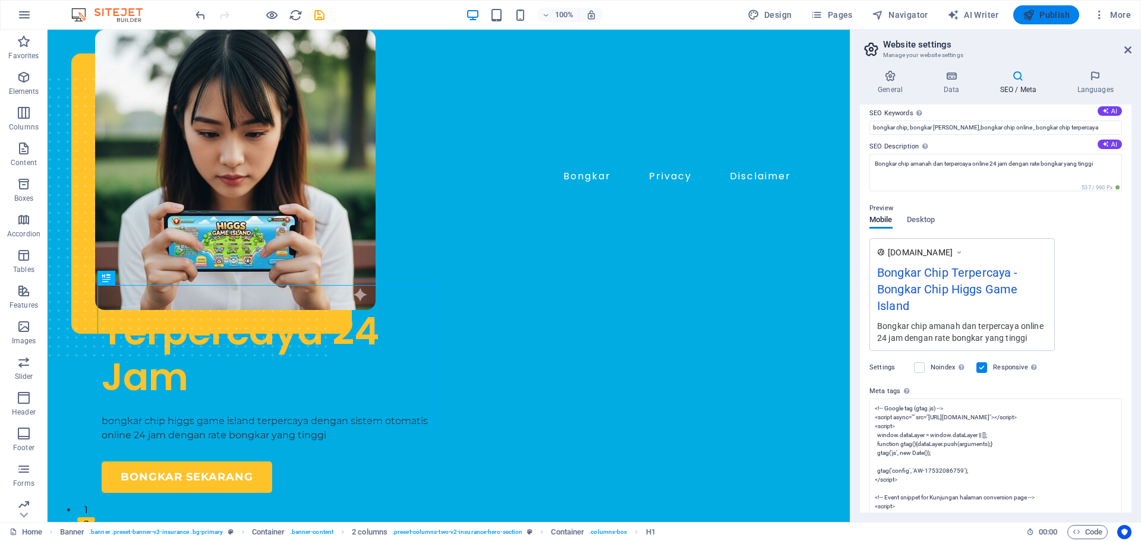
click at [1050, 15] on span "Publish" at bounding box center [1046, 15] width 47 height 12
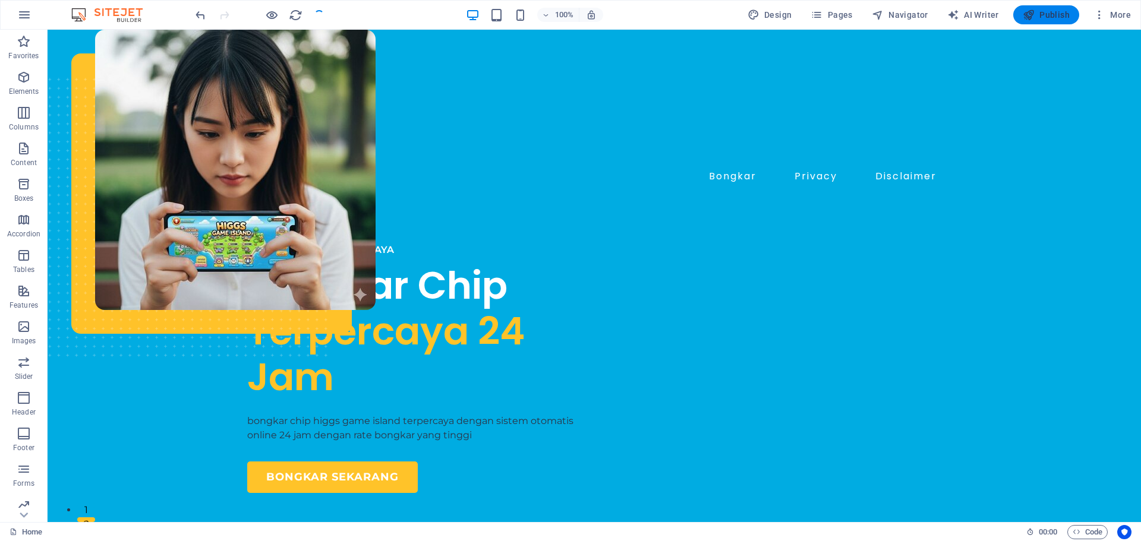
click at [1050, 15] on span "Publish" at bounding box center [1046, 15] width 47 height 12
